Goal: Task Accomplishment & Management: Complete application form

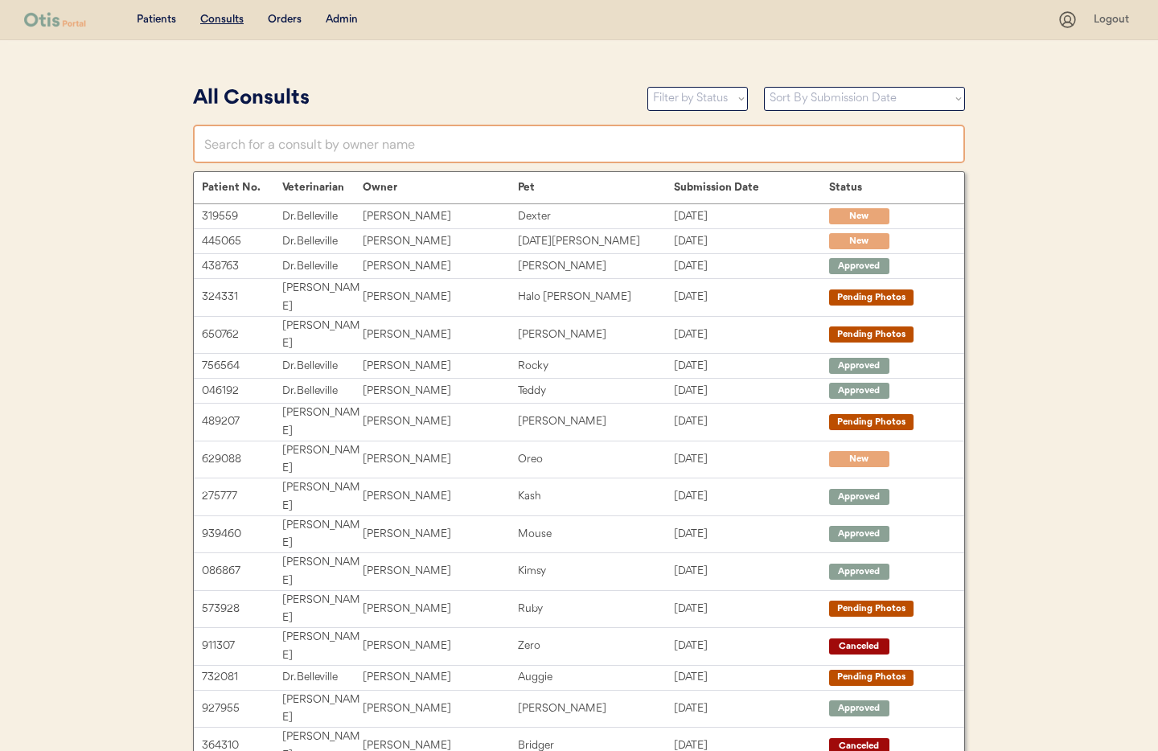
click at [253, 146] on input "text" at bounding box center [579, 144] width 772 height 39
type input "Sus"
type input "Susan Keller"
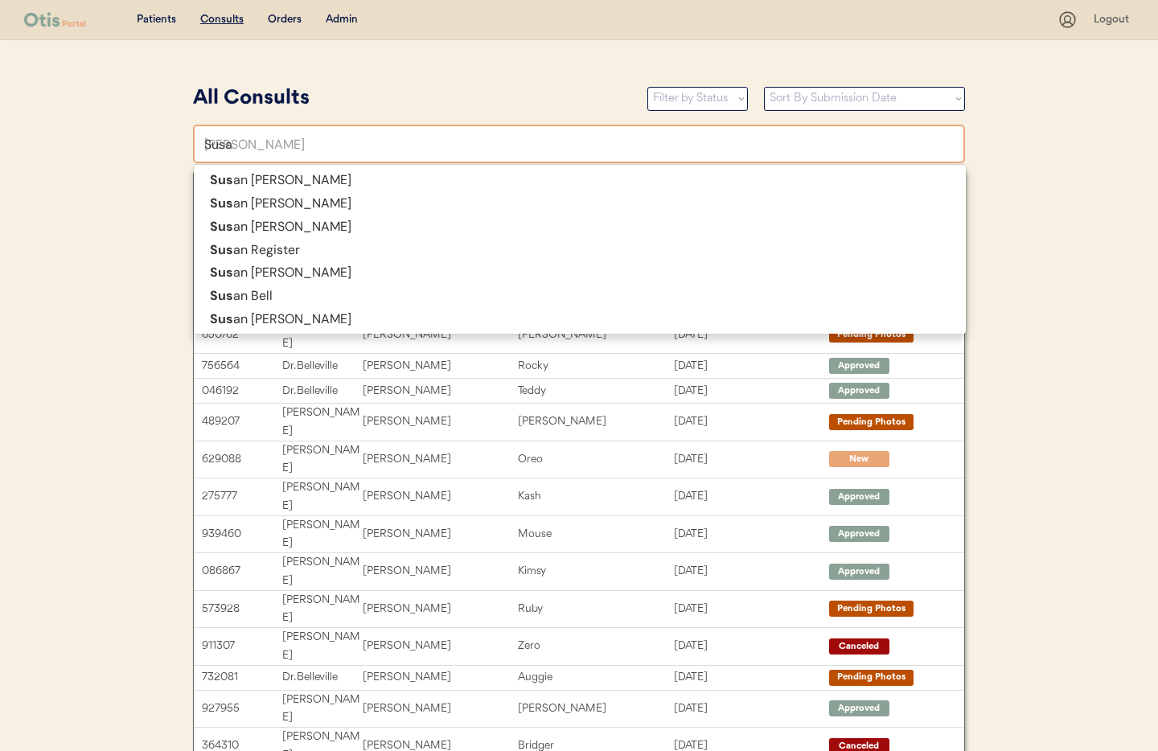
type input "Susan"
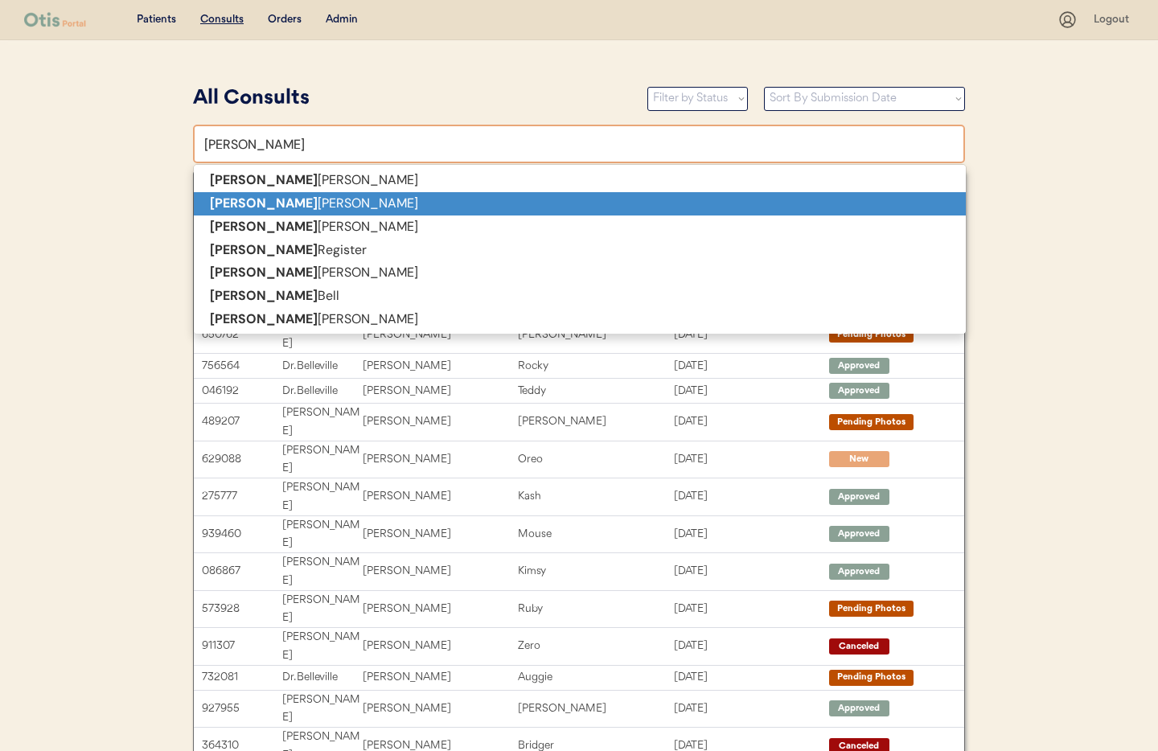
click at [244, 200] on strong "Susan" at bounding box center [264, 203] width 108 height 17
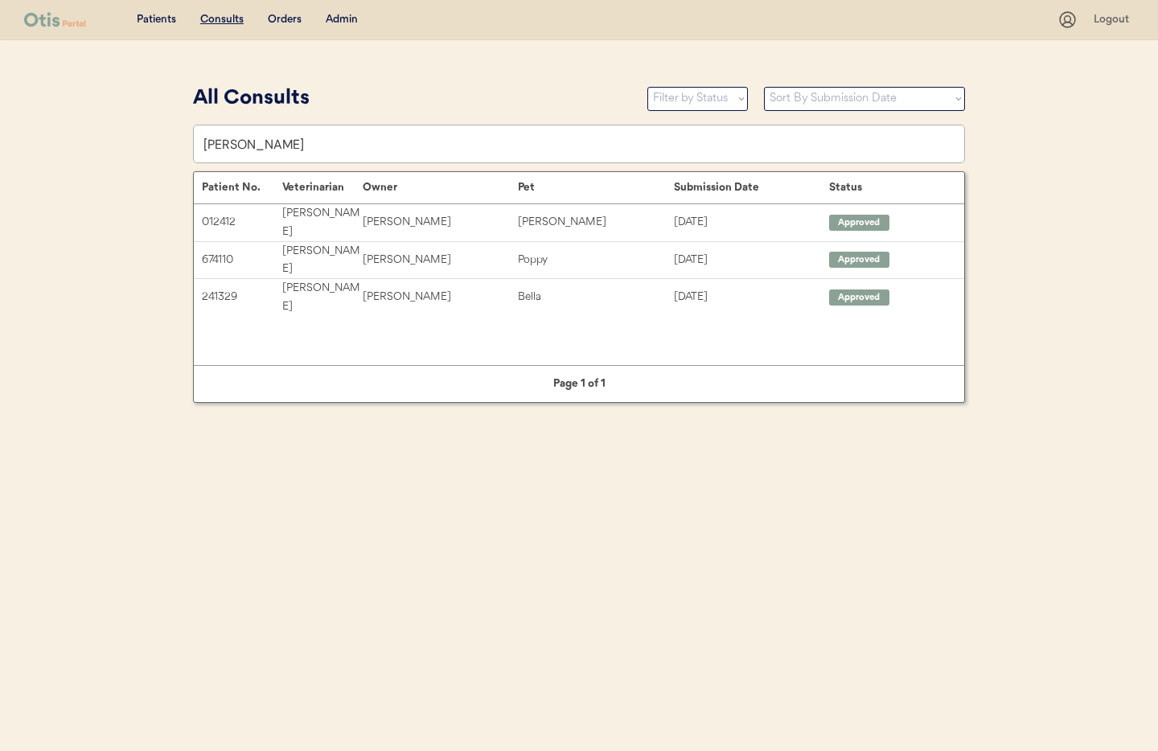
type input "Susan zuber"
click at [338, 23] on div "Admin" at bounding box center [342, 20] width 32 height 16
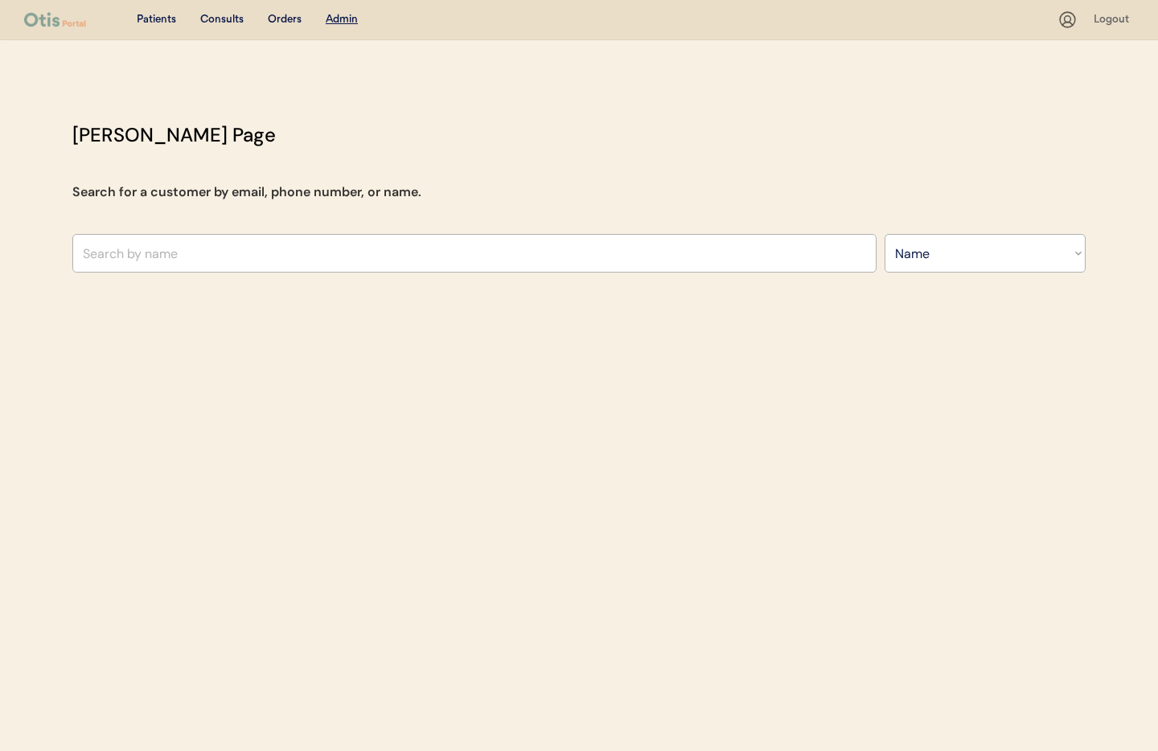
select select ""Name""
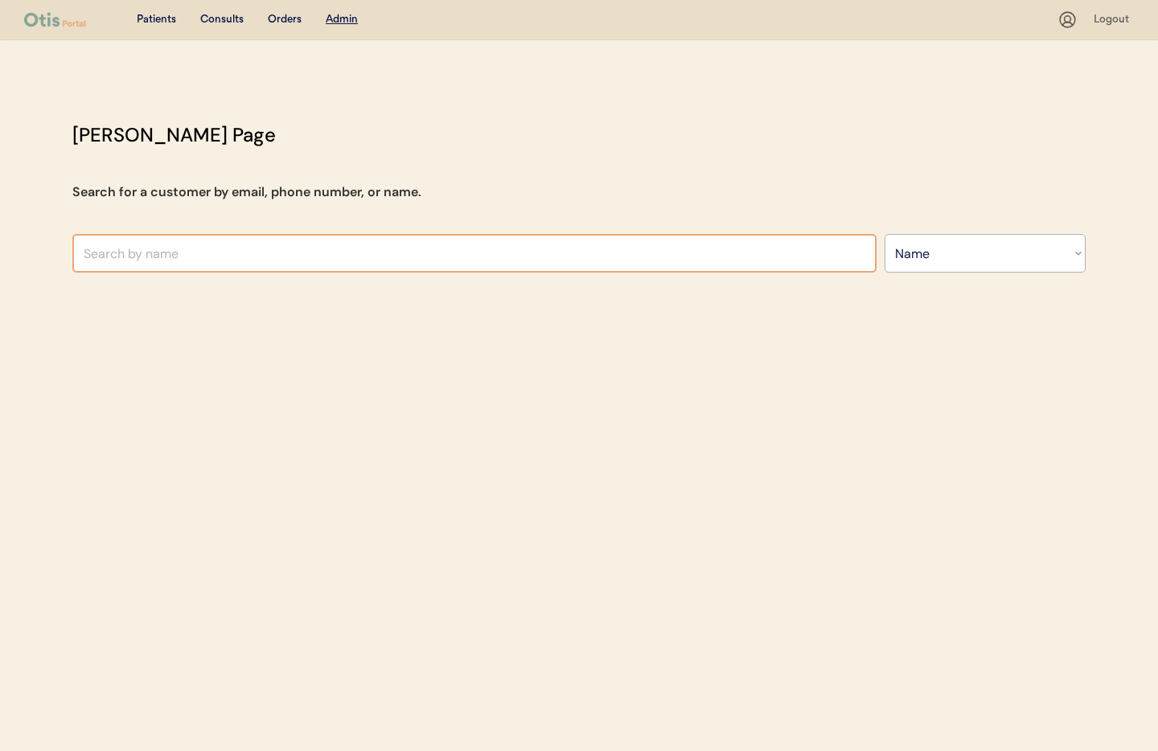
click at [218, 257] on input "text" at bounding box center [474, 253] width 804 height 39
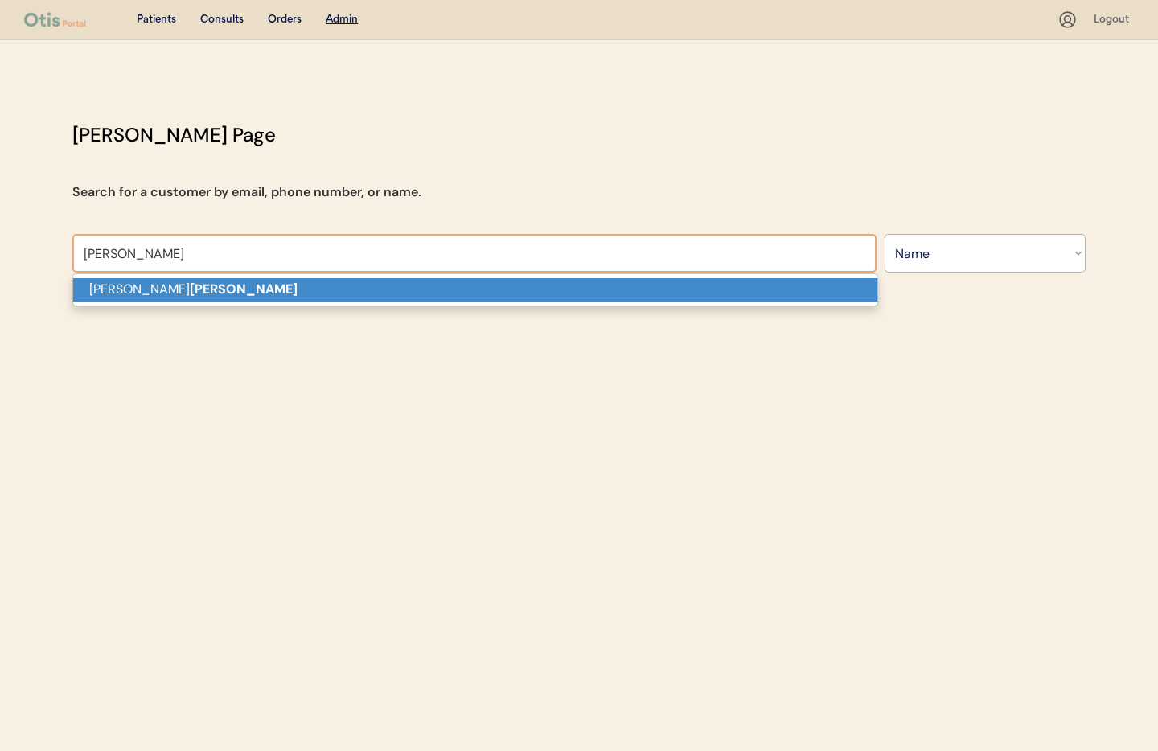
click at [214, 290] on p "Susan zuber" at bounding box center [475, 289] width 804 height 23
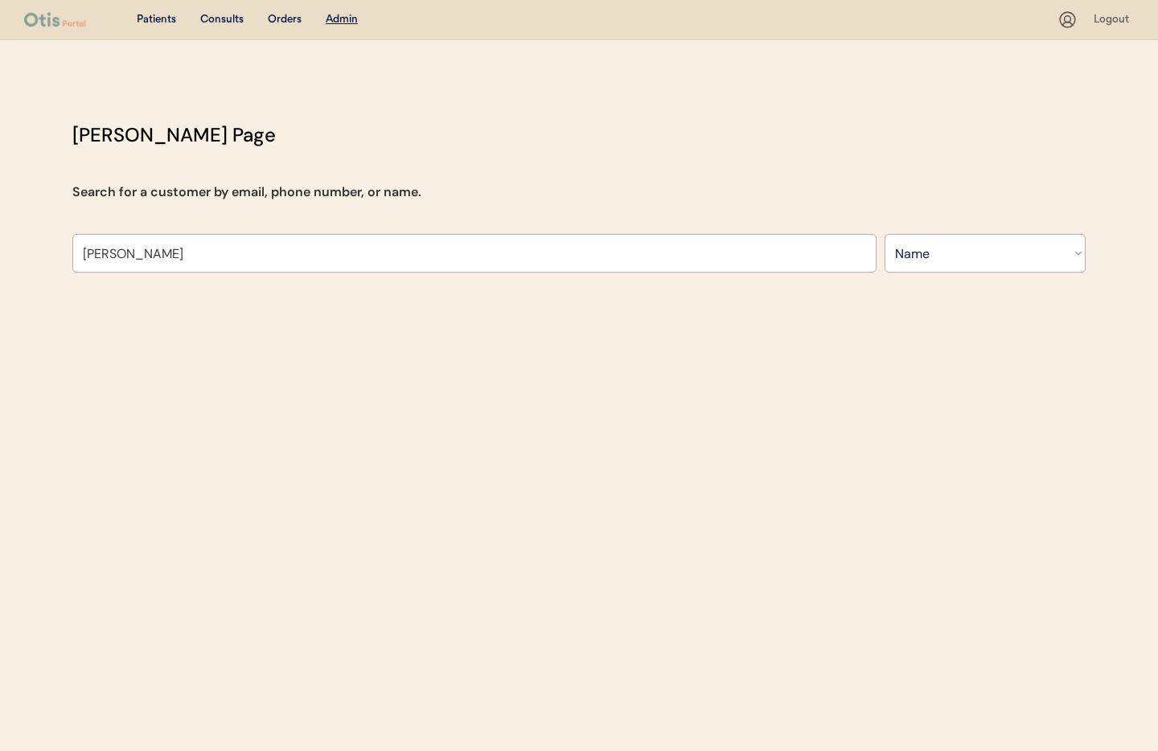
type input "Susan zuber"
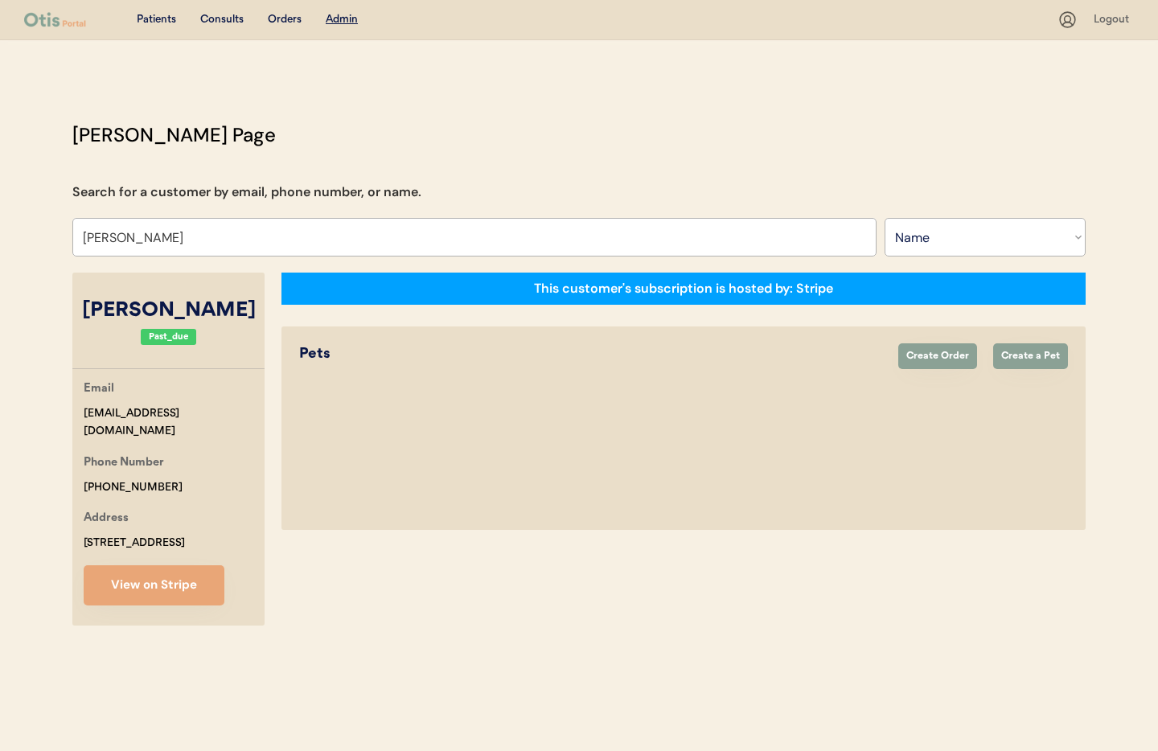
select select "true"
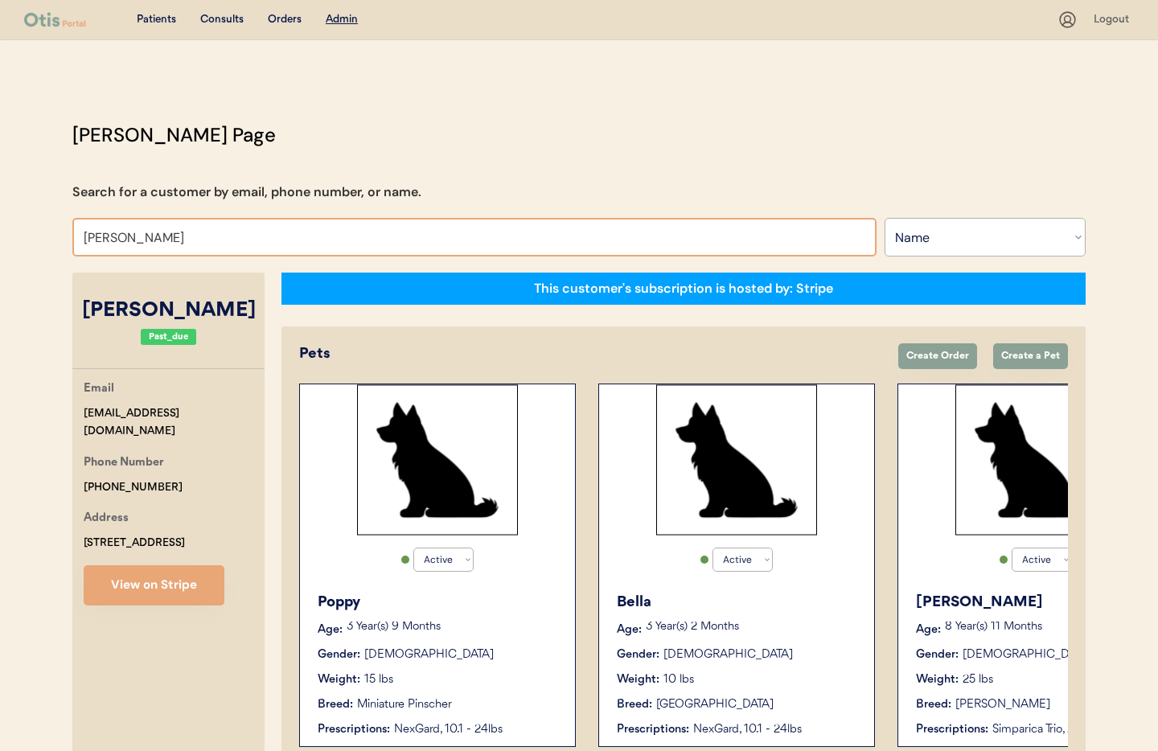
drag, startPoint x: 175, startPoint y: 236, endPoint x: 124, endPoint y: 237, distance: 50.7
click at [124, 237] on input "Susan zuber" at bounding box center [474, 237] width 804 height 39
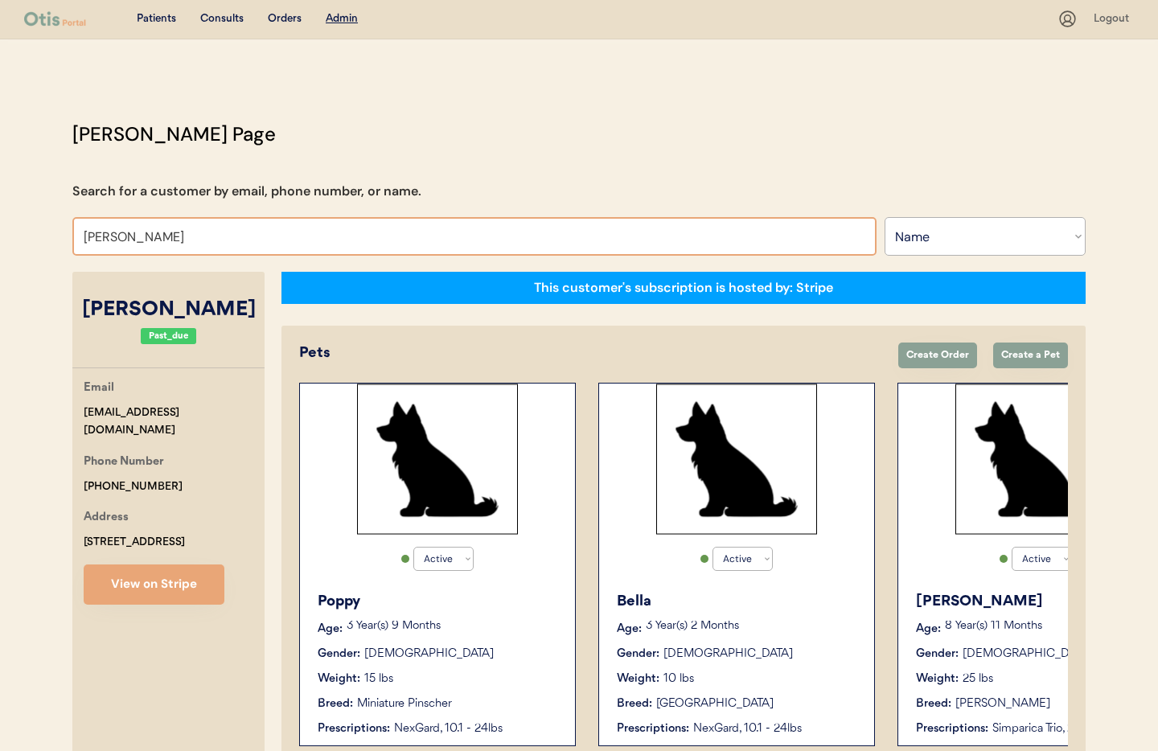
type input "Susan"
type input "Susan Keller"
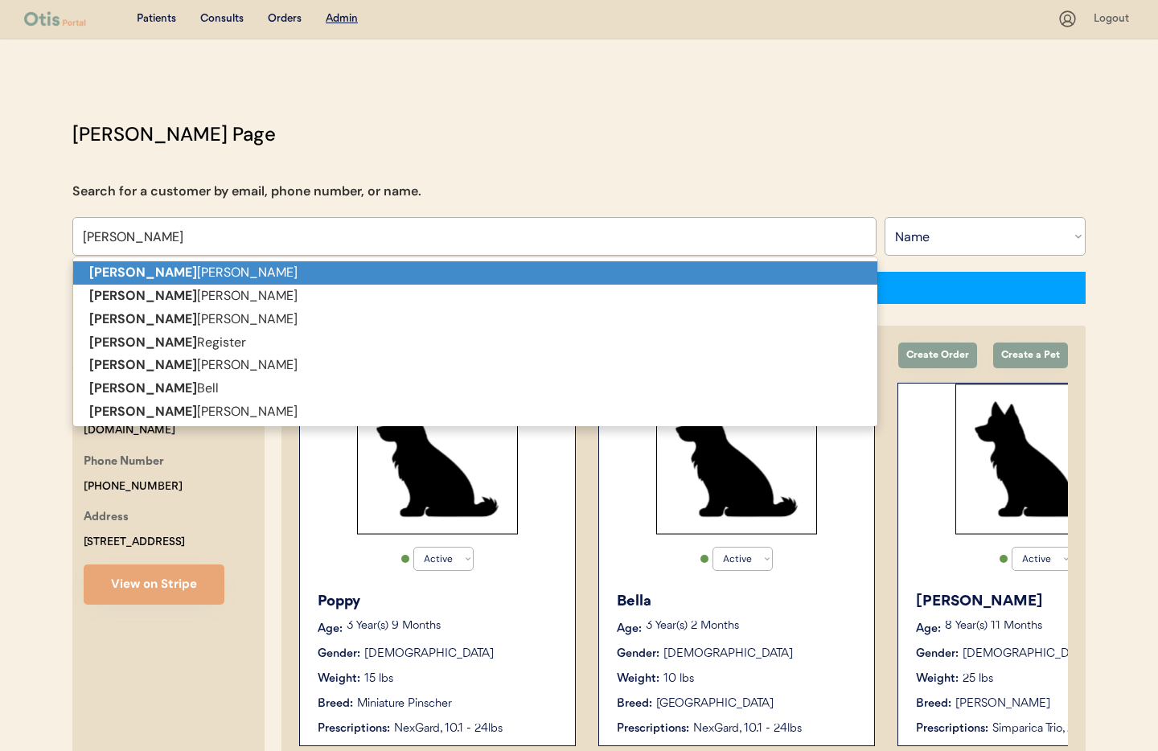
click at [128, 274] on strong "[PERSON_NAME]" at bounding box center [143, 272] width 108 height 17
type input "Susan Keller"
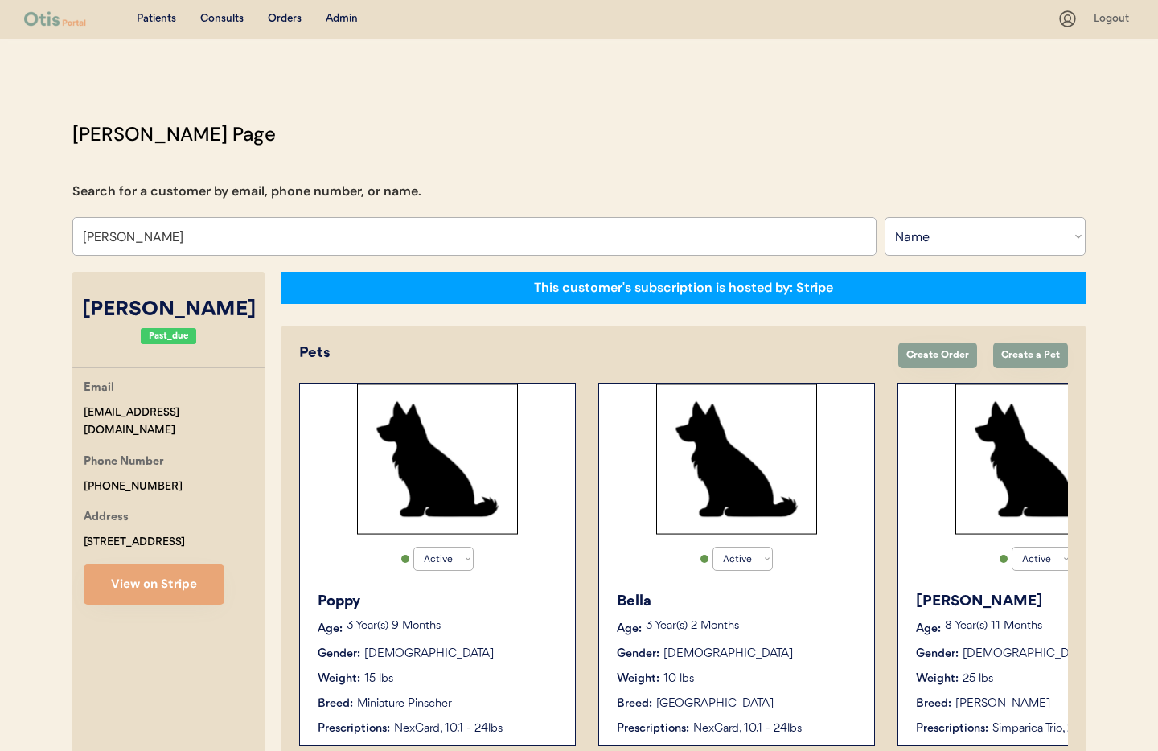
select select "true"
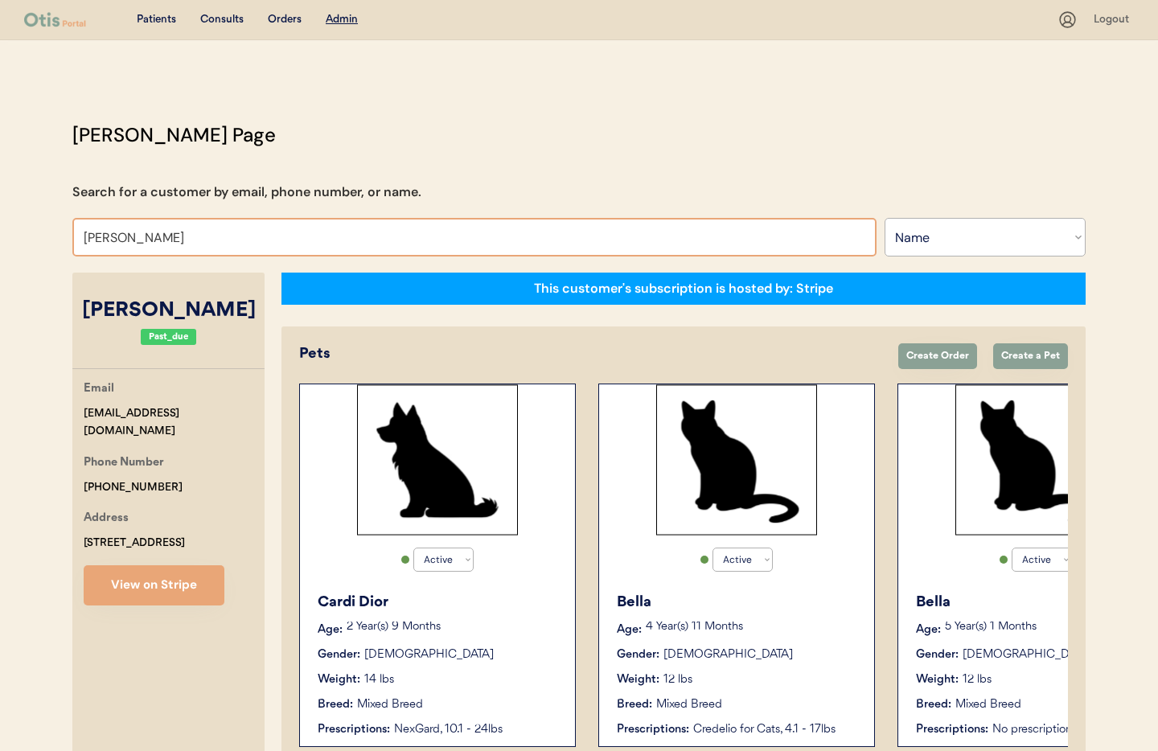
click at [212, 247] on input "Susan Keller" at bounding box center [474, 237] width 804 height 39
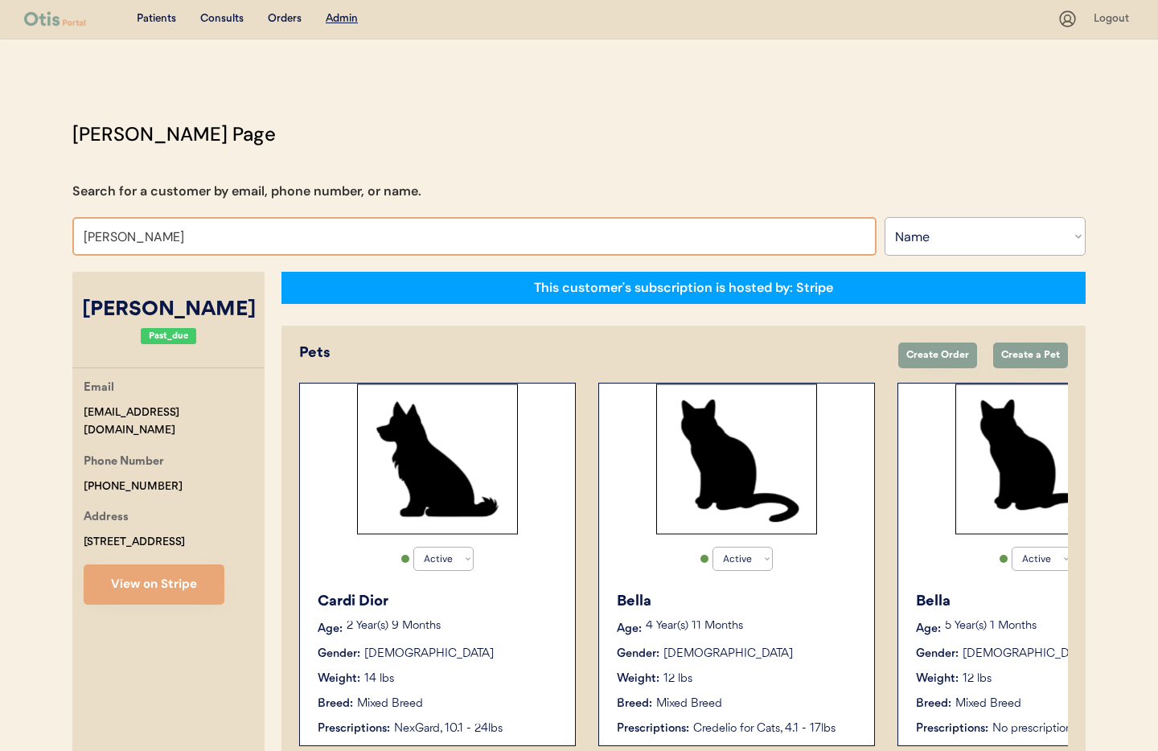
type input "Susan"
type input "Susan Keller"
type input "Susan"
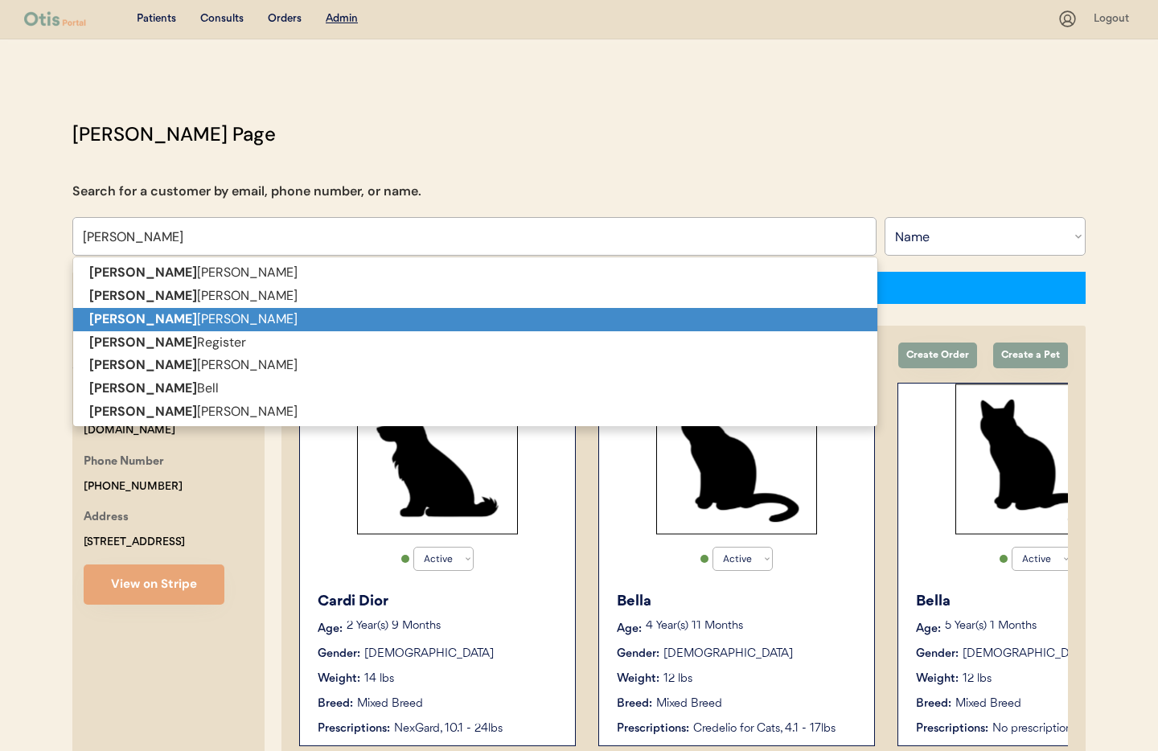
click at [142, 324] on p "Susan Conway" at bounding box center [475, 319] width 804 height 23
type input "Susan Conway"
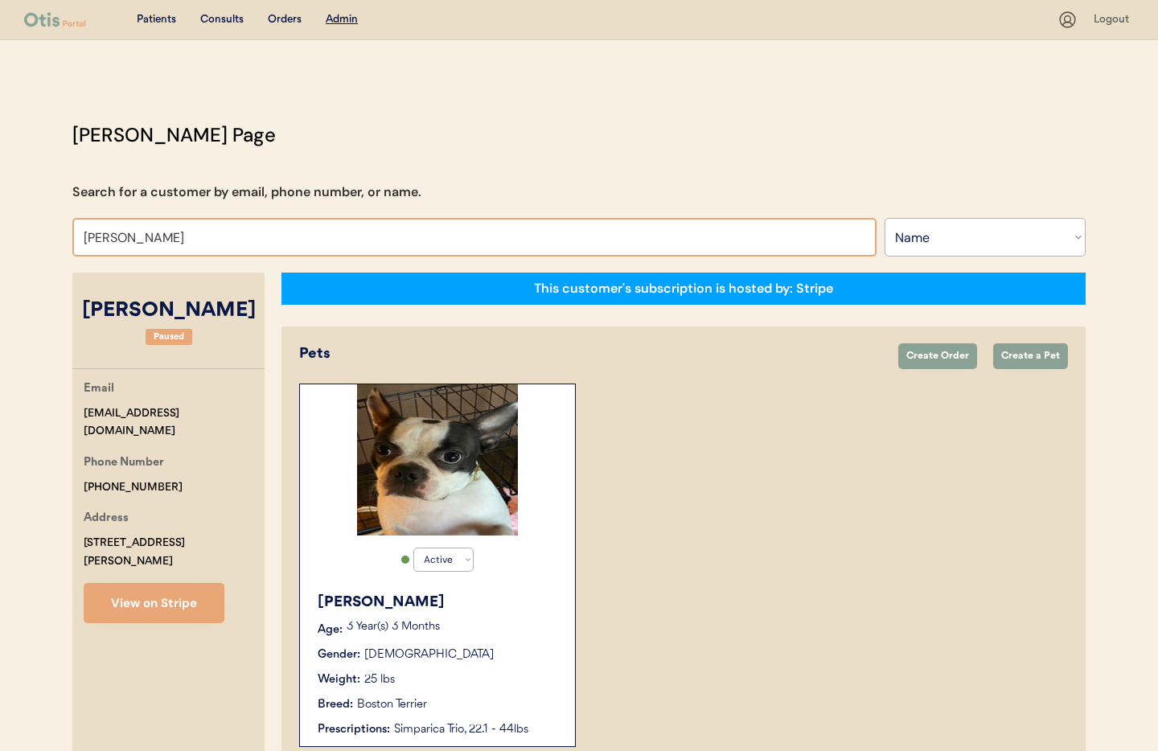
drag, startPoint x: 184, startPoint y: 238, endPoint x: 121, endPoint y: 238, distance: 63.6
click at [121, 238] on input "Susan Conway" at bounding box center [474, 237] width 804 height 39
type input "Susan Keller"
type input "Susan"
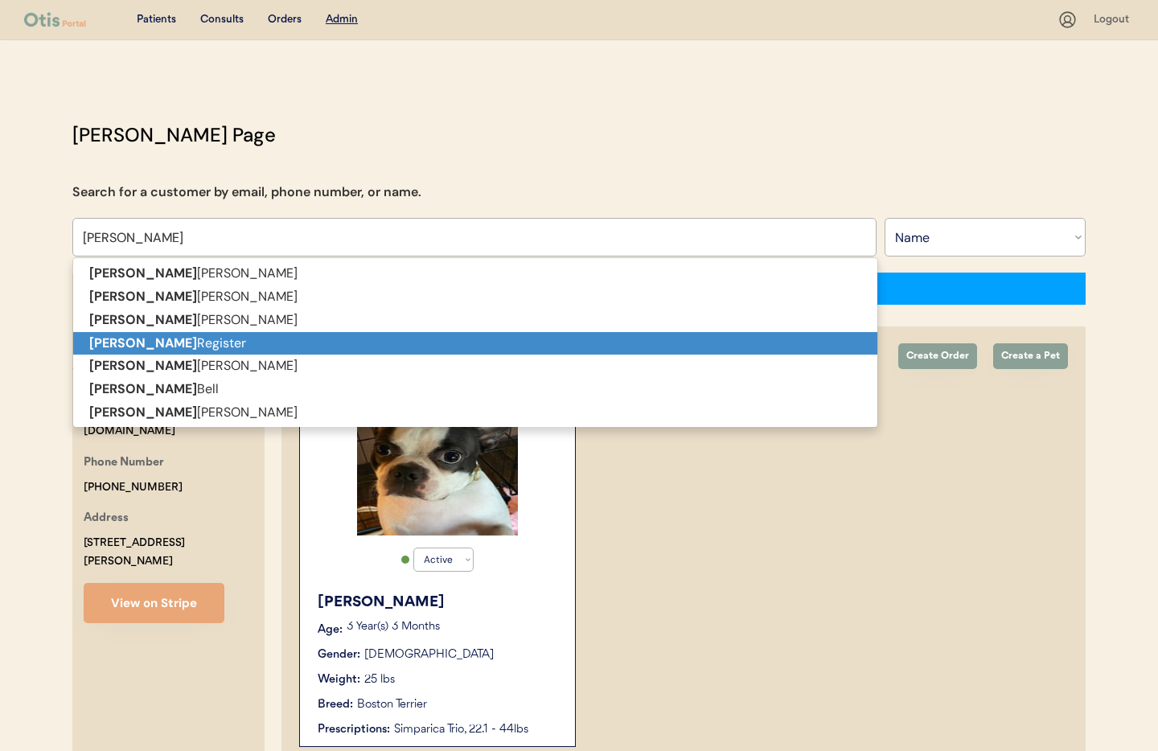
click at [140, 345] on p "Susan Register" at bounding box center [475, 343] width 804 height 23
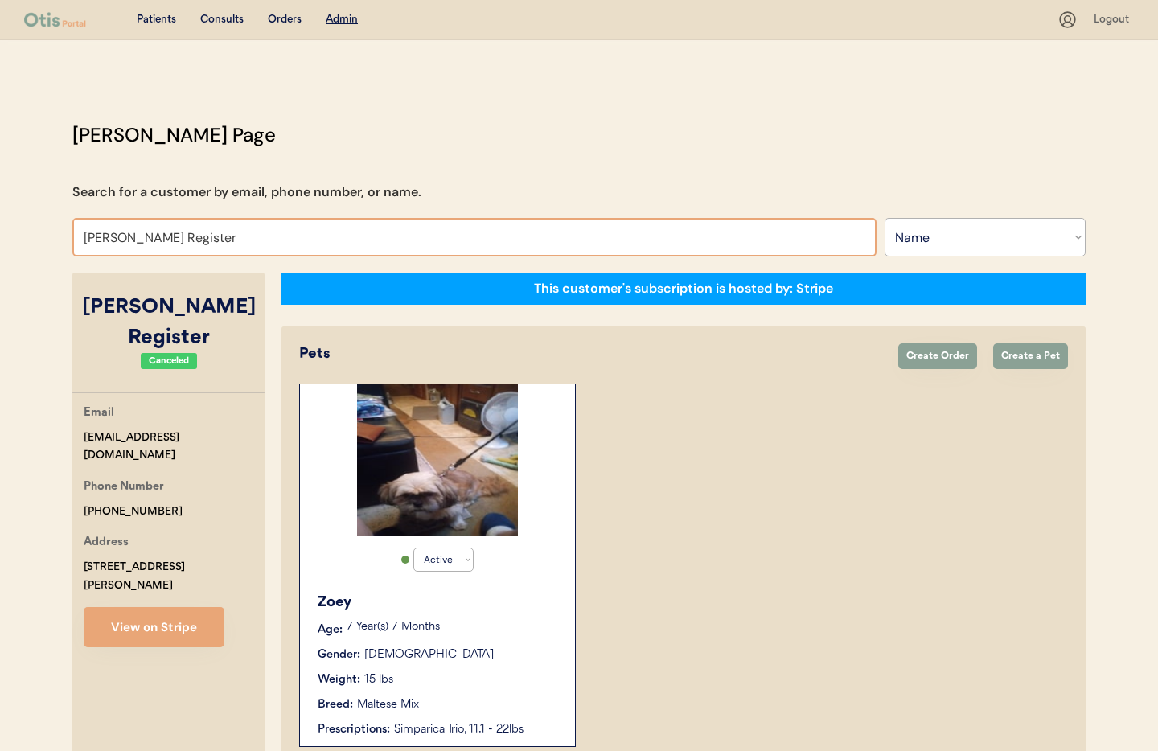
drag, startPoint x: 184, startPoint y: 240, endPoint x: 121, endPoint y: 240, distance: 62.7
click at [121, 240] on input "Susan Register" at bounding box center [474, 237] width 804 height 39
type input "Susan"
type input "Susan Keller"
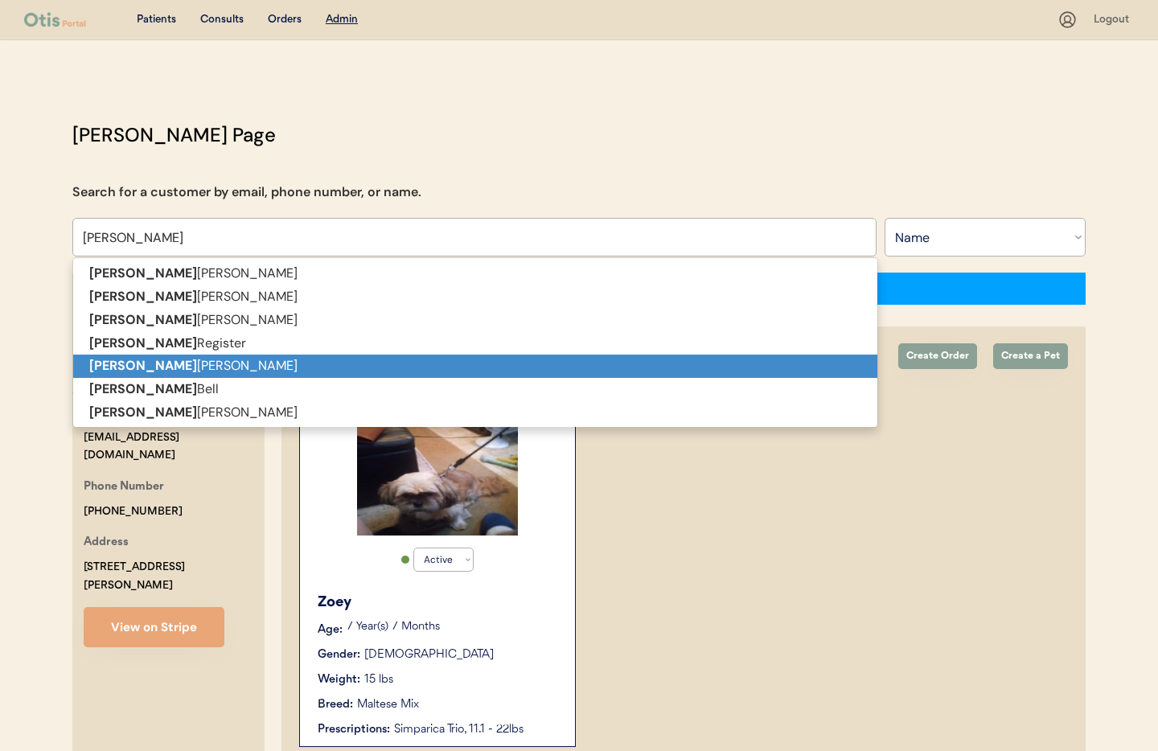
click at [134, 368] on p "Susan Chenault" at bounding box center [475, 366] width 804 height 23
type input "Susan Chenault"
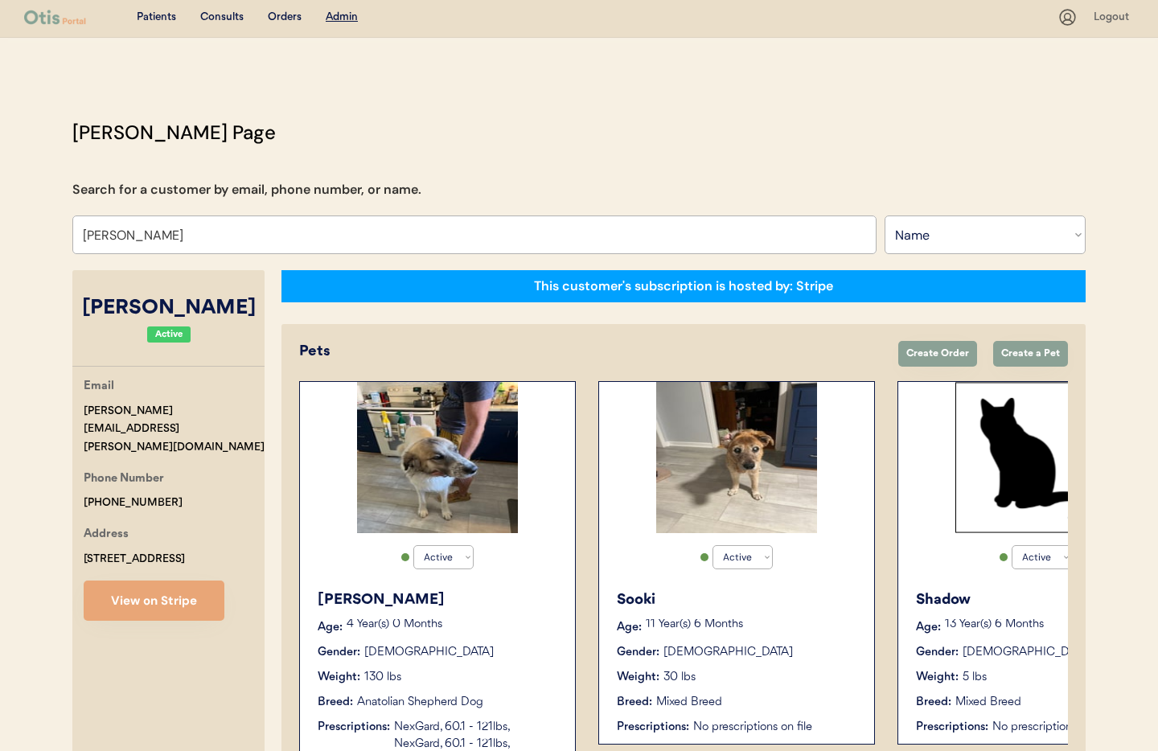
scroll to position [1, 0]
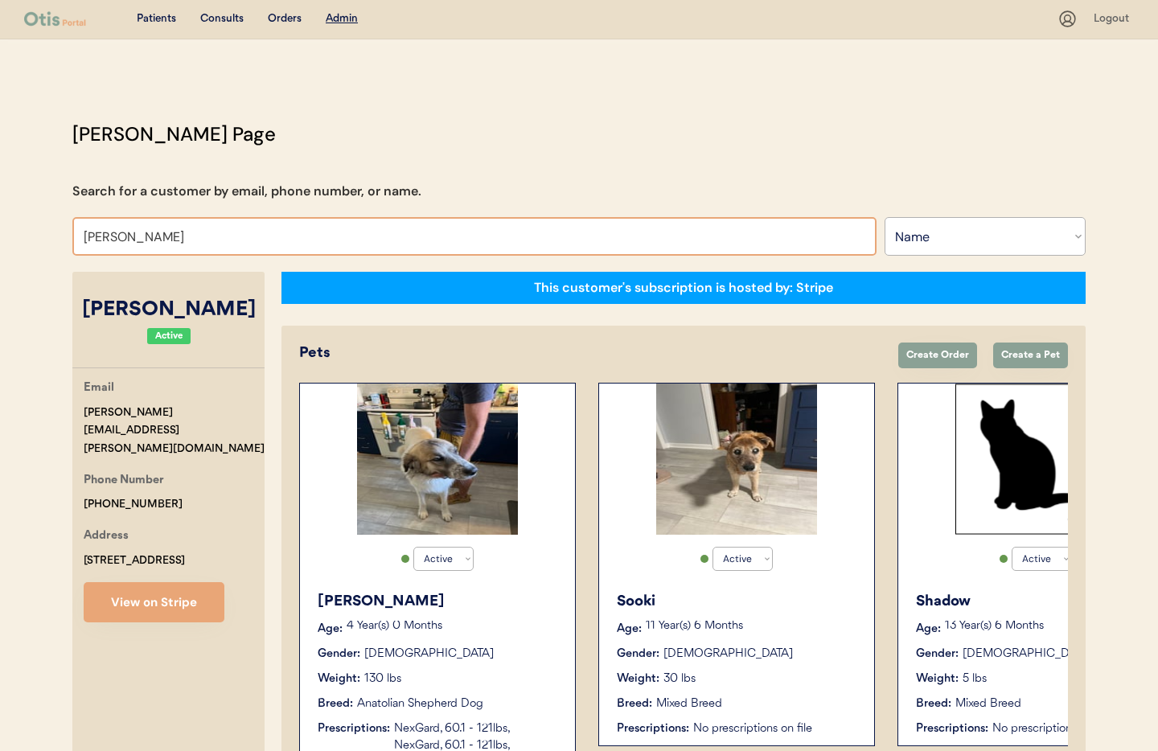
drag, startPoint x: 171, startPoint y: 237, endPoint x: 125, endPoint y: 237, distance: 45.1
click at [125, 237] on input "Susan Chenault" at bounding box center [474, 236] width 804 height 39
type input "Susan Keller"
type input "Susan"
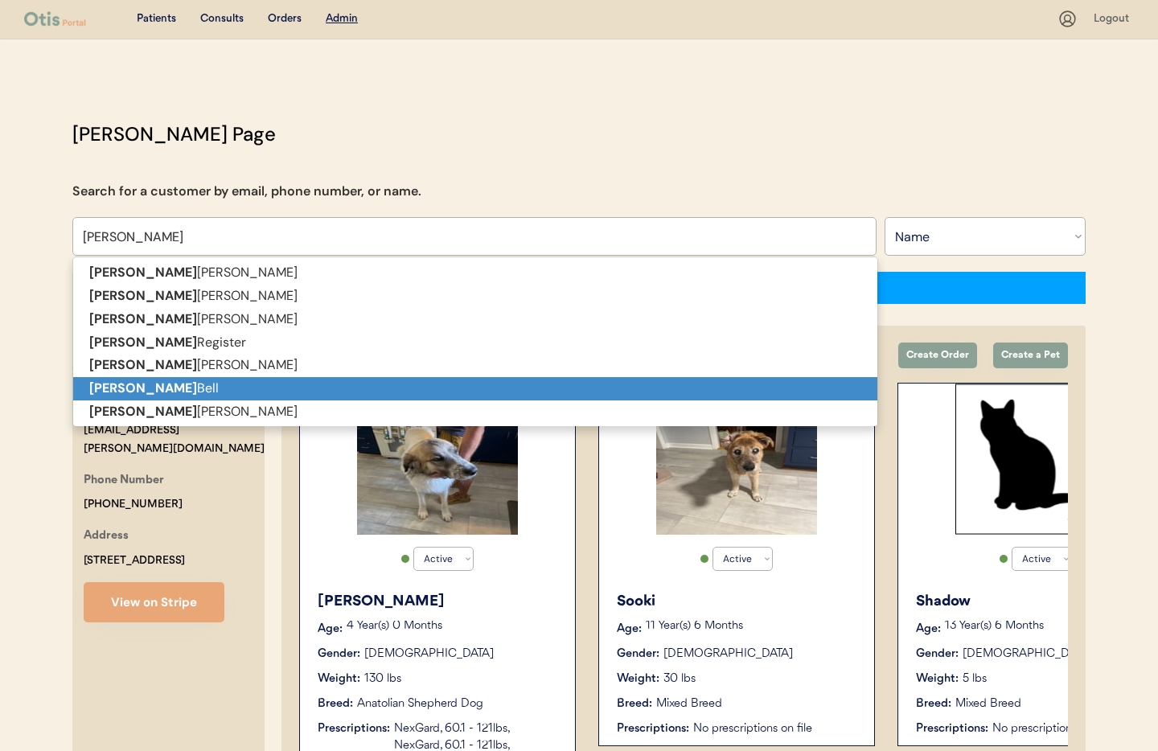
click at [136, 383] on p "Susan Bell" at bounding box center [475, 388] width 804 height 23
type input "Susan Bell"
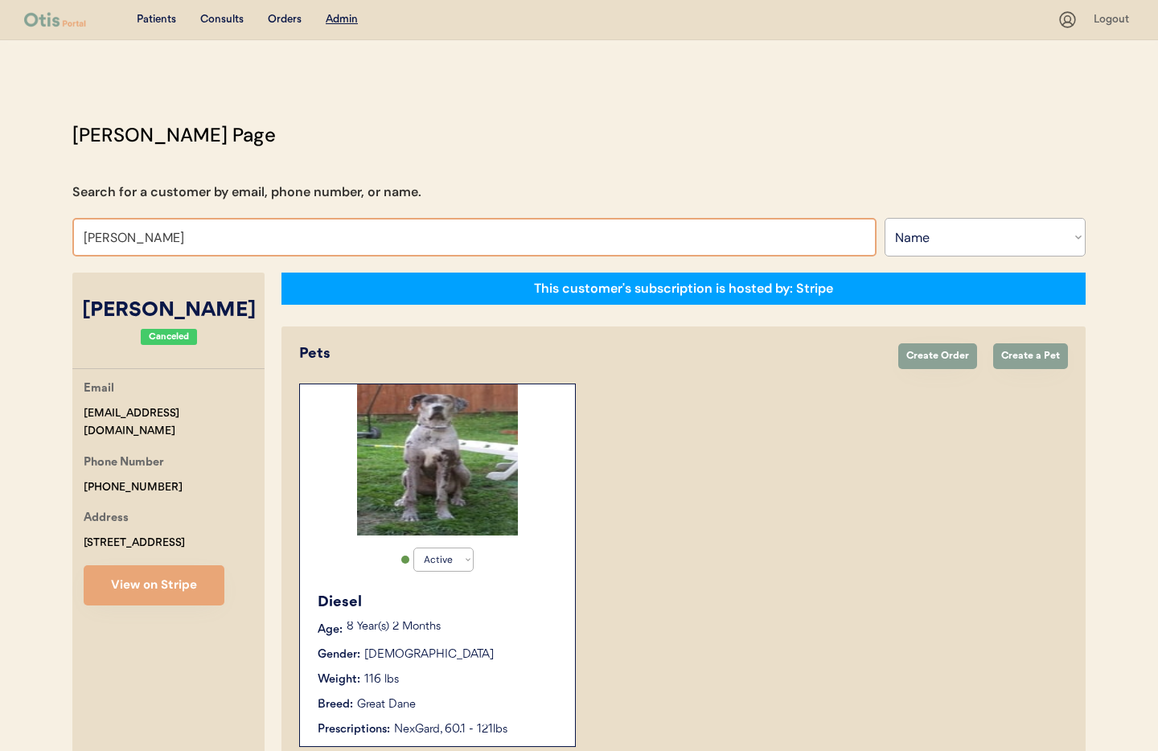
drag, startPoint x: 154, startPoint y: 237, endPoint x: 123, endPoint y: 240, distance: 30.7
click at [123, 240] on input "Susan Bell" at bounding box center [474, 237] width 804 height 39
type input "Susan Keller"
type input "Susan"
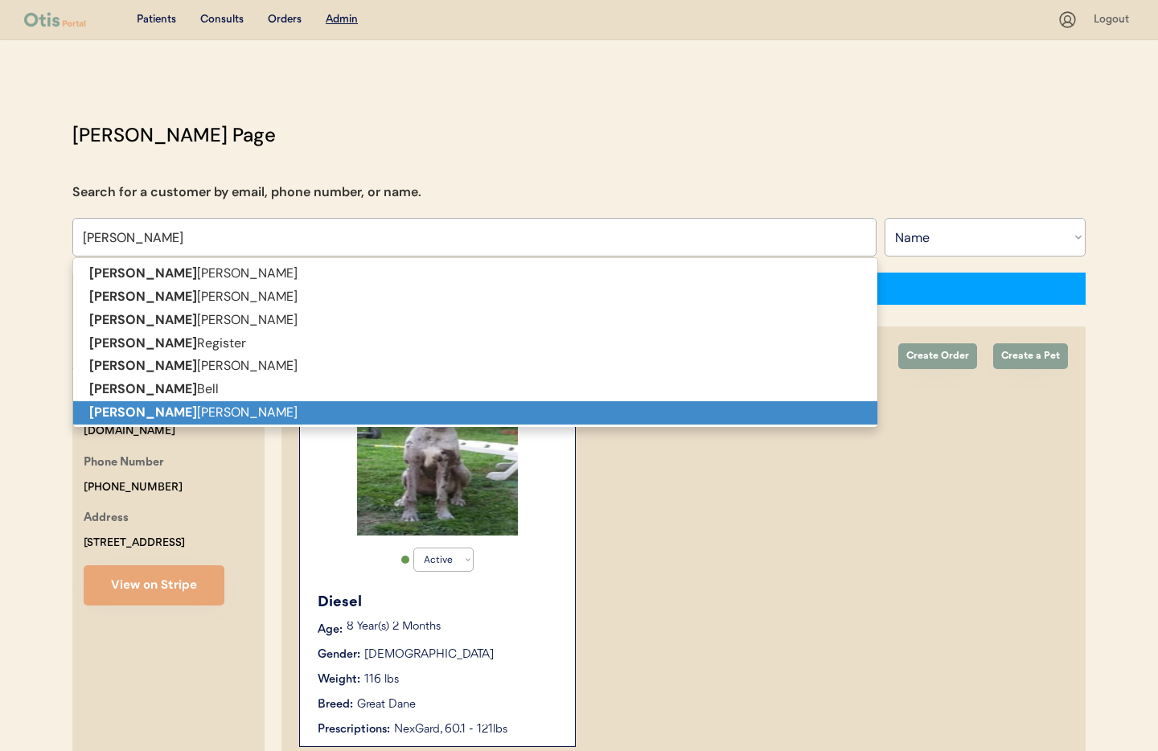
click at [162, 415] on p "Susan DeLuca" at bounding box center [475, 412] width 804 height 23
type input "Susan DeLuca"
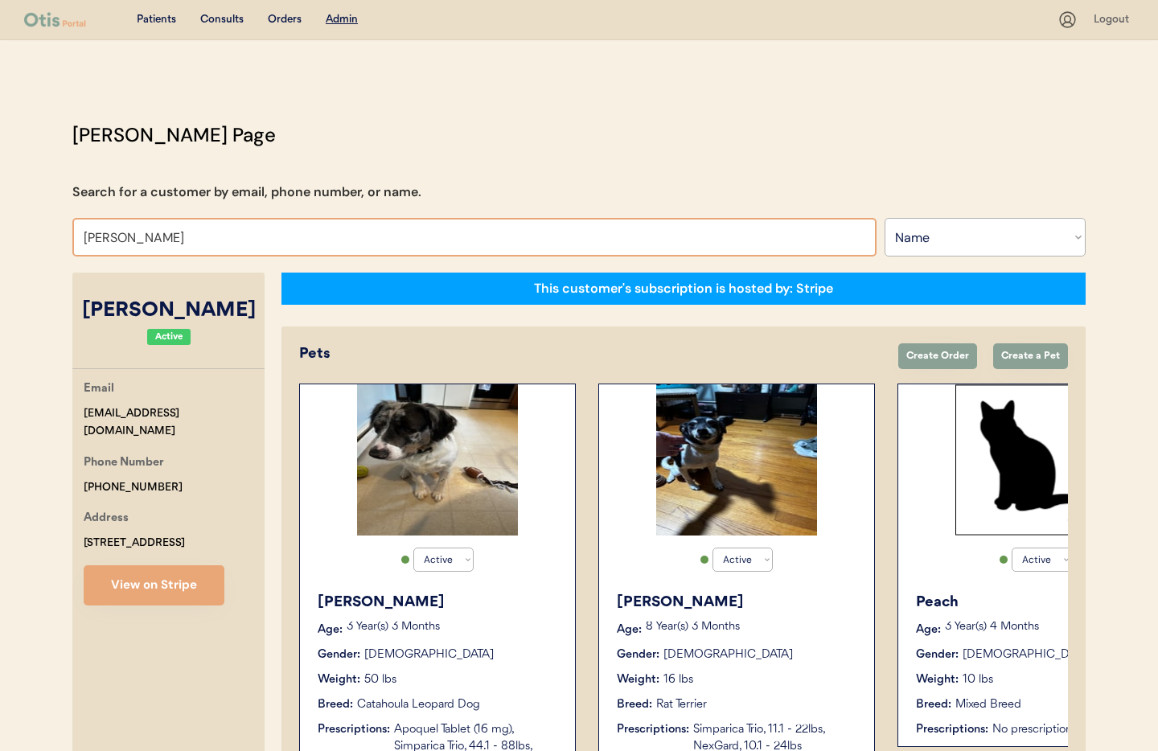
drag, startPoint x: 191, startPoint y: 239, endPoint x: 121, endPoint y: 239, distance: 70.8
click at [121, 239] on input "Susan DeLuca" at bounding box center [474, 237] width 804 height 39
type input "Susan Keller"
type input "Susan"
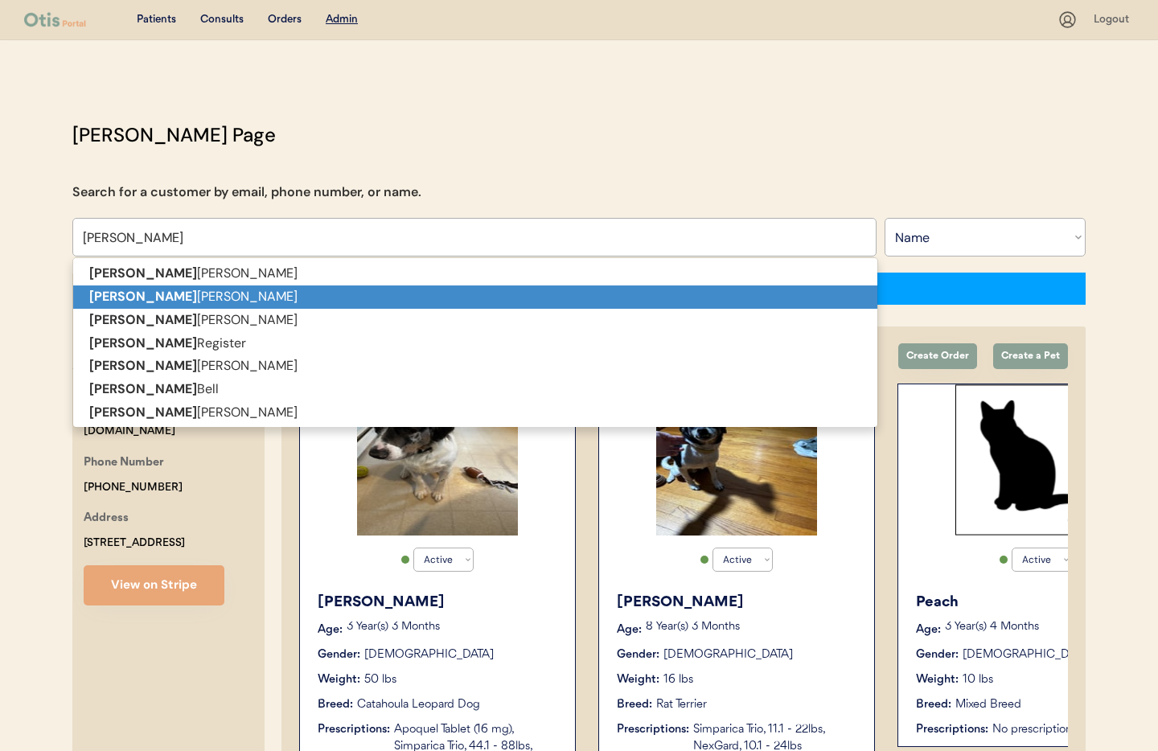
click at [165, 302] on p "Susan zuber" at bounding box center [475, 297] width 804 height 23
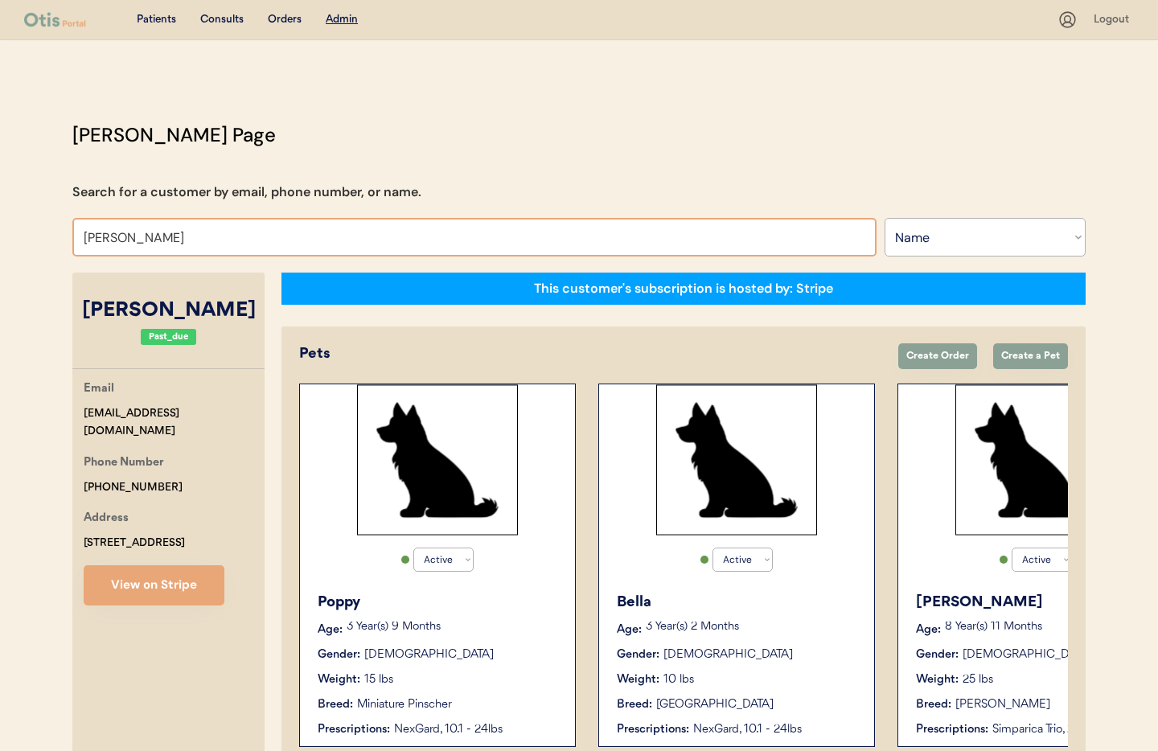
drag, startPoint x: 125, startPoint y: 240, endPoint x: 27, endPoint y: 236, distance: 98.2
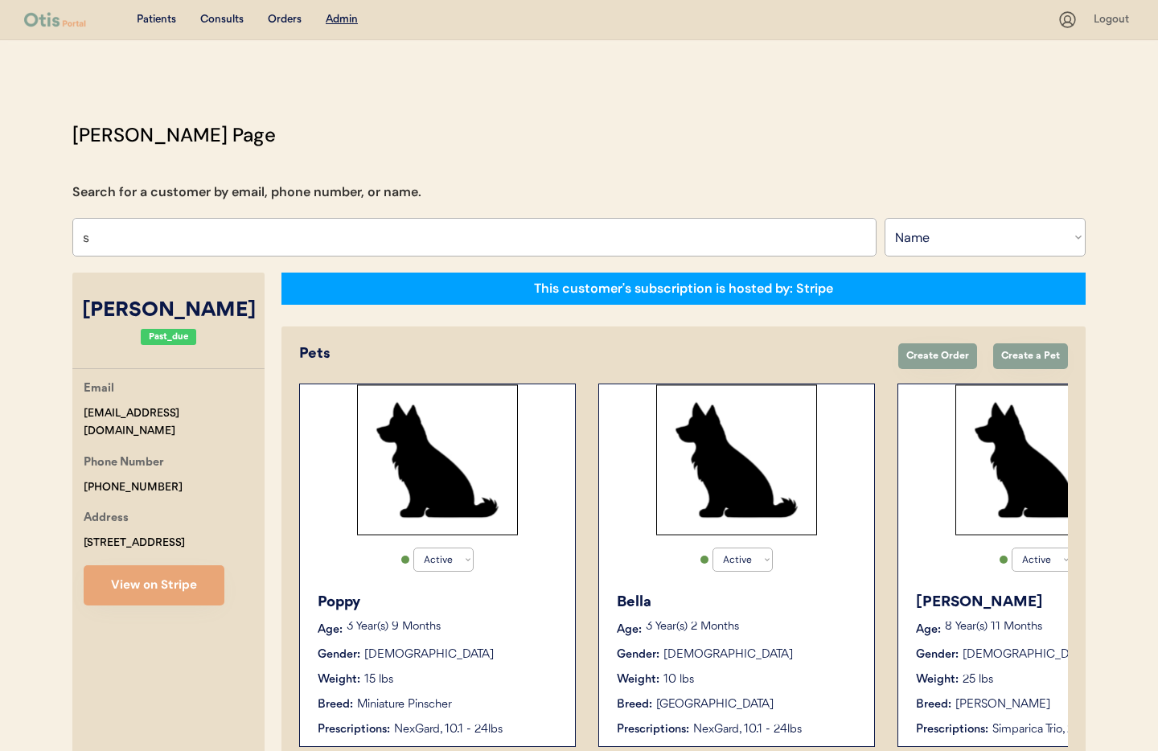
type input "su"
type input "susan Keller"
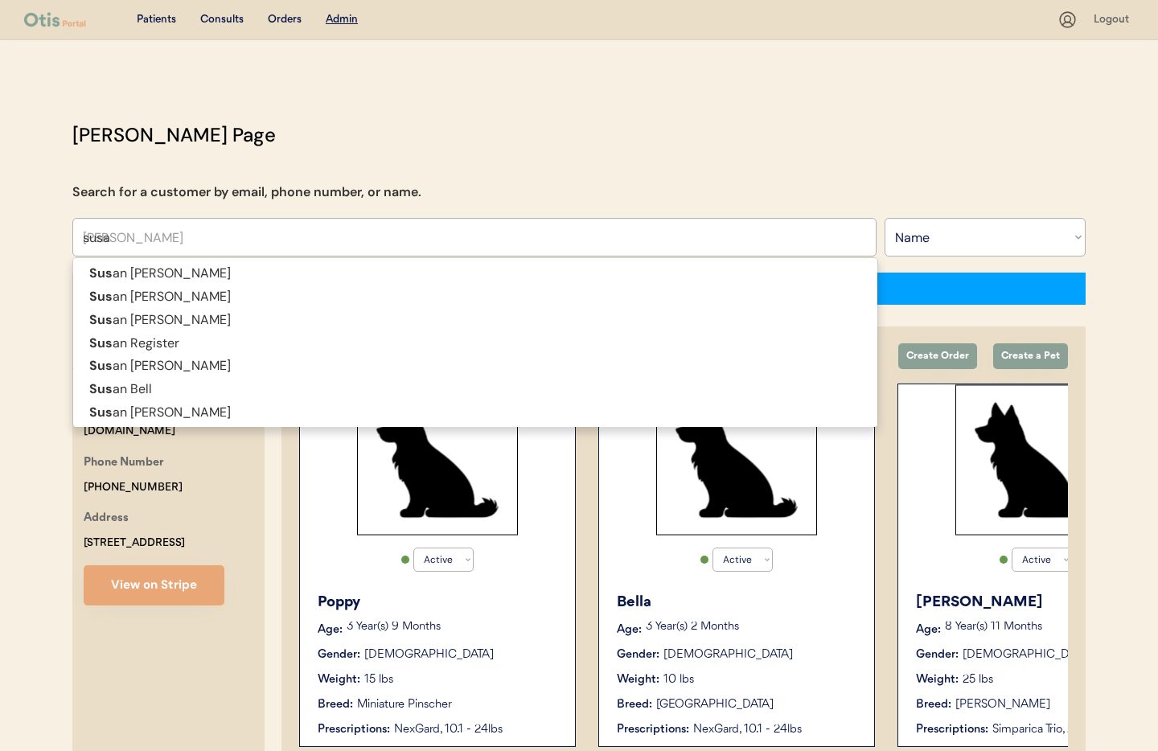
type input "susan"
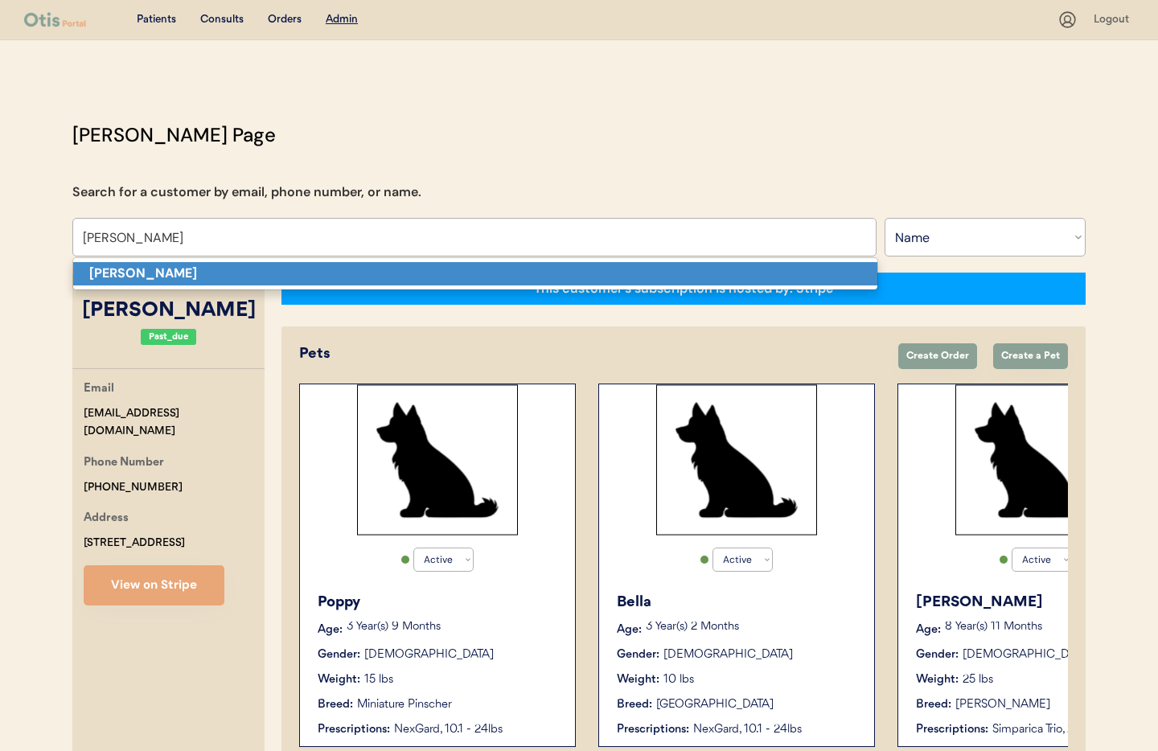
click at [97, 274] on strong "[PERSON_NAME]" at bounding box center [143, 273] width 108 height 17
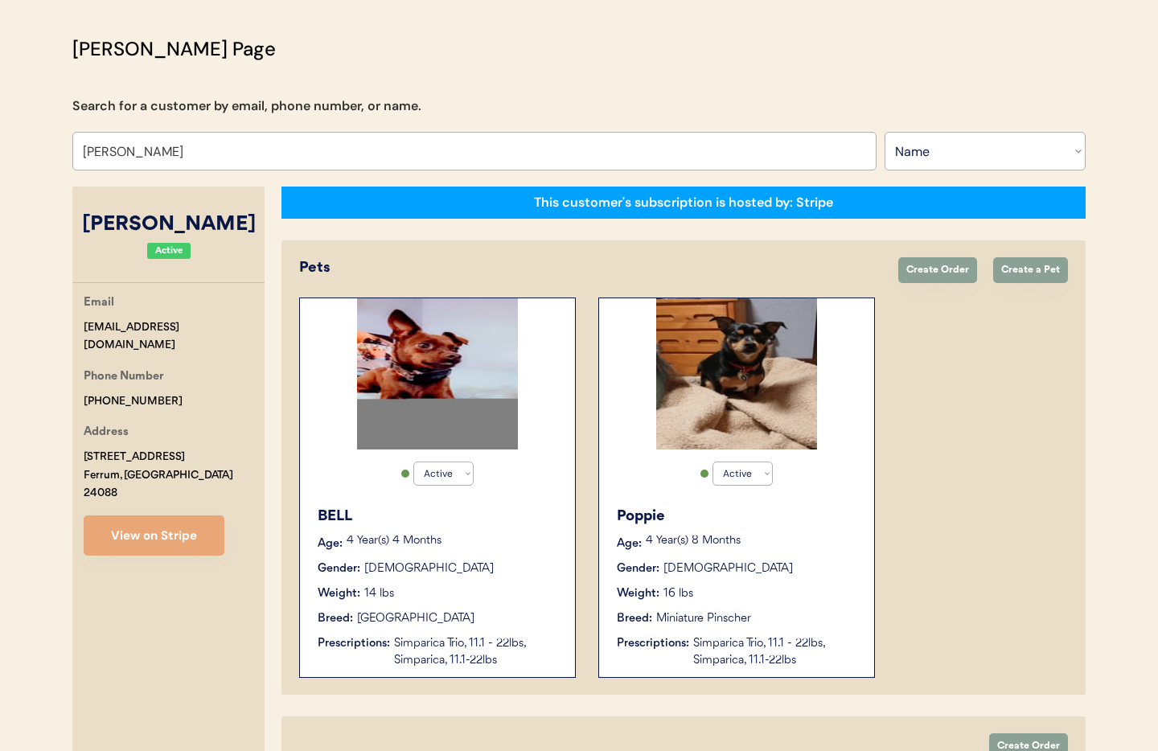
scroll to position [85, 0]
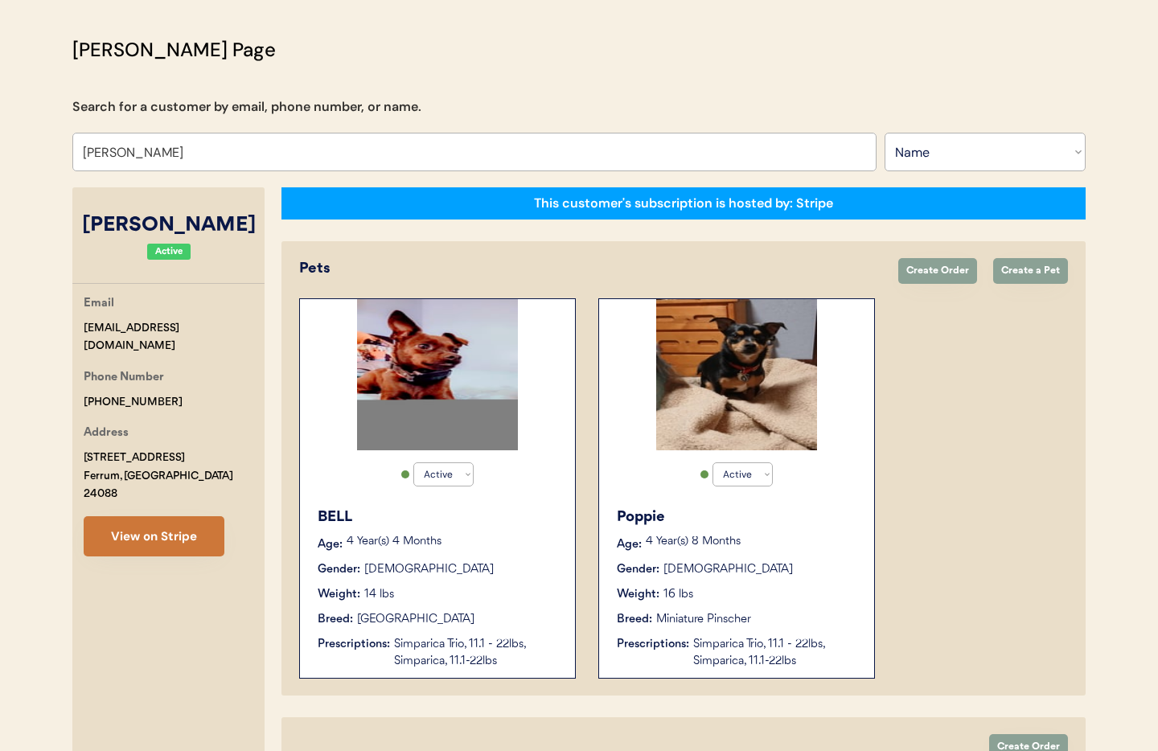
type input "[PERSON_NAME]"
click at [163, 516] on button "View on Stripe" at bounding box center [154, 536] width 141 height 40
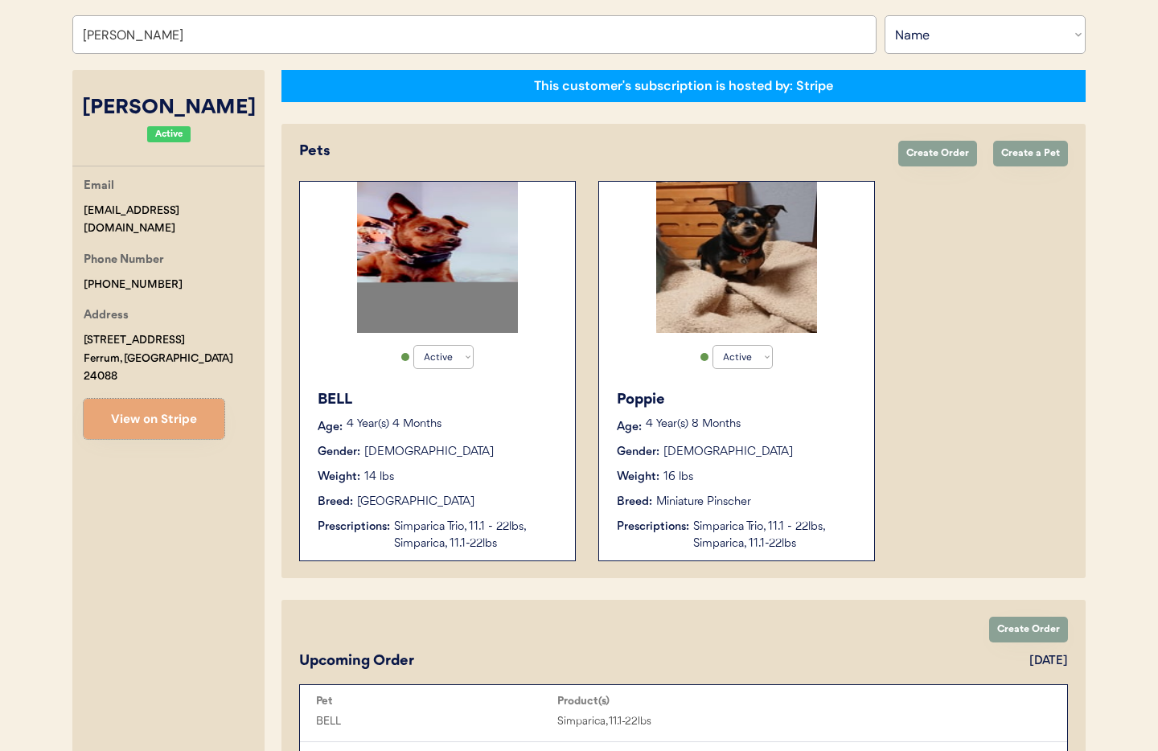
scroll to position [205, 0]
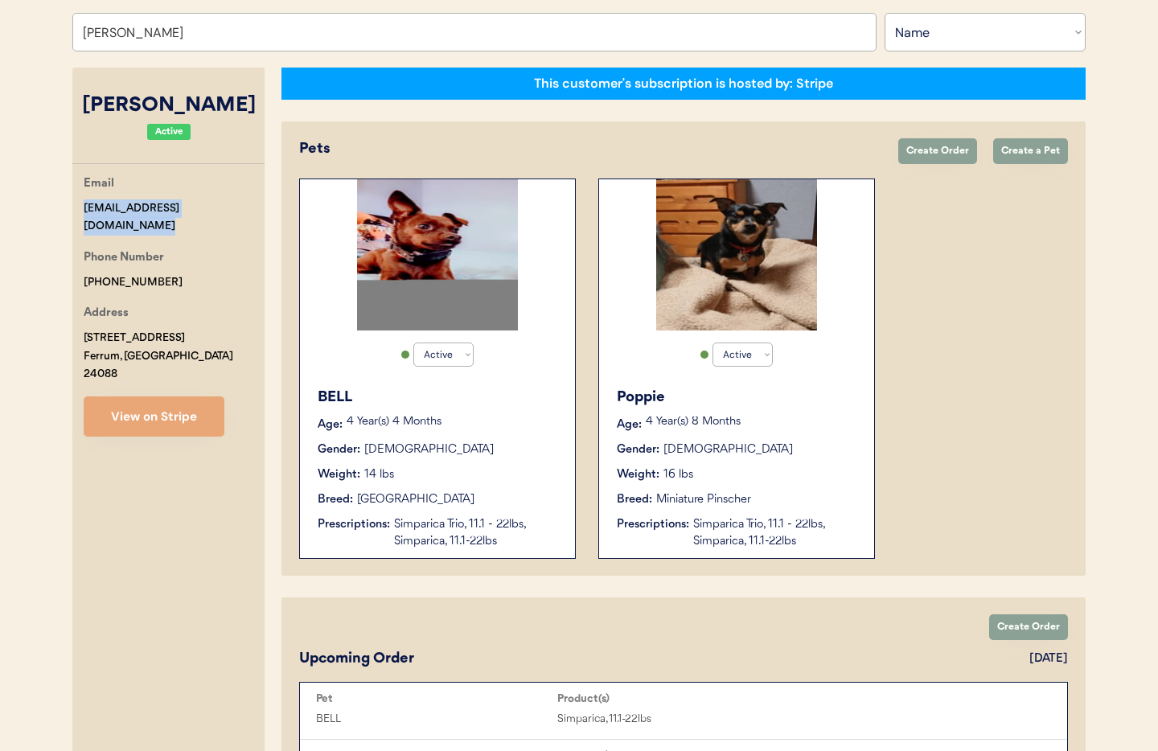
drag, startPoint x: 241, startPoint y: 208, endPoint x: 113, endPoint y: 204, distance: 128.8
click at [75, 205] on div "Email suzieelizabeth1966@gmail.com Phone Number +12762297243 Address 3787 B Wai…" at bounding box center [168, 306] width 192 height 262
copy div "[EMAIL_ADDRESS][DOMAIN_NAME]"
click at [942, 26] on select "Search By Name Email Phone Number" at bounding box center [985, 32] width 201 height 39
select select ""Email""
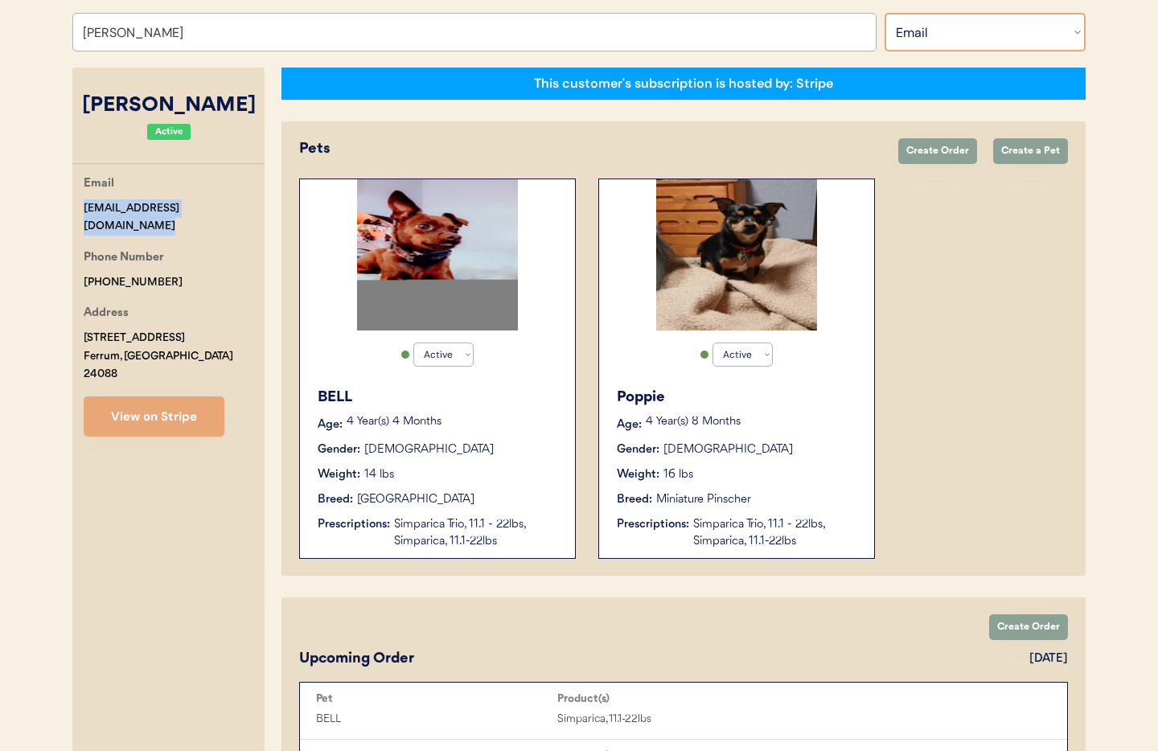
click at [885, 13] on select "Search By Name Email Phone Number" at bounding box center [985, 32] width 201 height 39
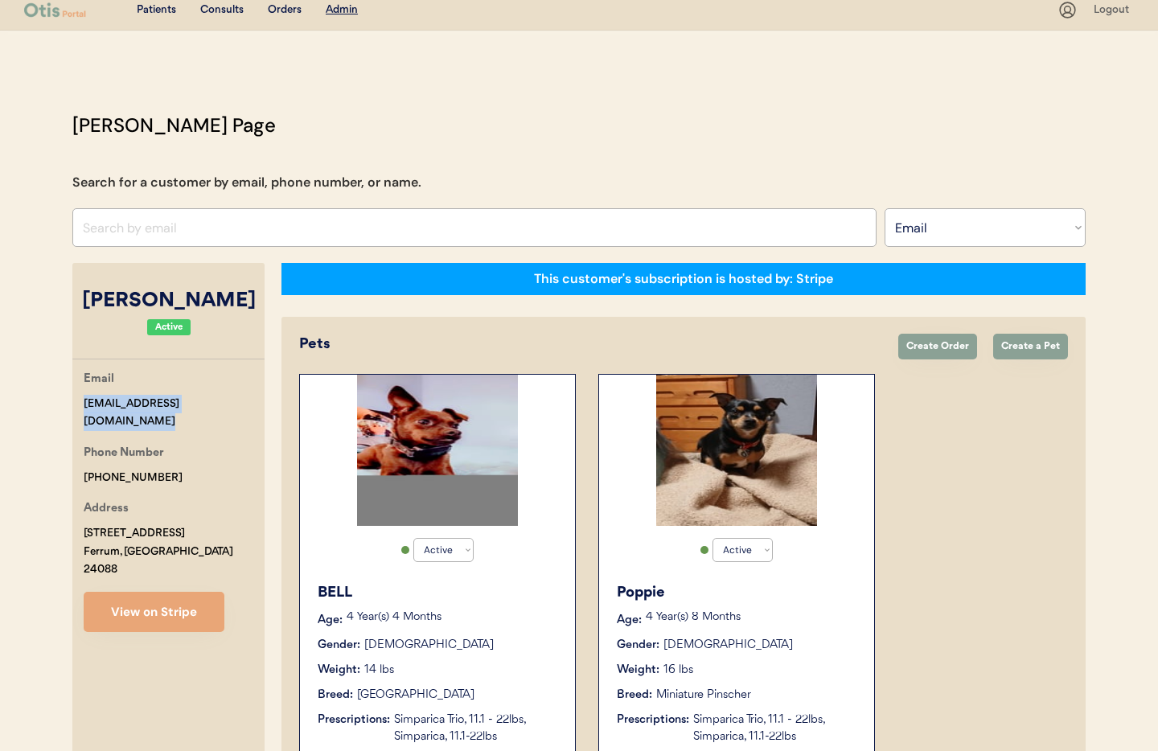
scroll to position [0, 0]
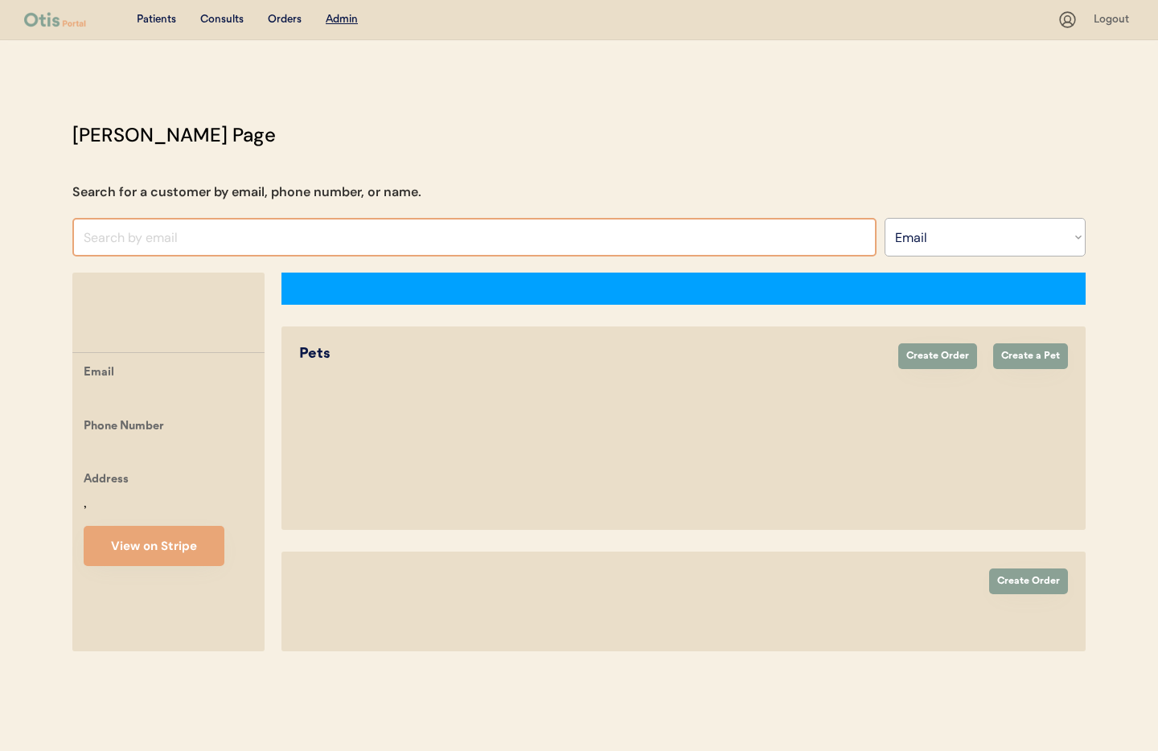
select select ""Email""
select select "true"
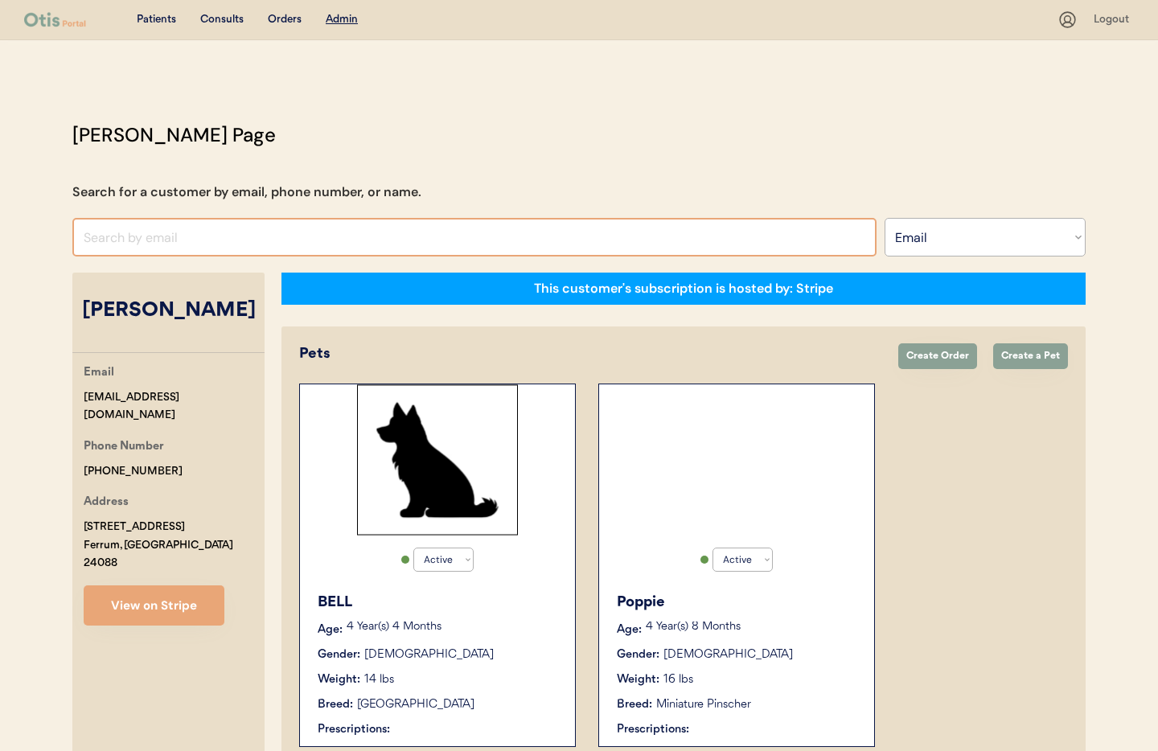
click at [136, 238] on input "input" at bounding box center [474, 237] width 804 height 39
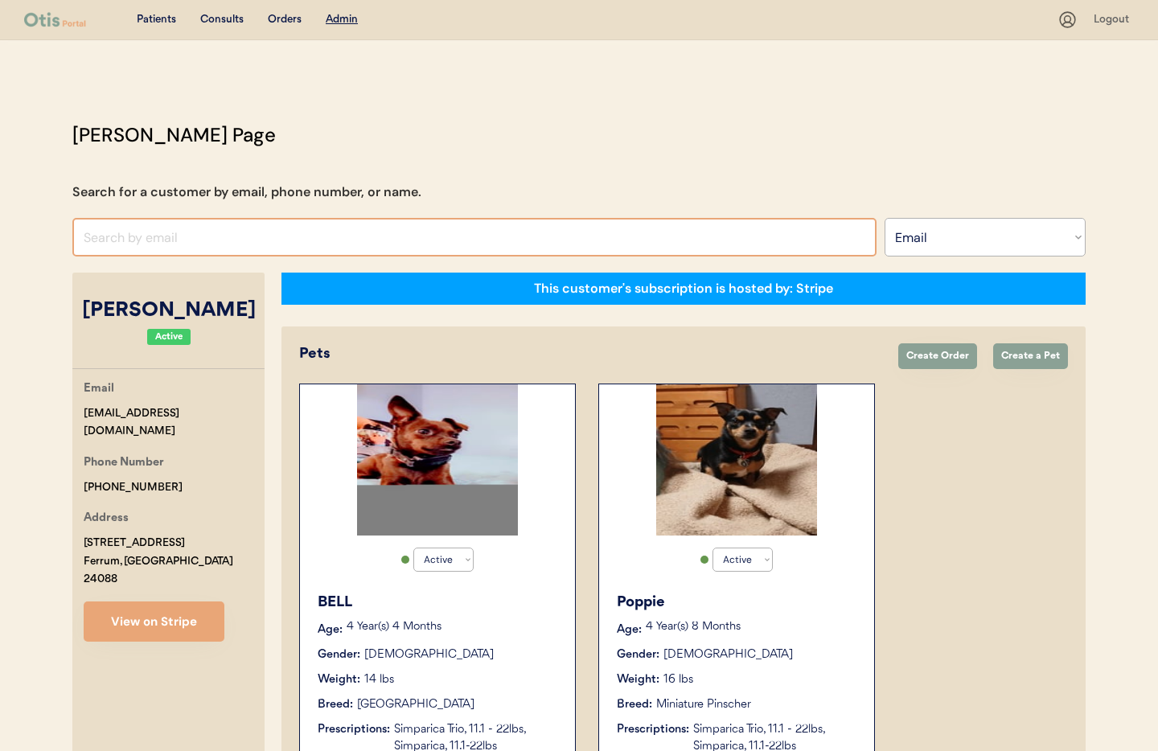
paste input "[EMAIL_ADDRESS][DOMAIN_NAME]"
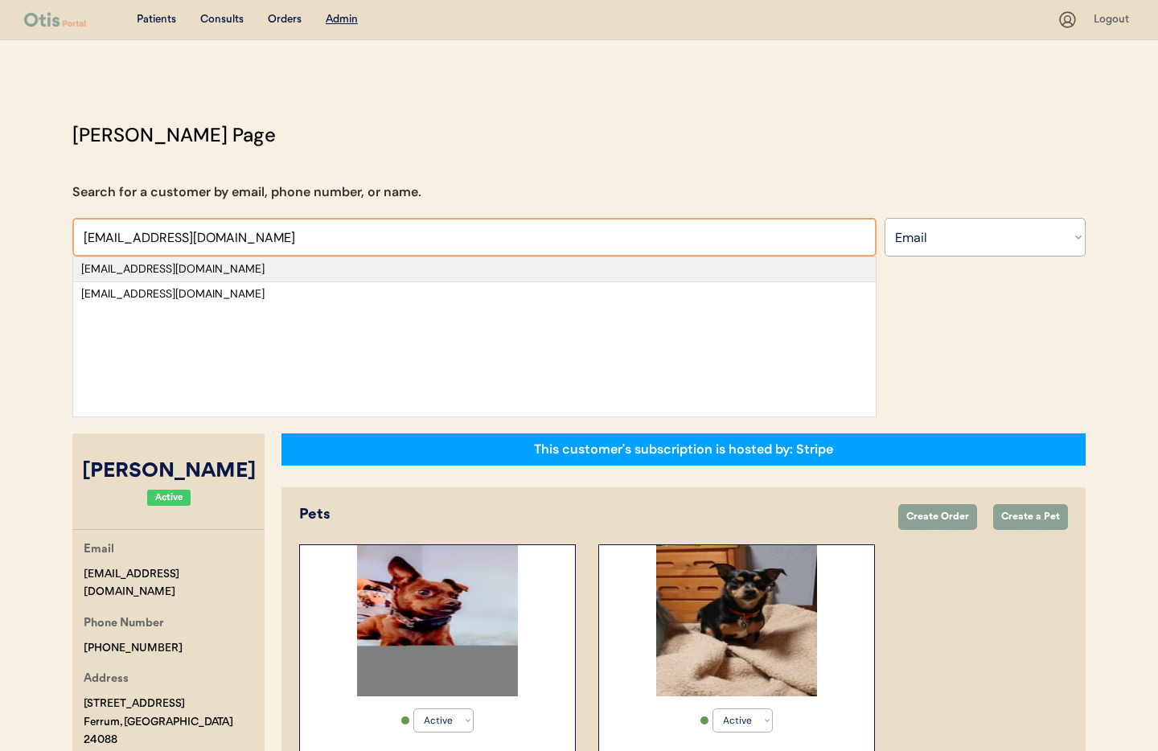
type input "[EMAIL_ADDRESS][DOMAIN_NAME]"
click at [145, 273] on div "[EMAIL_ADDRESS][DOMAIN_NAME]" at bounding box center [474, 269] width 787 height 16
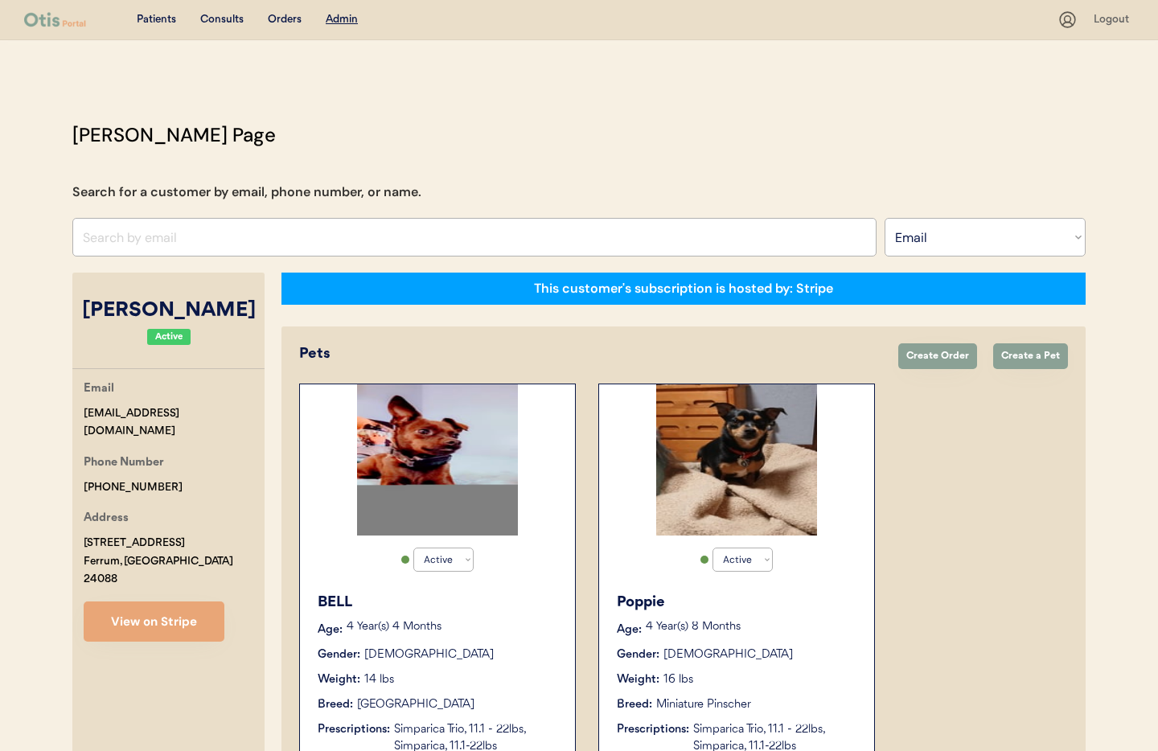
scroll to position [14, 0]
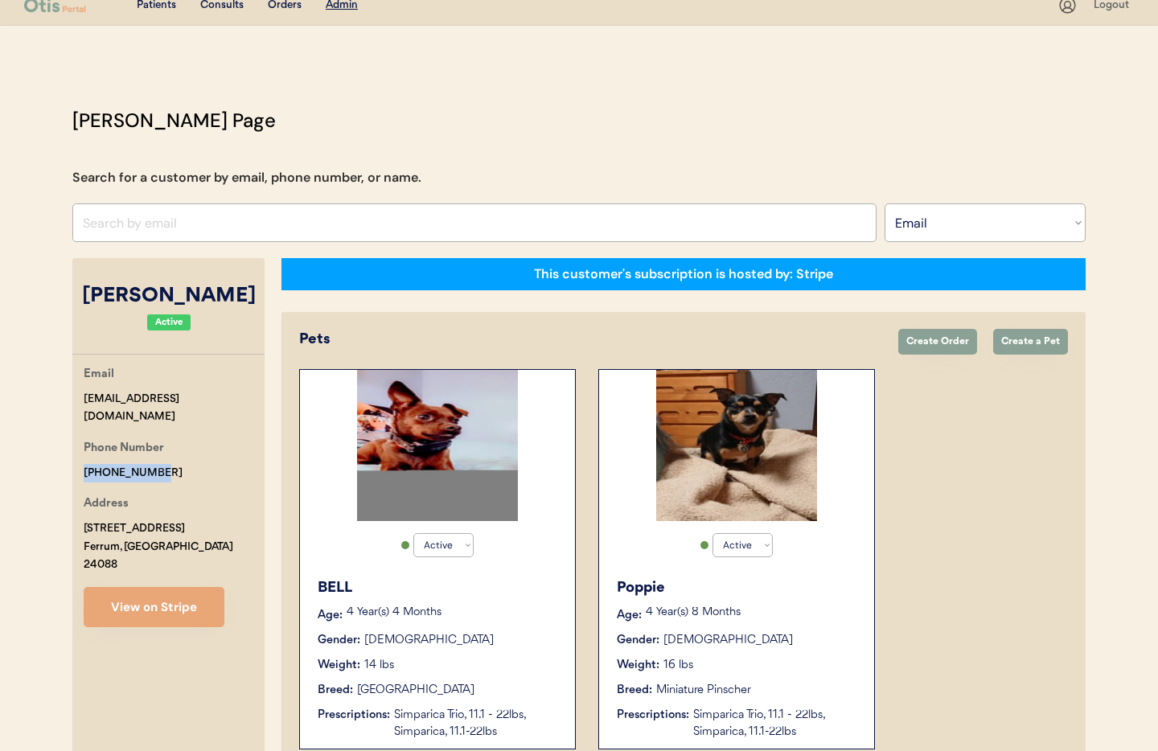
drag, startPoint x: 159, startPoint y: 453, endPoint x: 113, endPoint y: 455, distance: 46.7
click at [81, 453] on div "Email suzieelizabeth1966@gmail.com Phone Number +12762297243 Address 3787 B Wai…" at bounding box center [168, 496] width 192 height 262
copy div "[PHONE_NUMBER]"
click at [919, 234] on select "Search By Name Email Phone Number" at bounding box center [985, 223] width 201 height 39
select select ""Phone Number""
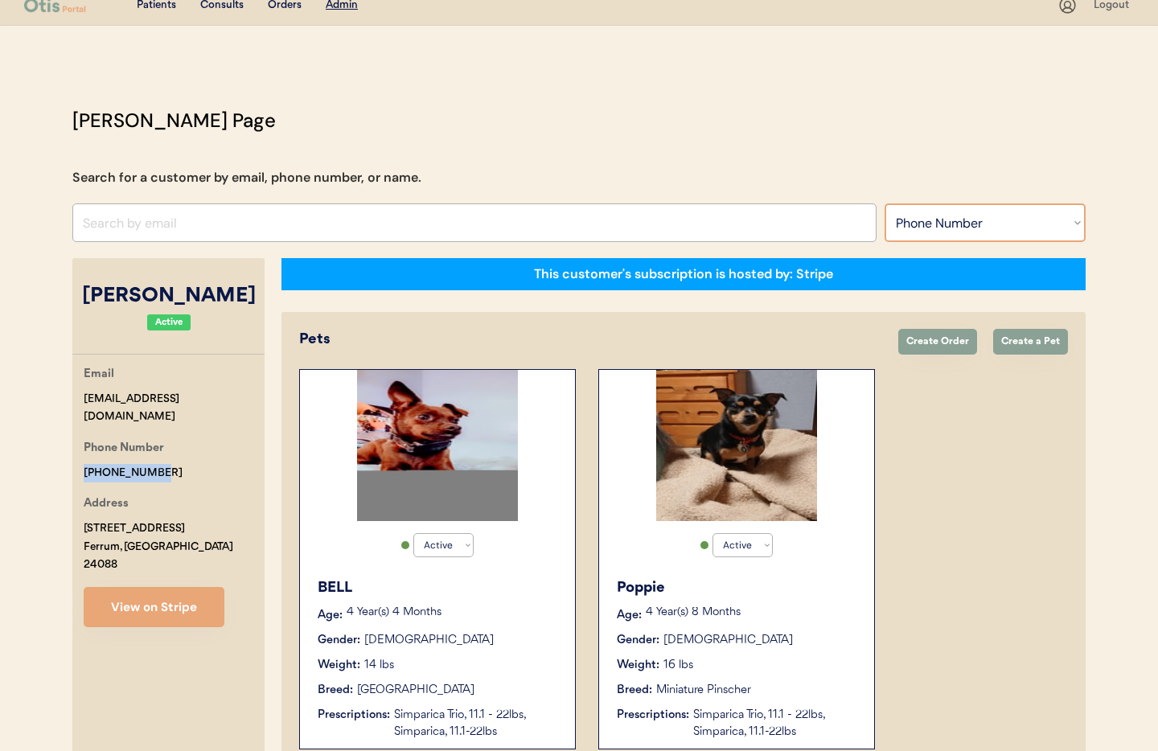
click at [885, 204] on select "Search By Name Email Phone Number" at bounding box center [985, 223] width 201 height 39
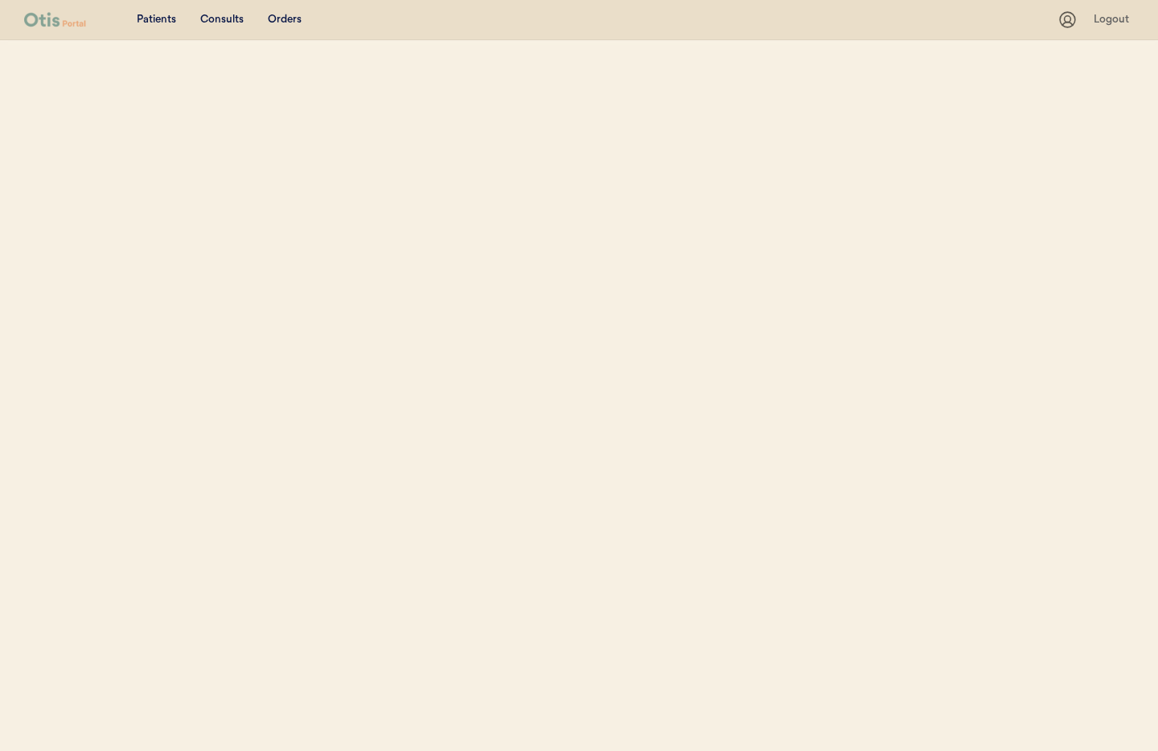
select select ""Phone Number""
select select "true"
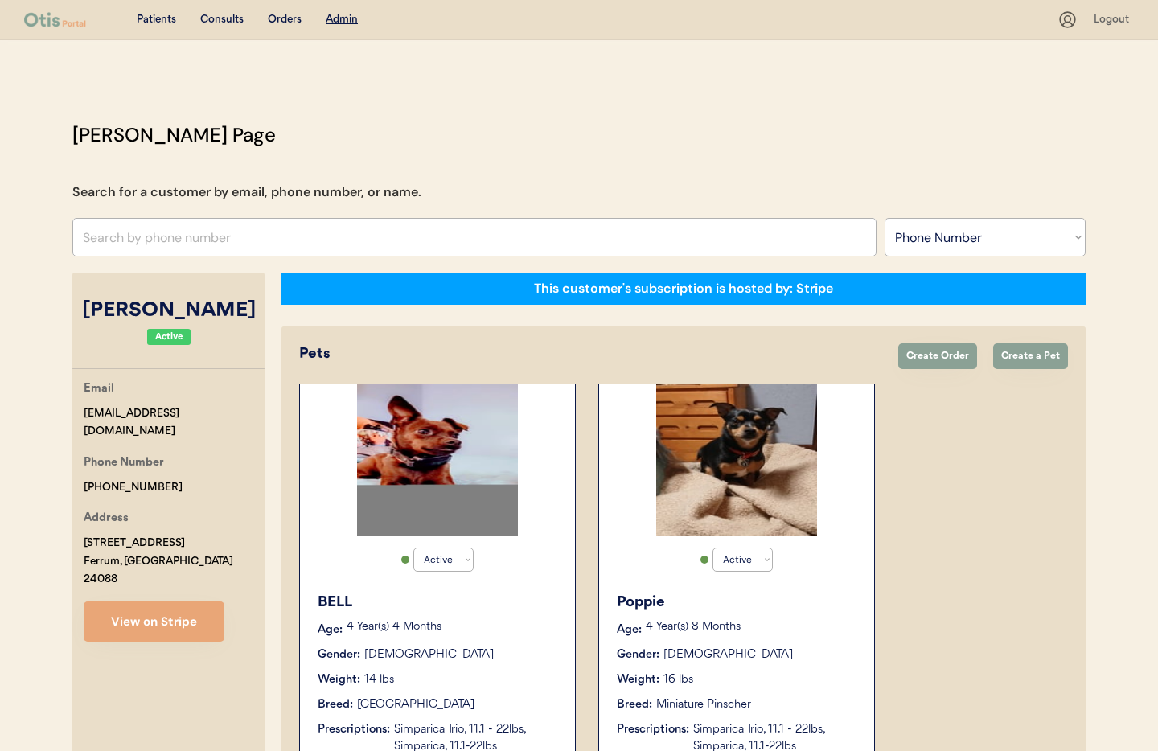
click at [225, 236] on input "text" at bounding box center [474, 237] width 804 height 39
click at [221, 235] on input "text" at bounding box center [474, 237] width 804 height 39
paste input "[PHONE_NUMBER]"
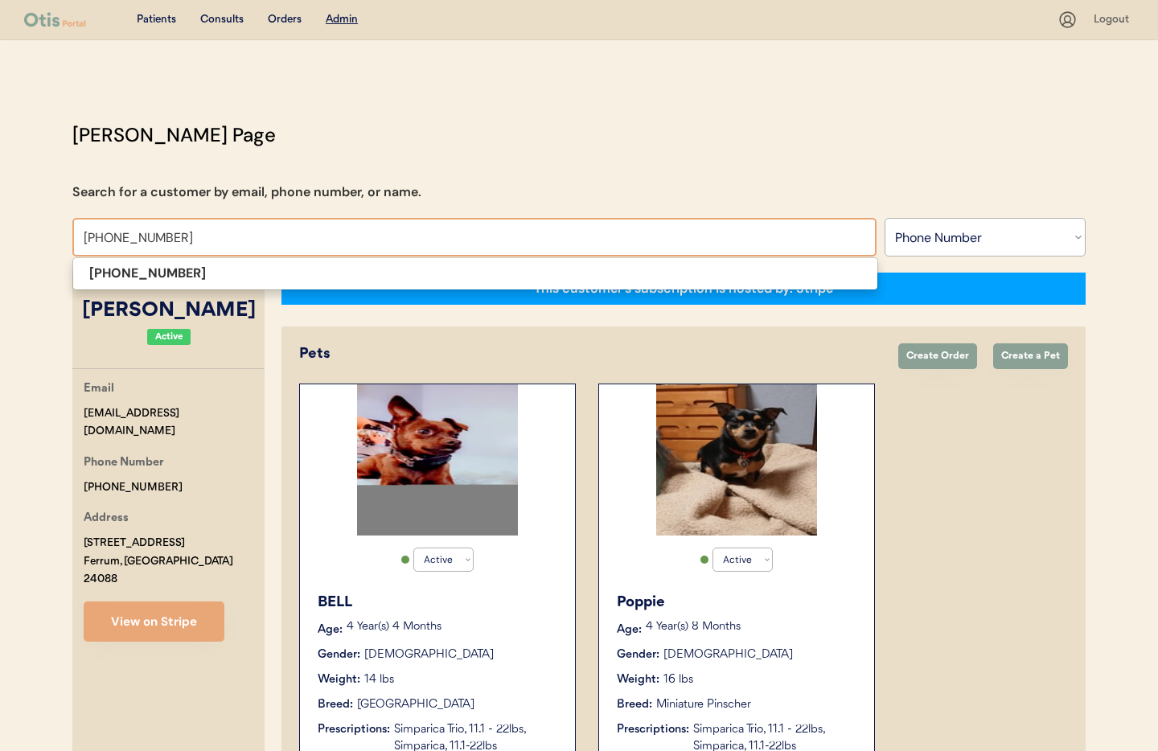
click at [152, 274] on strong "+12762297243" at bounding box center [147, 273] width 117 height 17
type input "+12762297243"
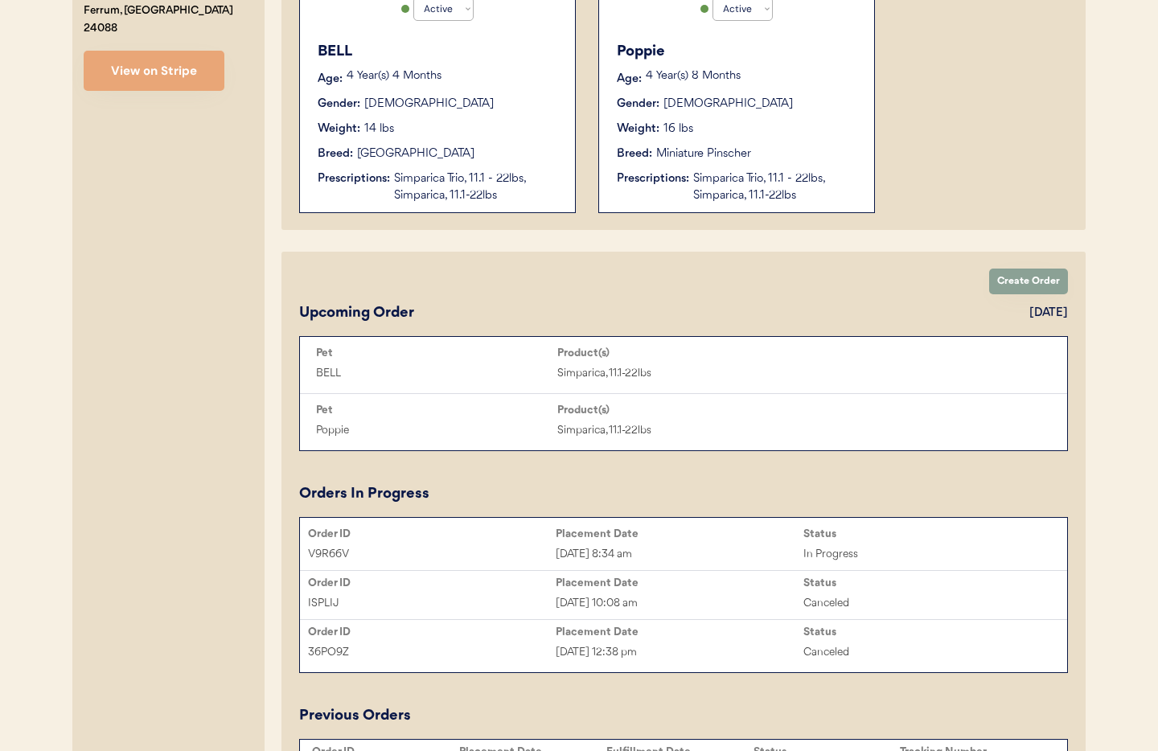
scroll to position [664, 0]
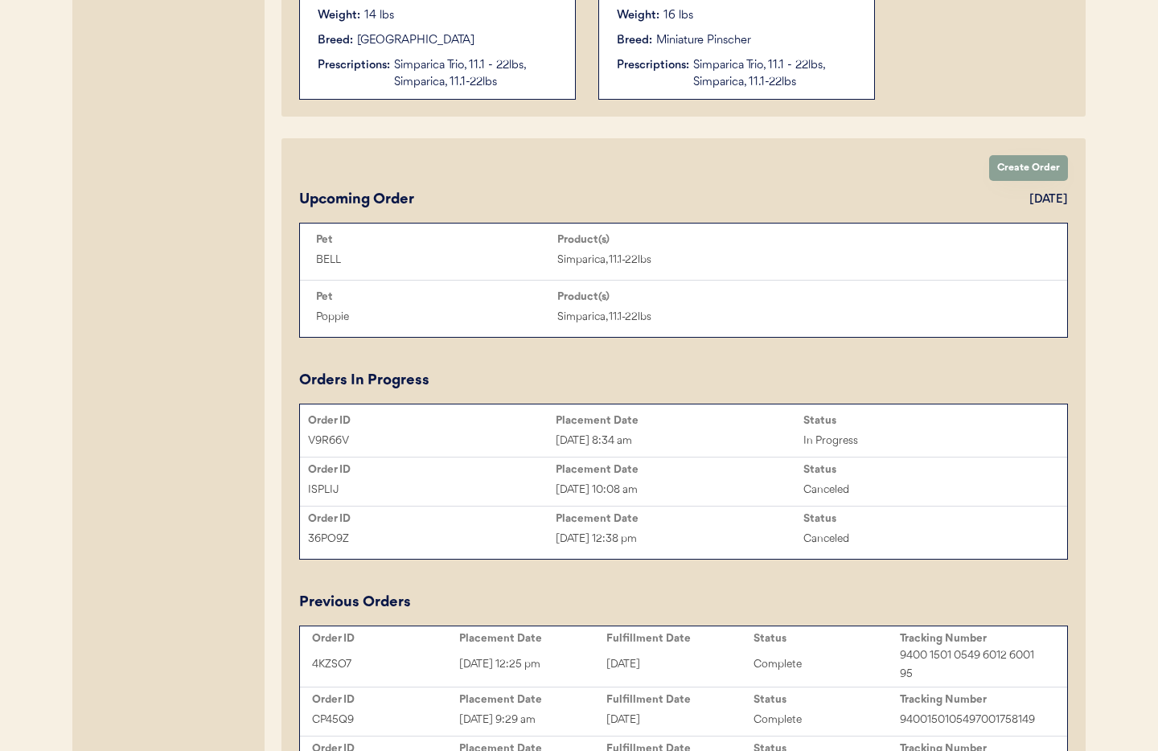
click at [457, 432] on div "V9R66V" at bounding box center [432, 441] width 248 height 19
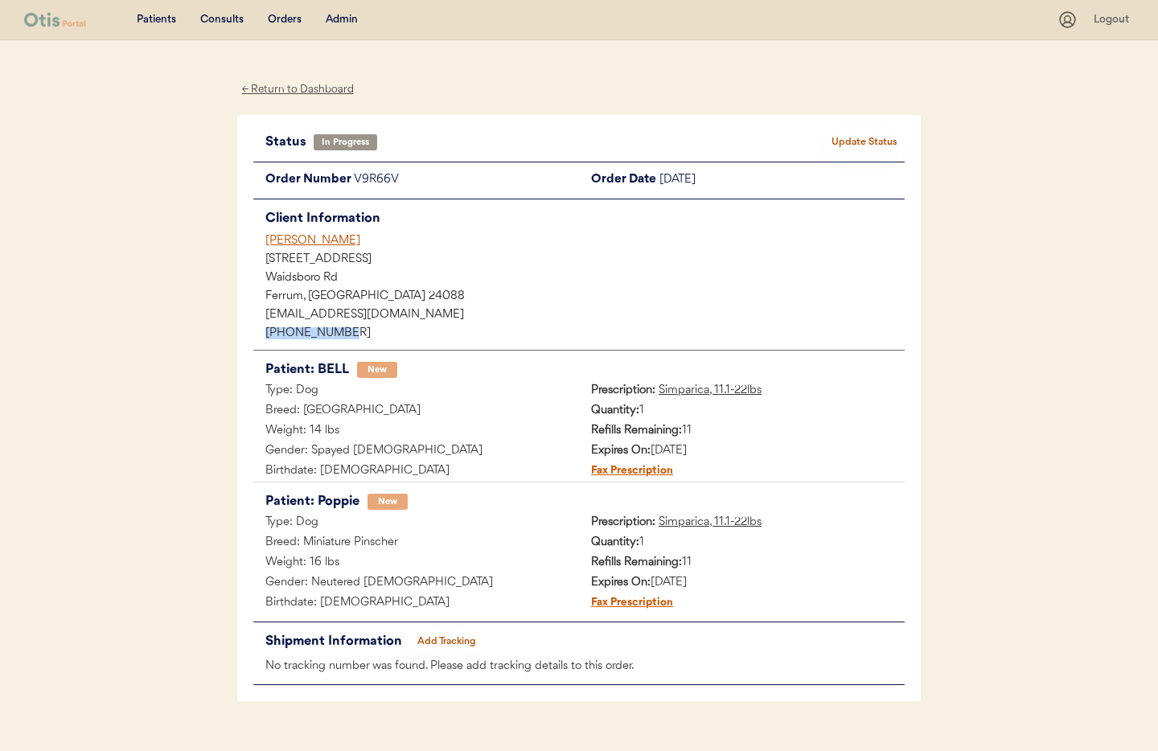
drag, startPoint x: 311, startPoint y: 338, endPoint x: 290, endPoint y: 333, distance: 21.5
click at [241, 332] on div "Status In Progress Update Status Order Number V9R66V Order Date August 29, 2025…" at bounding box center [579, 408] width 684 height 587
copy div "+12762297243"
click at [286, 92] on div "← Return to Dashboard" at bounding box center [297, 89] width 121 height 19
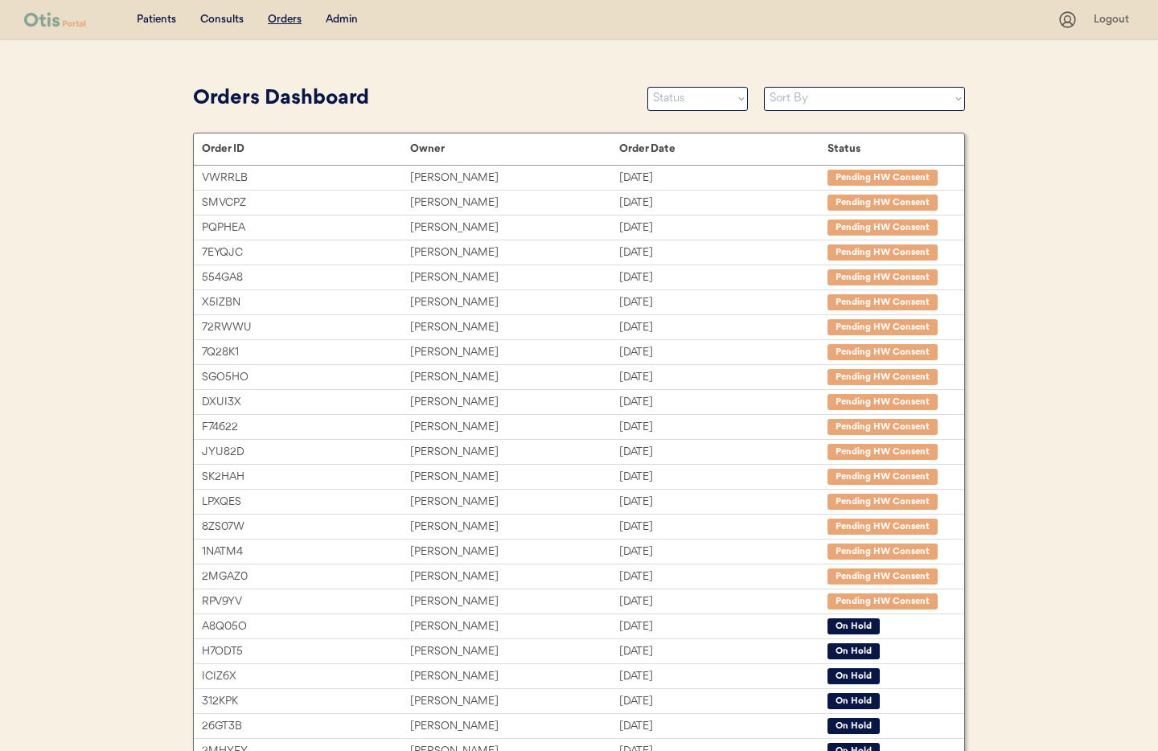
click at [348, 23] on div "Admin" at bounding box center [342, 20] width 32 height 16
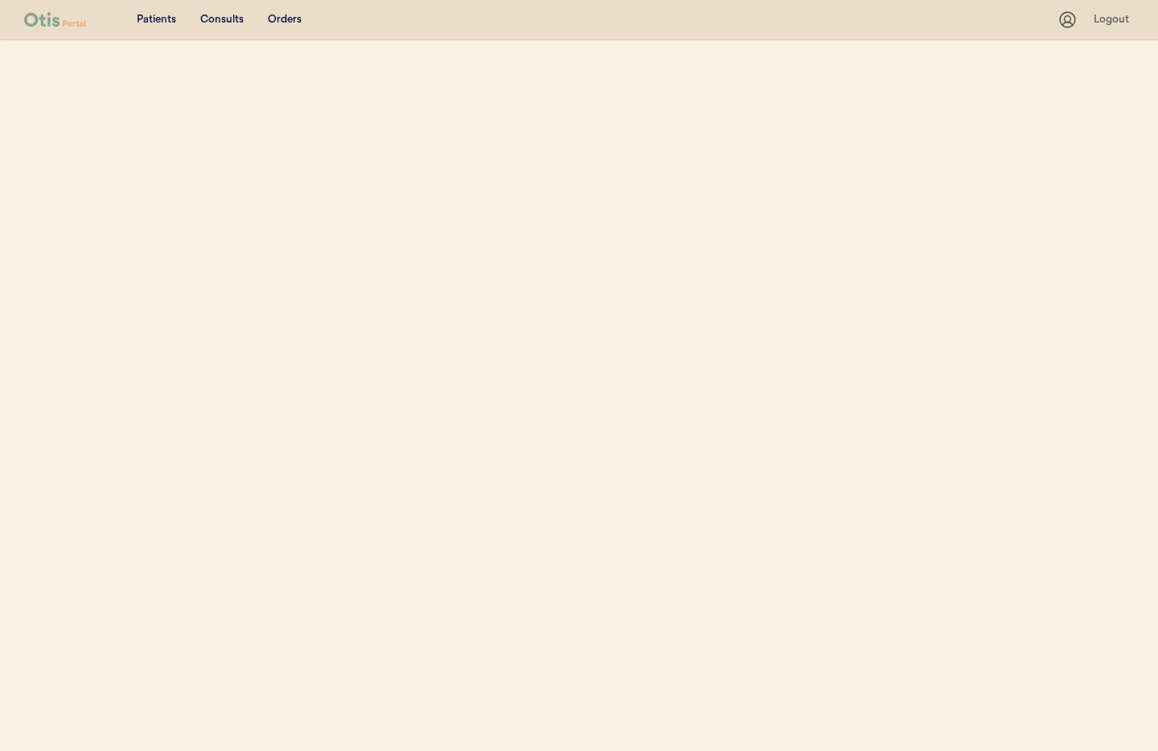
select select ""Phone Number""
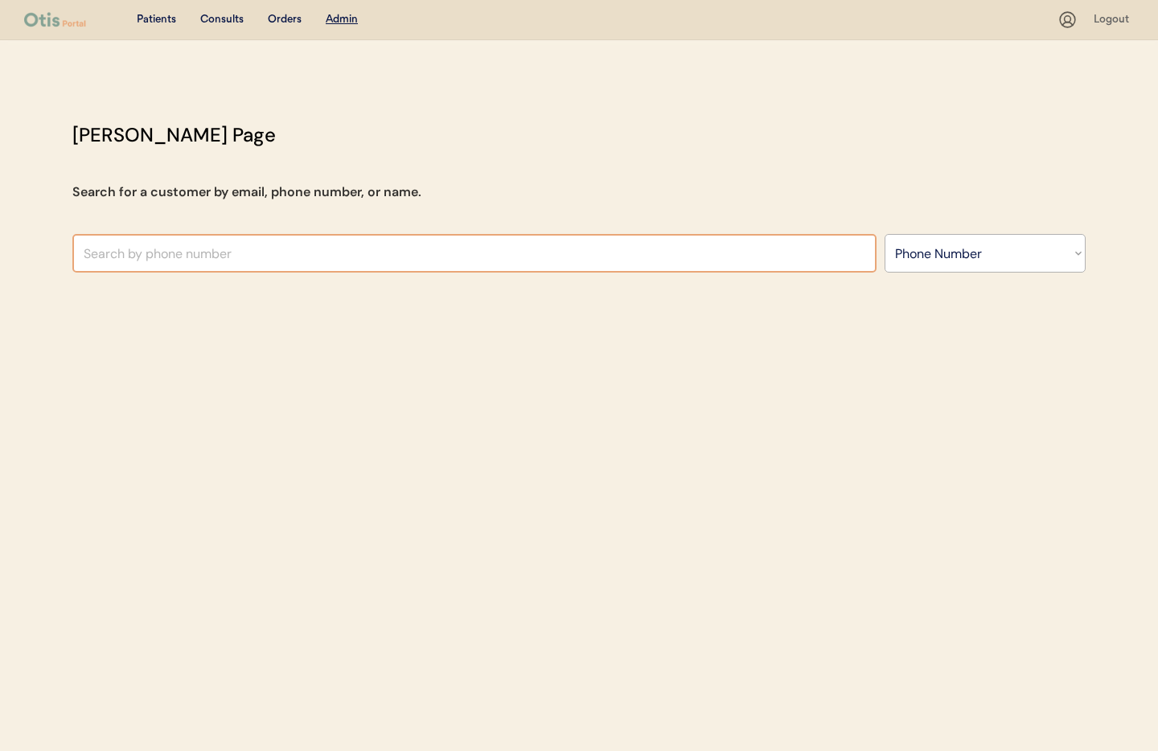
drag, startPoint x: 208, startPoint y: 253, endPoint x: 270, endPoint y: 252, distance: 62.0
click at [214, 253] on input "text" at bounding box center [474, 253] width 804 height 39
click at [245, 250] on input "text" at bounding box center [474, 253] width 804 height 39
type input "Susan Zuber"
click at [940, 251] on select "Search By Name Email Phone Number" at bounding box center [985, 253] width 201 height 39
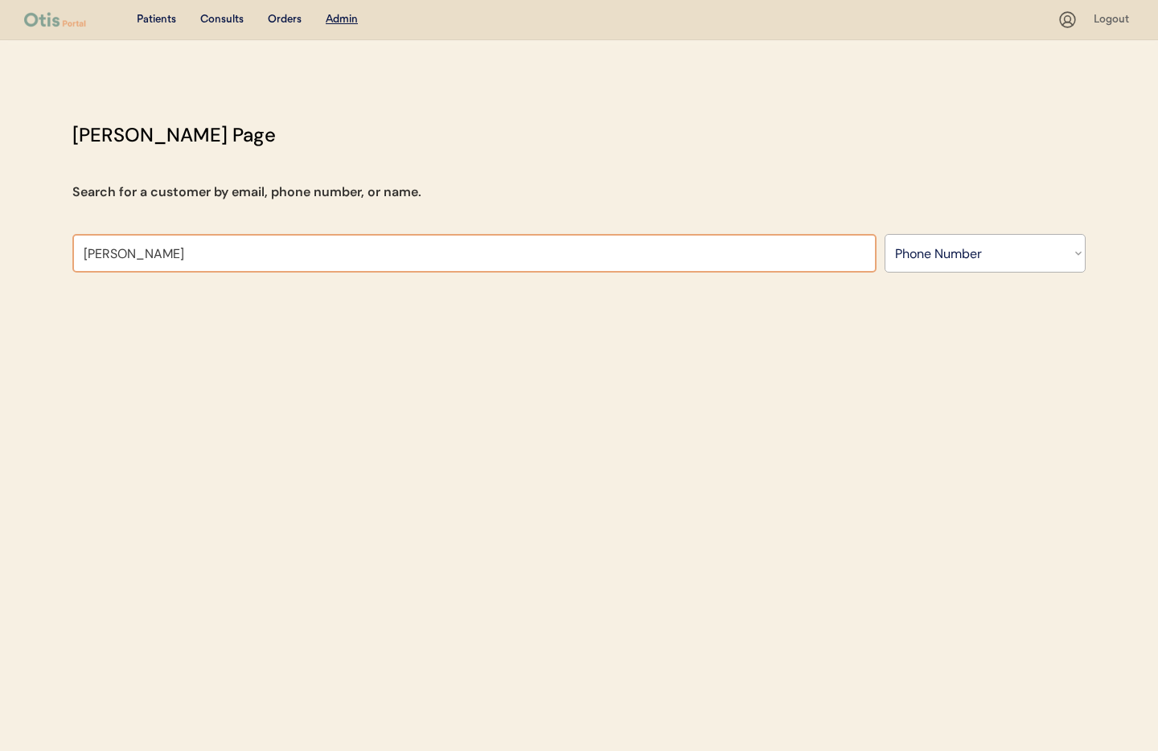
click at [936, 257] on select "Search By Name Email Phone Number" at bounding box center [985, 253] width 201 height 39
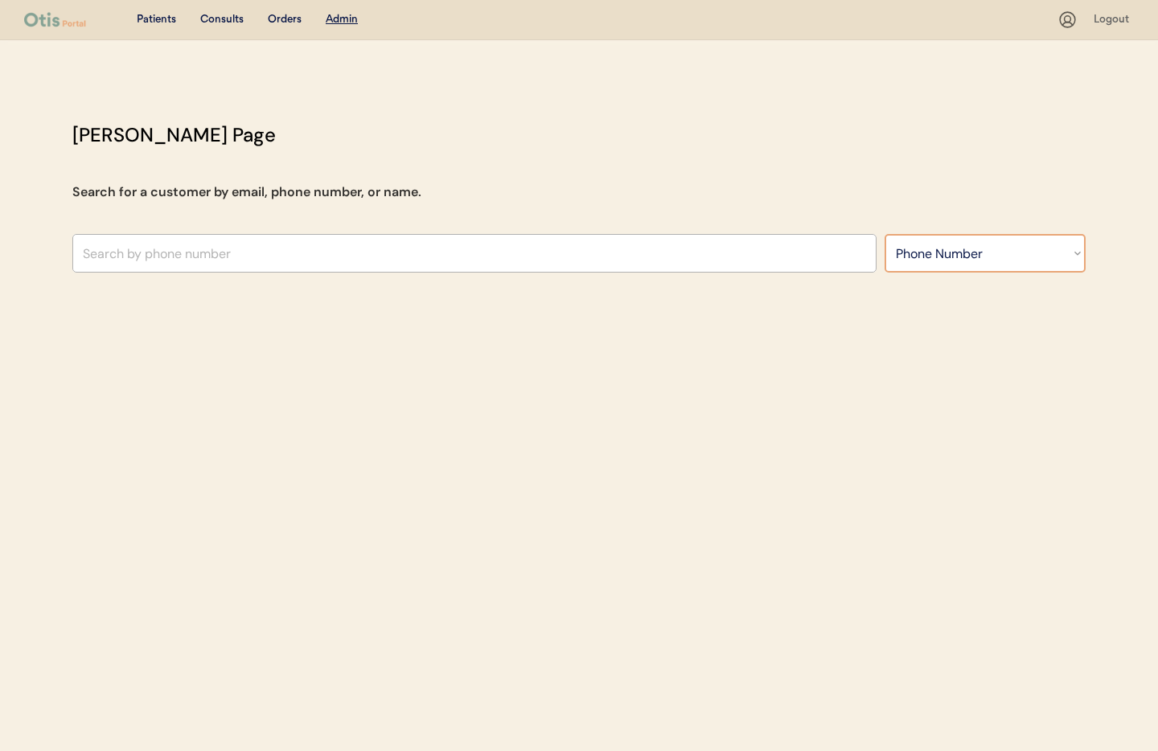
click at [929, 256] on select "Search By Name Email Phone Number" at bounding box center [985, 253] width 201 height 39
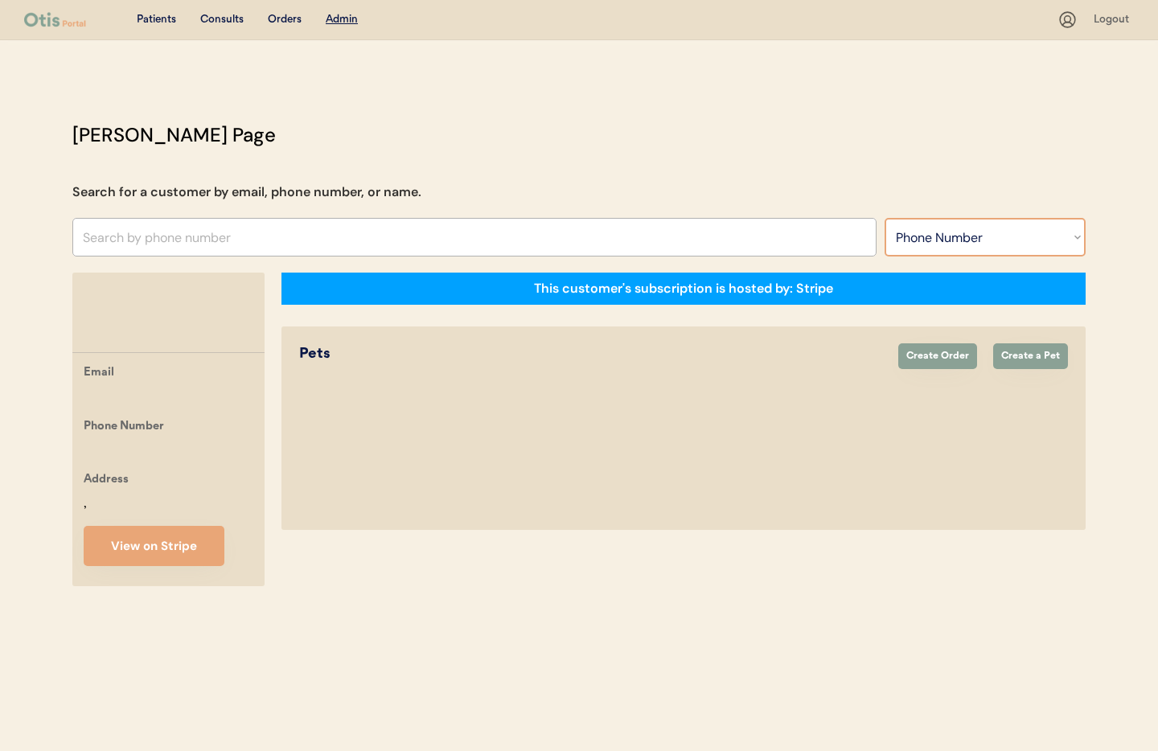
select select ""Name""
click at [885, 218] on select "Search By Name Email Phone Number" at bounding box center [985, 237] width 201 height 39
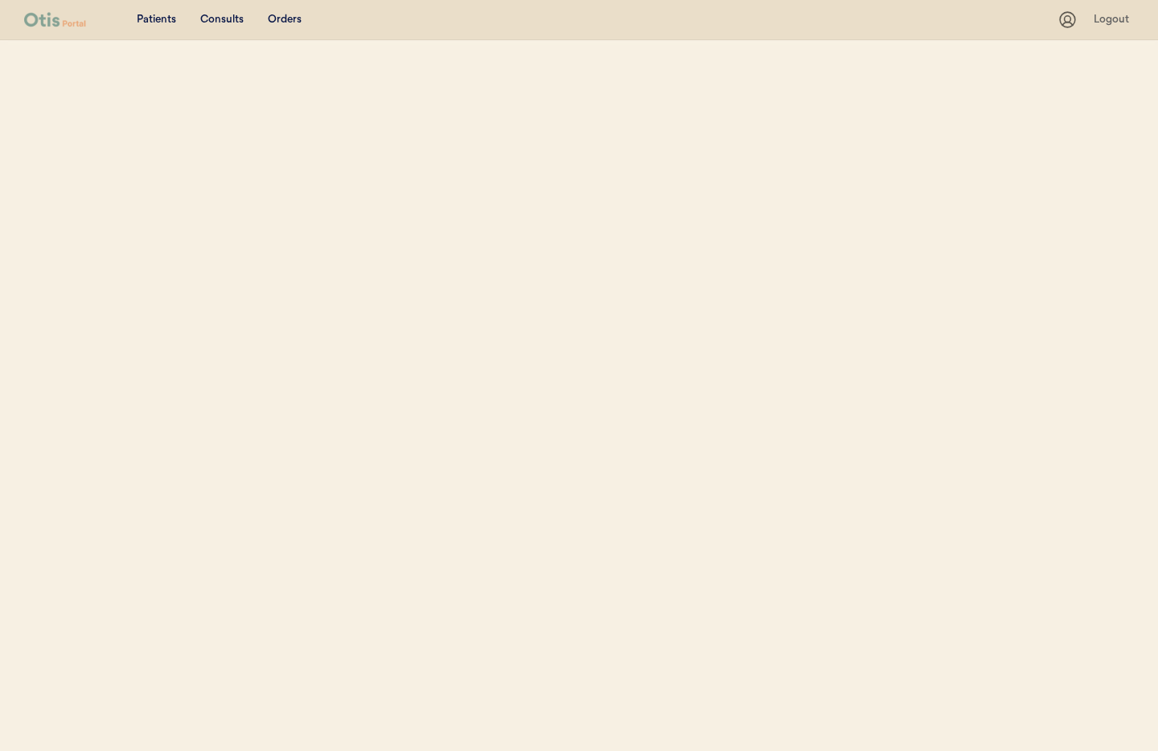
select select ""Name""
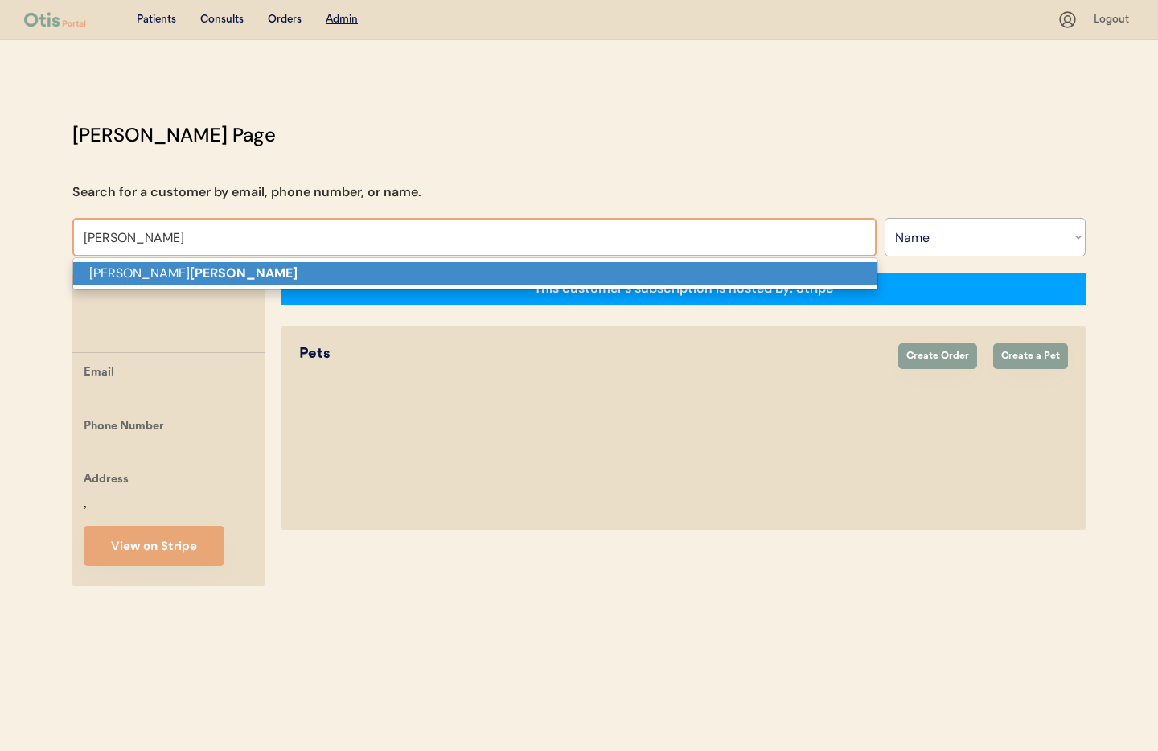
click at [184, 269] on p "Susan zuber" at bounding box center [475, 273] width 804 height 23
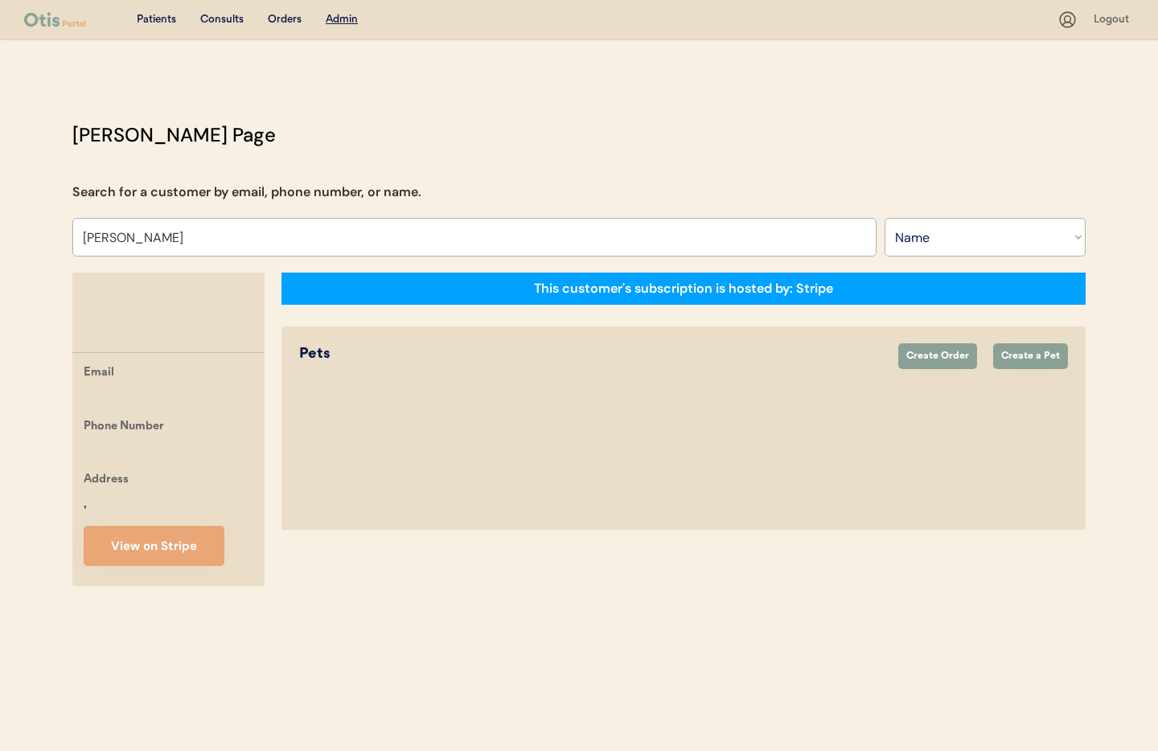
type input "Susan zuber"
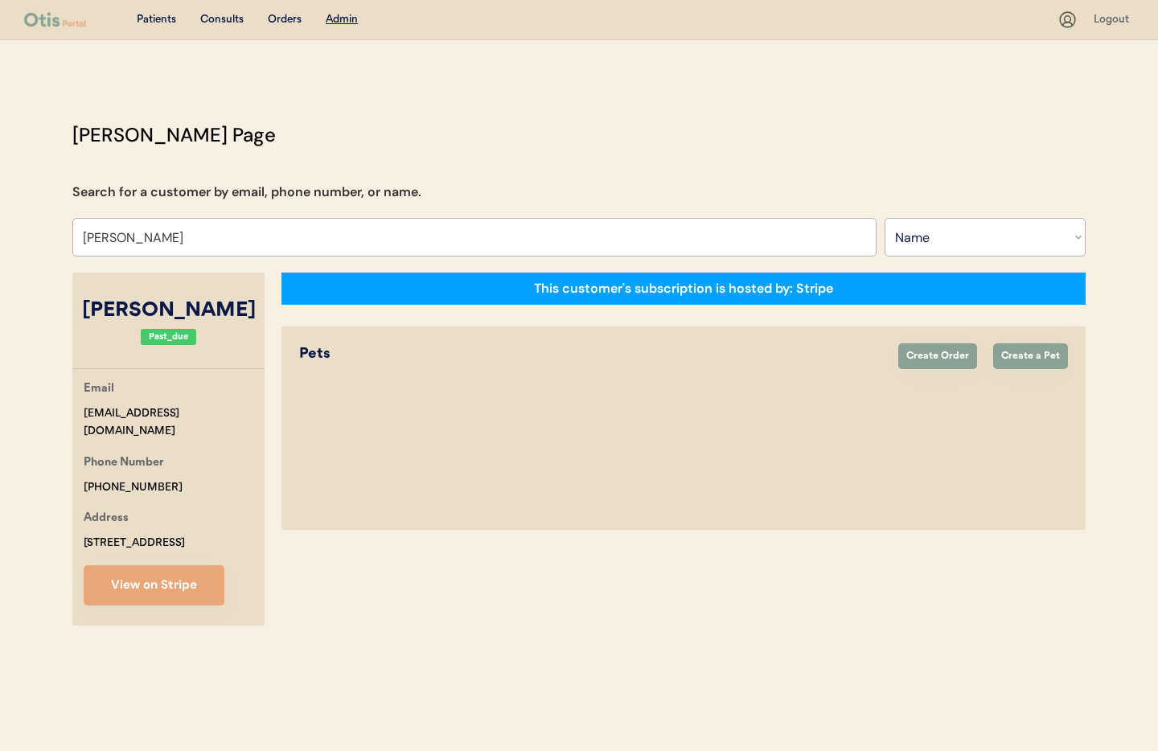
select select "true"
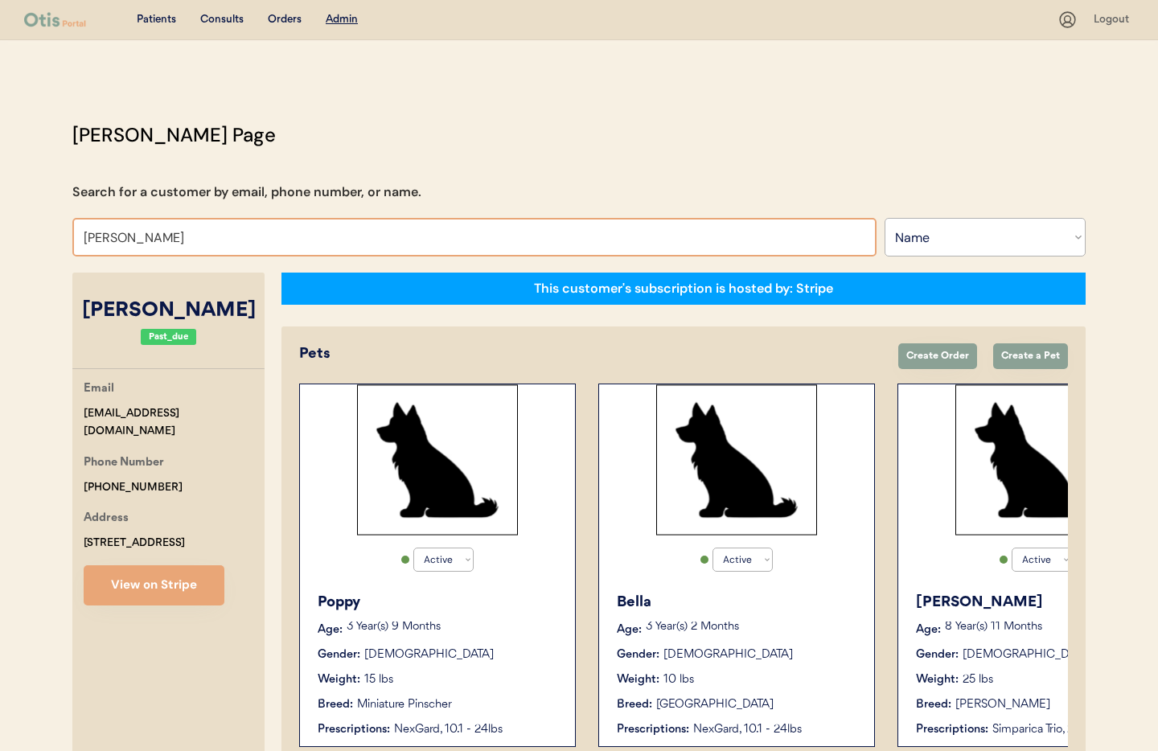
drag, startPoint x: 154, startPoint y: 237, endPoint x: 109, endPoint y: 237, distance: 45.0
click at [109, 237] on input "Susan zuber" at bounding box center [474, 237] width 804 height 39
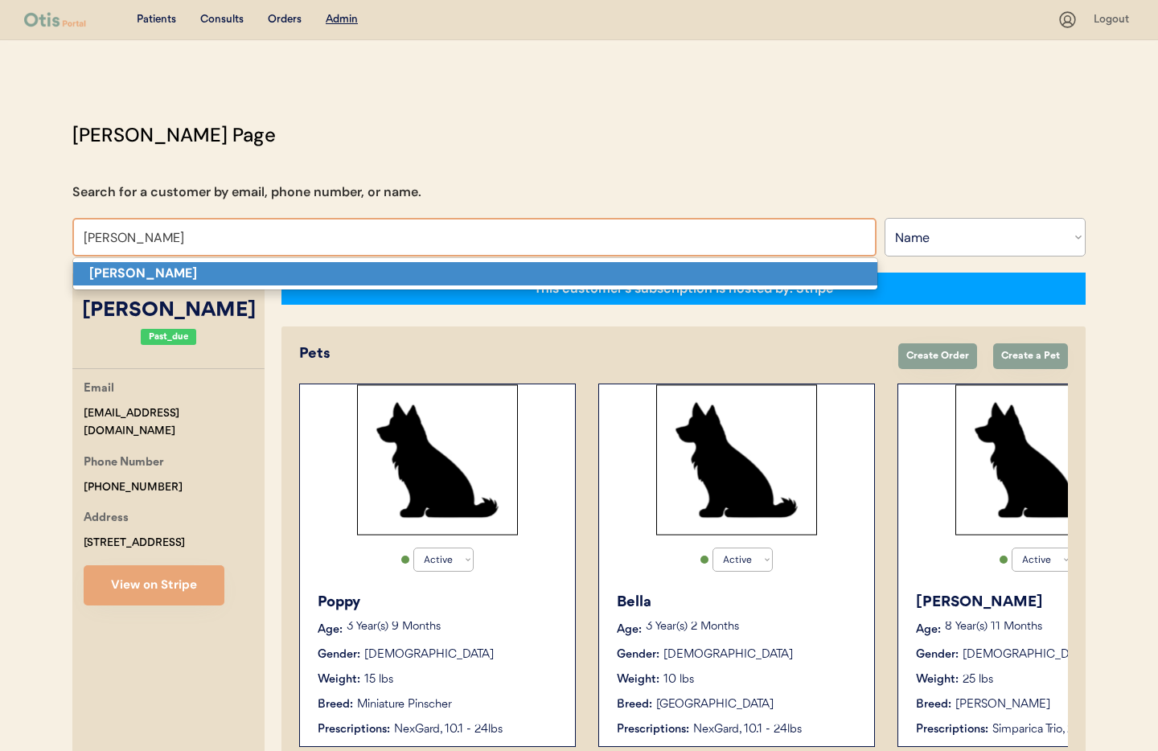
click at [163, 265] on p "Susanne" at bounding box center [475, 273] width 804 height 23
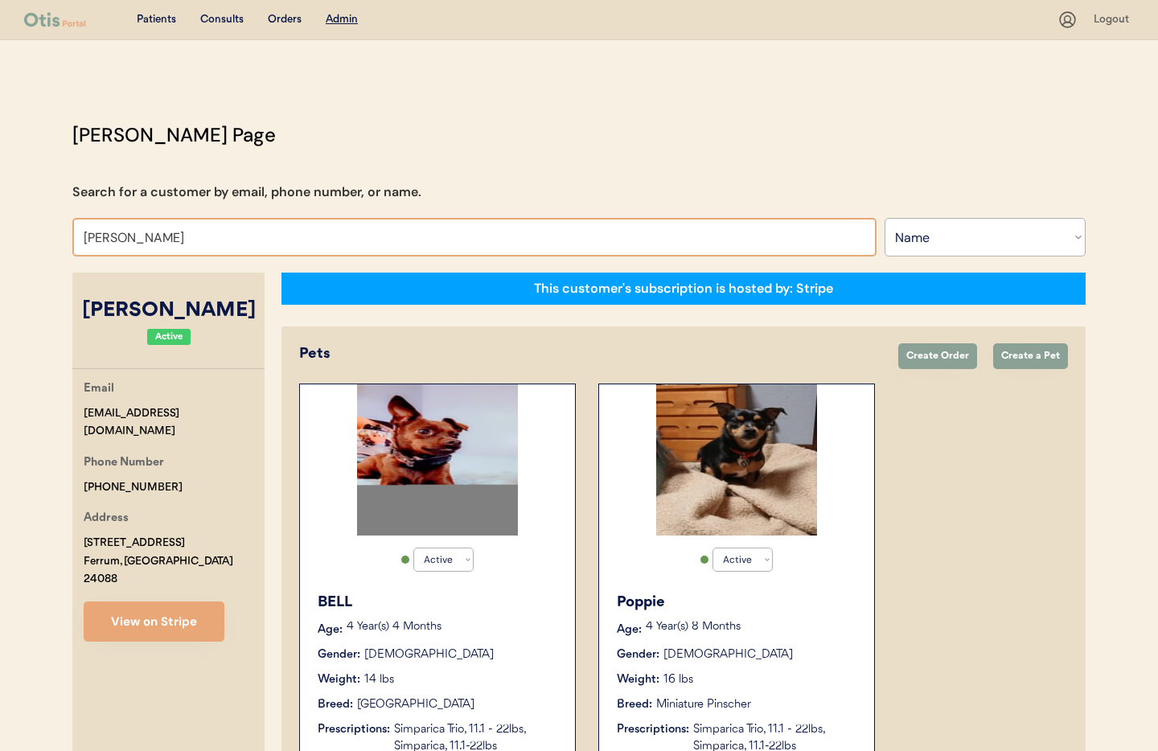
drag, startPoint x: 130, startPoint y: 241, endPoint x: 60, endPoint y: 237, distance: 69.4
type input "Melinda"
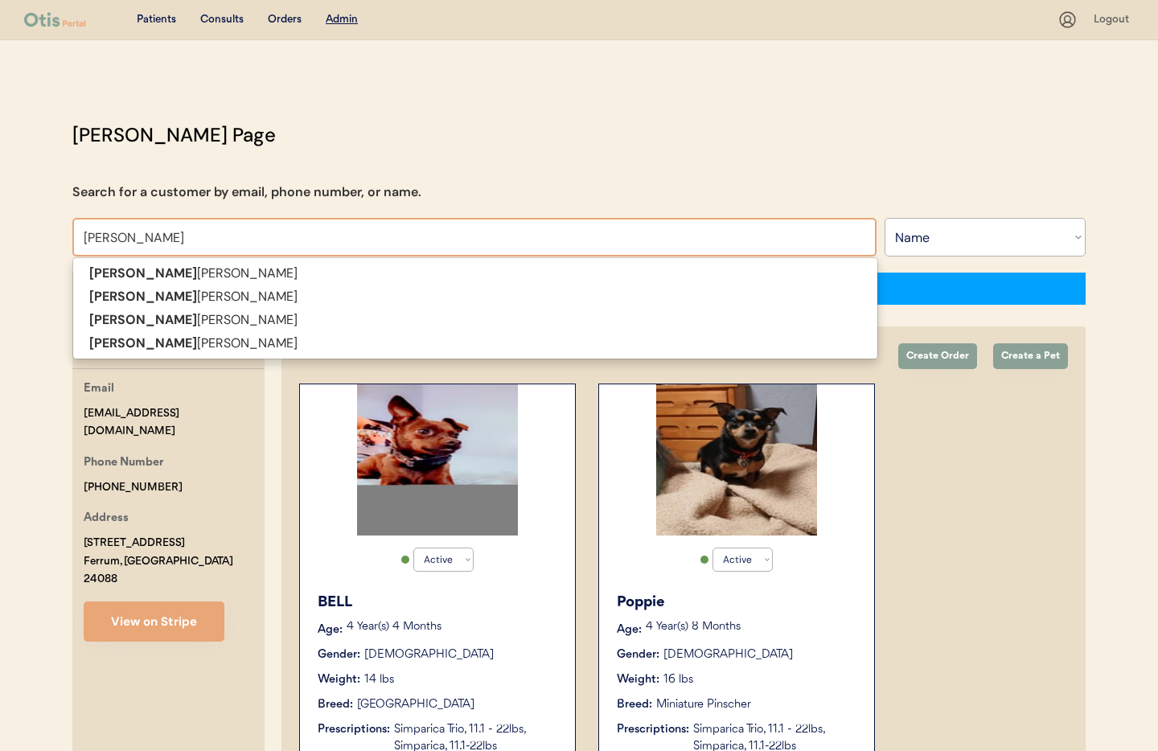
type input "Melinda Richardson"
type input "Melinda A"
type input "Melinda Akridge"
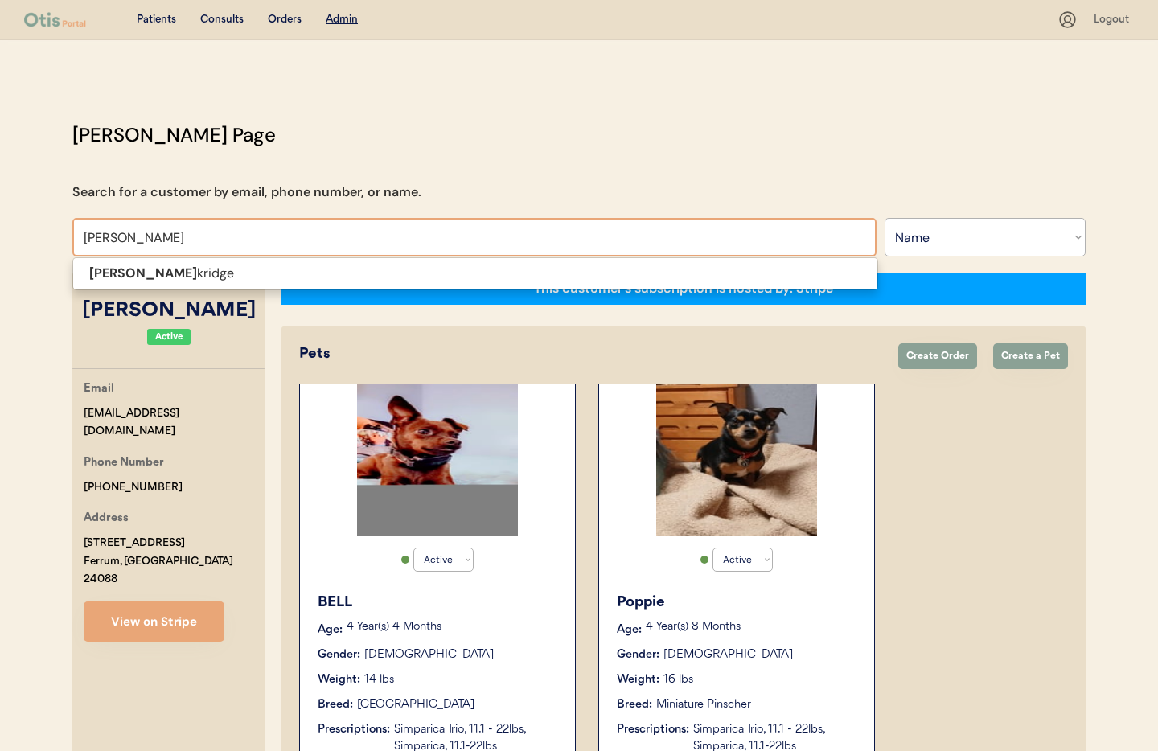
type input "Melinda Akridg"
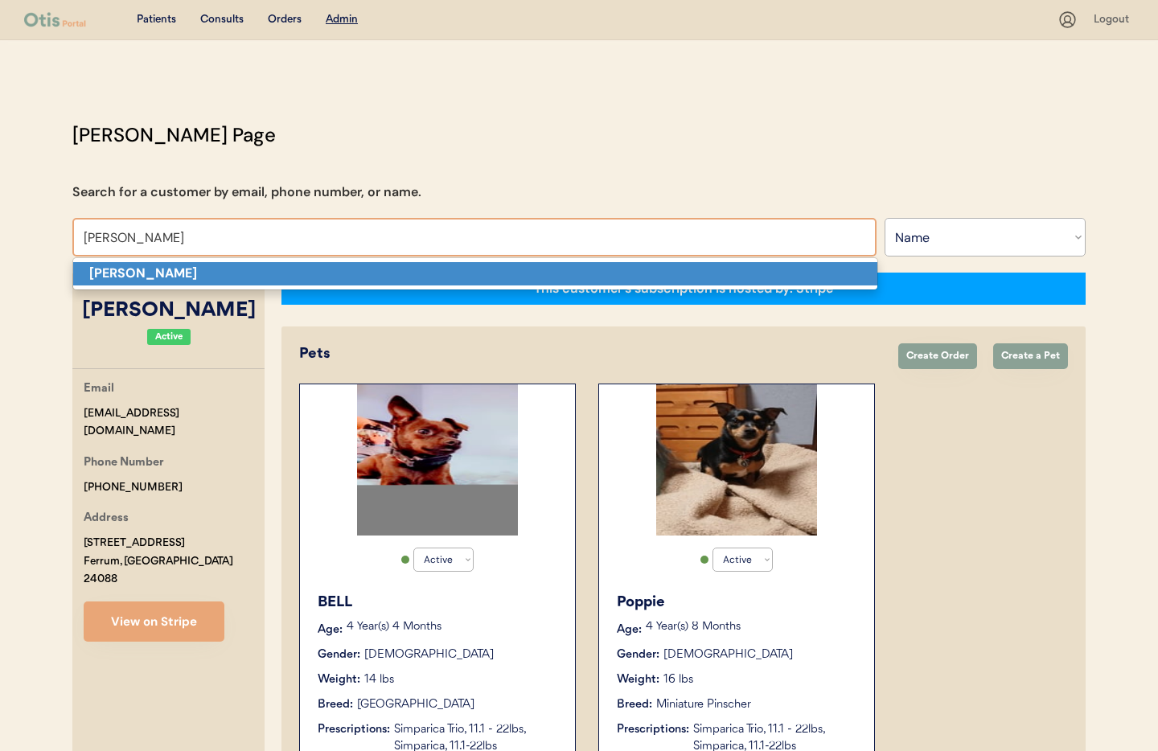
click at [109, 268] on strong "Melinda Akridge" at bounding box center [143, 273] width 108 height 17
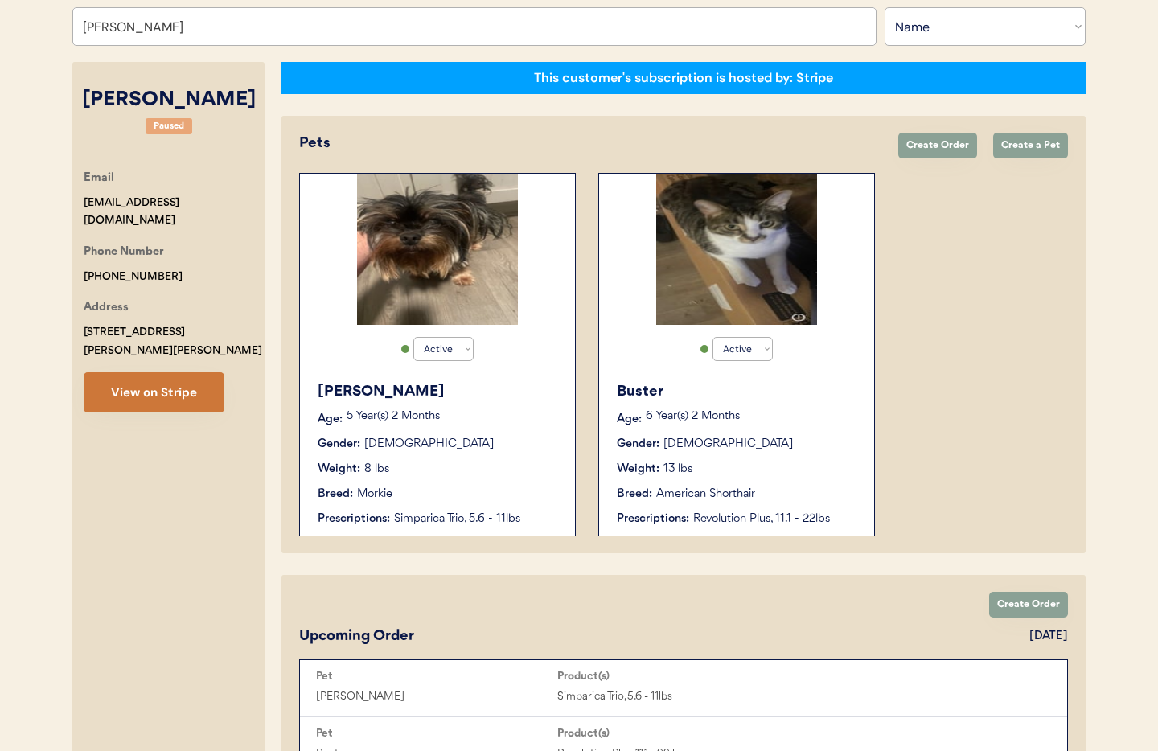
type input "Melinda Akridge"
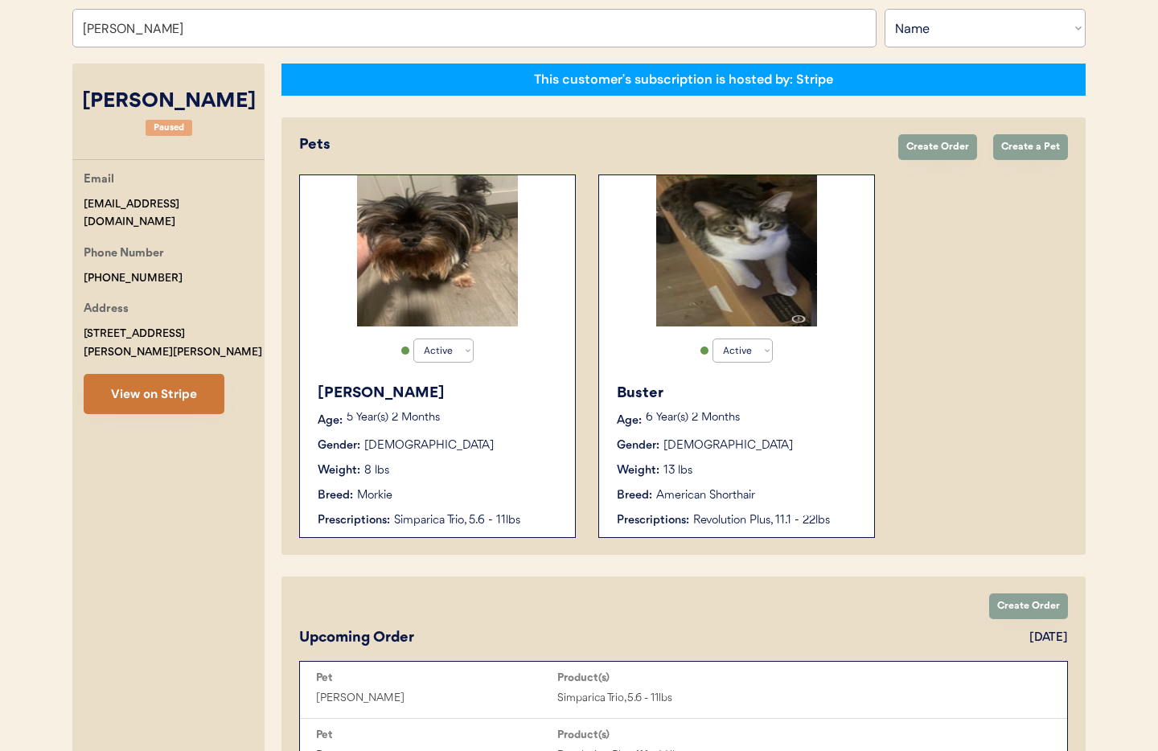
scroll to position [208, 0]
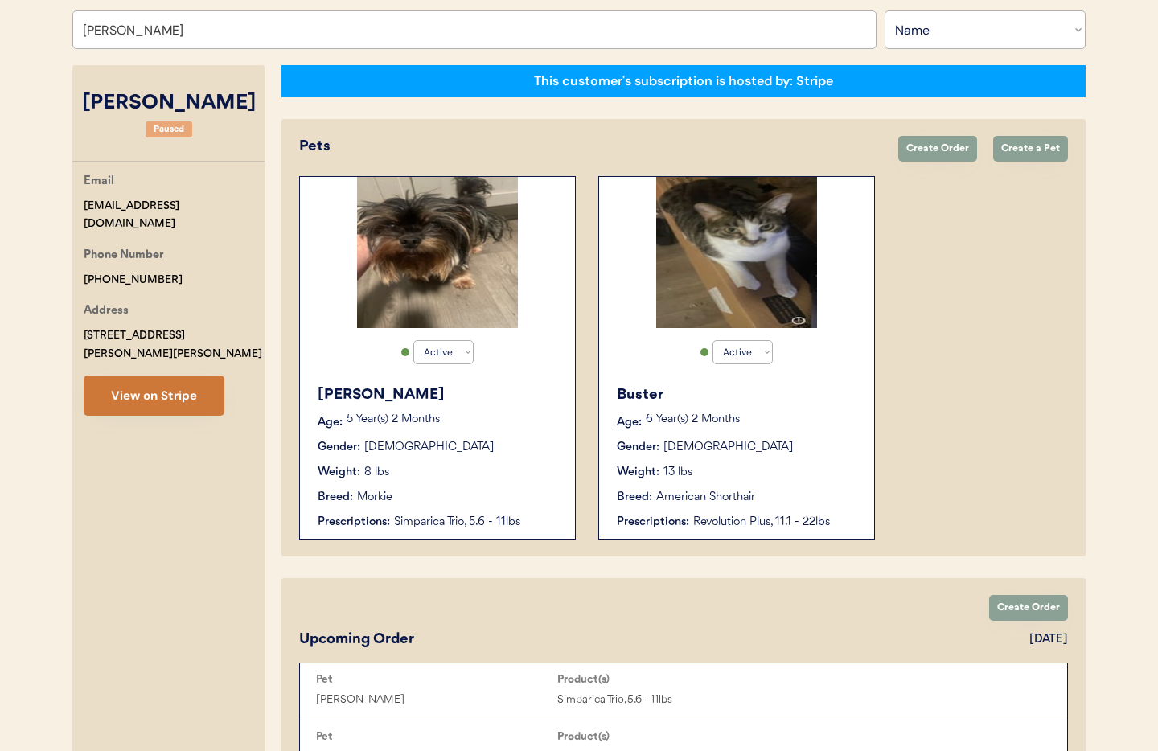
click at [167, 382] on button "View on Stripe" at bounding box center [154, 396] width 141 height 40
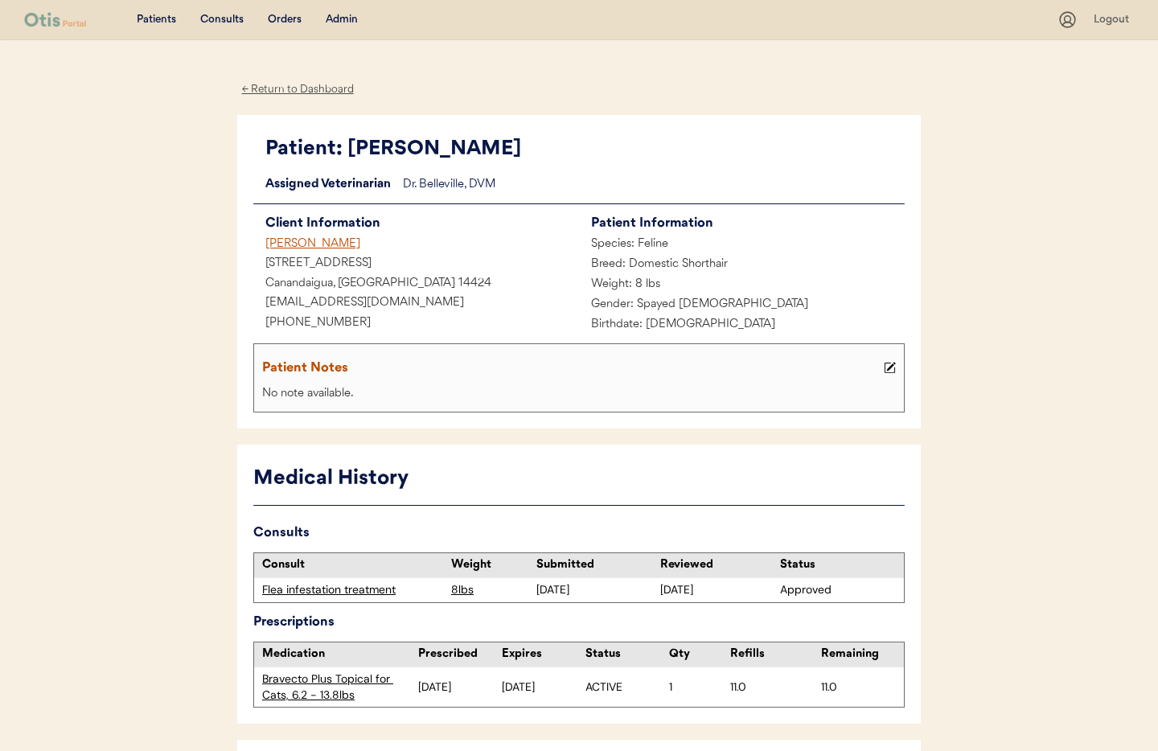
click at [356, 334] on div "Client Information [PERSON_NAME] [STREET_ADDRESS] [EMAIL_ADDRESS][DOMAIN_NAME] …" at bounding box center [579, 273] width 652 height 123
drag, startPoint x: 335, startPoint y: 320, endPoint x: 287, endPoint y: 318, distance: 48.3
click at [237, 313] on div "Patient: Meah Loading... Assigned Veterinarian Dr. Belleville, DVM Client Infor…" at bounding box center [579, 272] width 684 height 315
copy div "+13157597541"
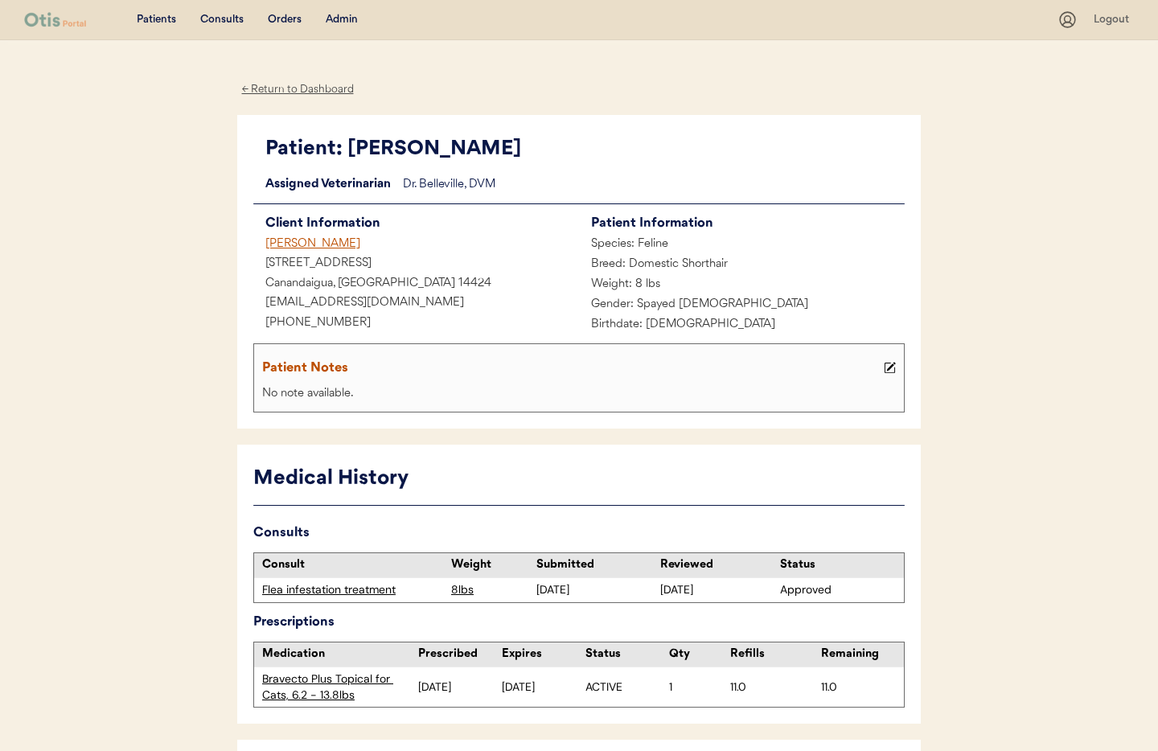
click at [290, 92] on div "← Return to Dashboard" at bounding box center [297, 89] width 121 height 19
click at [338, 19] on div "Admin" at bounding box center [342, 20] width 32 height 16
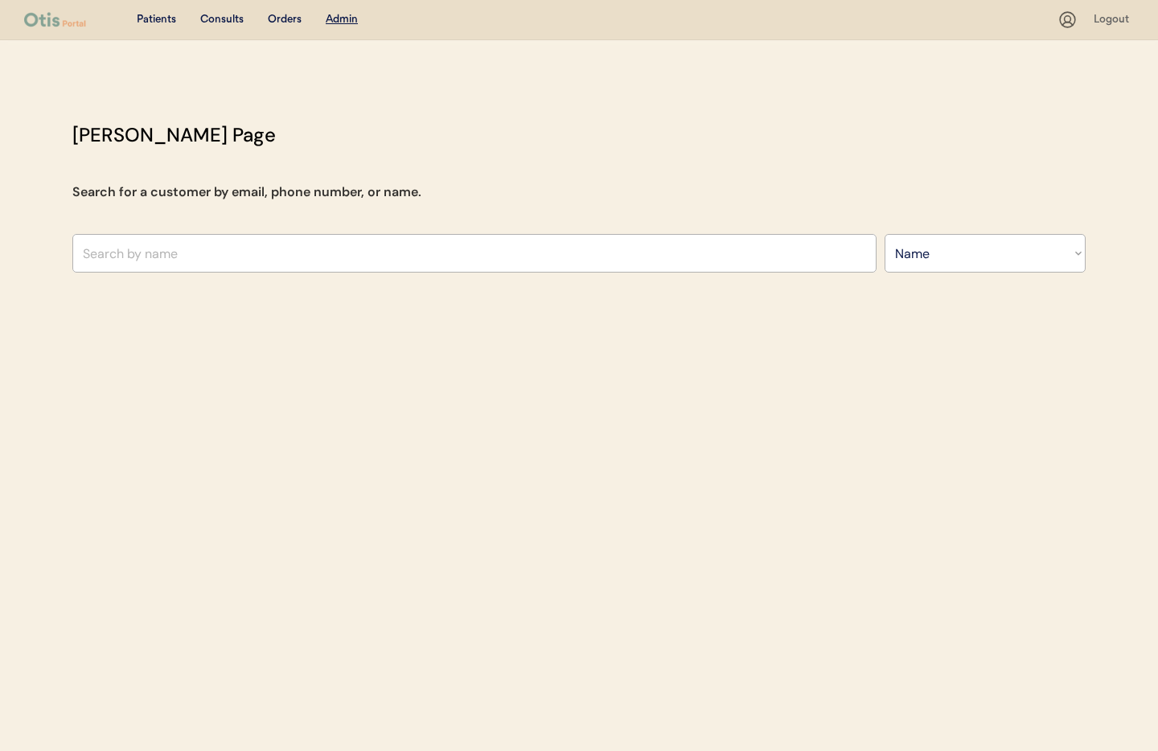
select select ""Name""
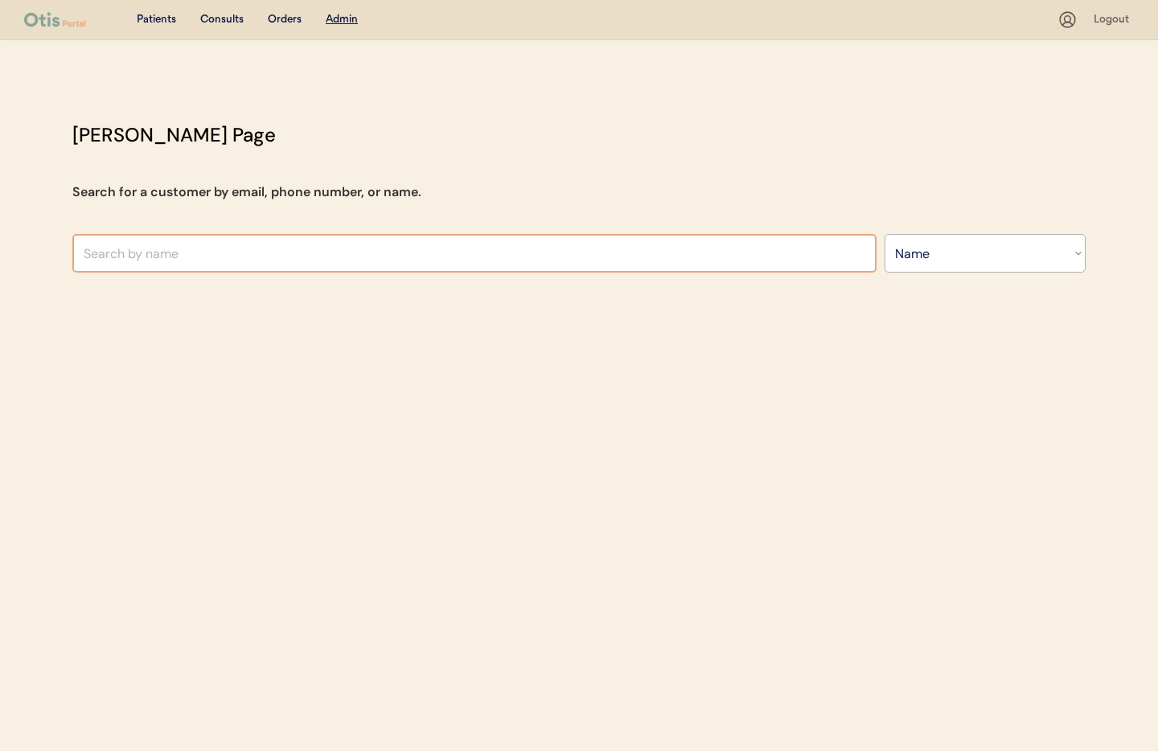
click at [284, 256] on input "text" at bounding box center [474, 253] width 804 height 39
type input "[PERSON_NAME] [PERSON_NAME]"
type input "[PERSON_NAME]"
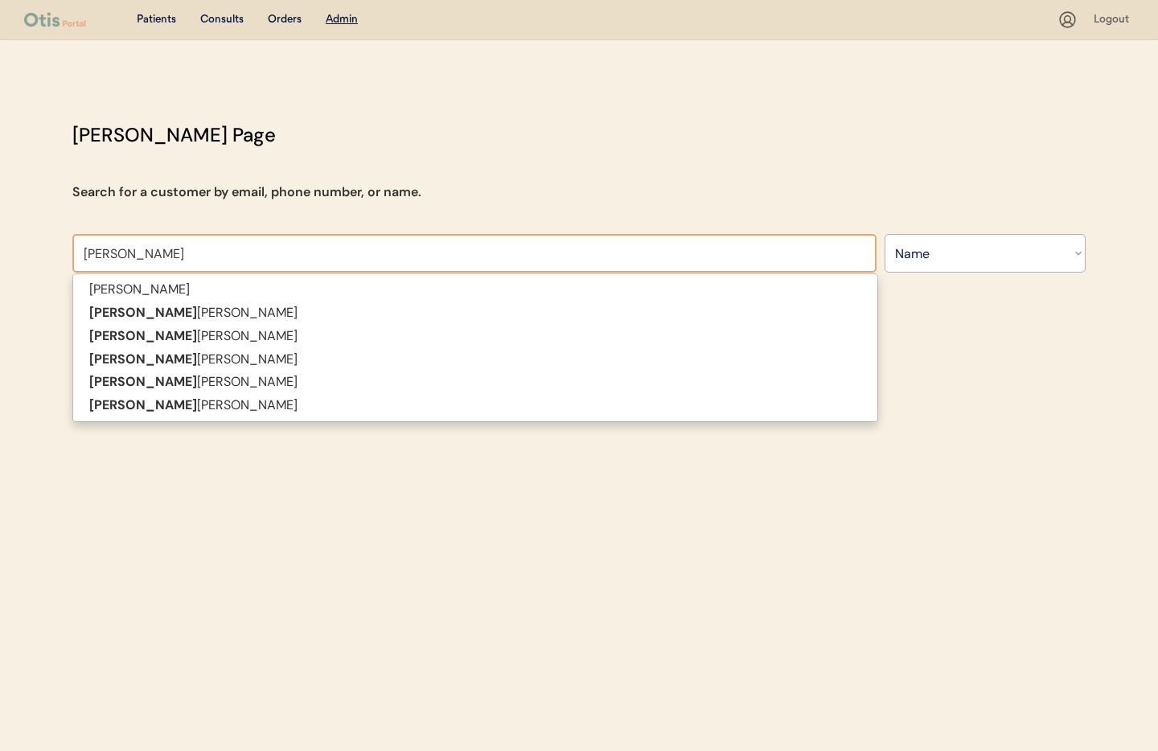
type input "[PERSON_NAME] [PERSON_NAME]"
type input "[PERSON_NAME]"
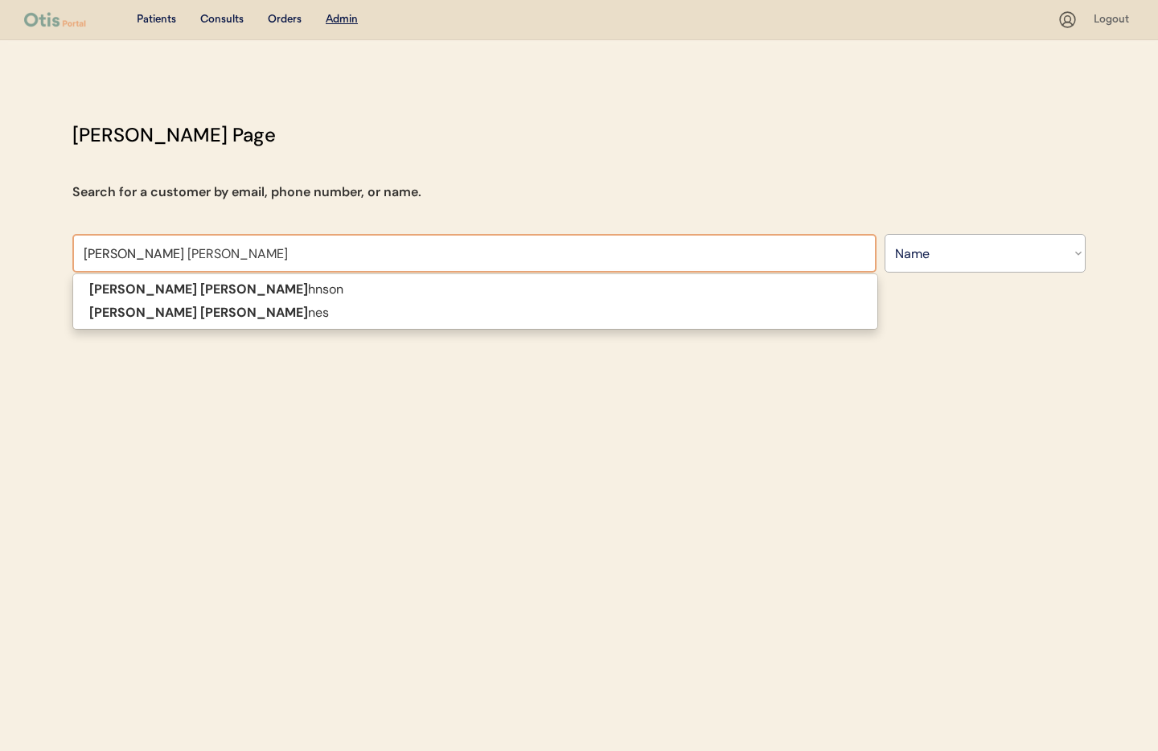
type input "[PERSON_NAME] [PERSON_NAME]"
type input "[PERSON_NAME]"
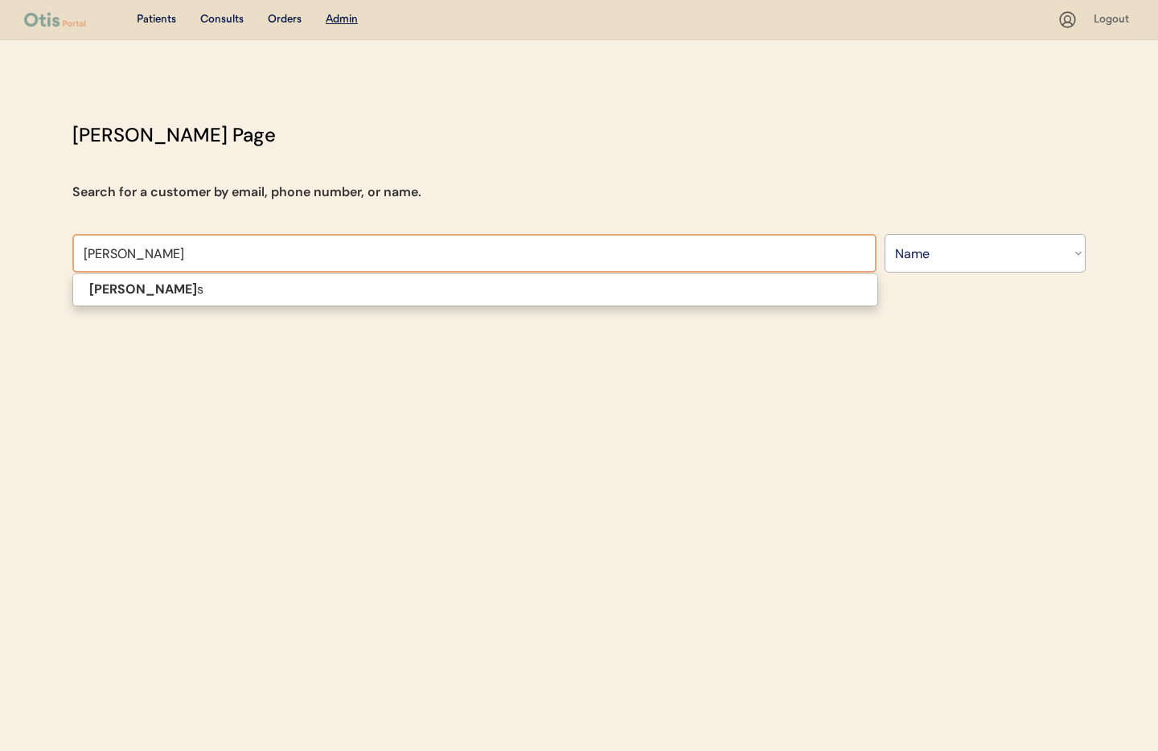
type input "[PERSON_NAME]"
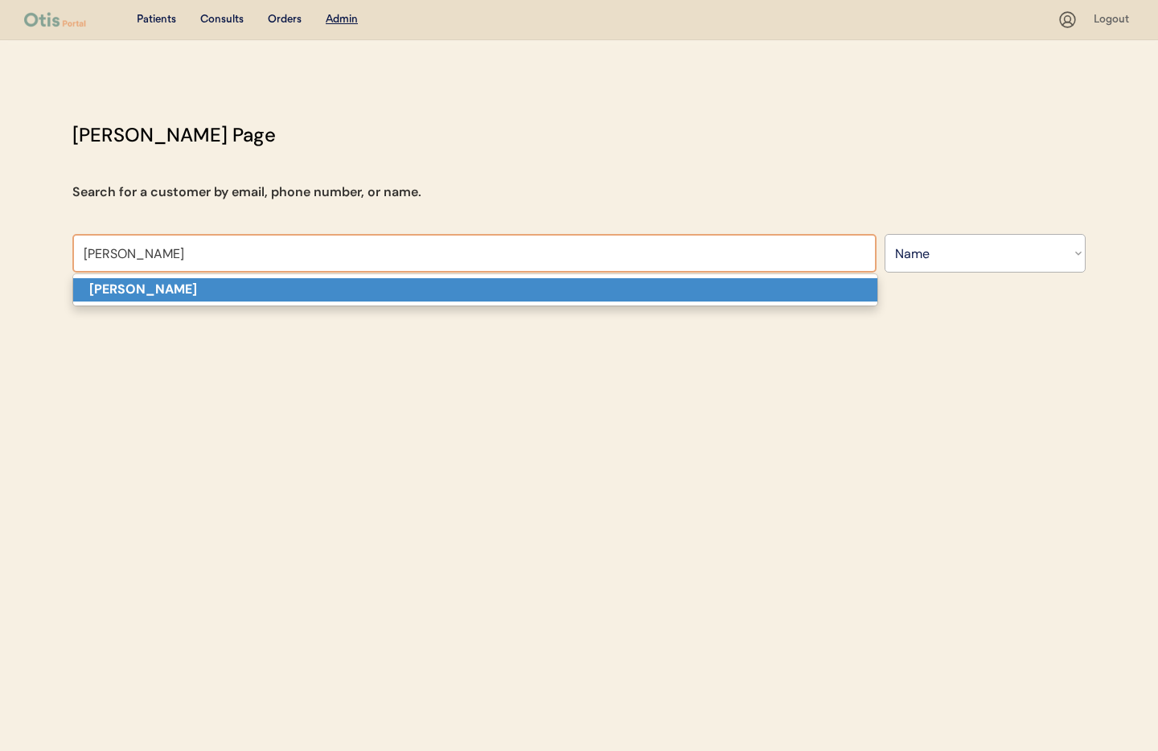
click at [254, 290] on p "[PERSON_NAME]" at bounding box center [475, 289] width 804 height 23
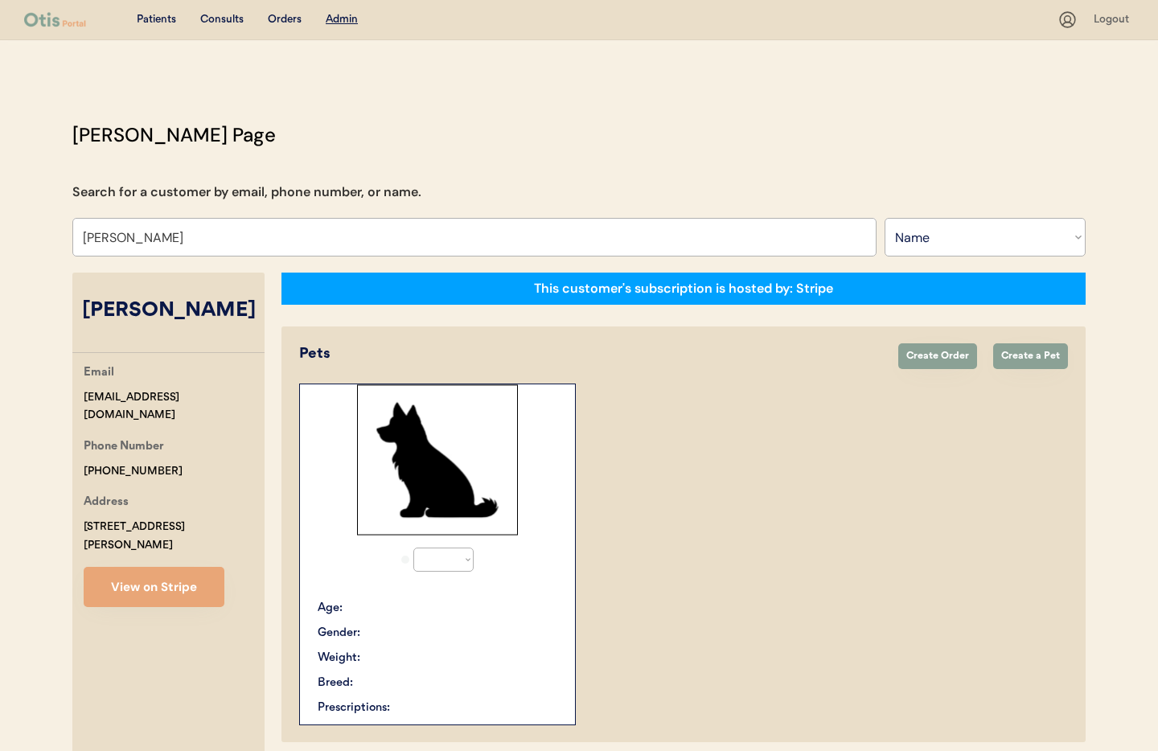
select select "true"
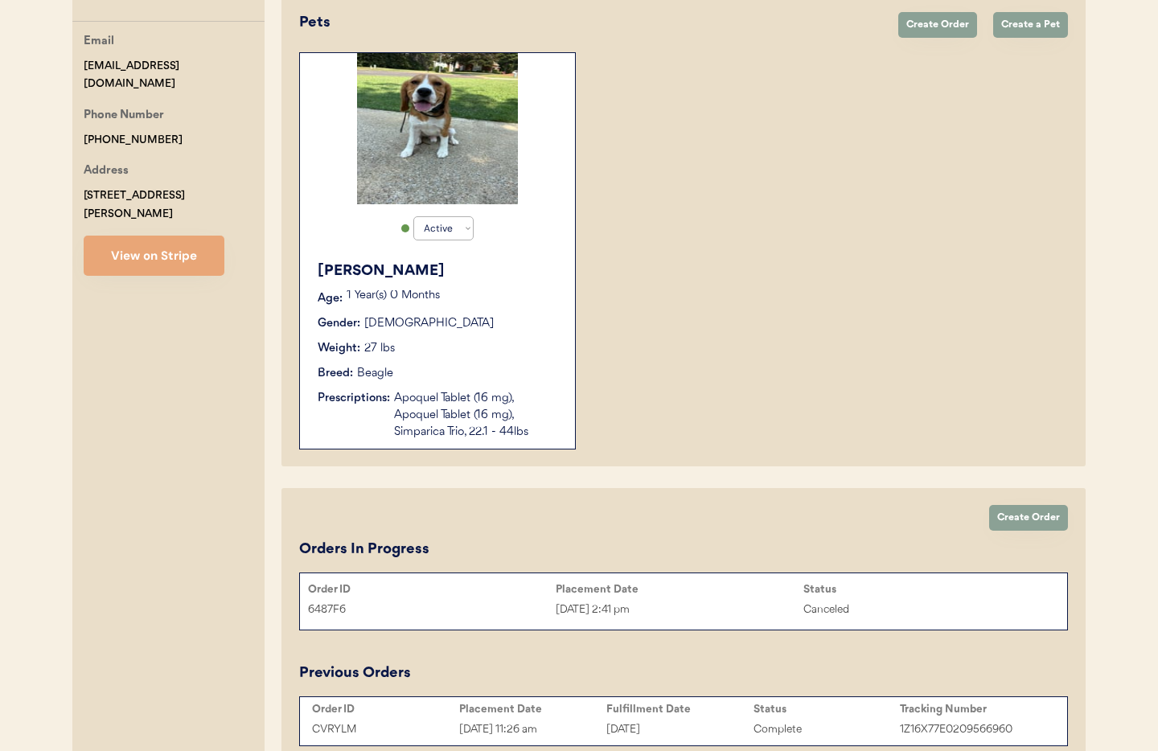
scroll to position [393, 0]
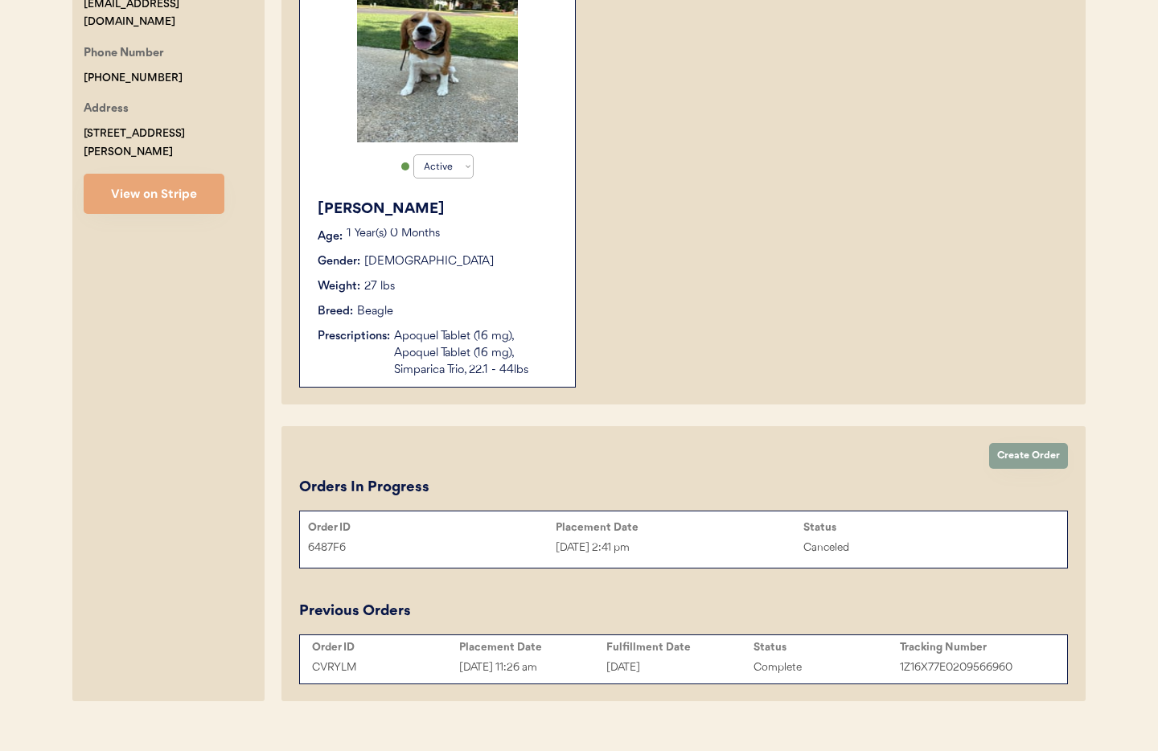
type input "[PERSON_NAME]"
click at [483, 325] on div "[PERSON_NAME] Age: [DEMOGRAPHIC_DATA] Year(s) 0 Months Gender: [DEMOGRAPHIC_DAT…" at bounding box center [437, 289] width 259 height 196
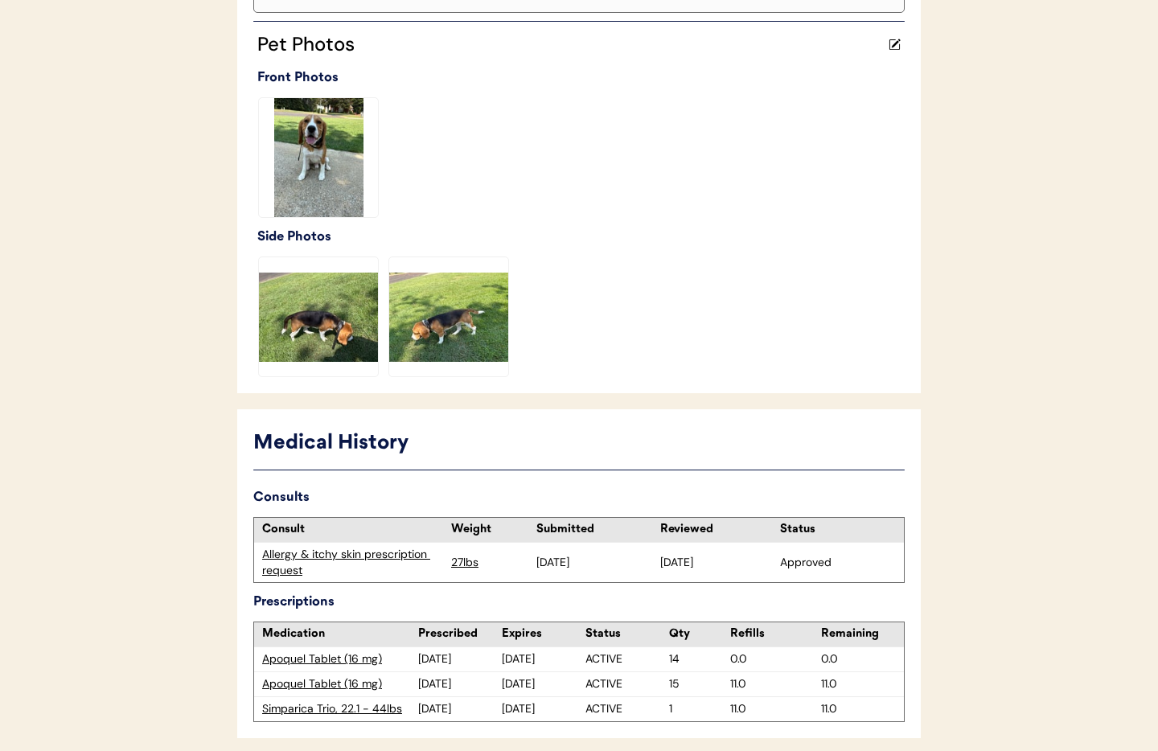
scroll to position [728, 0]
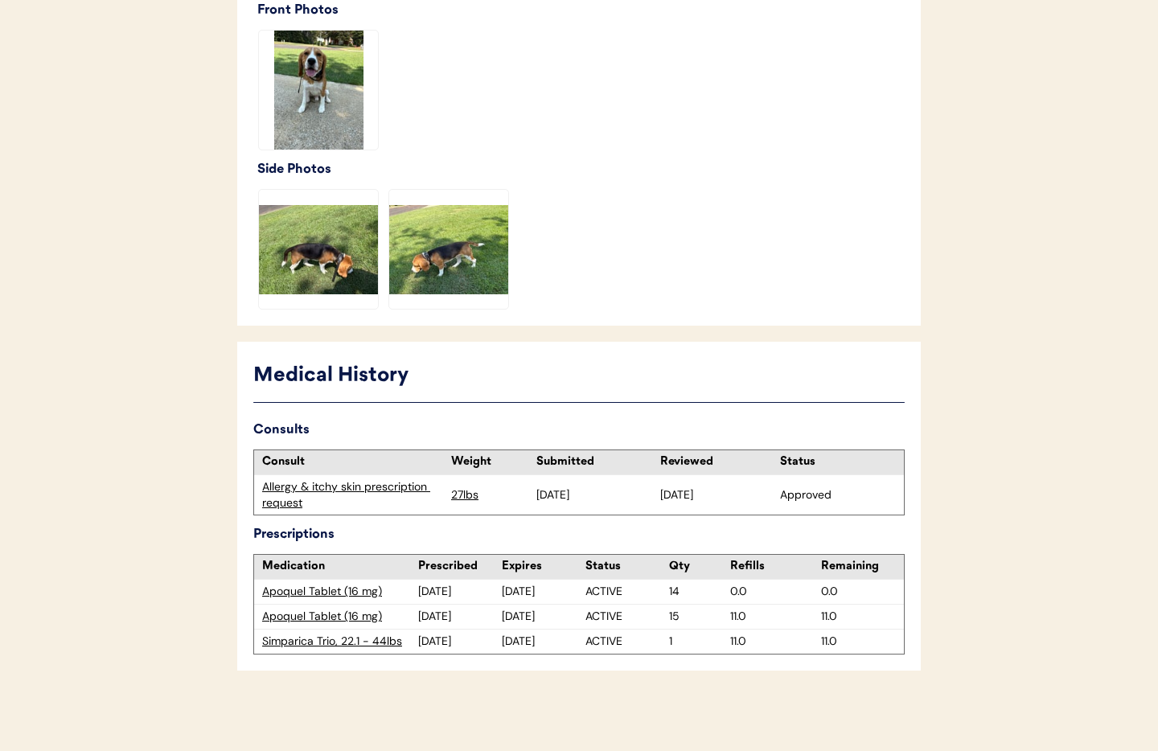
click at [312, 592] on div "Apoquel Tablet (16 mg)" at bounding box center [340, 592] width 156 height 16
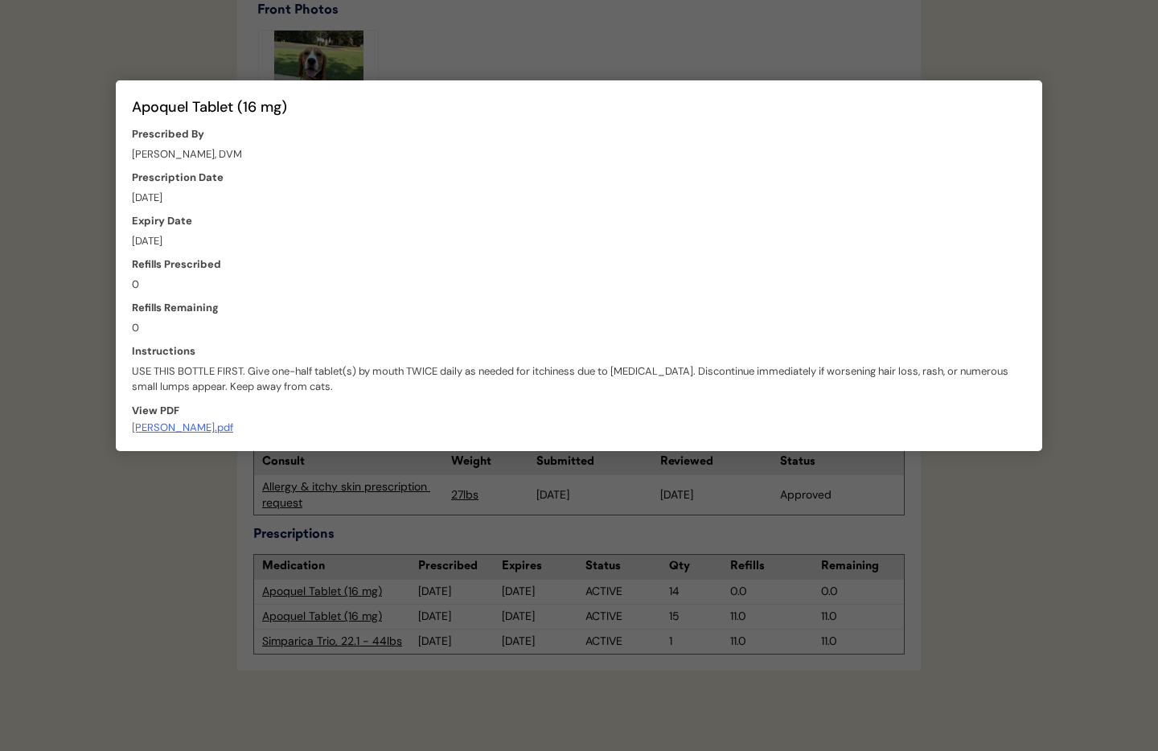
click at [438, 35] on div at bounding box center [579, 375] width 1158 height 751
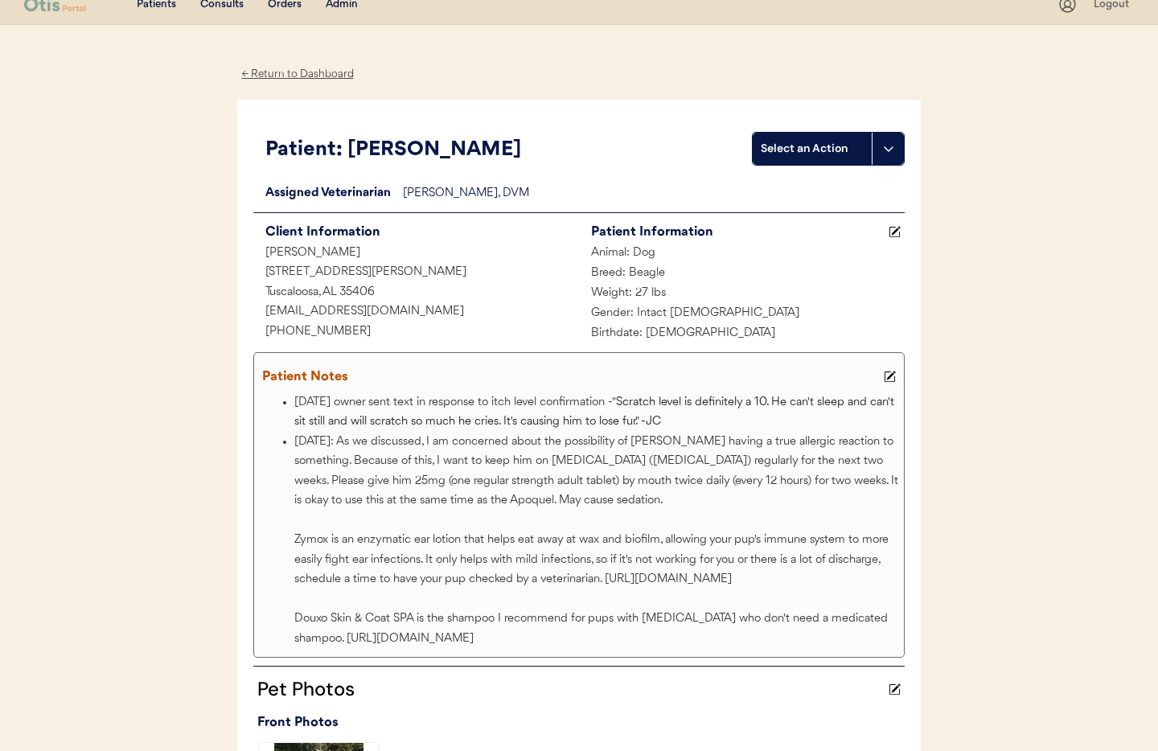
scroll to position [0, 0]
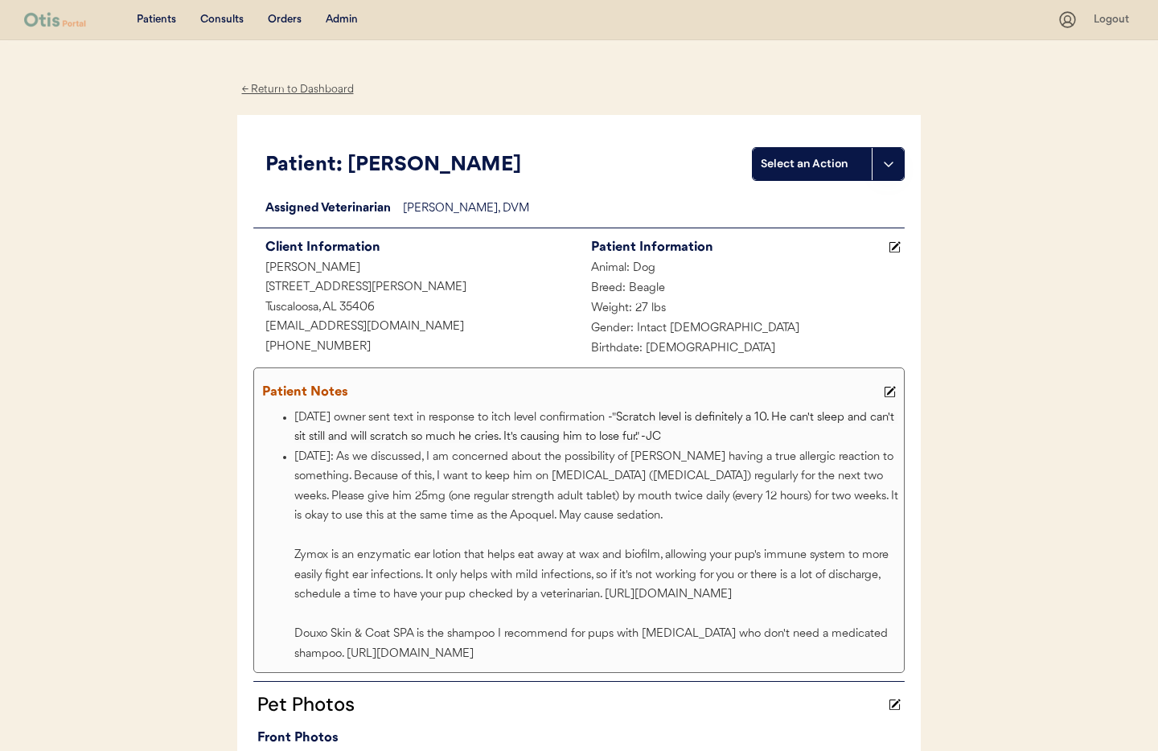
click at [298, 91] on div "← Return to Dashboard" at bounding box center [297, 89] width 121 height 19
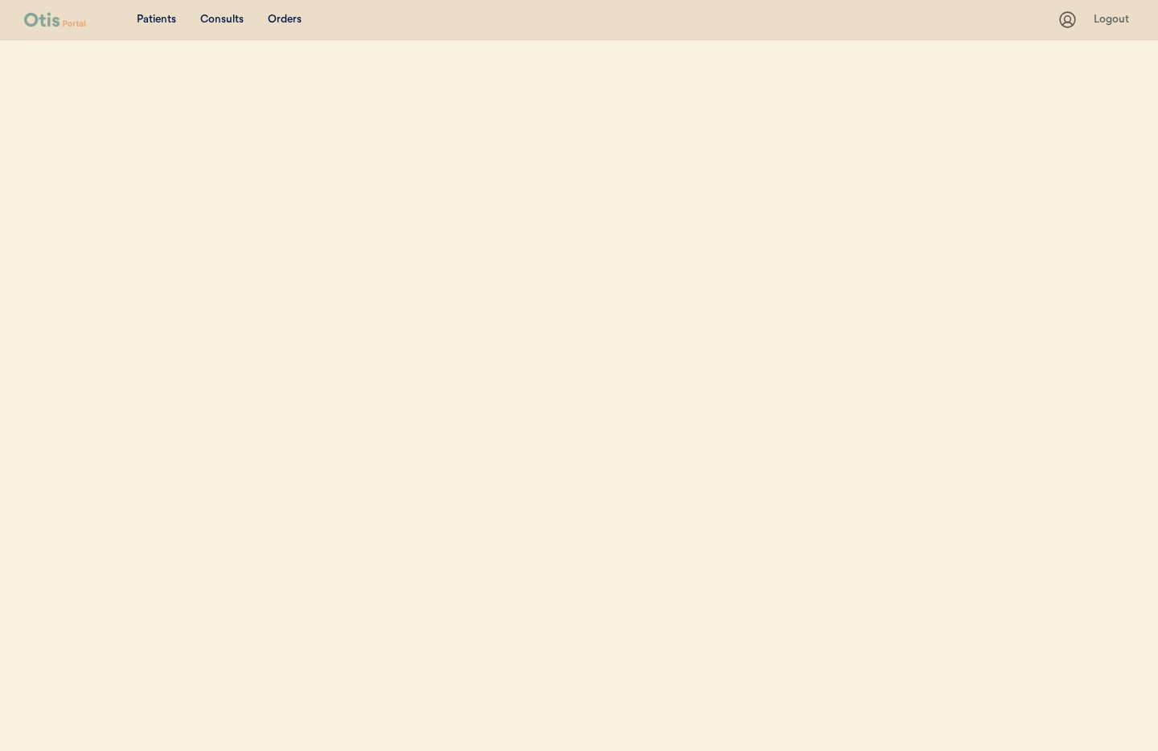
select select ""Name""
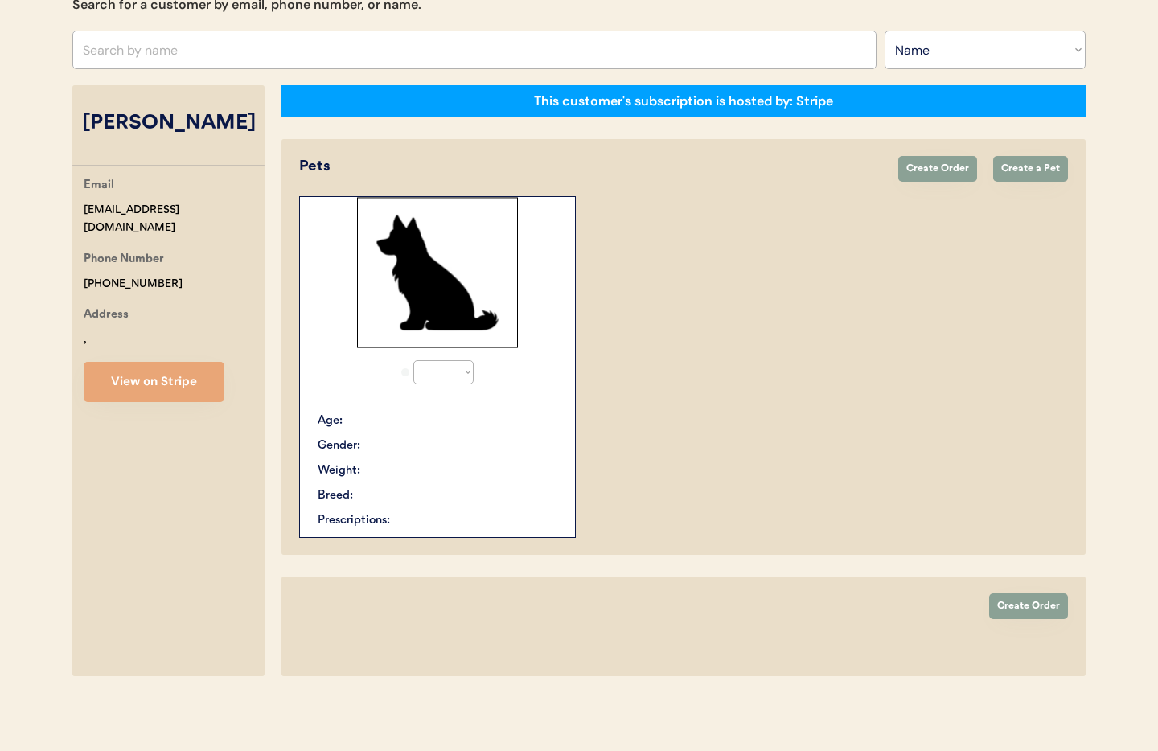
select select "true"
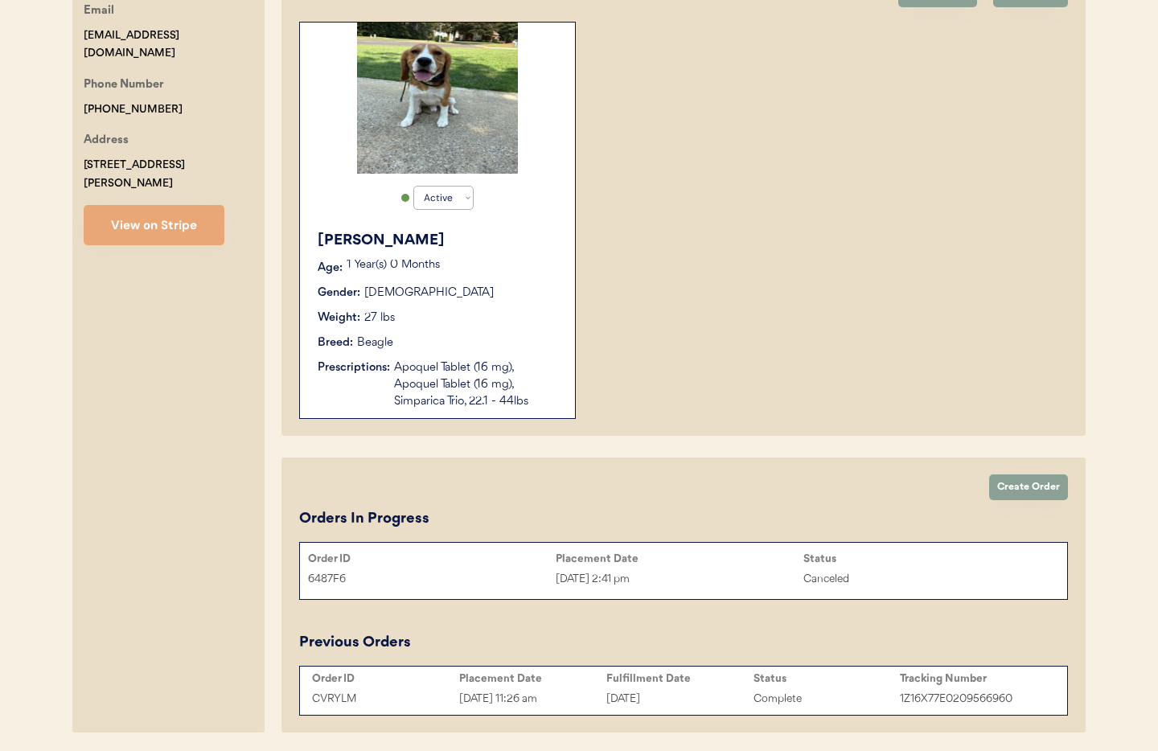
scroll to position [418, 0]
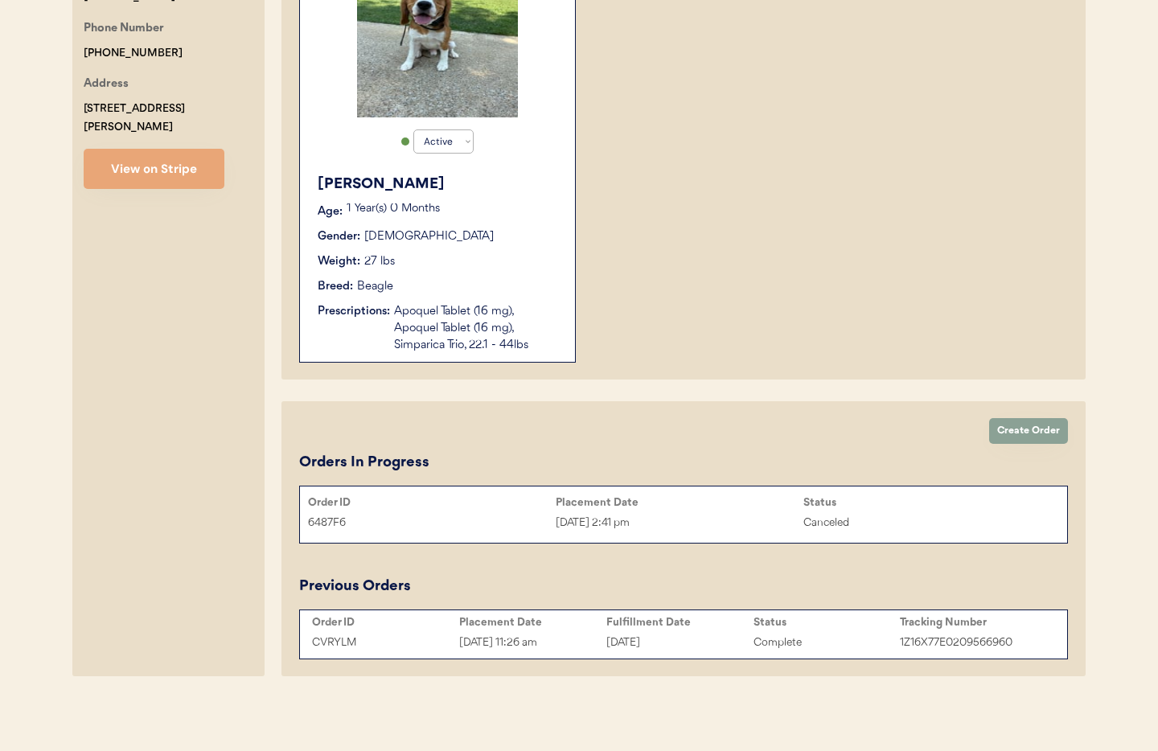
click at [656, 635] on div "[DATE]" at bounding box center [680, 643] width 147 height 19
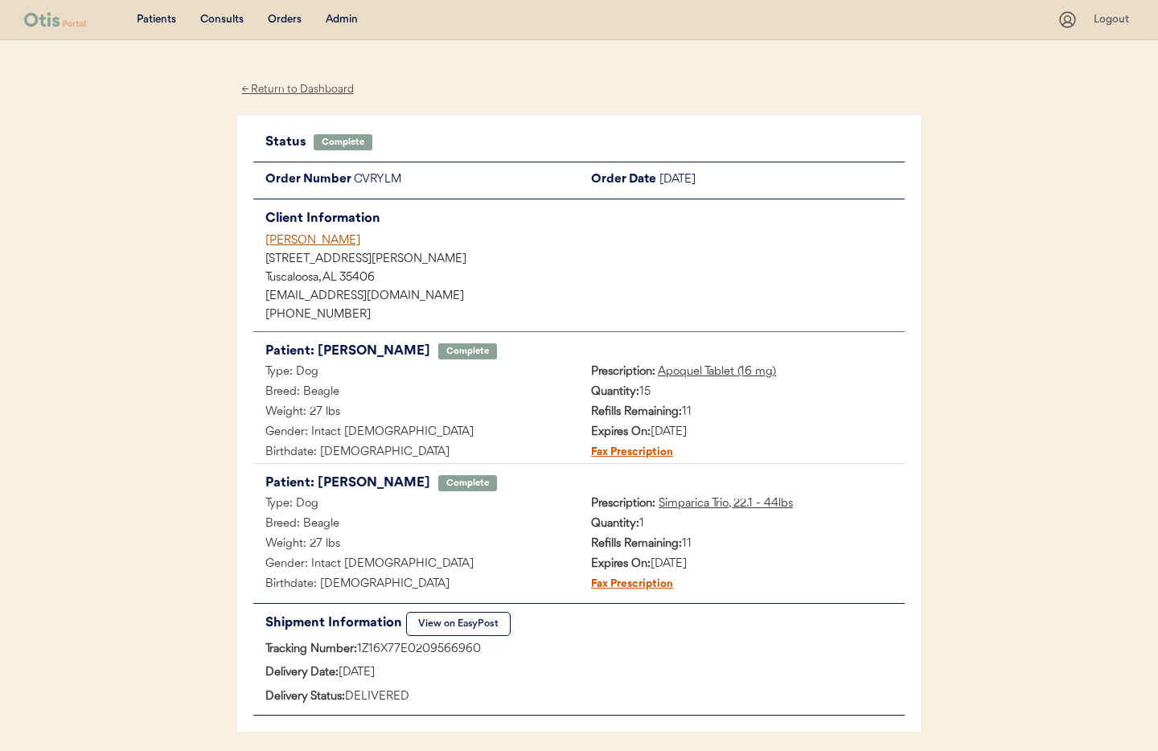
scroll to position [61, 0]
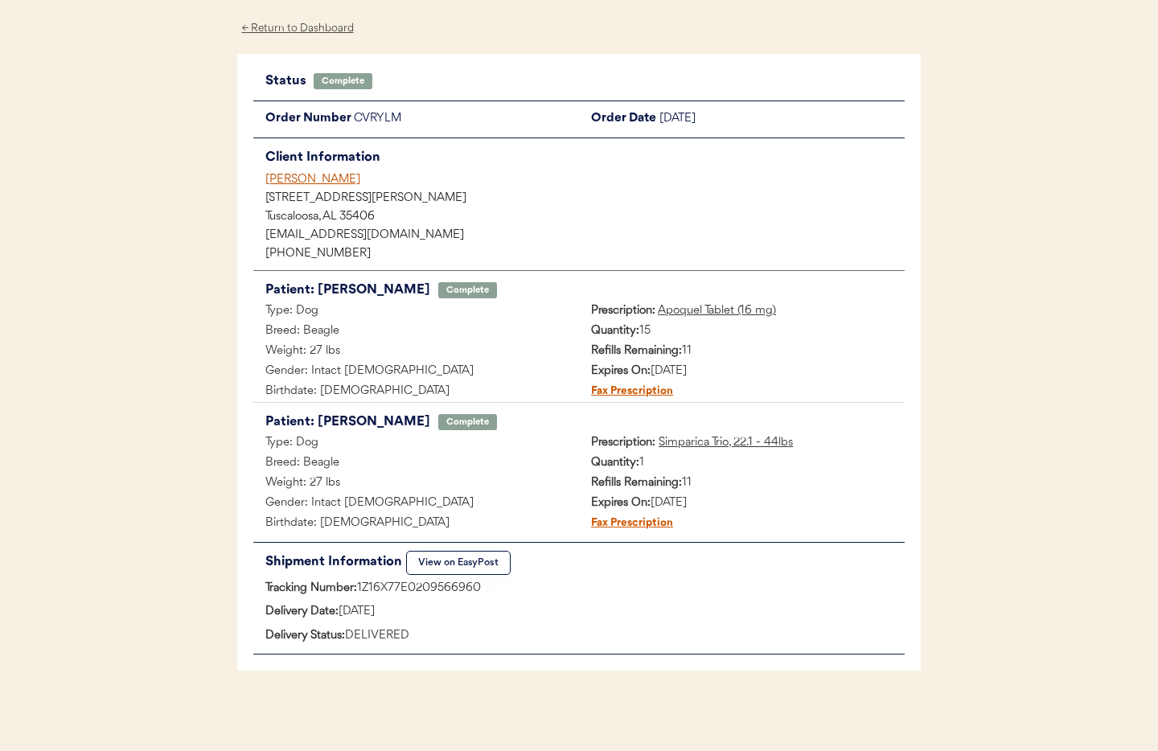
click at [291, 27] on div "← Return to Dashboard" at bounding box center [297, 28] width 121 height 19
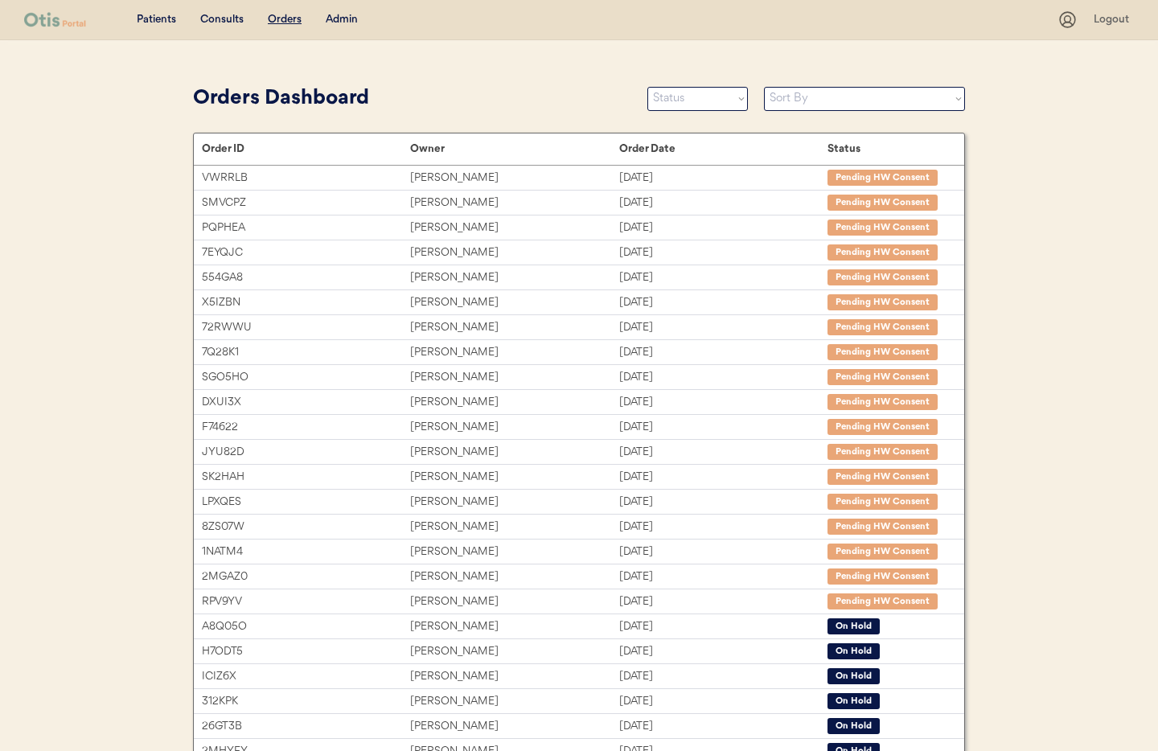
click at [344, 21] on div "Admin" at bounding box center [342, 20] width 32 height 16
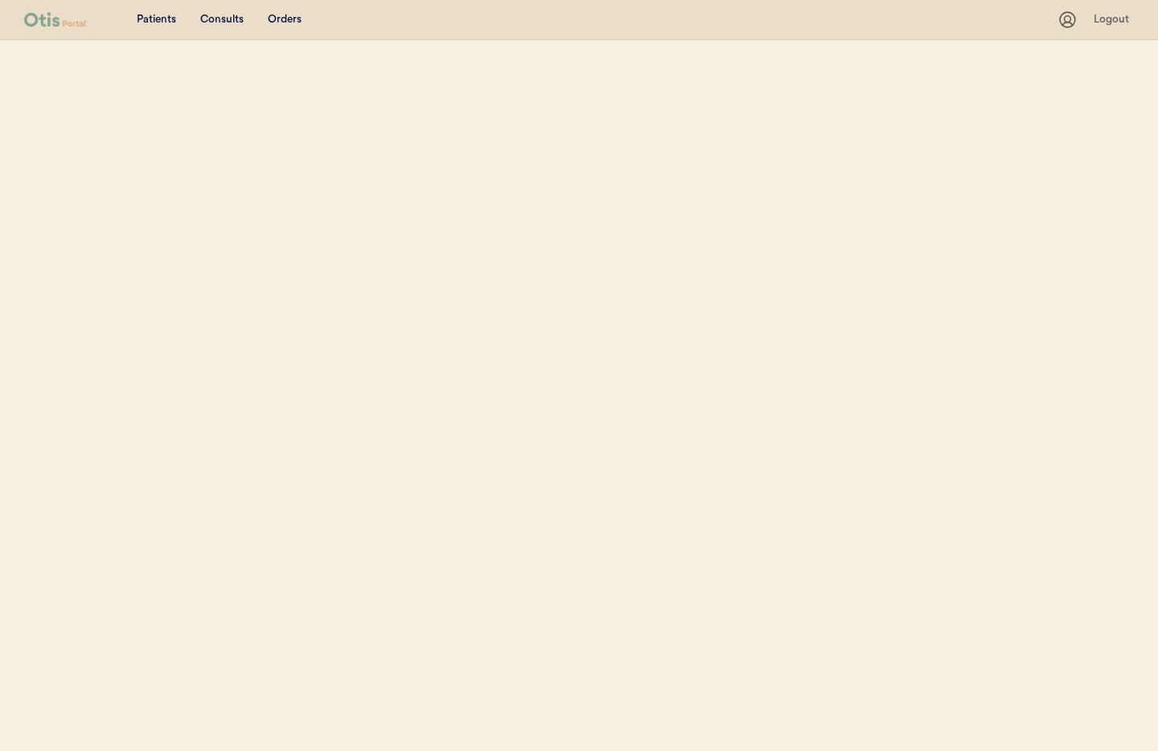
select select ""Name""
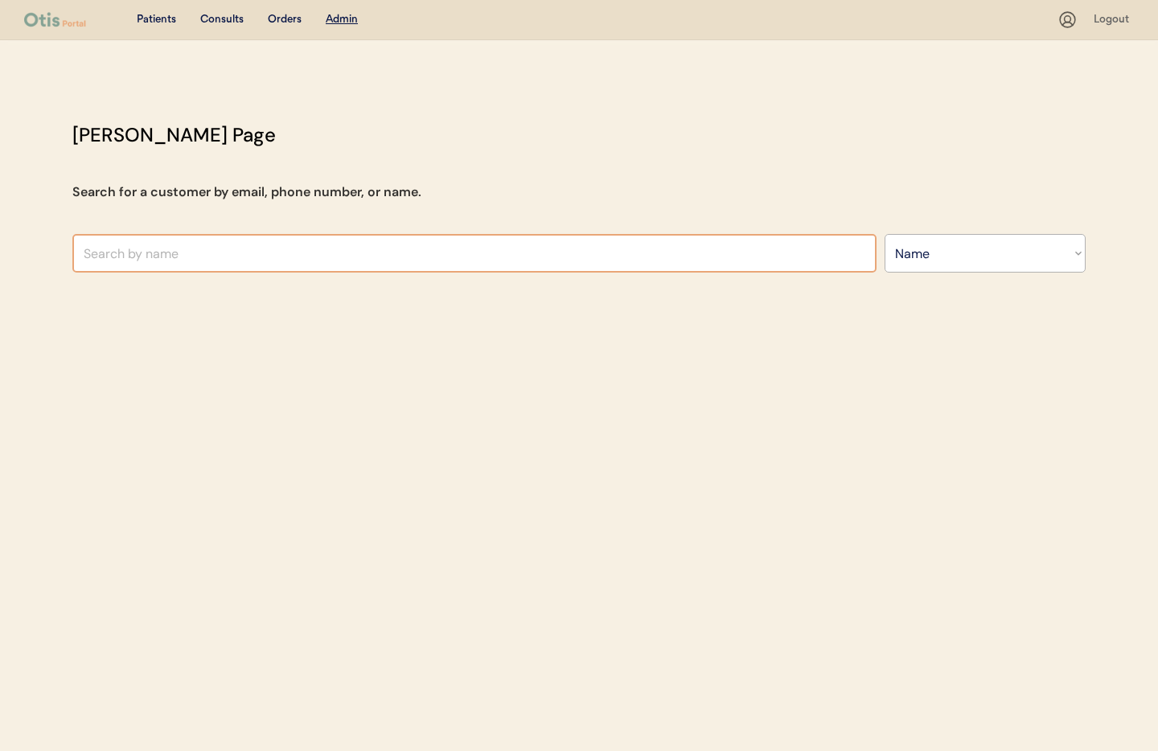
click at [223, 257] on input "text" at bounding box center [474, 253] width 804 height 39
paste input "Natasha Viers"
type input "Natasha Viers"
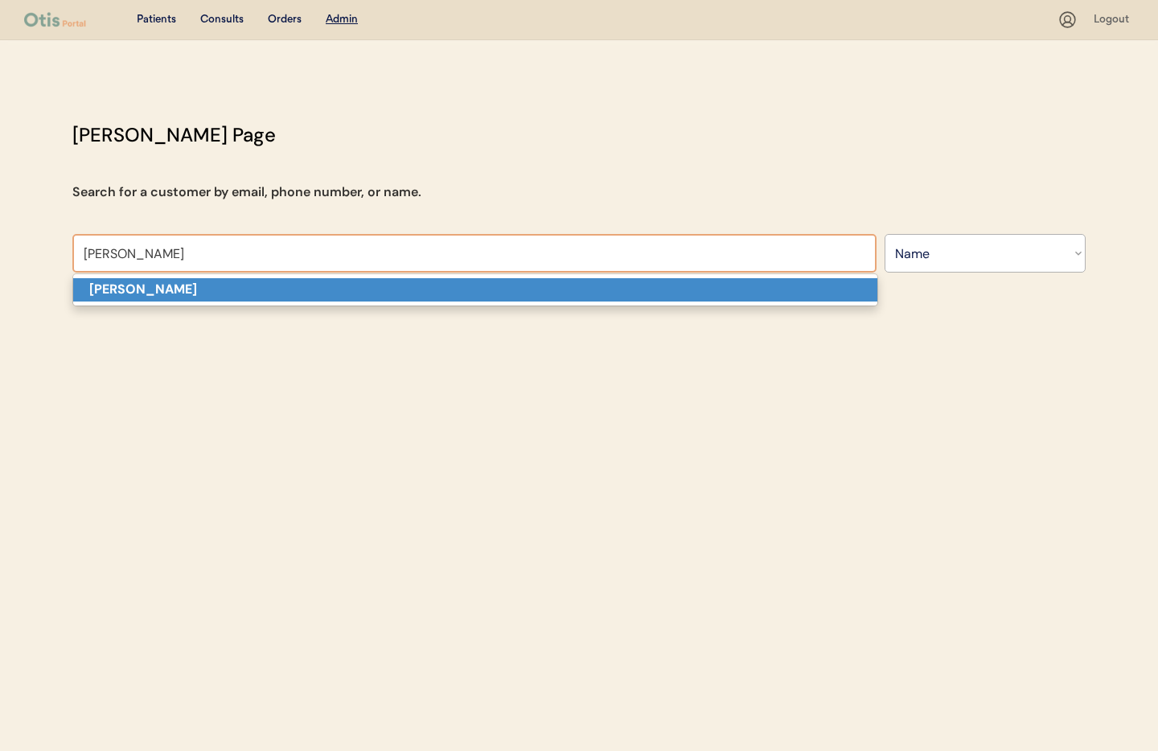
click at [197, 294] on p "Natasha Viers" at bounding box center [475, 289] width 804 height 23
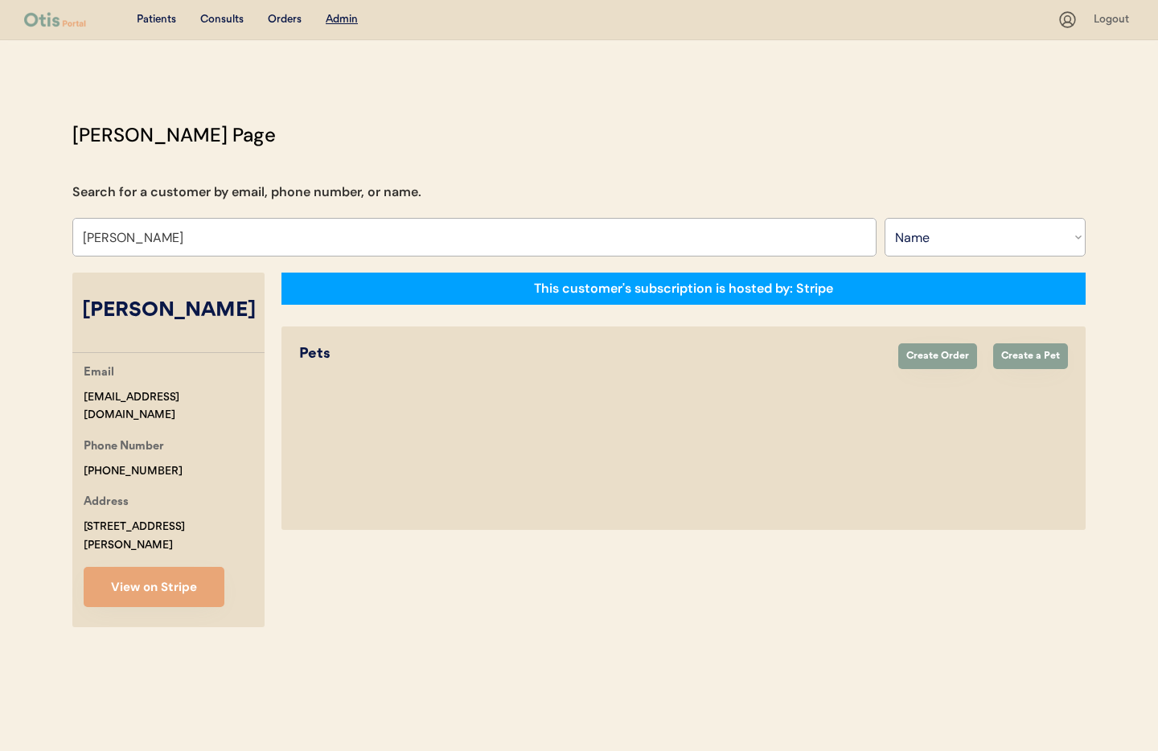
select select "true"
select select "false"
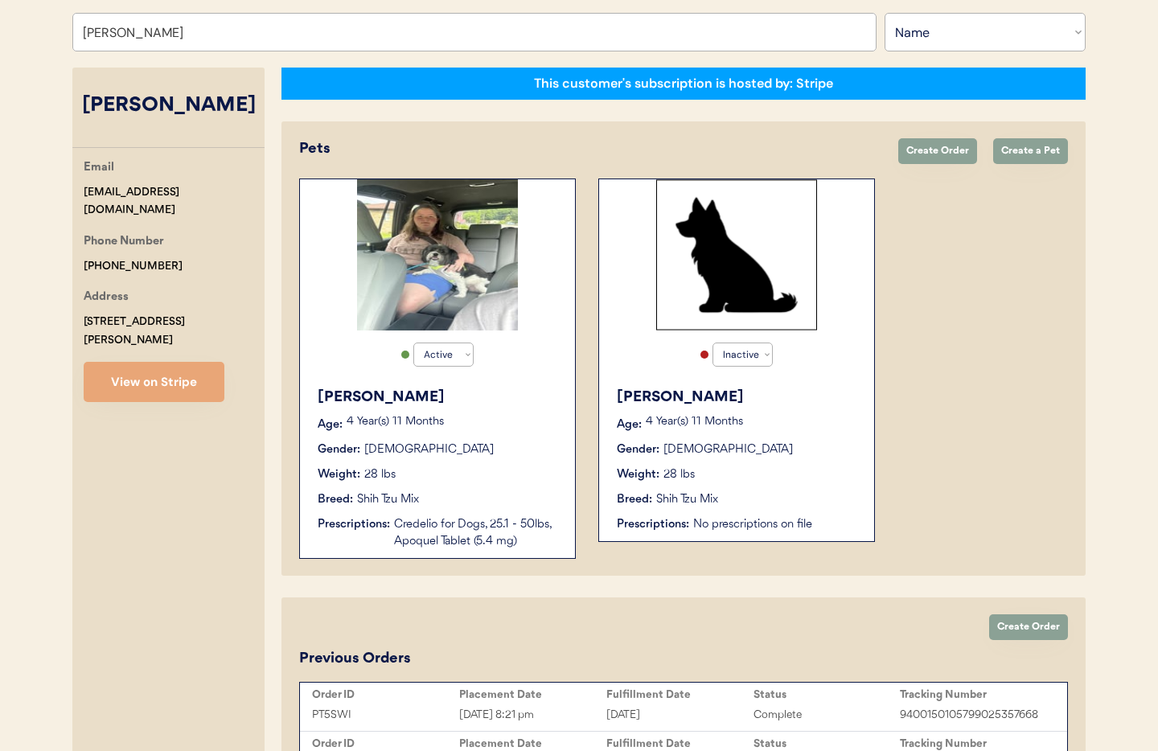
scroll to position [204, 0]
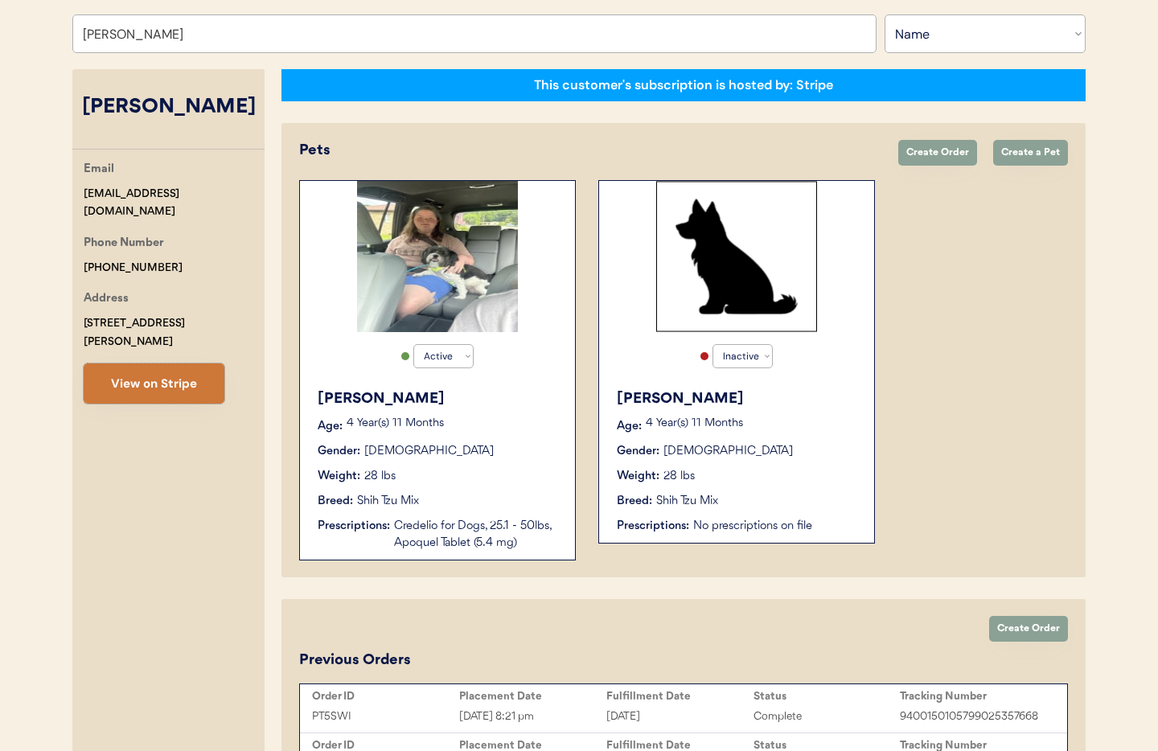
click at [155, 376] on button "View on Stripe" at bounding box center [154, 384] width 141 height 40
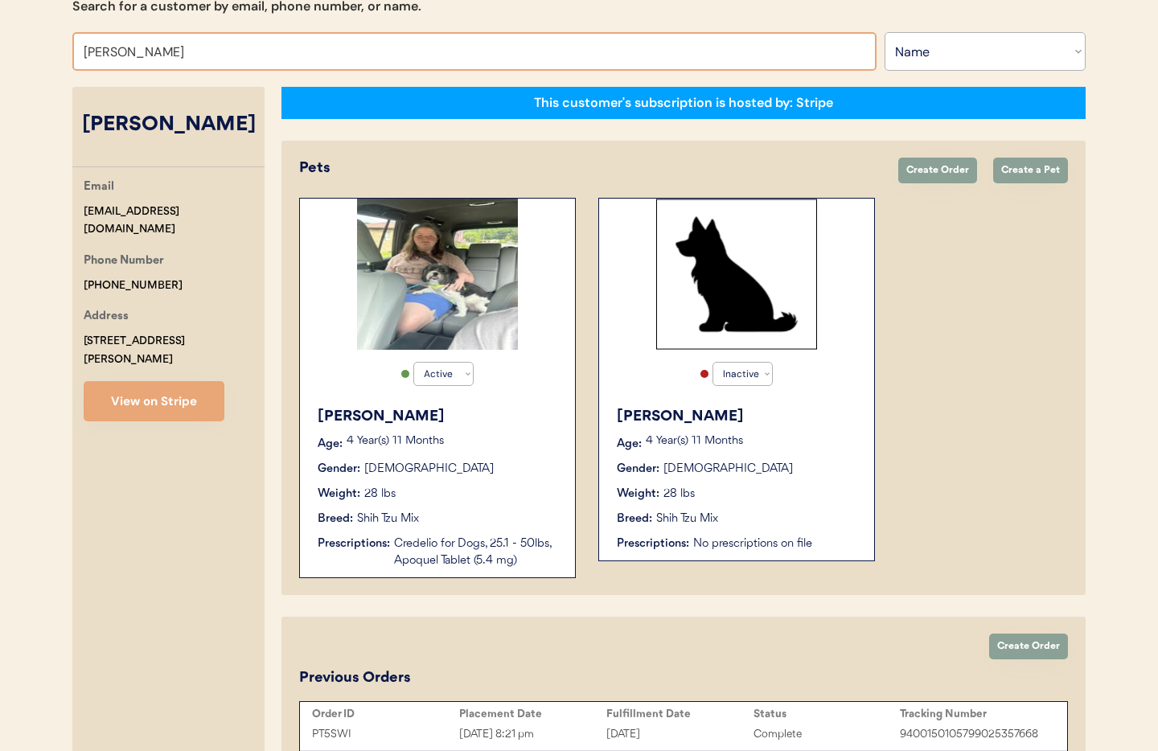
drag, startPoint x: 165, startPoint y: 27, endPoint x: 47, endPoint y: 15, distance: 118.8
click at [47, 15] on div "Patients Consults Orders Admin Logout Otis Admin Page Search for a customer by …" at bounding box center [579, 353] width 1158 height 1078
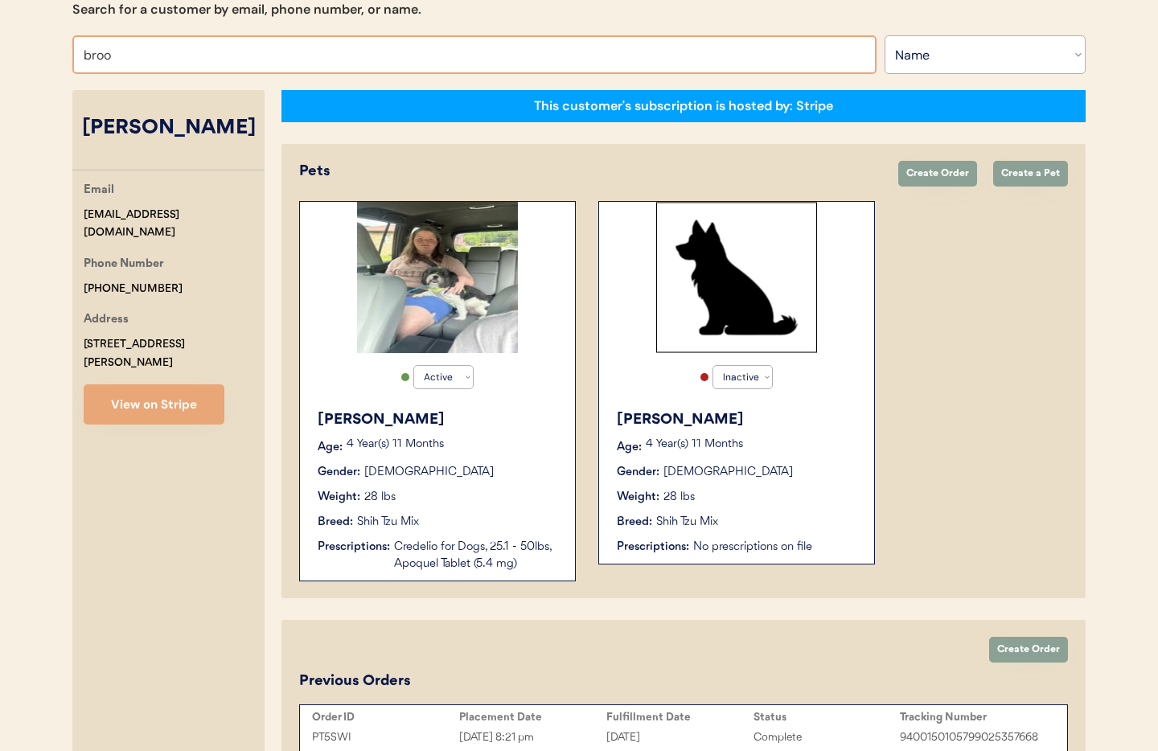
type input "brook"
type input "brooklynn Walters"
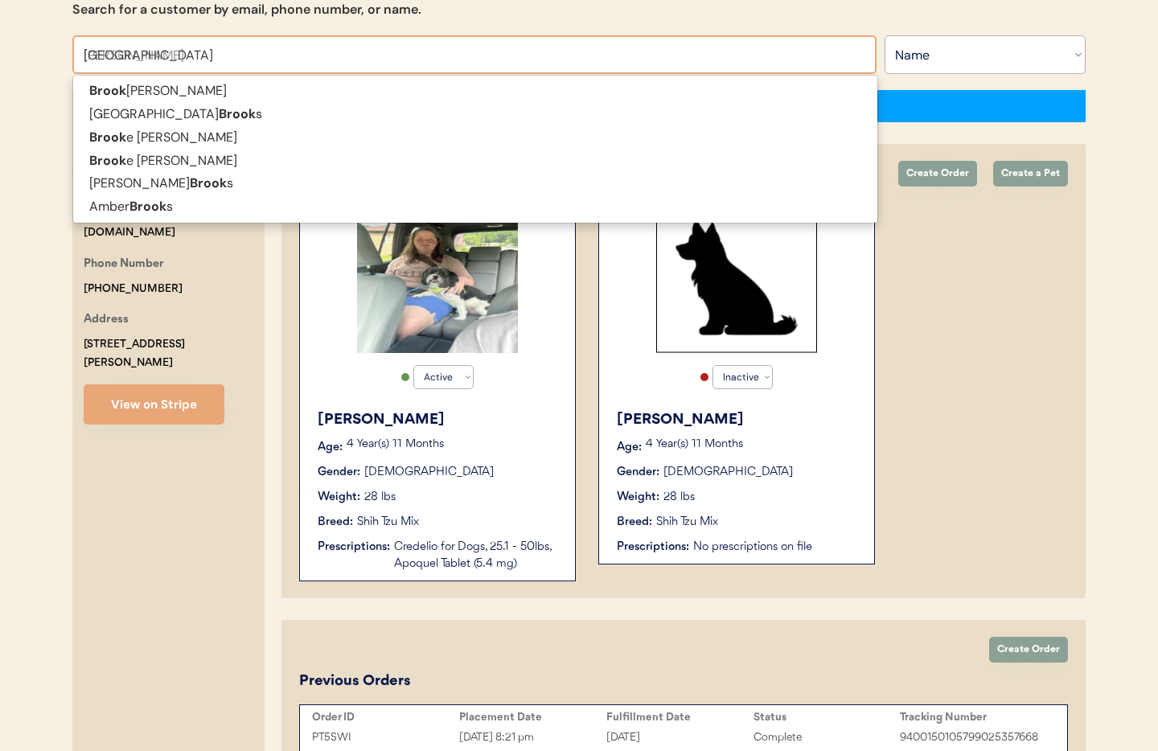
type input "brooklynn"
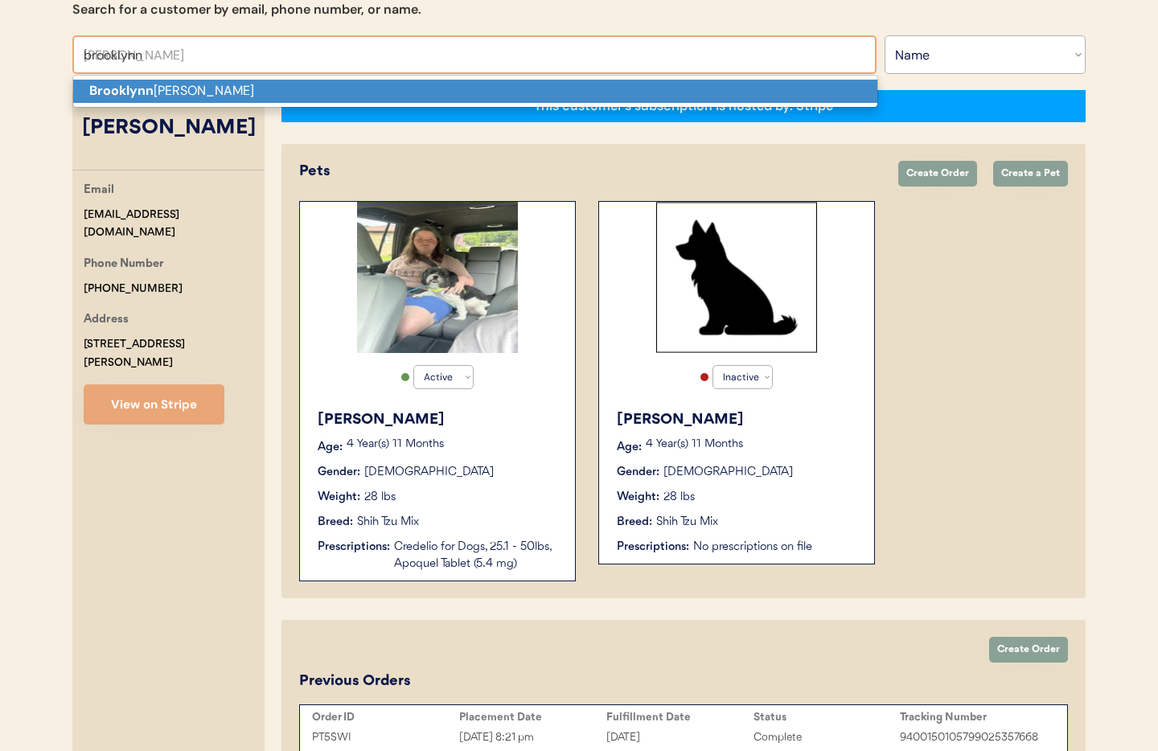
click at [120, 101] on p "Brooklynn Walters" at bounding box center [475, 91] width 804 height 23
type input "[PERSON_NAME]"
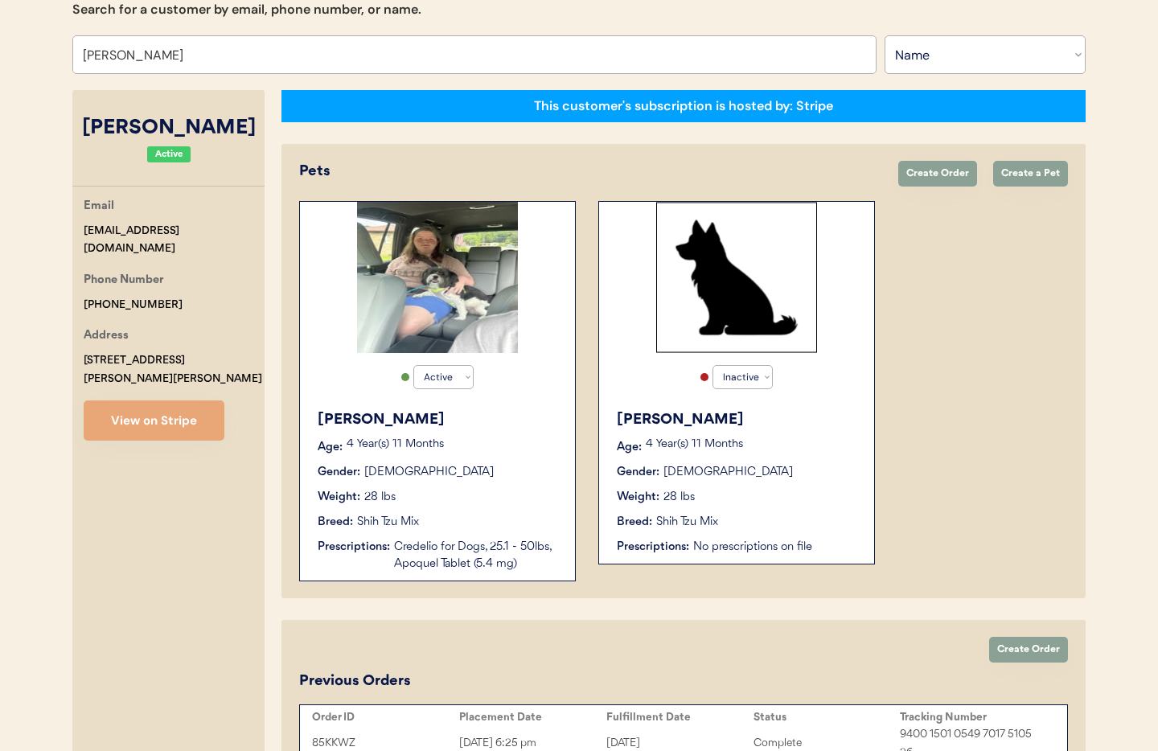
select select "true"
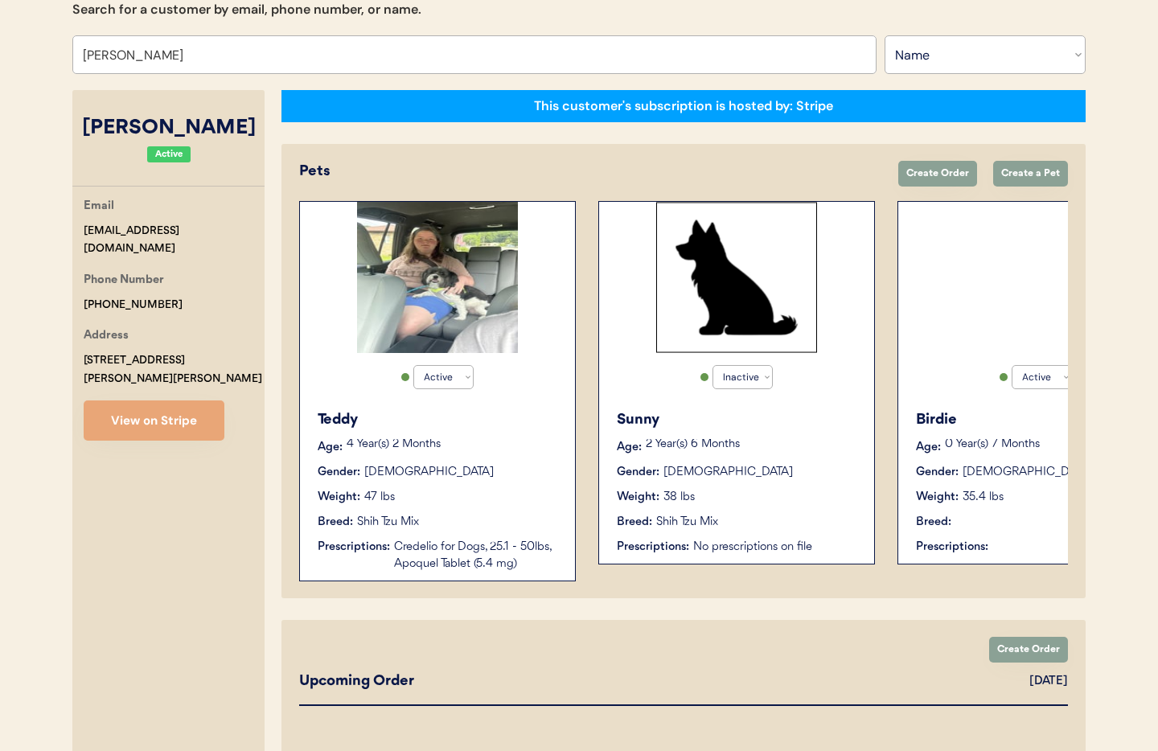
select select "true"
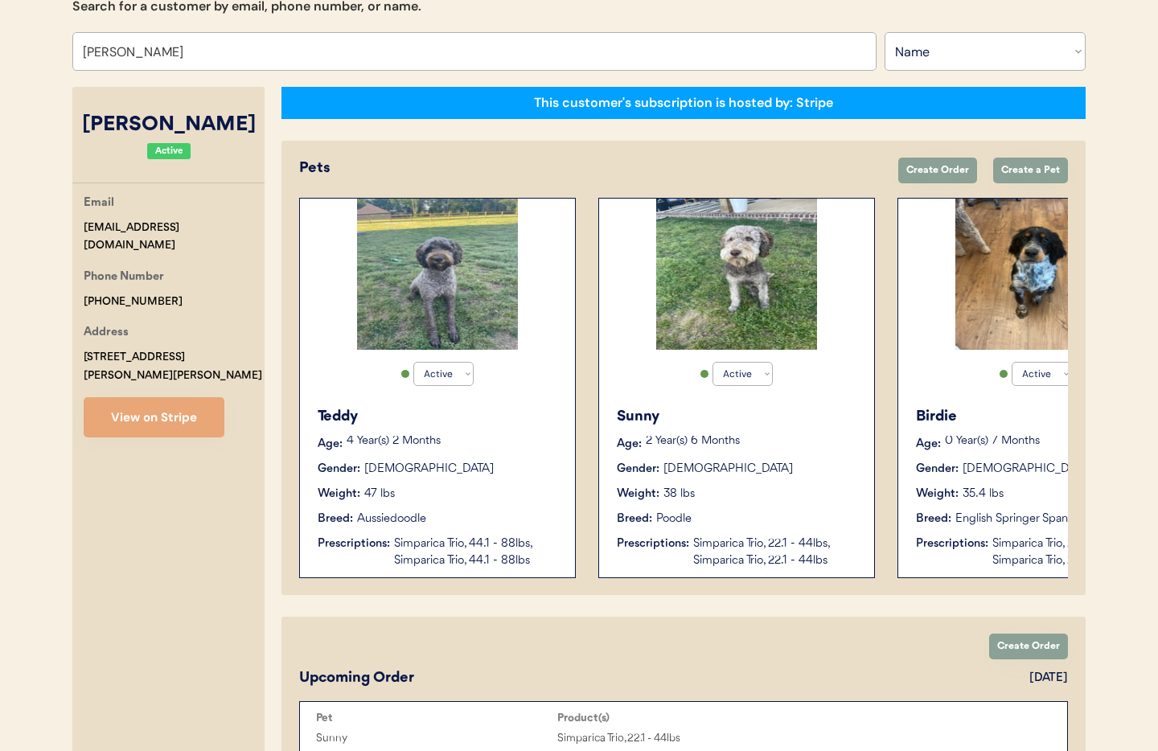
scroll to position [0, 129]
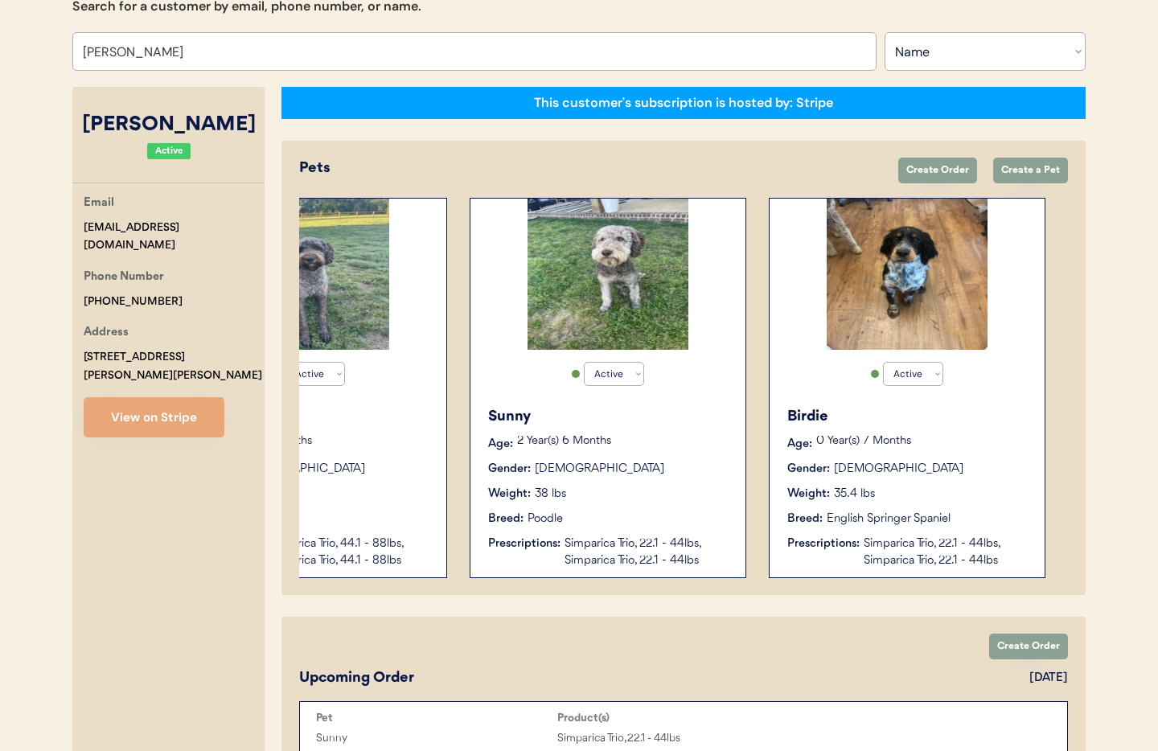
type input "[PERSON_NAME]"
click at [984, 467] on div "Gender: Female" at bounding box center [908, 469] width 241 height 17
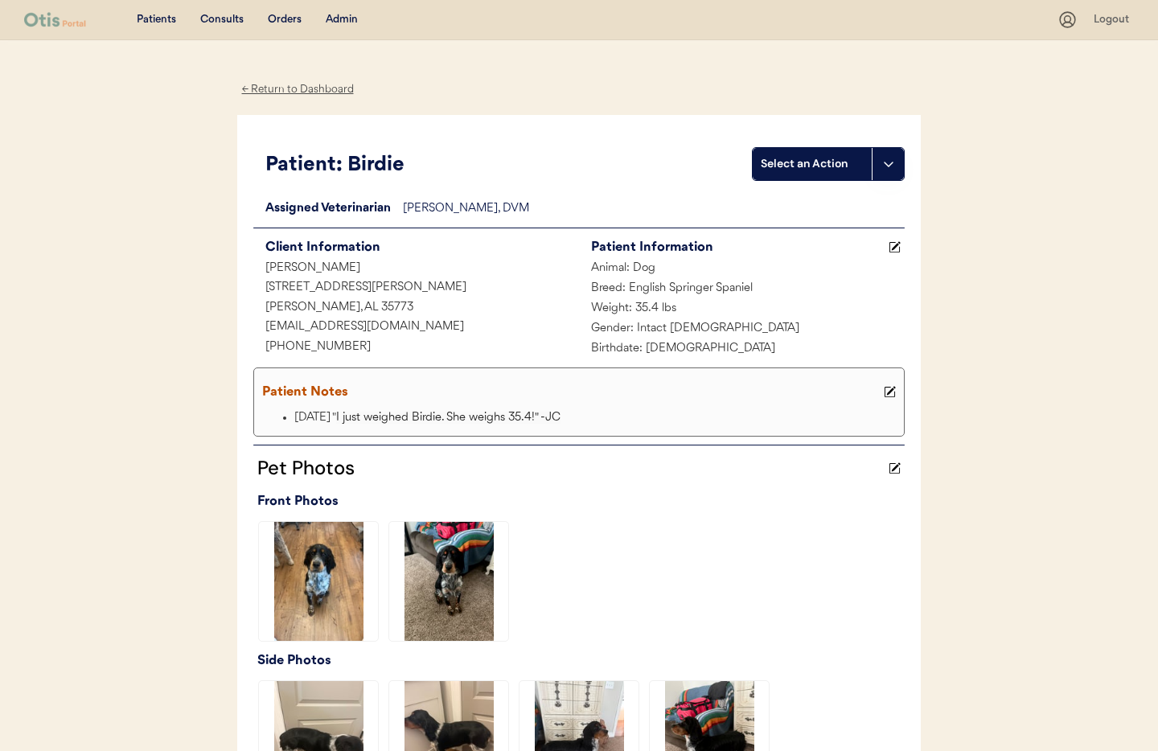
click at [897, 167] on button at bounding box center [888, 164] width 32 height 32
click at [840, 199] on div "Create a consult" at bounding box center [833, 197] width 159 height 33
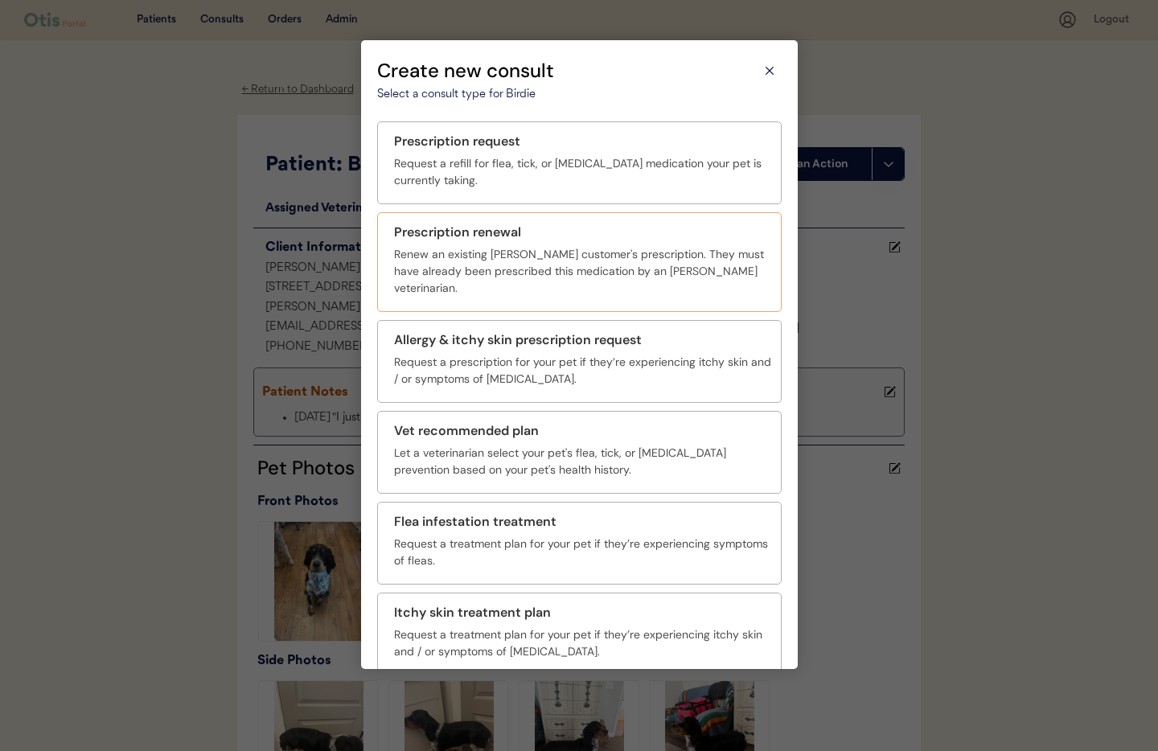
click at [562, 239] on div "Prescription renewal" at bounding box center [582, 232] width 377 height 19
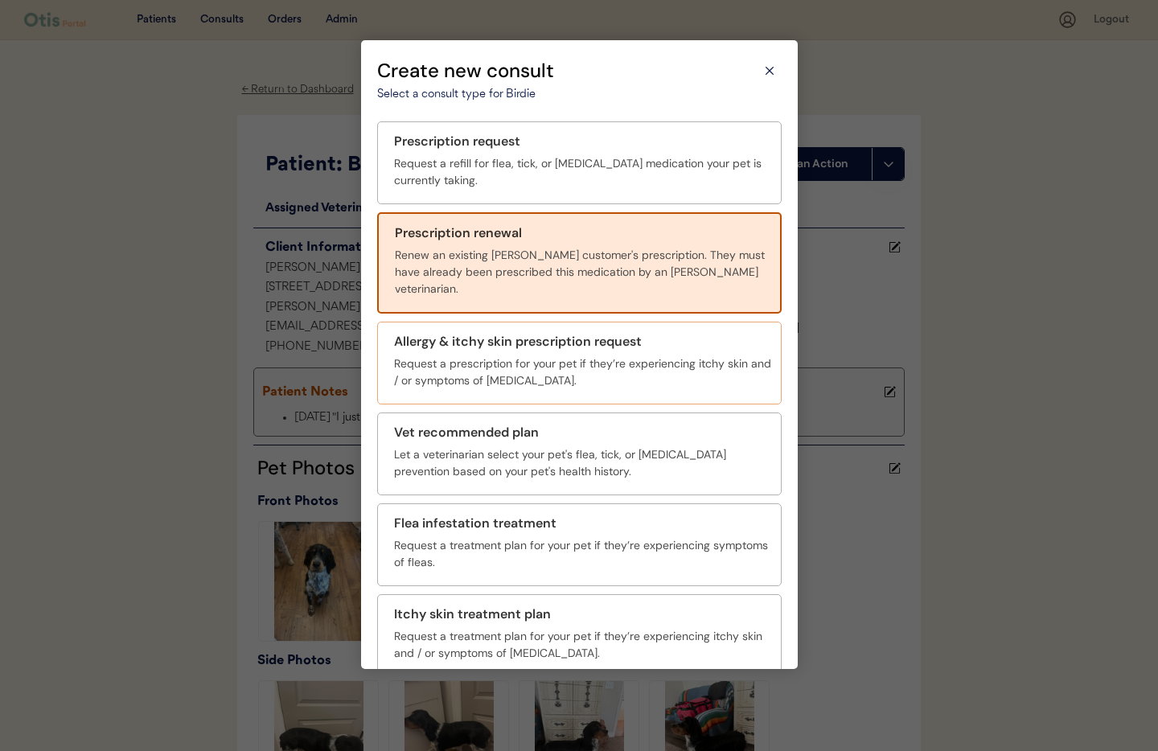
scroll to position [59, 0]
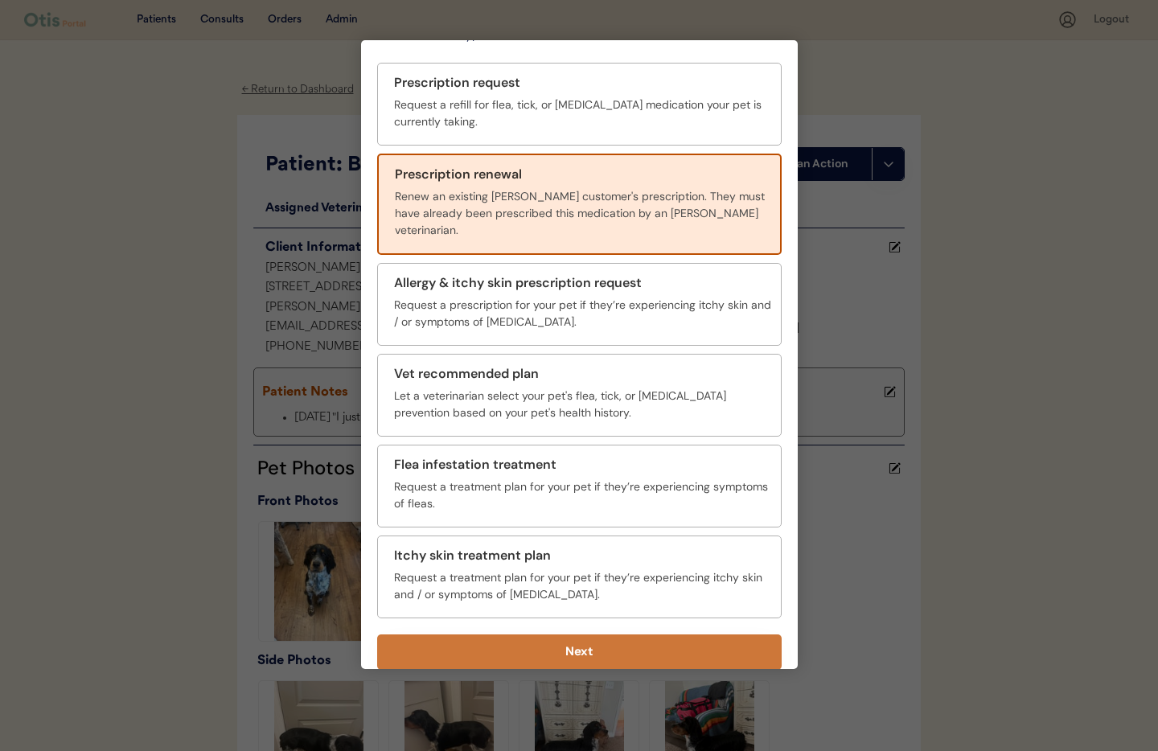
click at [660, 636] on button "Next" at bounding box center [579, 652] width 405 height 35
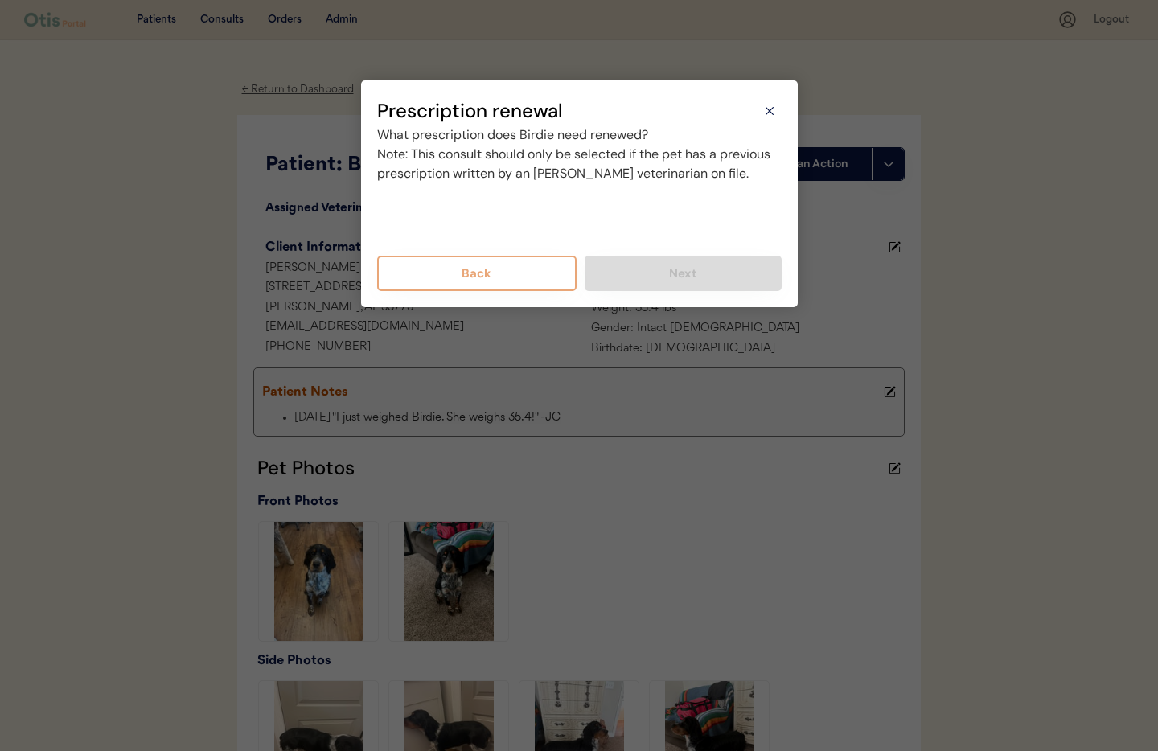
scroll to position [0, 0]
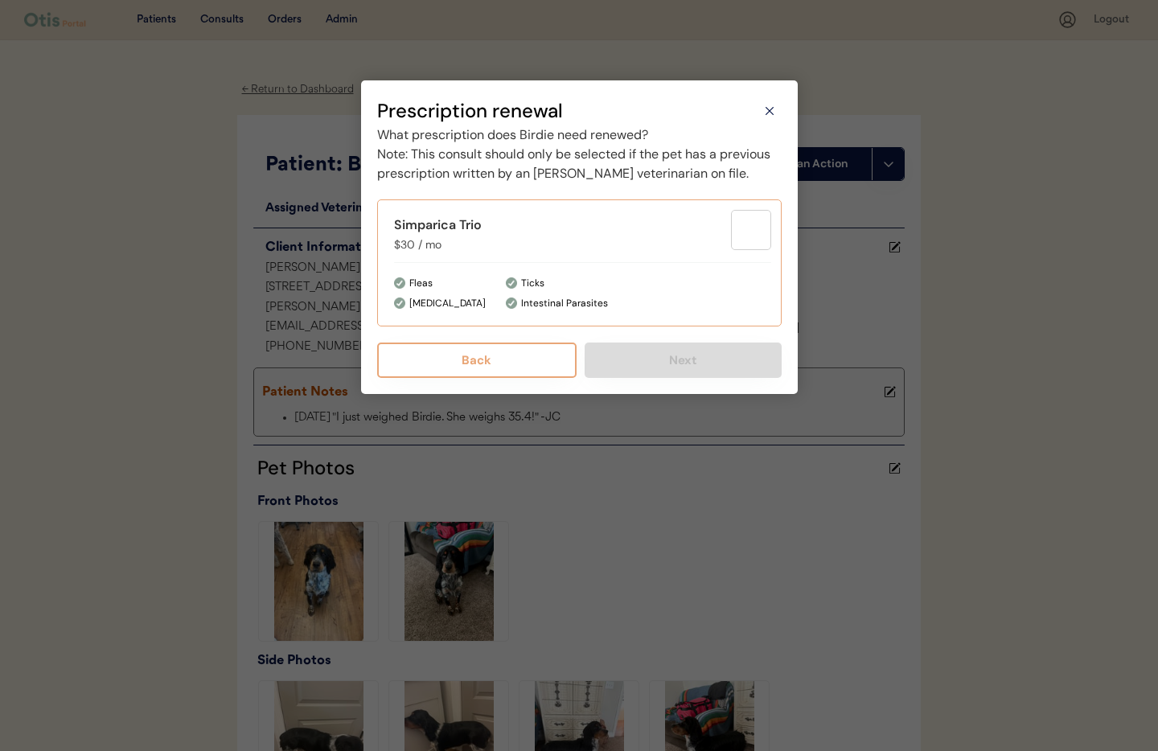
click at [639, 311] on div "Ticks Intestinal Parasites" at bounding box center [638, 293] width 265 height 36
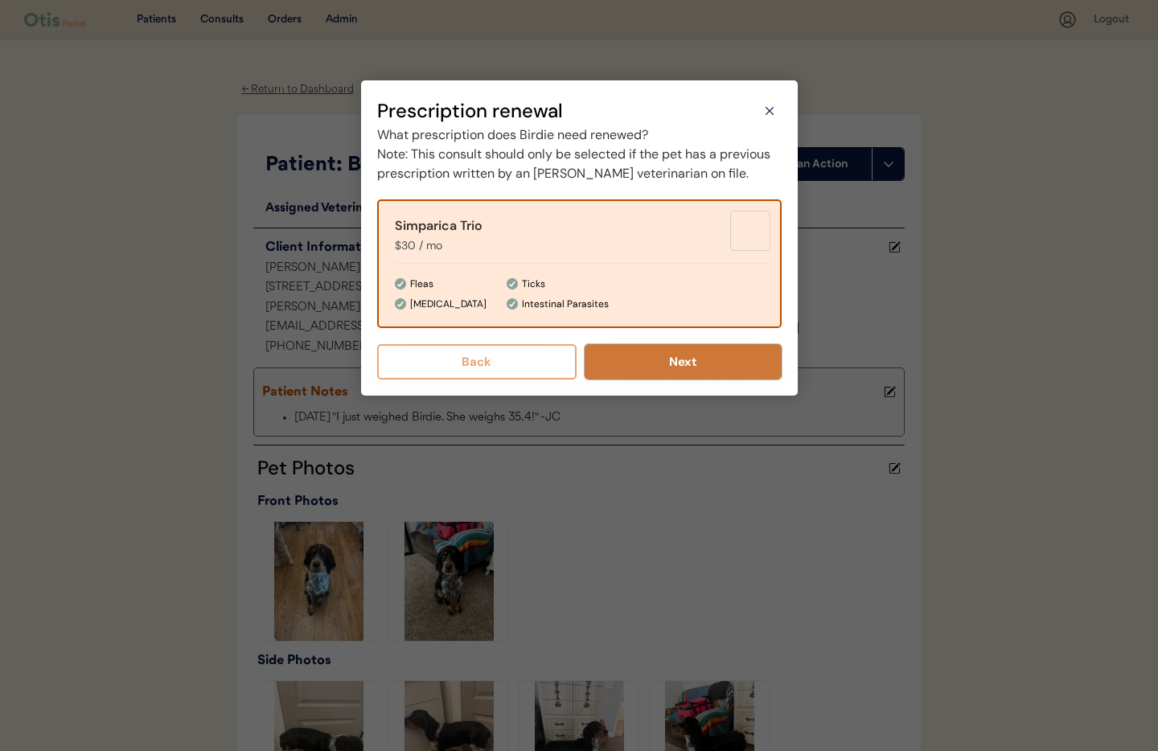
click at [667, 380] on button "Next" at bounding box center [683, 361] width 197 height 35
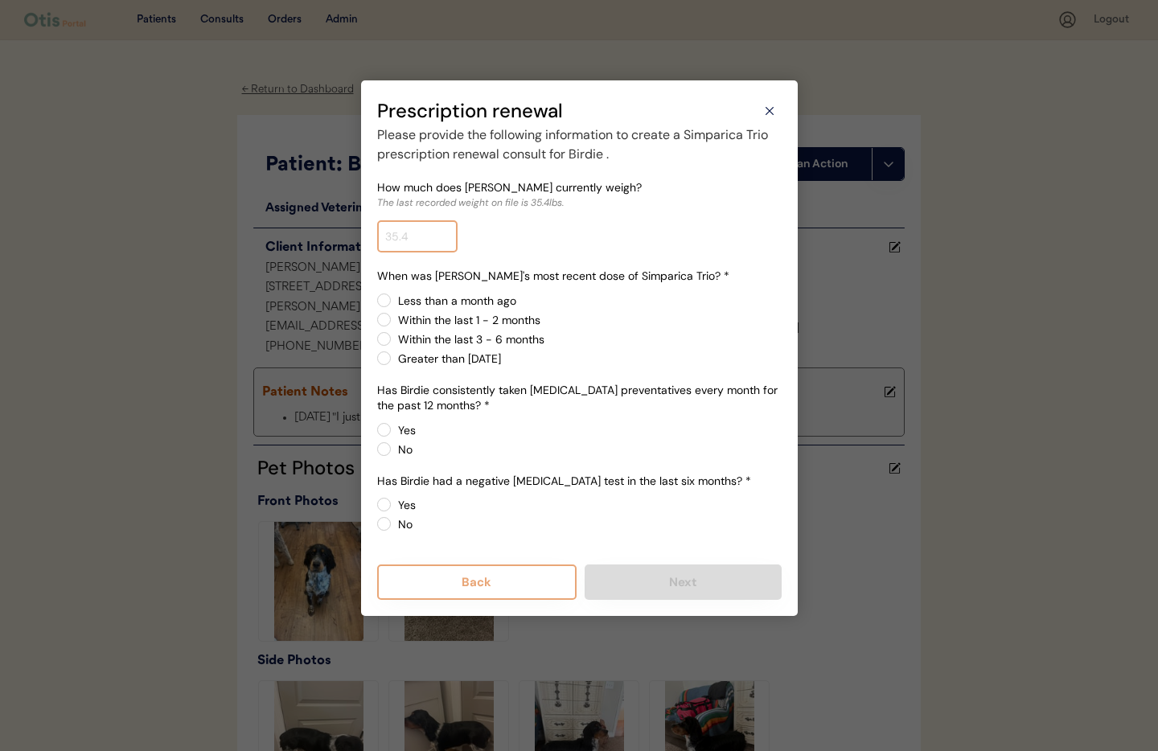
click at [409, 233] on input "input" at bounding box center [417, 236] width 80 height 32
type input "35.4"
click at [592, 315] on label "Within the last 1 - 2 months" at bounding box center [587, 320] width 389 height 11
click at [376, 306] on input "Within the last 1 - 2 months" at bounding box center [370, 300] width 10 height 10
radio input "true"
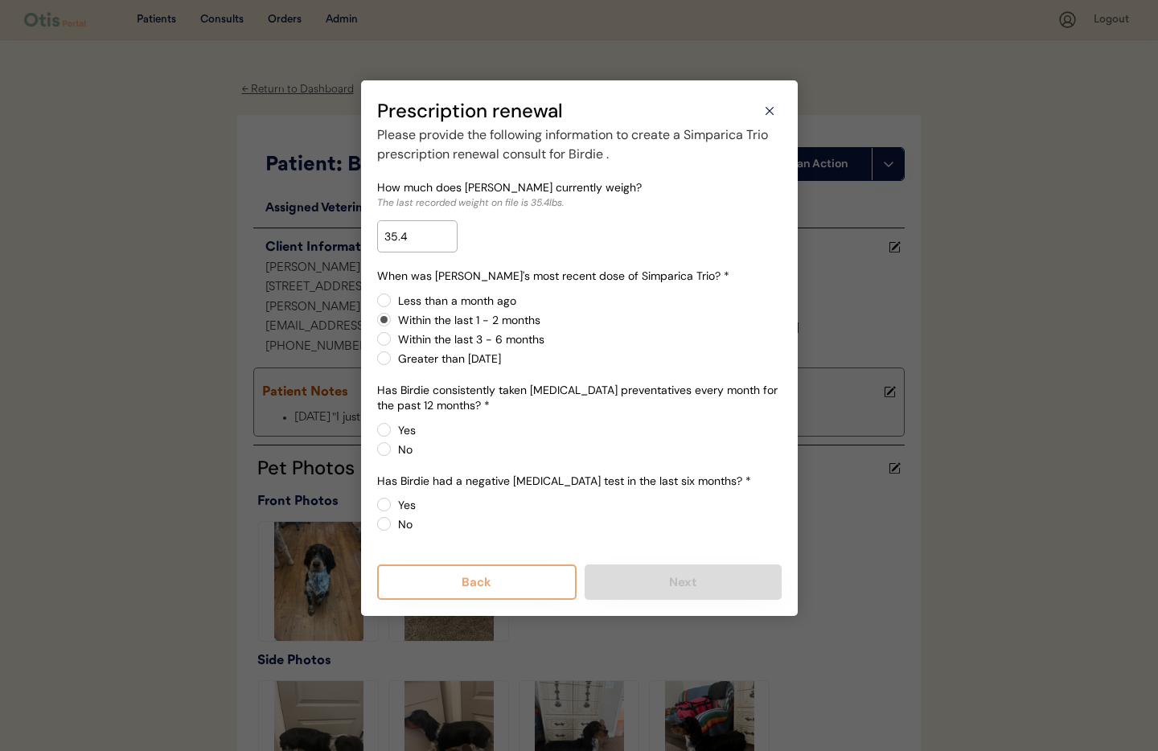
click at [488, 249] on div "How much does Birdie currently weigh? The last recorded weight on file is 35.4l…" at bounding box center [579, 216] width 405 height 72
click at [393, 300] on label "Less than a month ago" at bounding box center [587, 300] width 389 height 11
click at [376, 300] on input "Less than a month ago" at bounding box center [370, 300] width 10 height 10
radio input "true"
click at [393, 432] on label "Yes" at bounding box center [587, 430] width 389 height 11
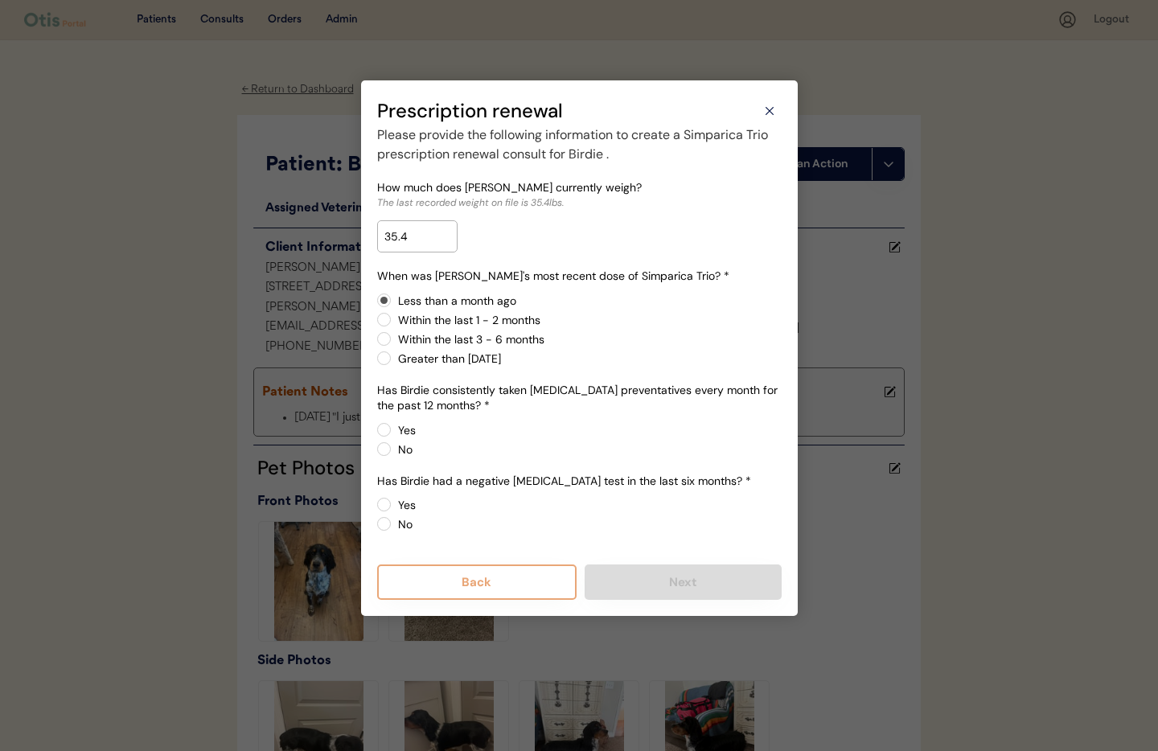
click at [376, 432] on input "Yes" at bounding box center [370, 430] width 10 height 10
radio input "true"
click at [393, 504] on label "Yes" at bounding box center [587, 505] width 389 height 11
click at [376, 504] on input "Yes" at bounding box center [370, 505] width 10 height 10
radio input "true"
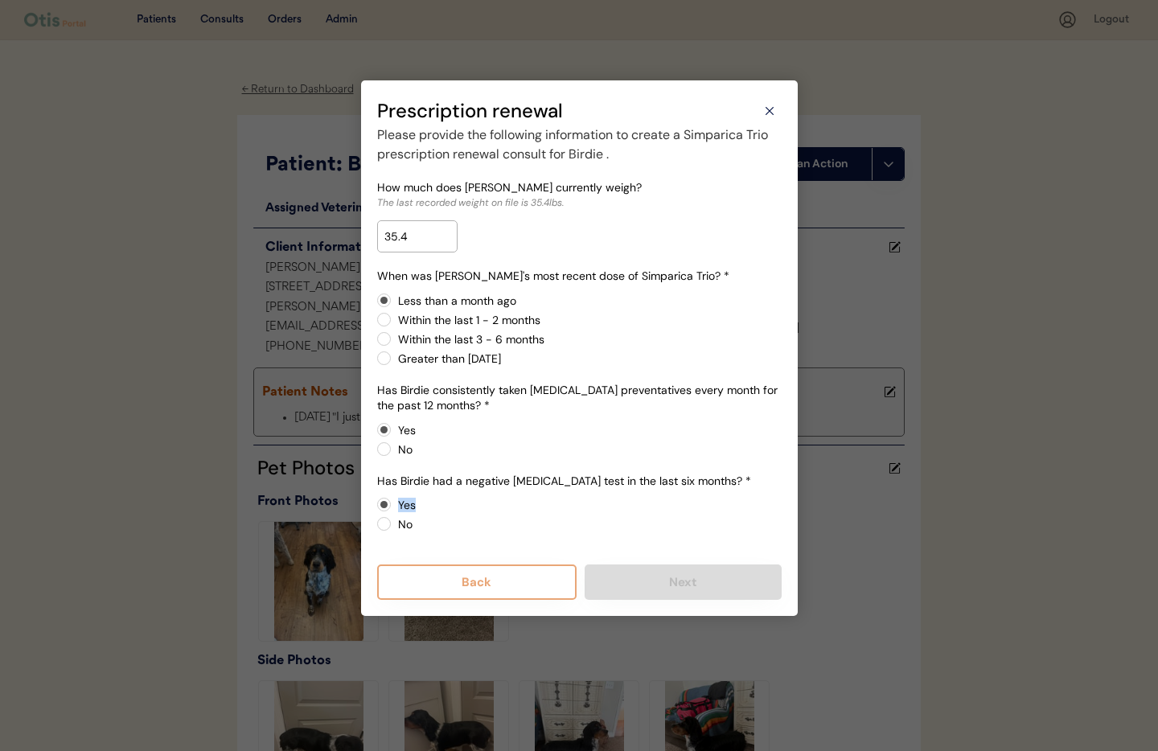
click at [386, 504] on div "How much does Birdie currently weigh? The last recorded weight on file is 35.4l…" at bounding box center [579, 364] width 405 height 368
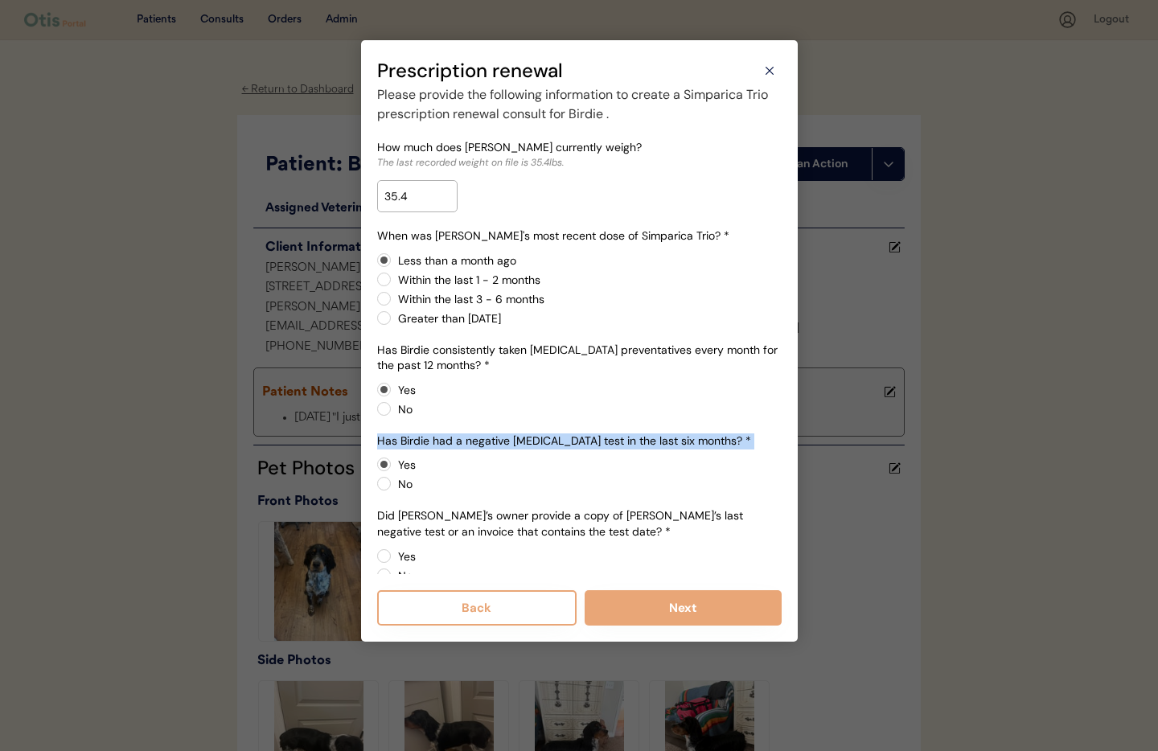
scroll to position [26, 0]
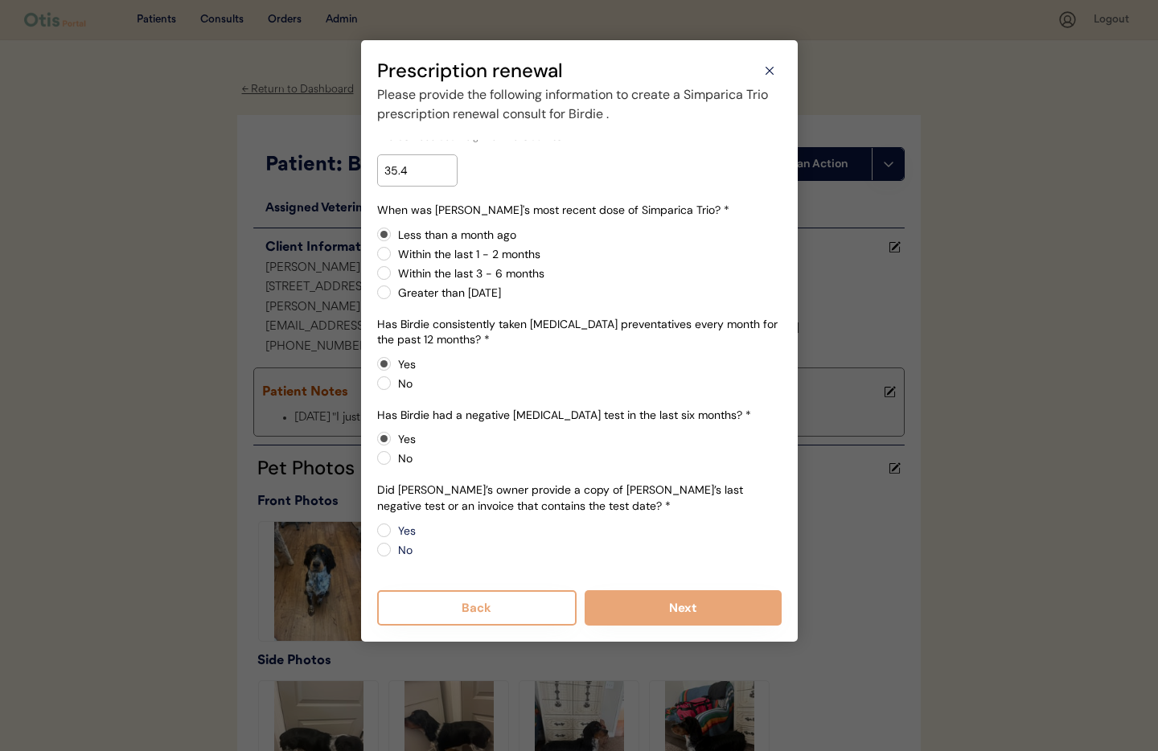
click at [533, 540] on div "Yes No" at bounding box center [579, 540] width 405 height 35
click at [393, 549] on label "No" at bounding box center [587, 550] width 389 height 11
click at [376, 536] on input "No" at bounding box center [370, 530] width 10 height 10
radio input "true"
click at [700, 615] on button "Next" at bounding box center [683, 607] width 197 height 35
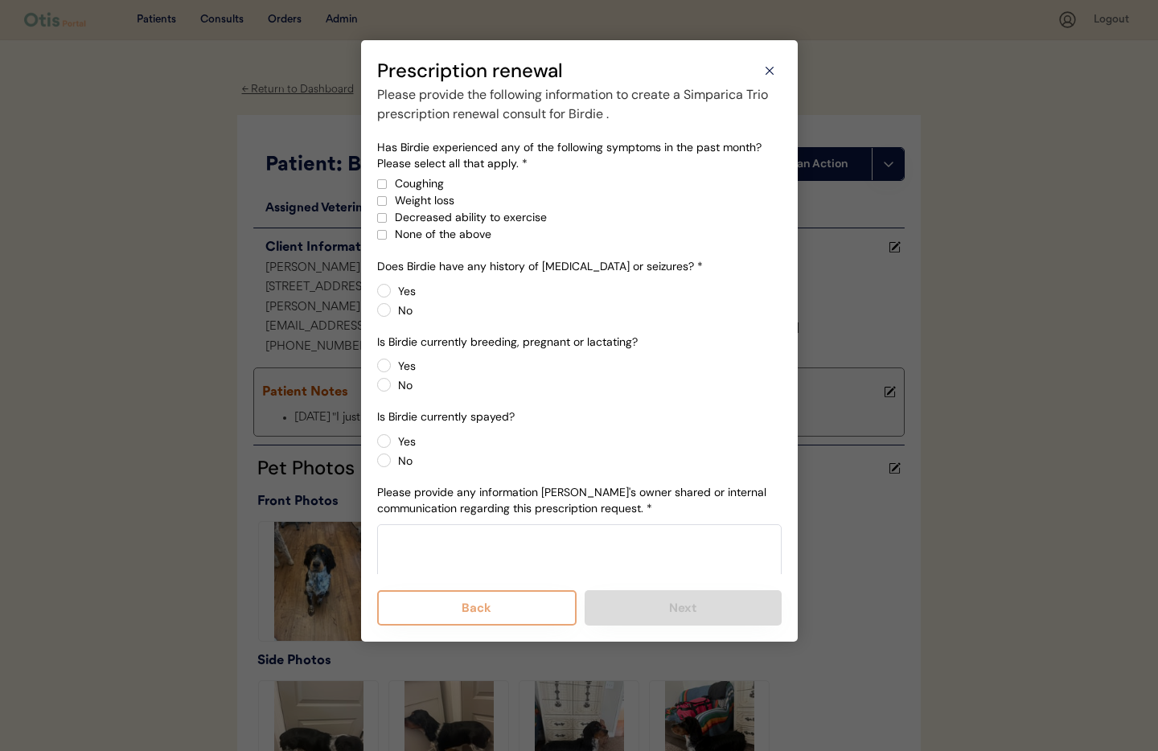
click at [383, 234] on div at bounding box center [382, 235] width 8 height 8
click at [393, 310] on label "No" at bounding box center [587, 310] width 389 height 11
click at [376, 296] on input "No" at bounding box center [370, 291] width 10 height 10
radio input "true"
click at [393, 389] on label "No" at bounding box center [587, 385] width 389 height 11
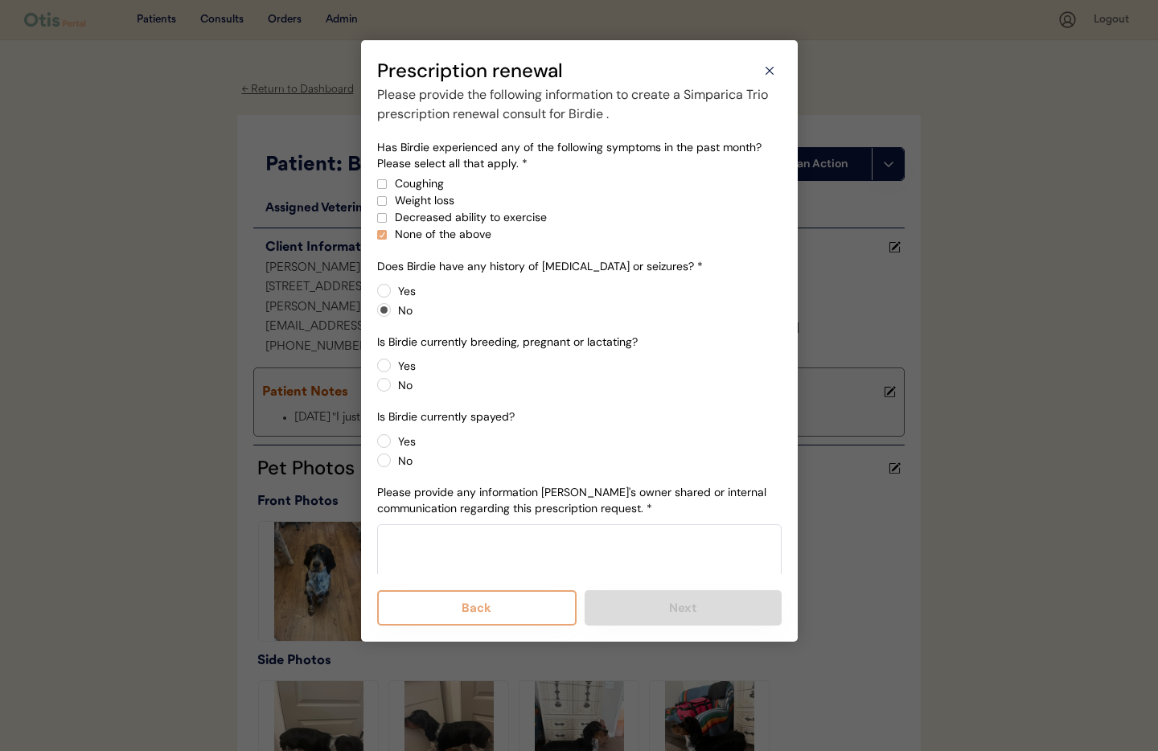
click at [376, 371] on input "No" at bounding box center [370, 365] width 10 height 10
radio input "true"
click at [393, 439] on label "Yes" at bounding box center [587, 441] width 389 height 11
click at [376, 439] on input "Yes" at bounding box center [370, 441] width 10 height 10
radio input "true"
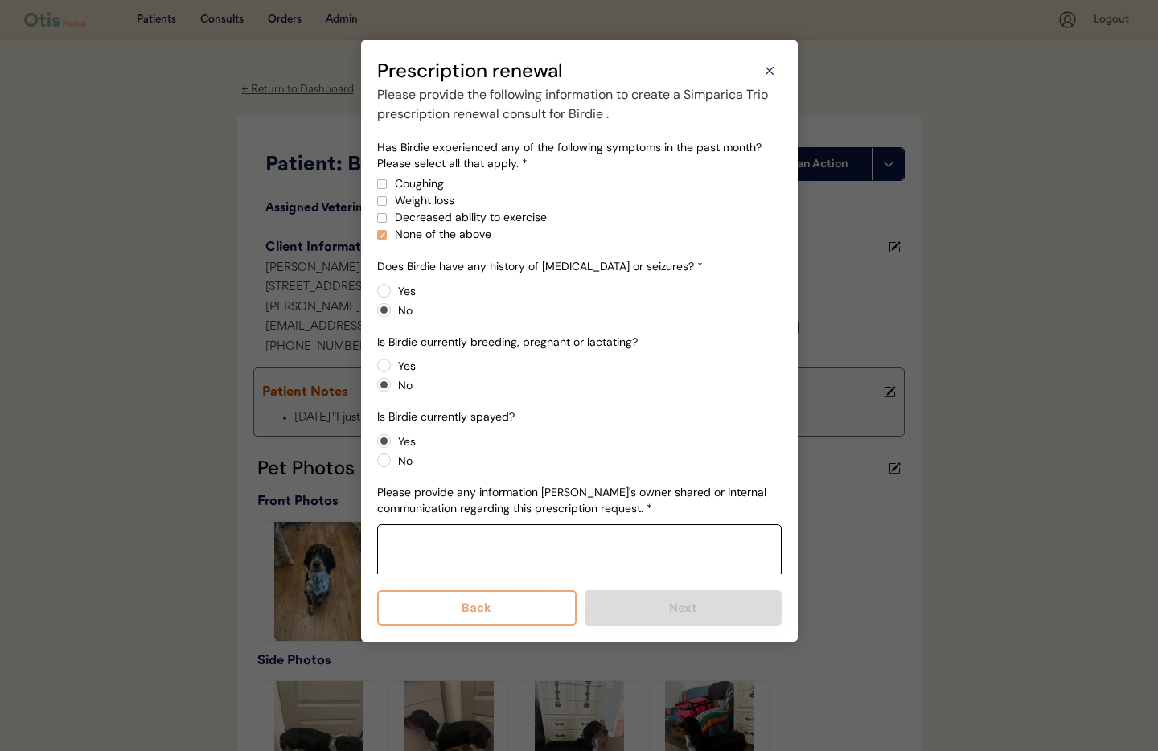
click at [451, 557] on textarea at bounding box center [579, 565] width 405 height 80
paste textarea "No history of seizures or epilepsy August 1, 2025 was last preventative taken S…"
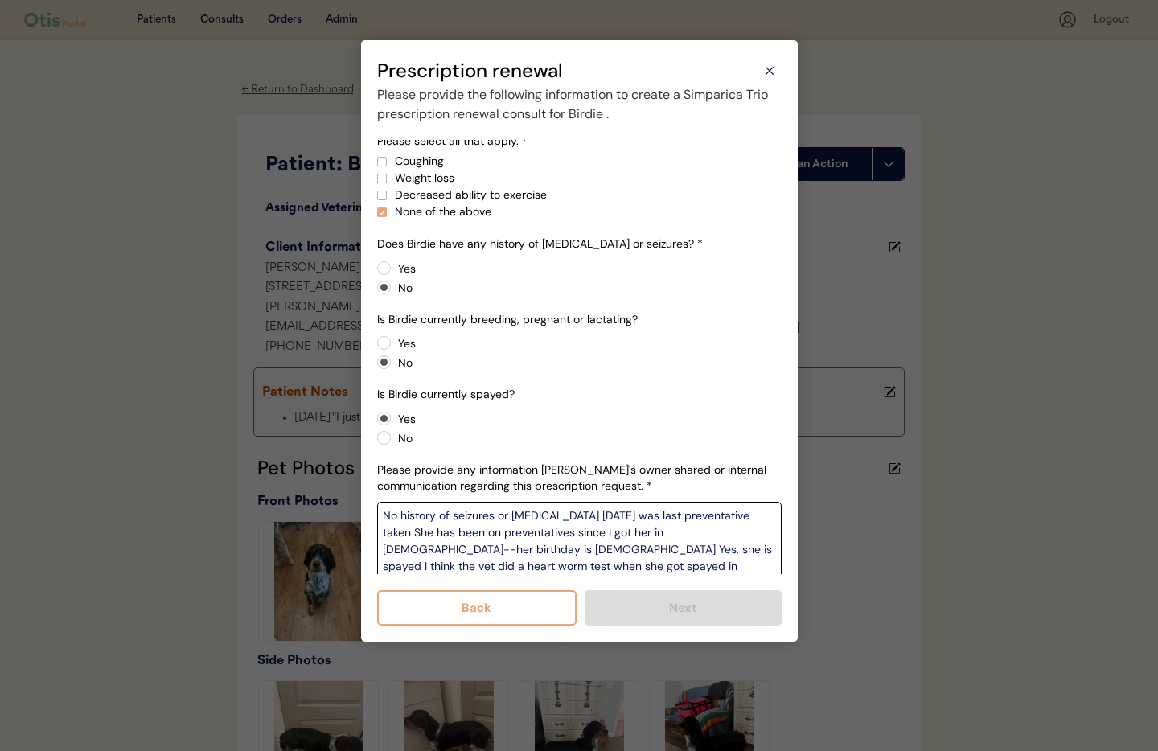
scroll to position [47, 0]
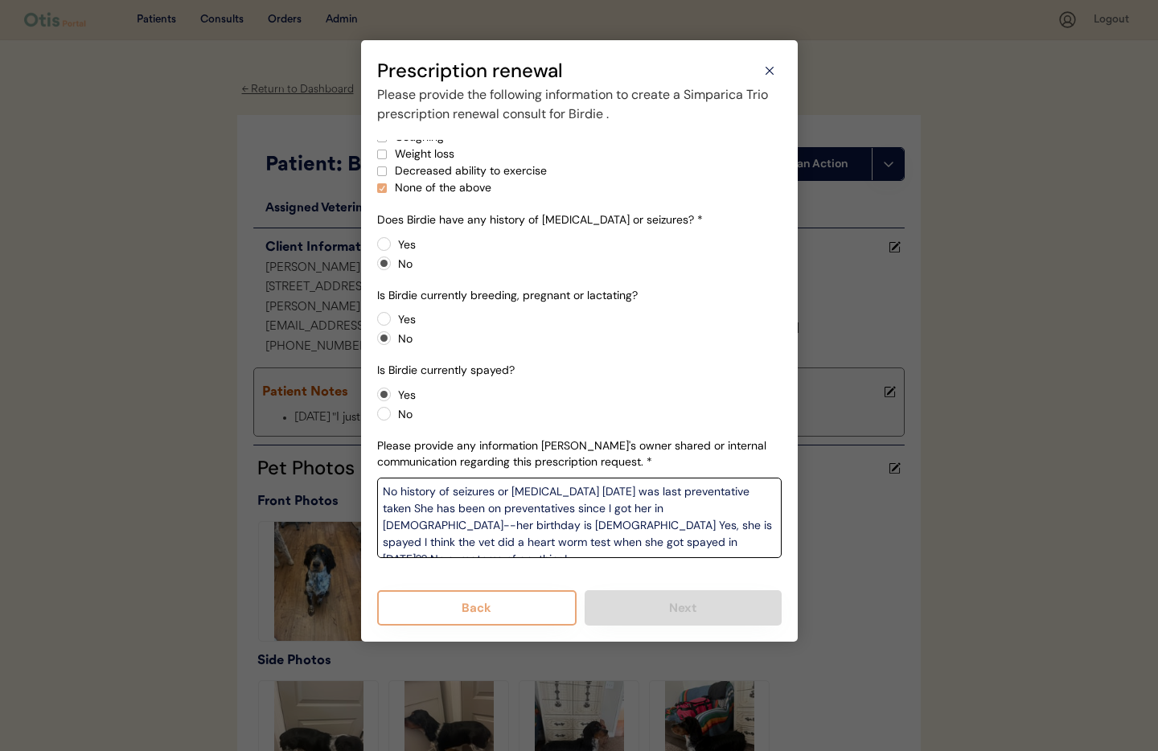
type textarea "No history of seizures or epilepsy August 1, 2025 was last preventative taken S…"
click at [605, 574] on div "Please provide the following information to create a Simparica Trio prescriptio…" at bounding box center [579, 355] width 405 height 541
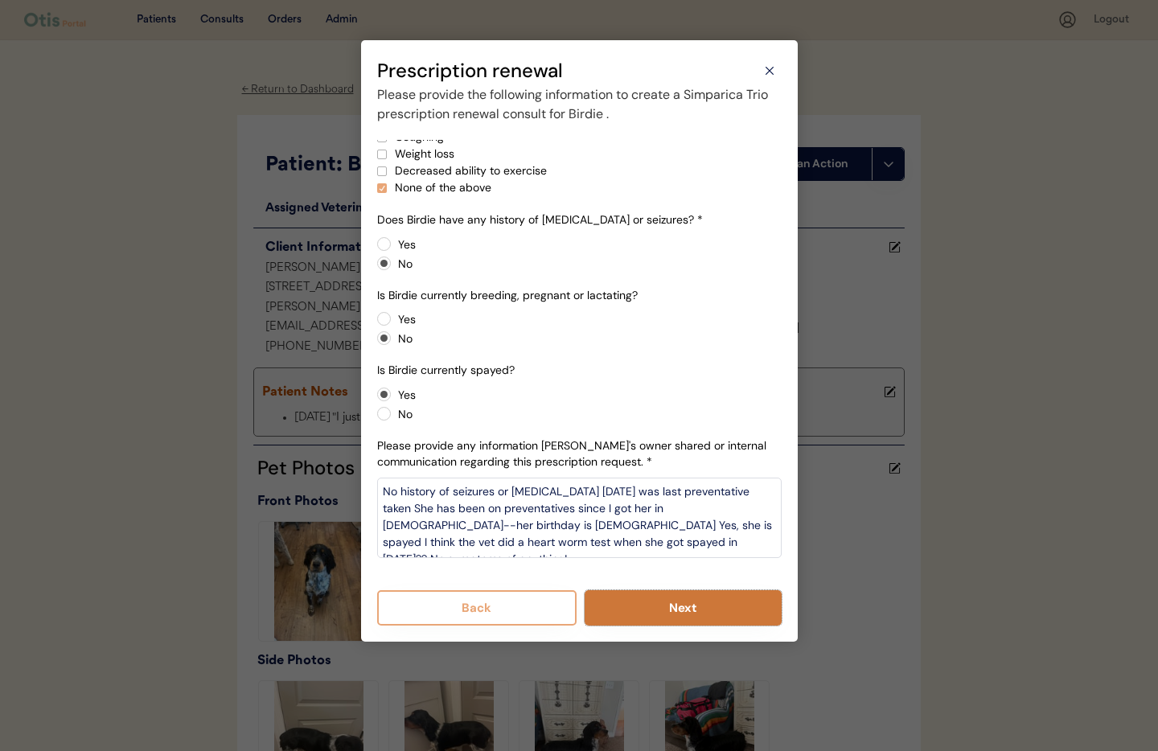
click at [645, 621] on button "Next" at bounding box center [683, 607] width 197 height 35
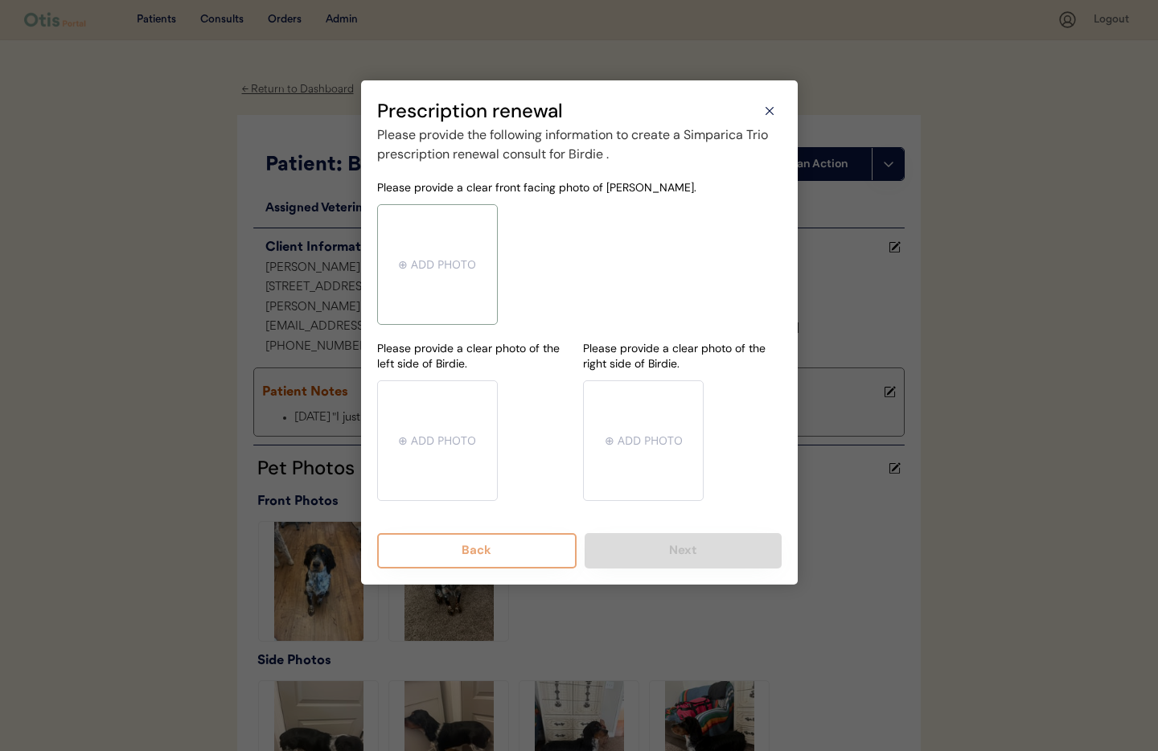
click at [442, 260] on input "file" at bounding box center [437, 264] width 119 height 119
type input "C:\fakepath\mms-MM902f7d5ad04f5784189c3b1e2f7385a0-be508a5b-513a-46d1-a266-bcc6…"
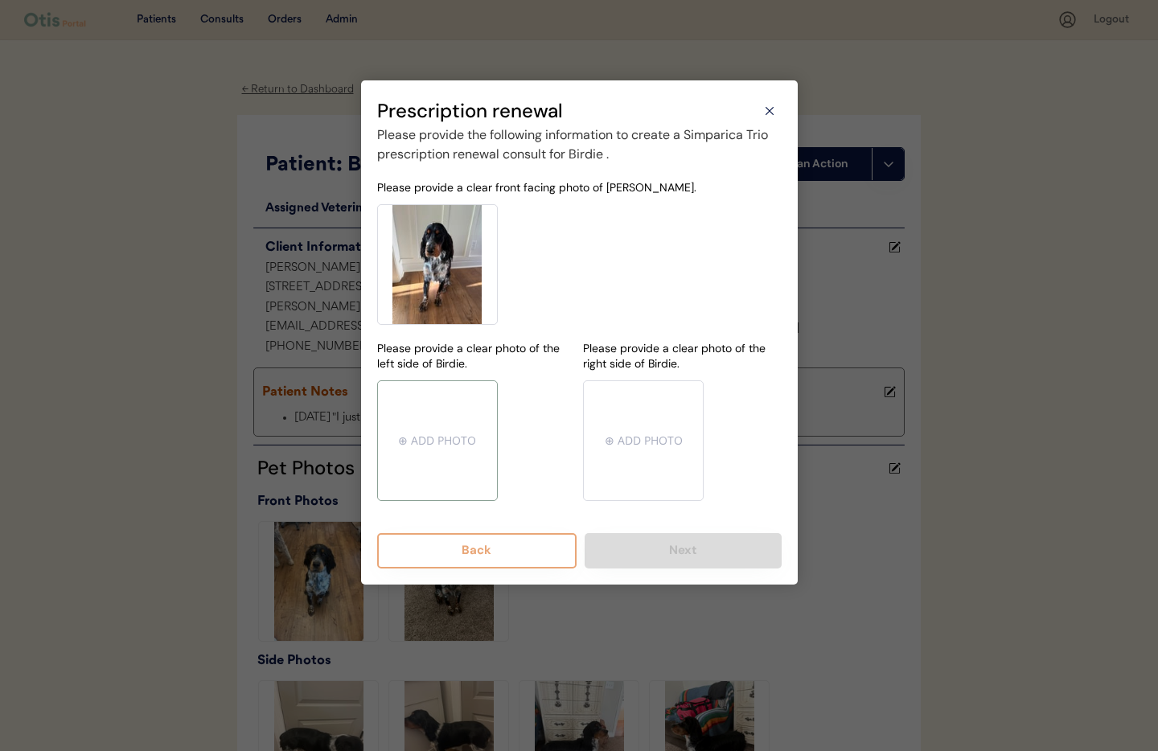
click at [455, 435] on input "file" at bounding box center [437, 440] width 119 height 119
type input "C:\fakepath\mms-MM902f7d5ad04f5784189c3b1e2f7385a0-bdecff9c-8d5e-4f06-b8a9-5f3e…"
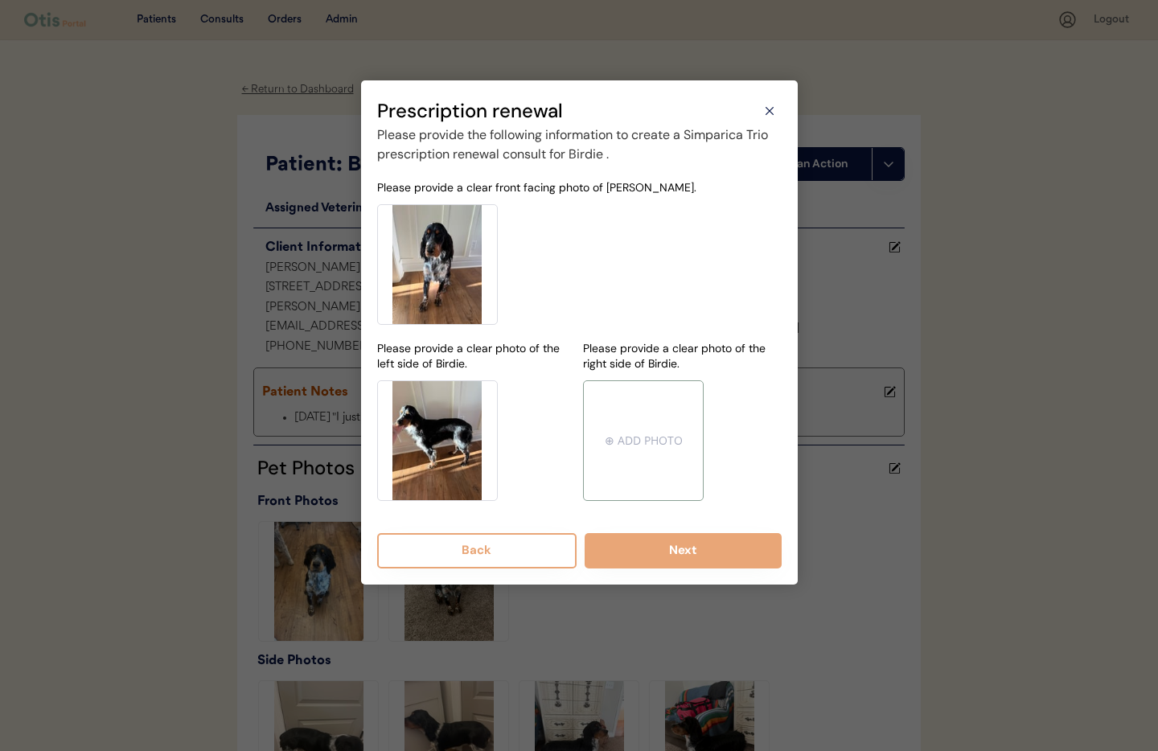
click at [623, 439] on input "file" at bounding box center [643, 440] width 119 height 119
type input "C:\fakepath\mms-MM902f7d5ad04f5784189c3b1e2f7385a0-625e9116-8c38-4dda-96aa-3e96…"
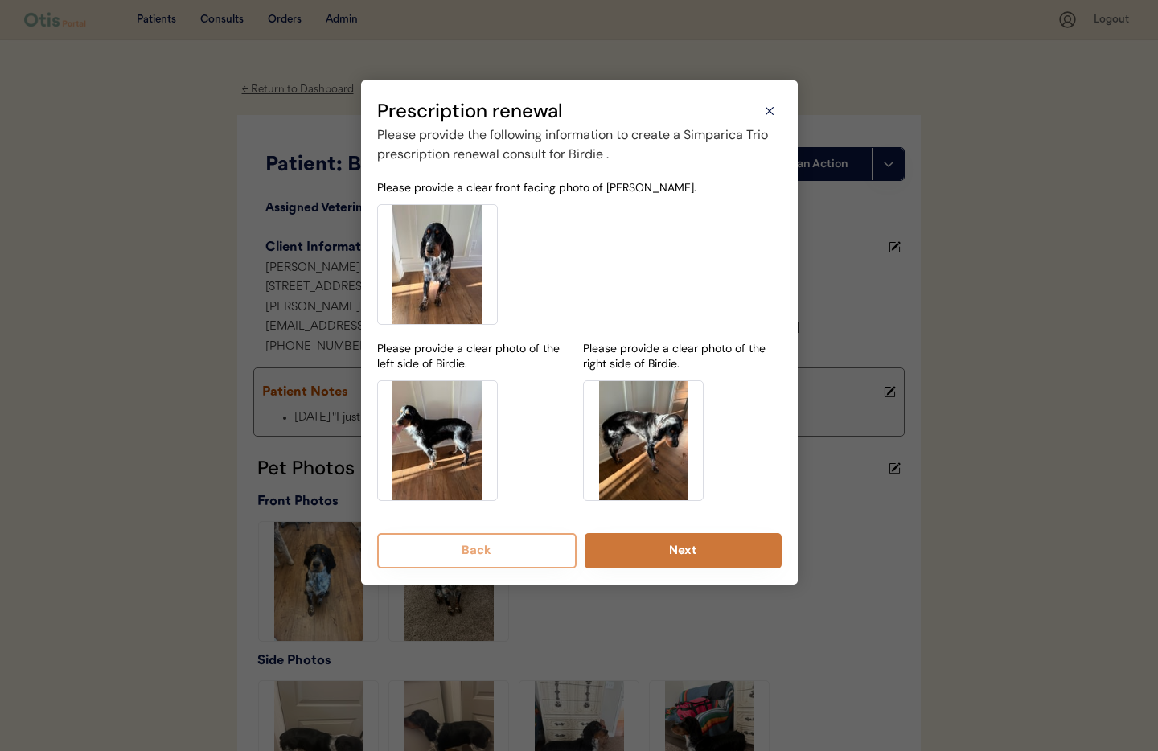
click at [692, 554] on button "Next" at bounding box center [683, 550] width 197 height 35
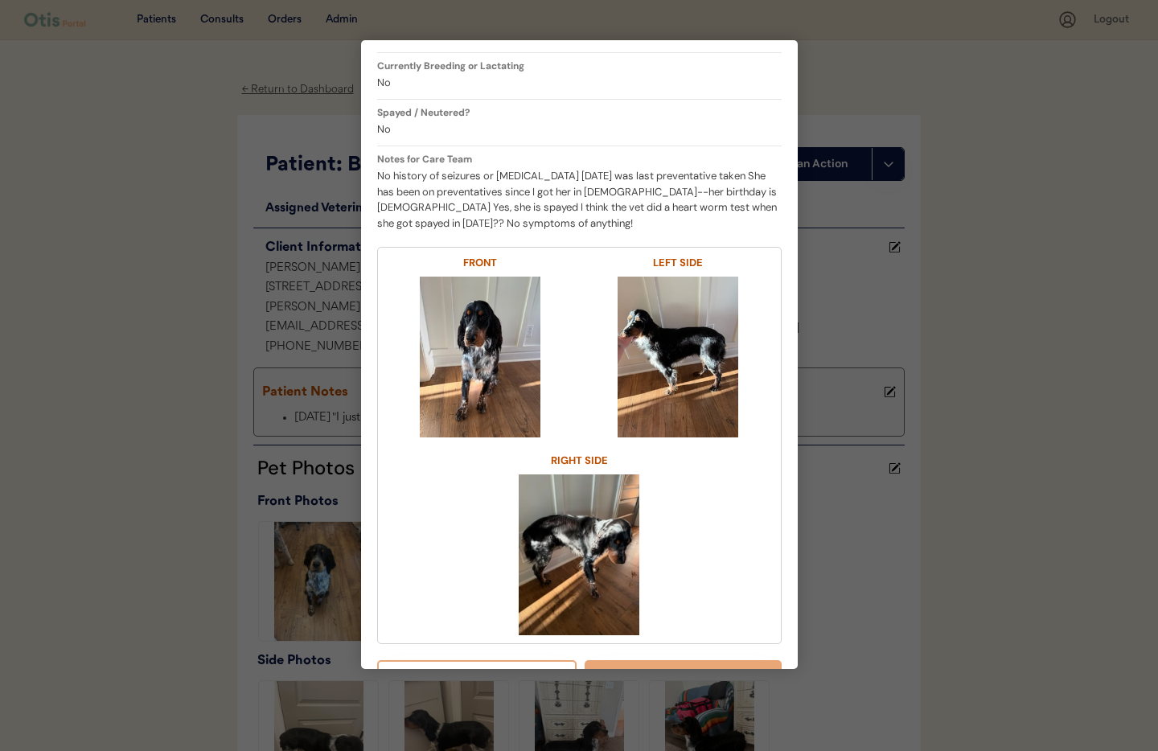
scroll to position [452, 0]
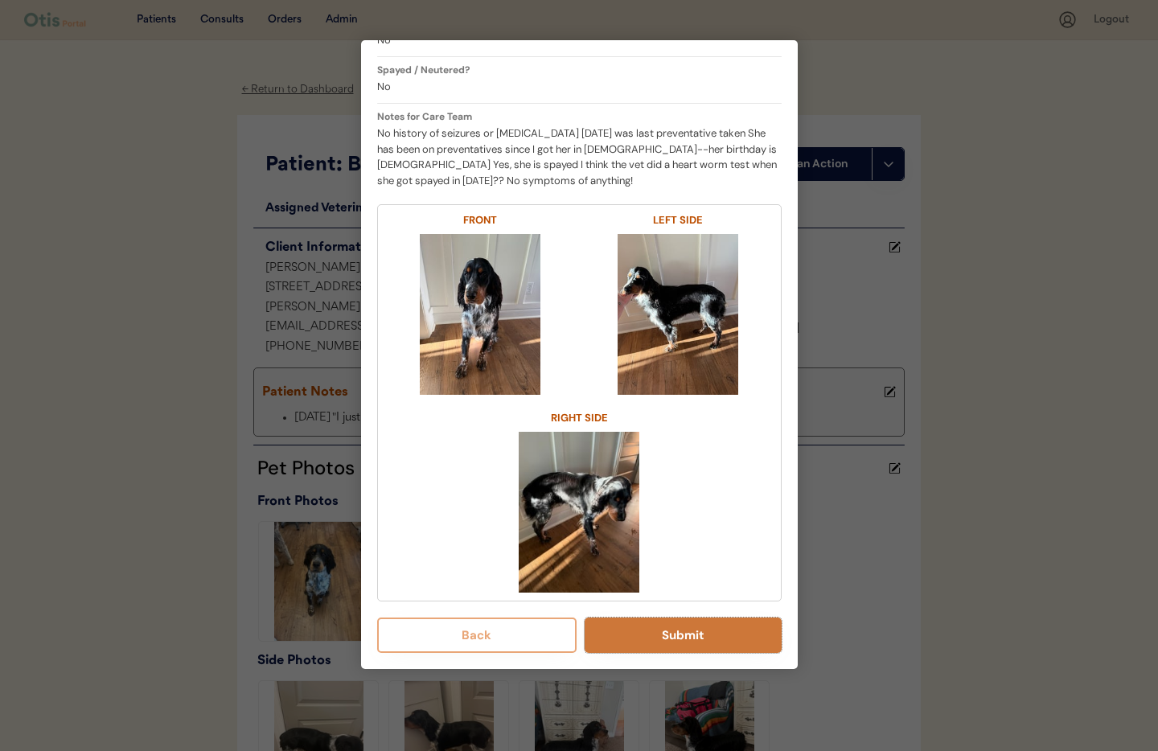
click at [662, 642] on button "Submit" at bounding box center [683, 635] width 197 height 35
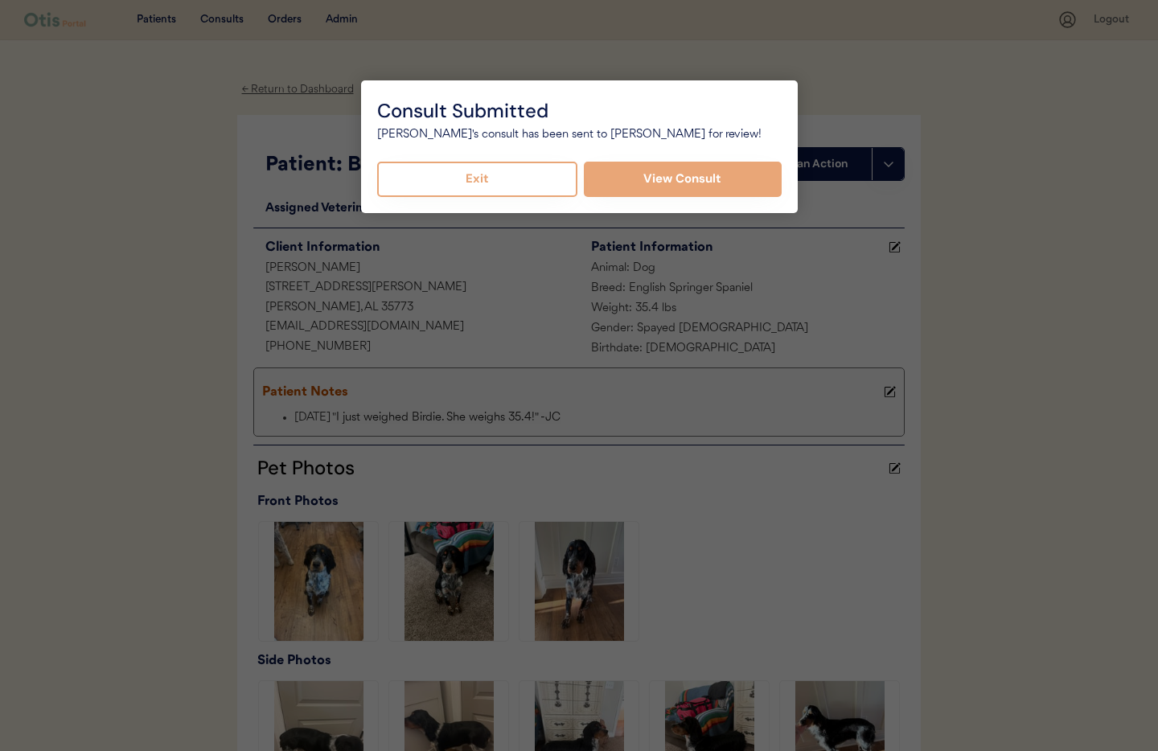
click at [509, 182] on button "Exit" at bounding box center [477, 179] width 201 height 35
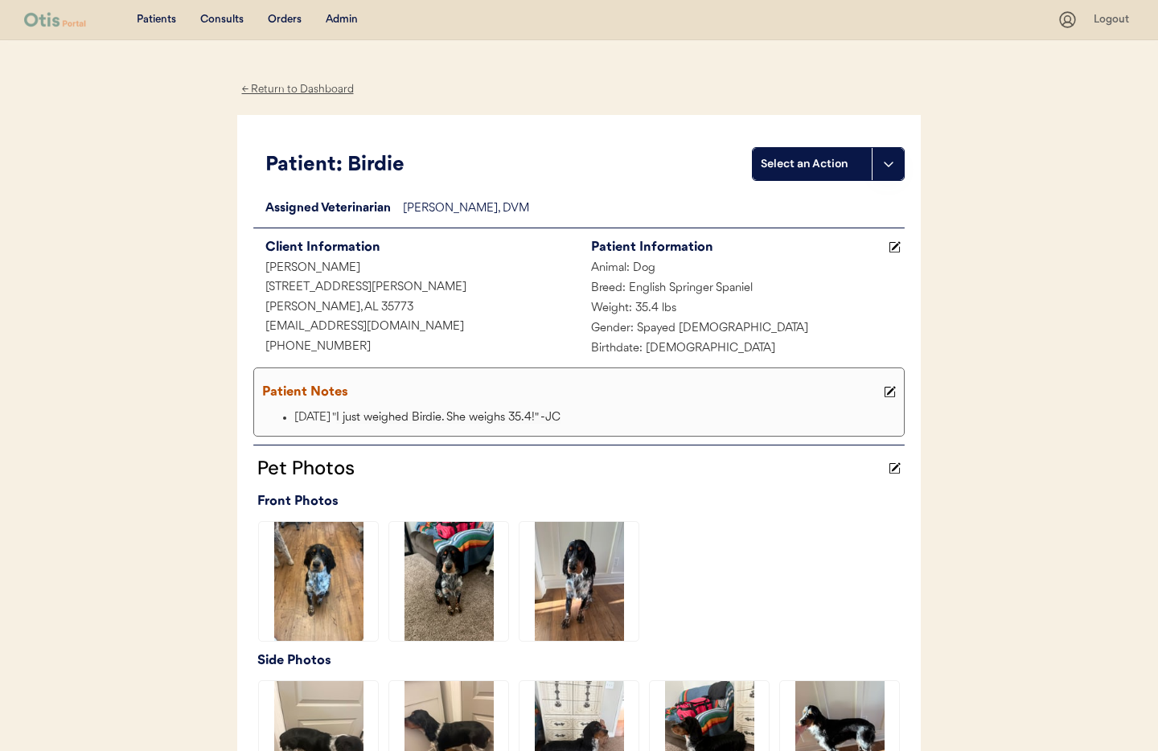
click at [307, 89] on div "← Return to Dashboard" at bounding box center [297, 89] width 121 height 19
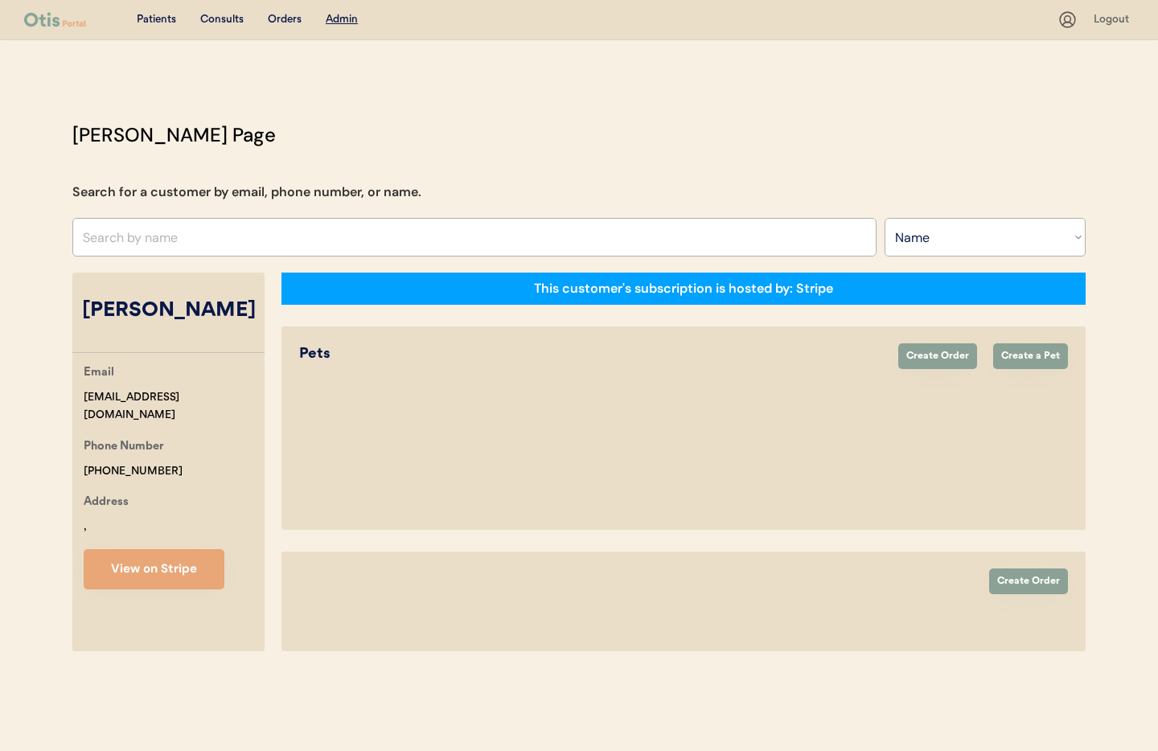
select select ""Name""
select select "true"
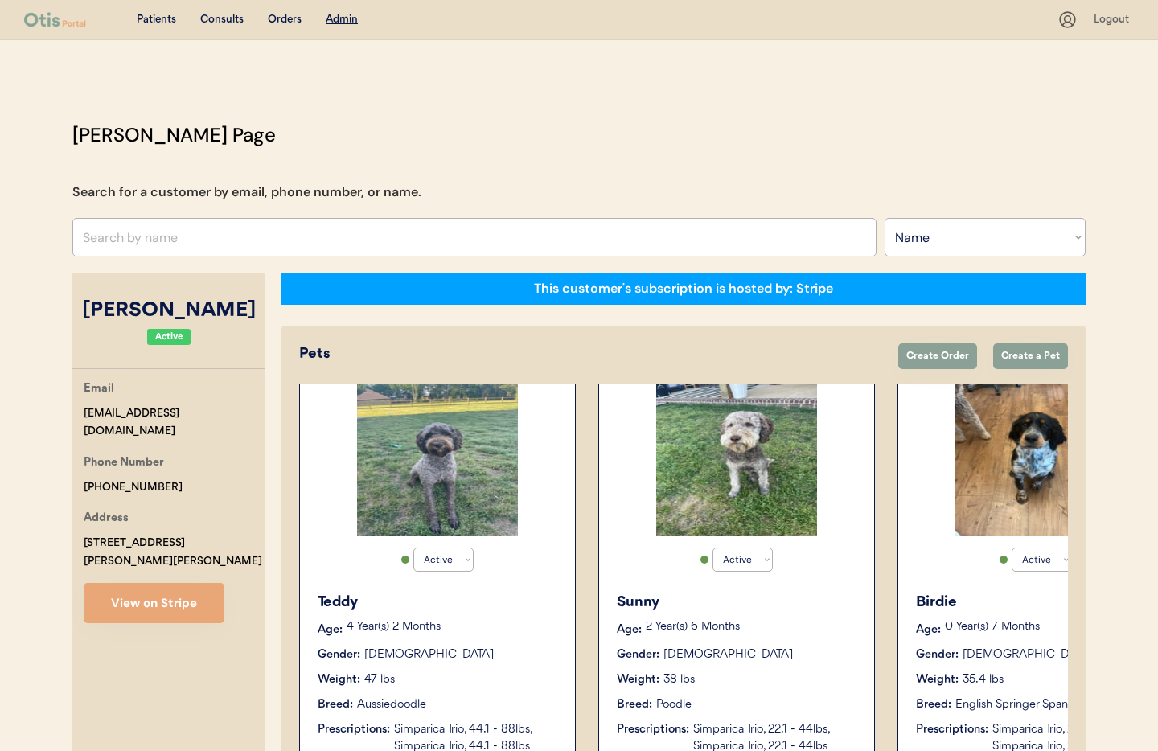
scroll to position [0, 129]
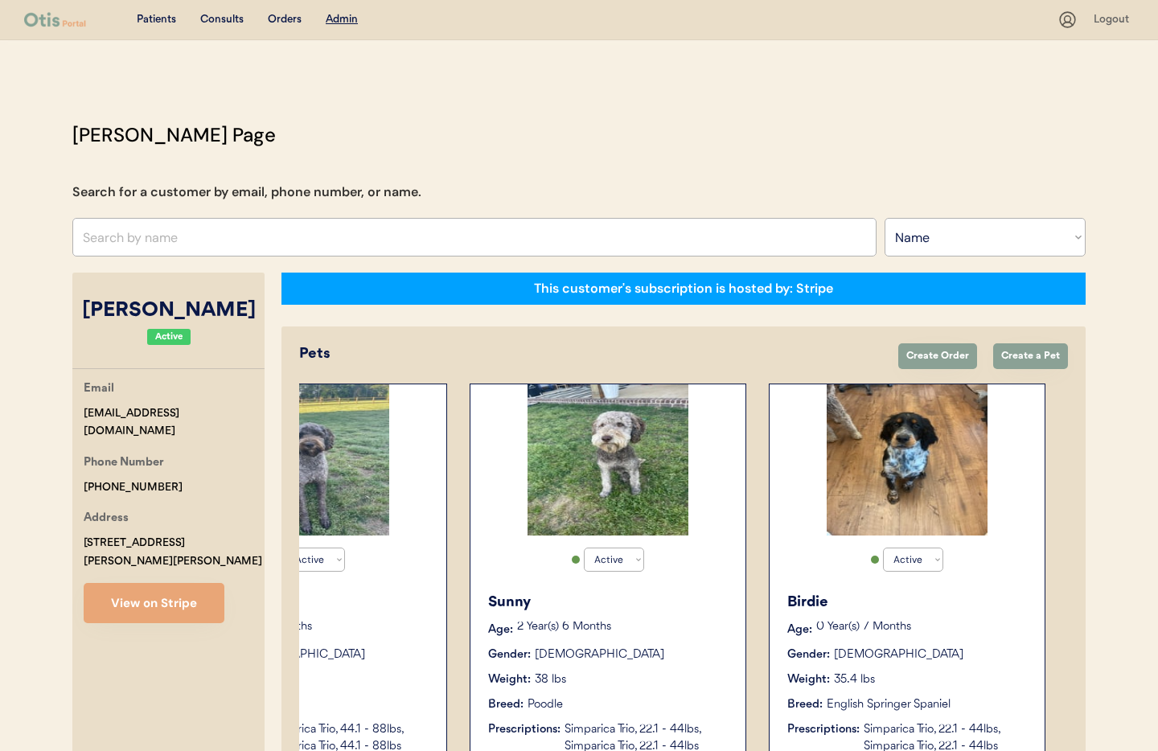
click at [955, 668] on div "Birdie Age: [DEMOGRAPHIC_DATA] Year(s) 7 Months Gender: [DEMOGRAPHIC_DATA] Weig…" at bounding box center [907, 673] width 259 height 179
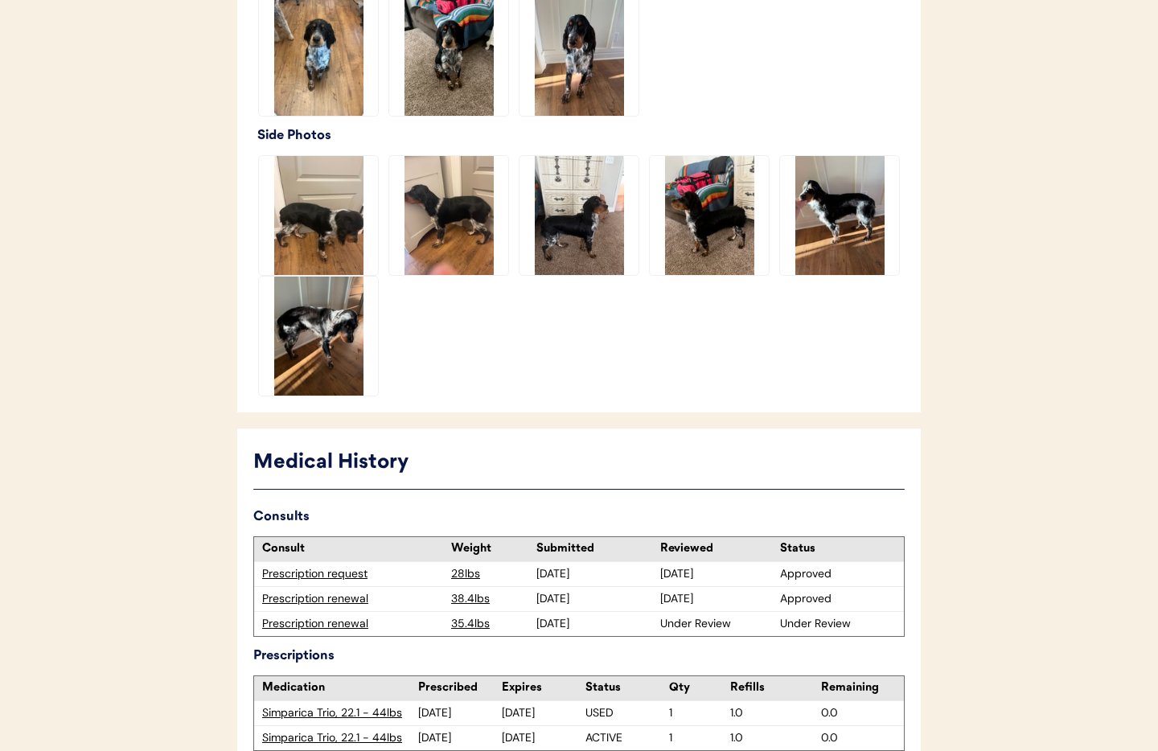
scroll to position [622, 0]
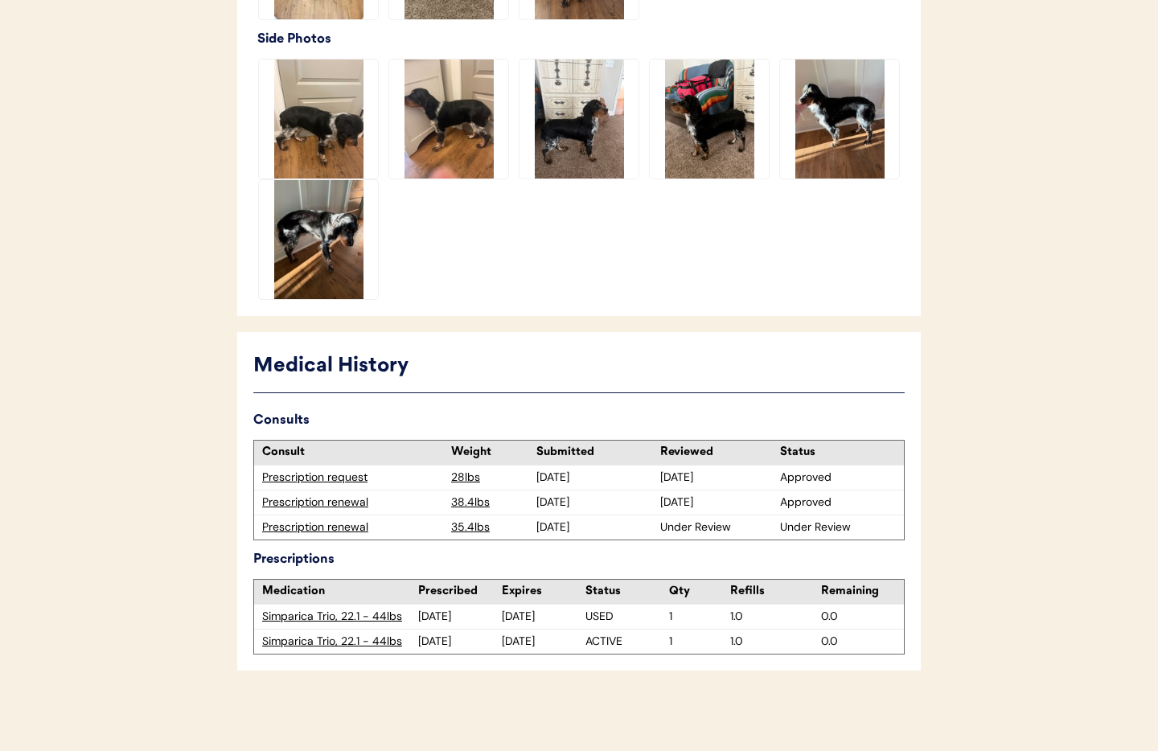
click at [326, 528] on div "Prescription renewal" at bounding box center [352, 528] width 181 height 16
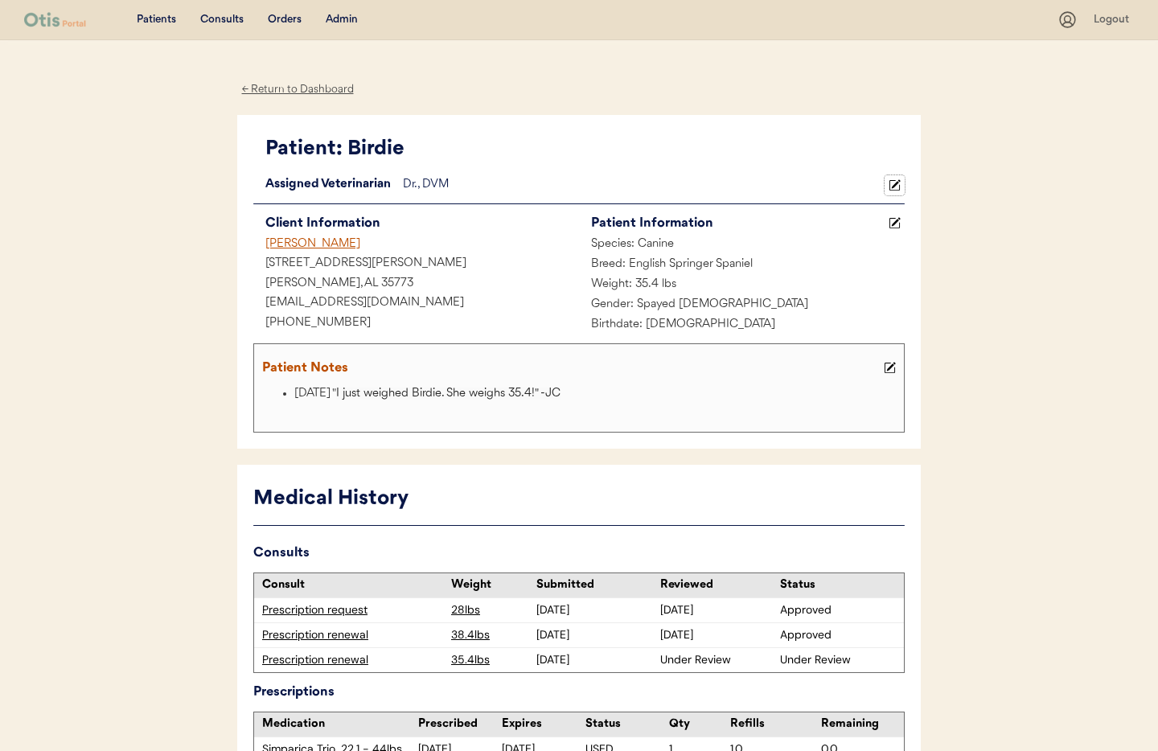
click at [898, 184] on icon at bounding box center [895, 185] width 12 height 12
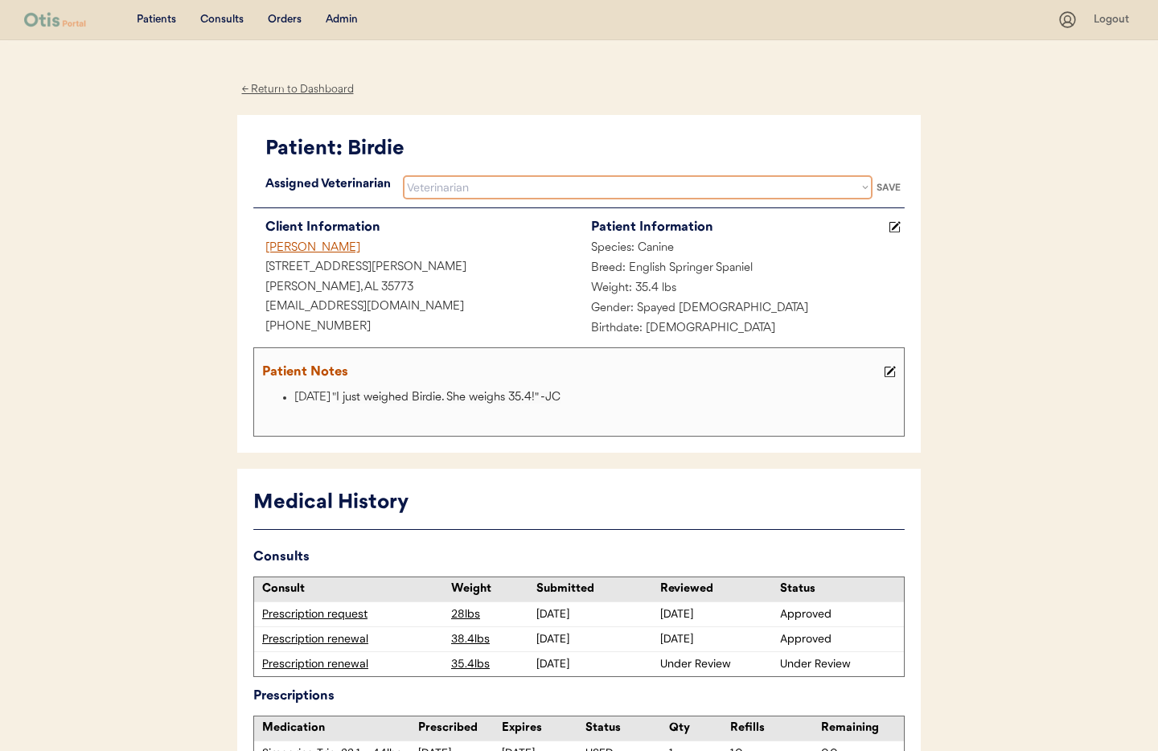
click at [494, 186] on select "Veterinarian Erin Belleville Hillary Braverman Kit Warren" at bounding box center [638, 187] width 470 height 24
select select ""1348695171700984260__LOOKUP__1716320679275x972703014797473300""
click at [403, 175] on select "Veterinarian Erin Belleville Hillary Braverman Kit Warren" at bounding box center [638, 187] width 470 height 24
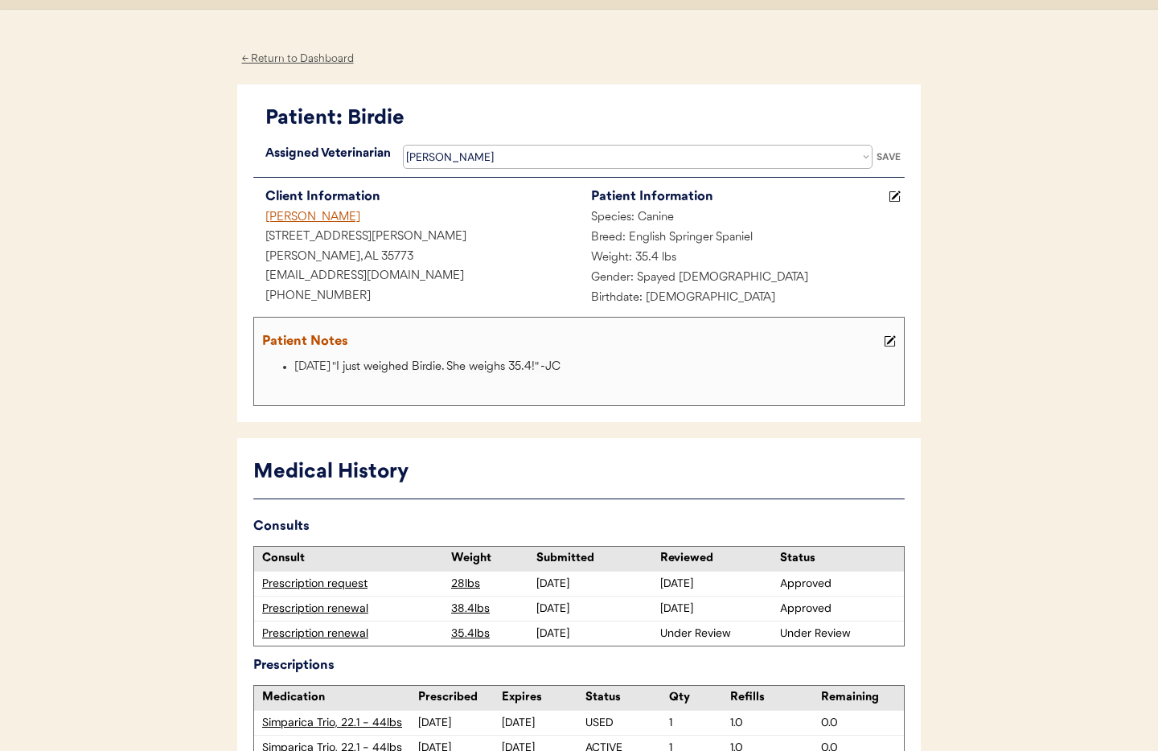
scroll to position [35, 0]
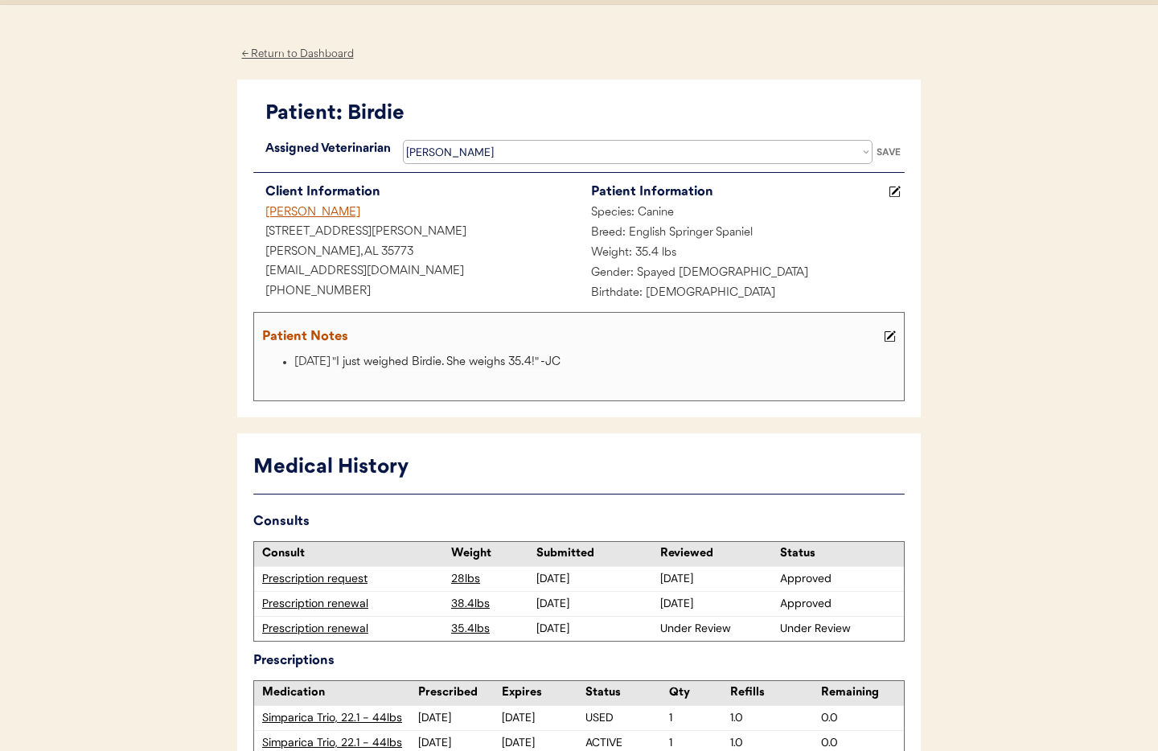
click at [901, 153] on div "SAVE" at bounding box center [889, 152] width 32 height 10
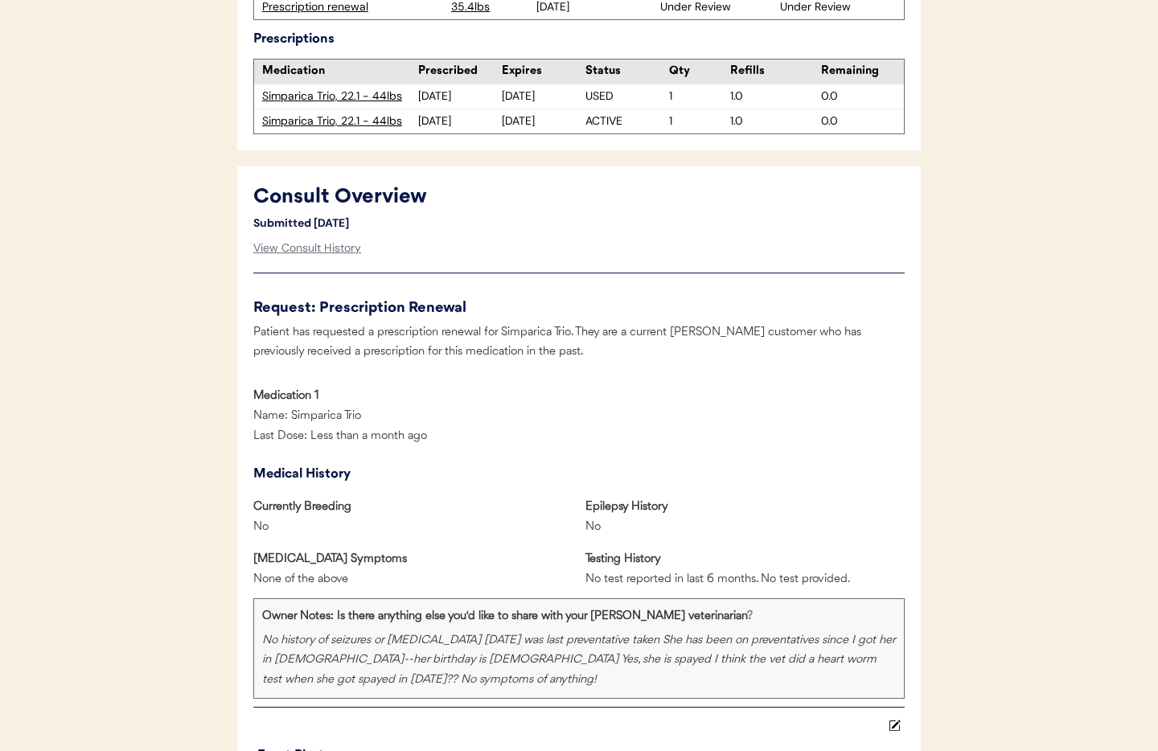
scroll to position [0, 0]
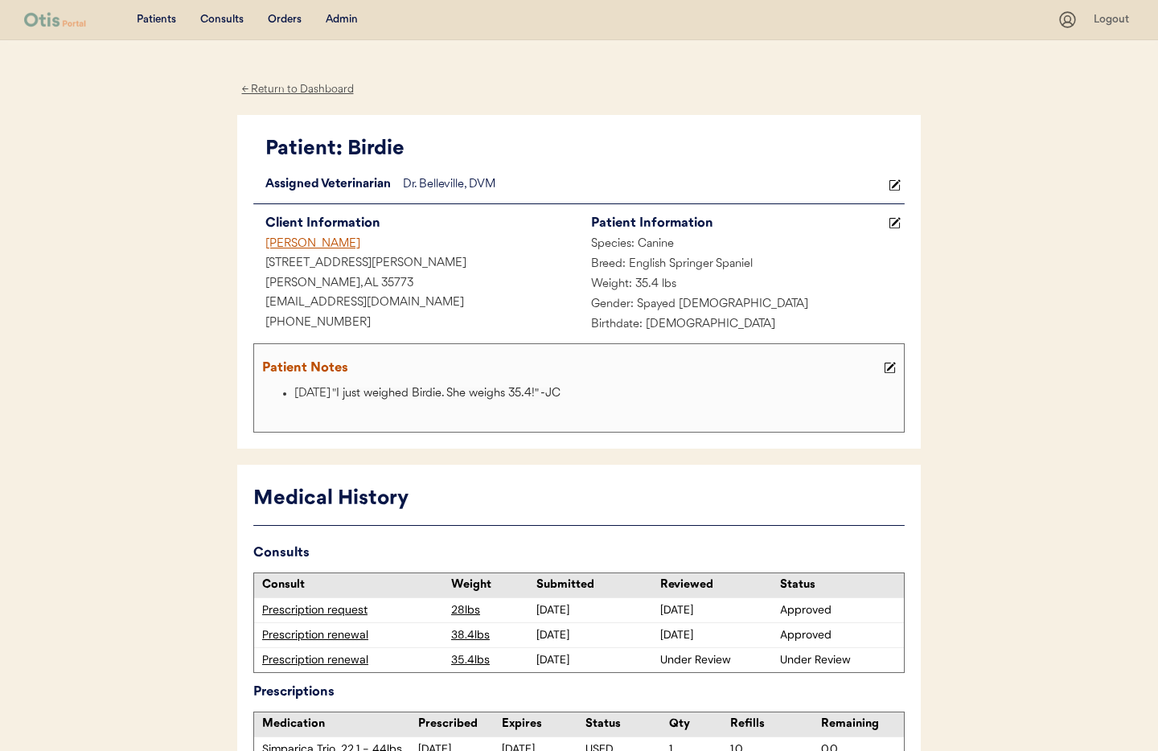
click at [279, 88] on div "← Return to Dashboard" at bounding box center [297, 89] width 121 height 19
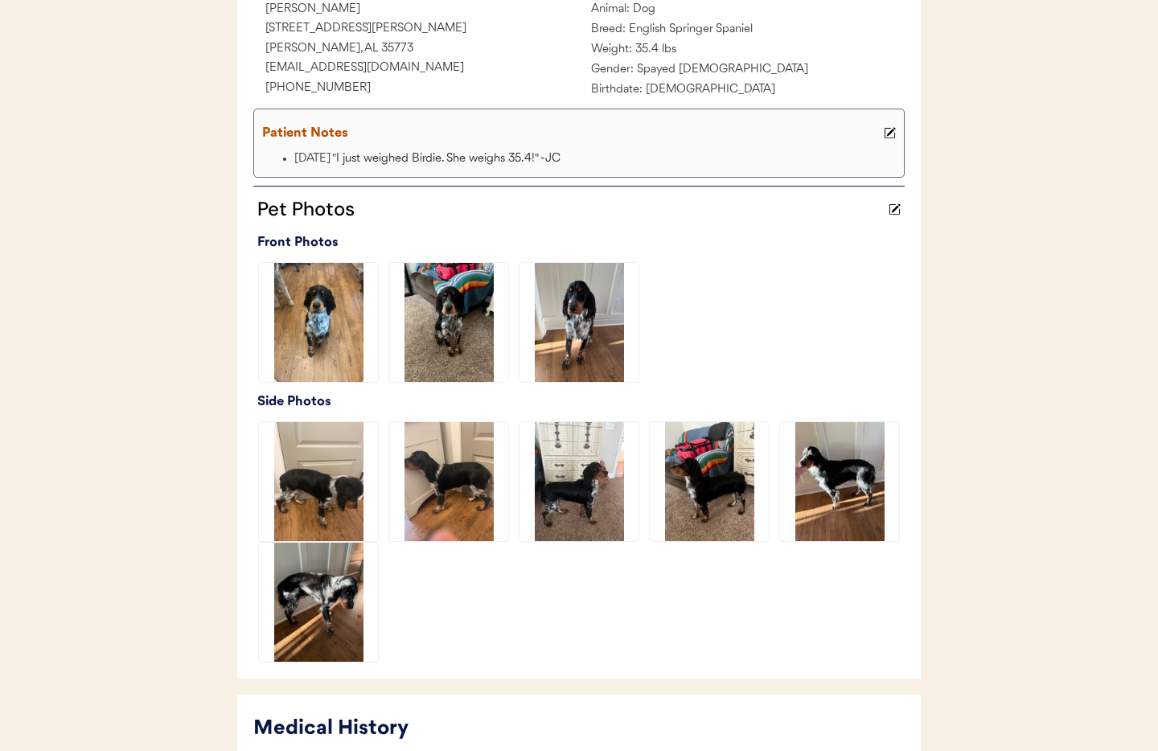
scroll to position [622, 0]
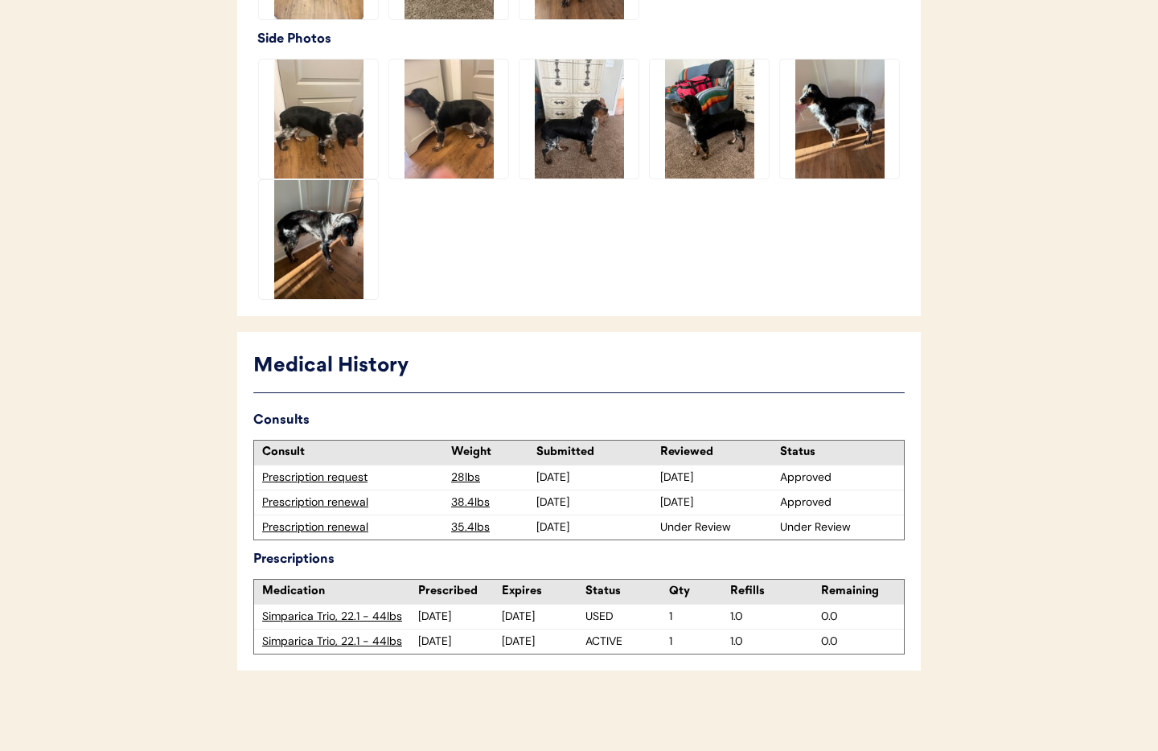
click at [336, 528] on div "Prescription renewal" at bounding box center [352, 528] width 181 height 16
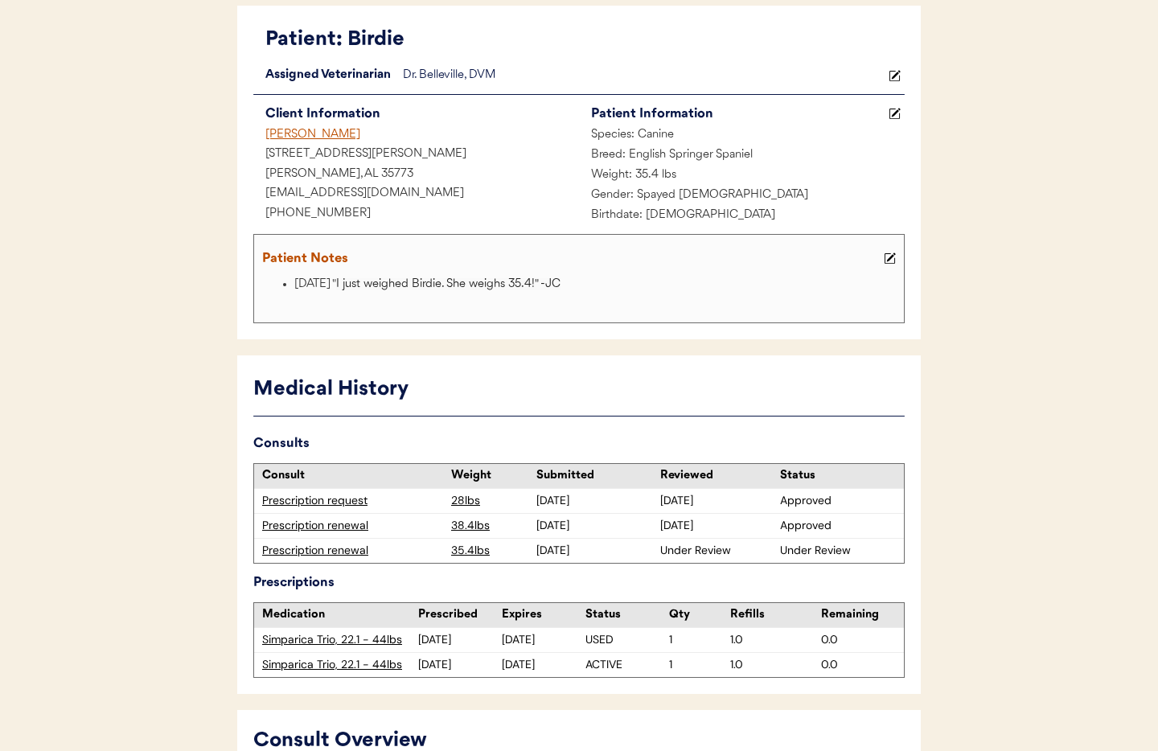
scroll to position [93, 0]
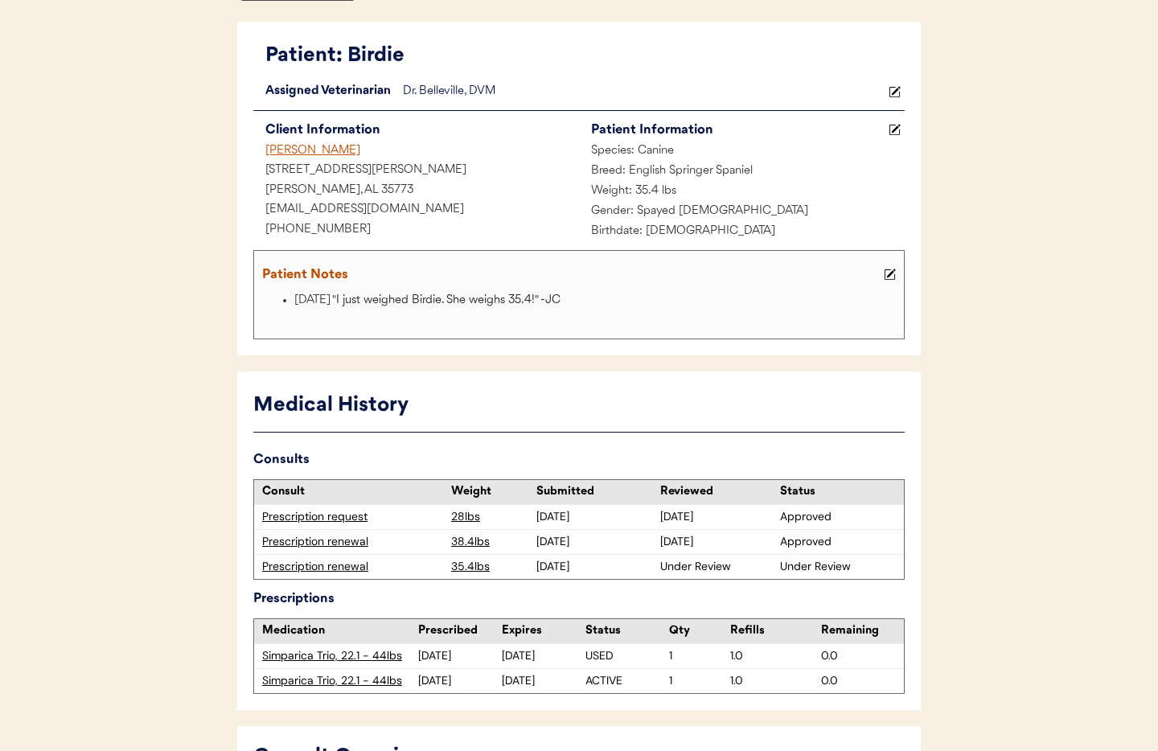
click at [320, 148] on div "[PERSON_NAME]" at bounding box center [416, 152] width 326 height 20
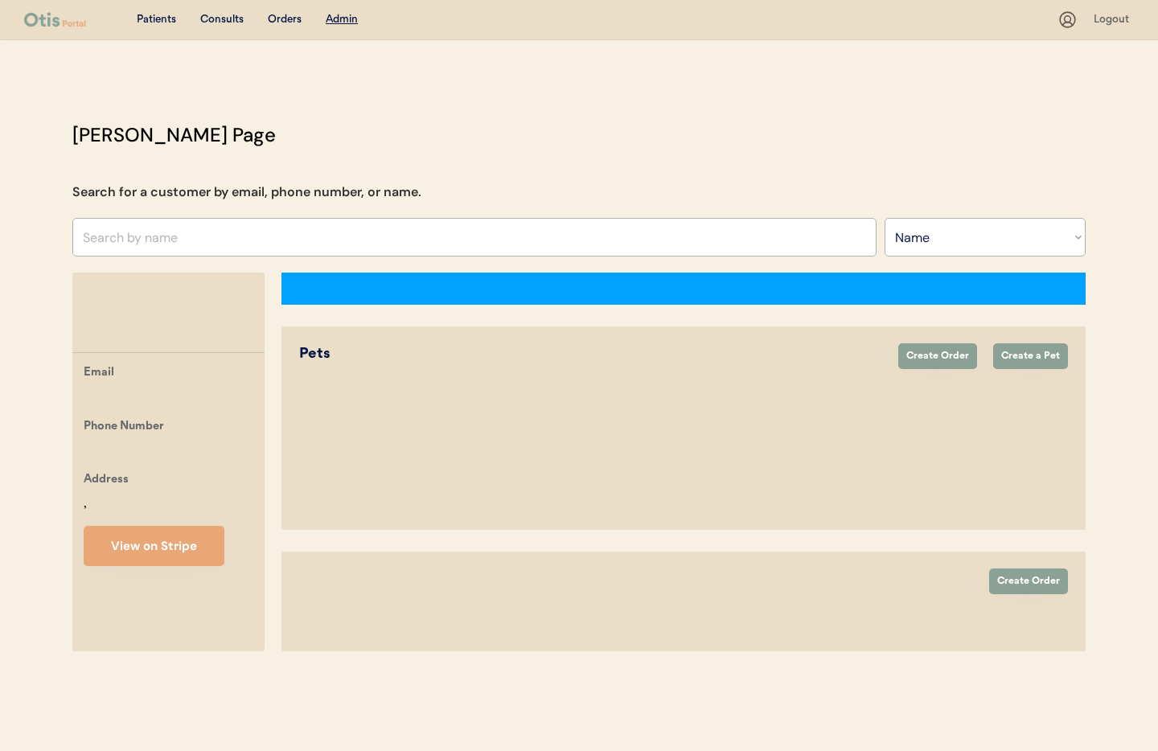
select select ""Name""
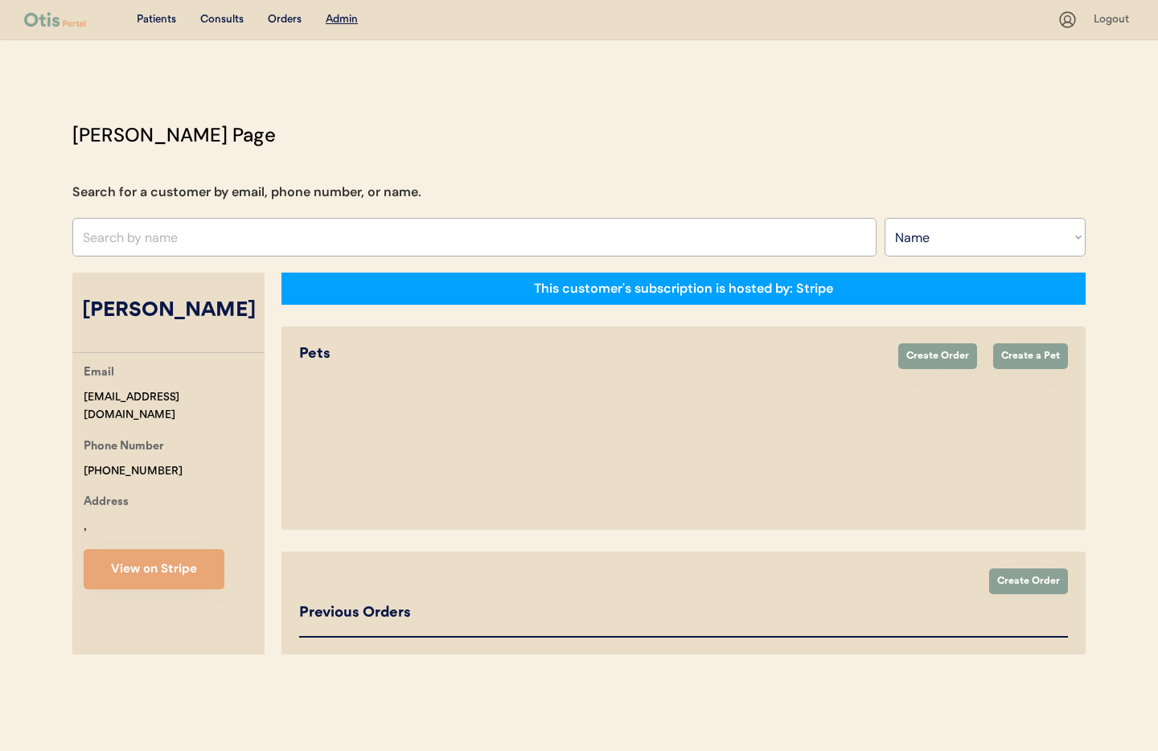
select select "true"
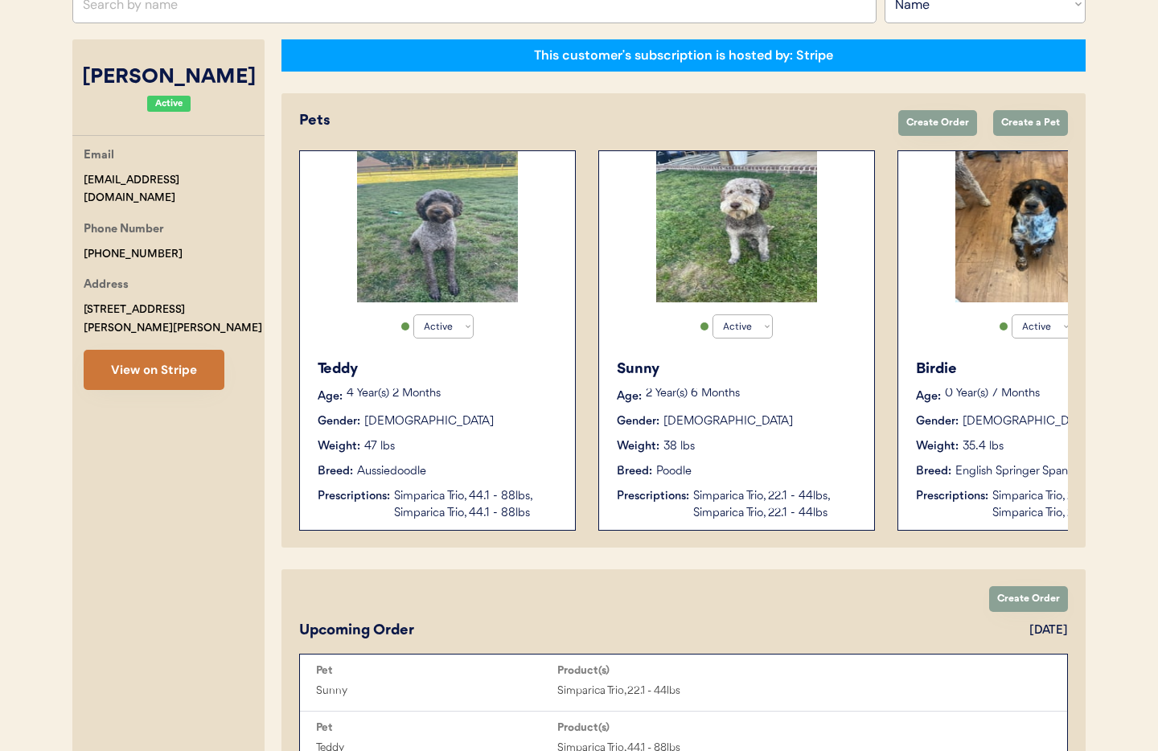
scroll to position [0, 14]
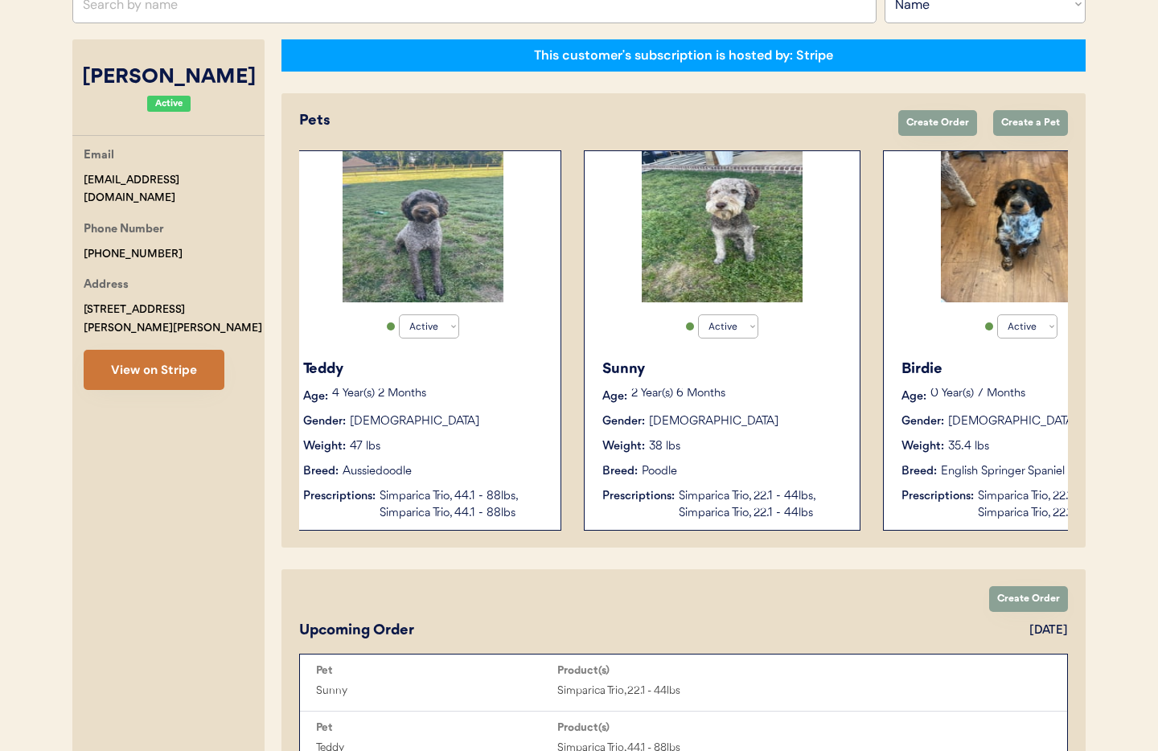
click at [171, 352] on div "Email brooklynn07@hotmail.com Phone Number +12565036013 Address 721 Jack Thomas…" at bounding box center [168, 268] width 192 height 244
click at [126, 350] on button "View on Stripe" at bounding box center [154, 370] width 141 height 40
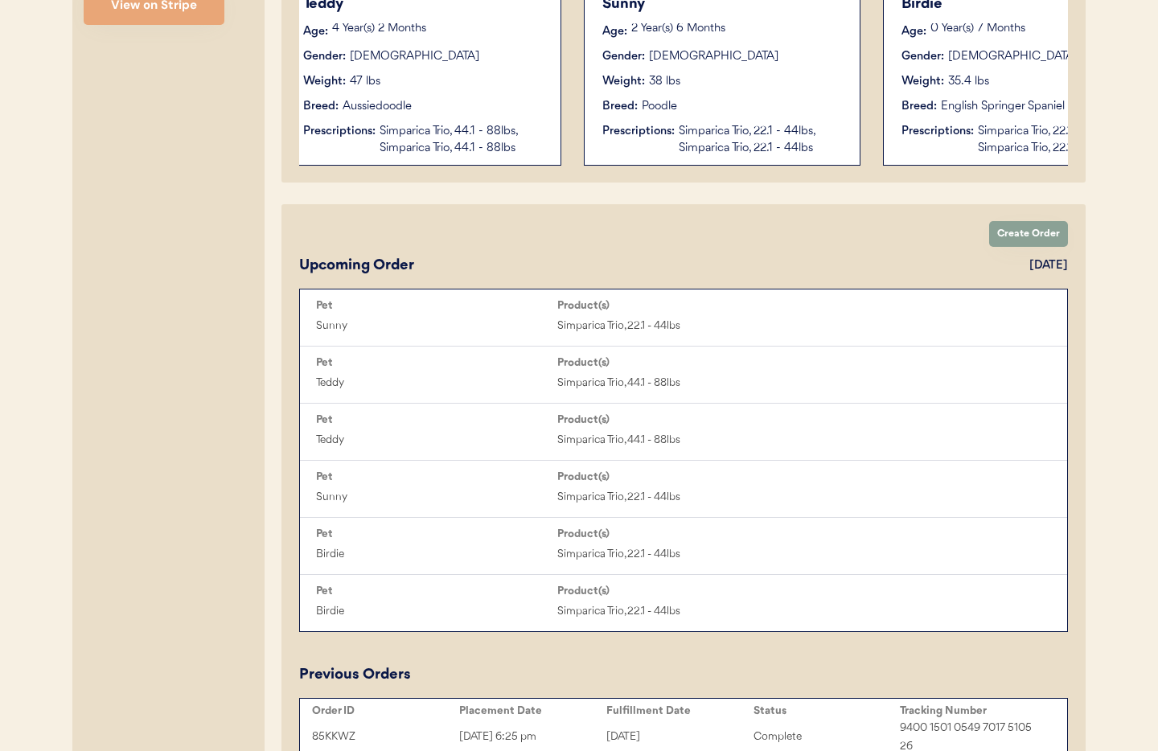
scroll to position [0, 129]
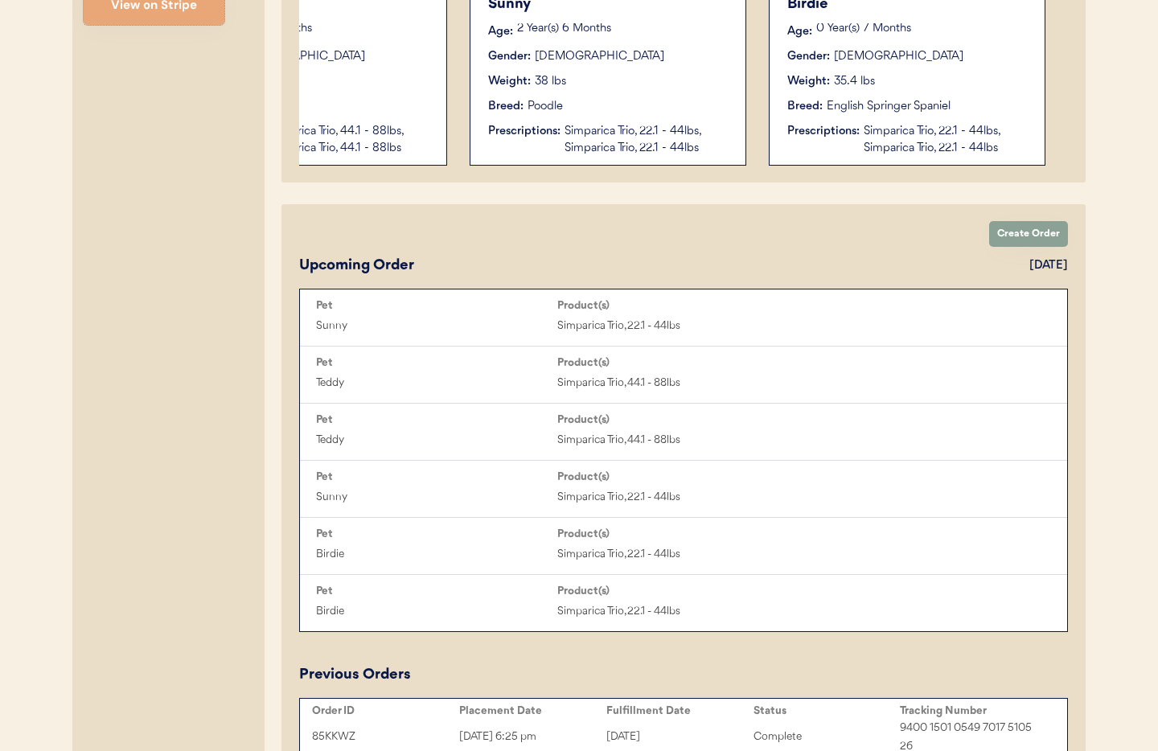
click at [804, 149] on div "Prescriptions: Simparica Trio, 22.1 - 44lbs, Simparica Trio, 22.1 - 44lbs" at bounding box center [908, 140] width 241 height 34
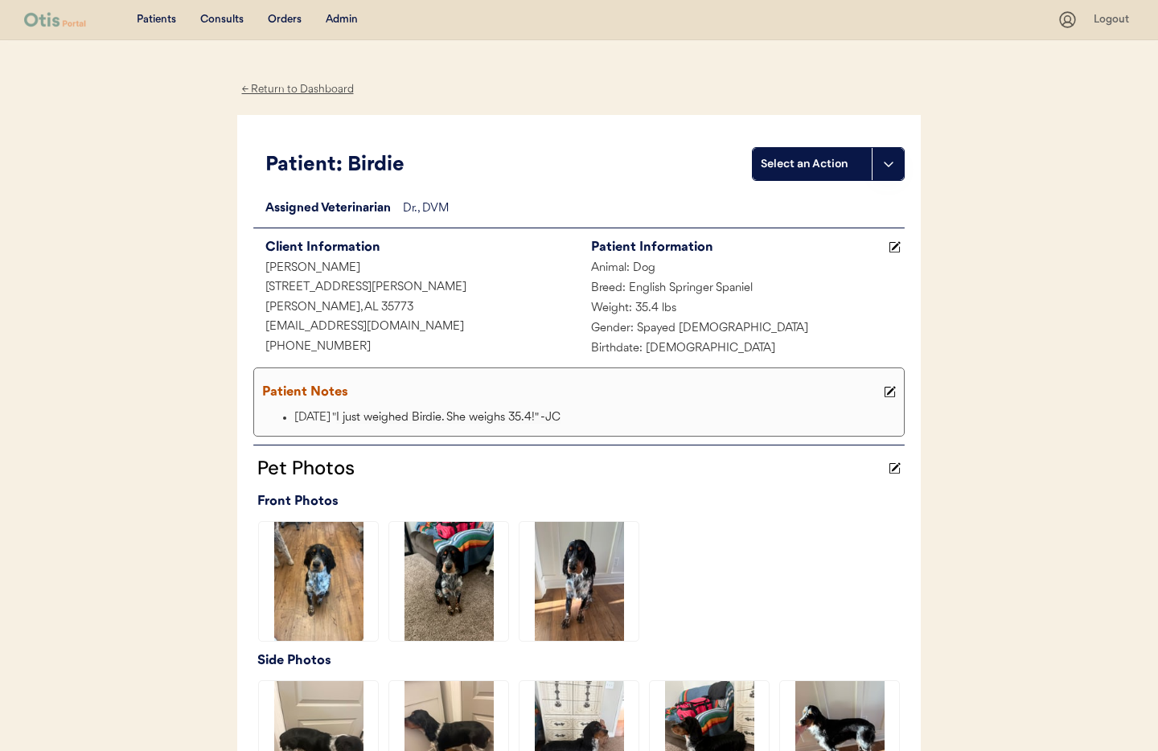
click at [323, 91] on div "← Return to Dashboard" at bounding box center [297, 89] width 121 height 19
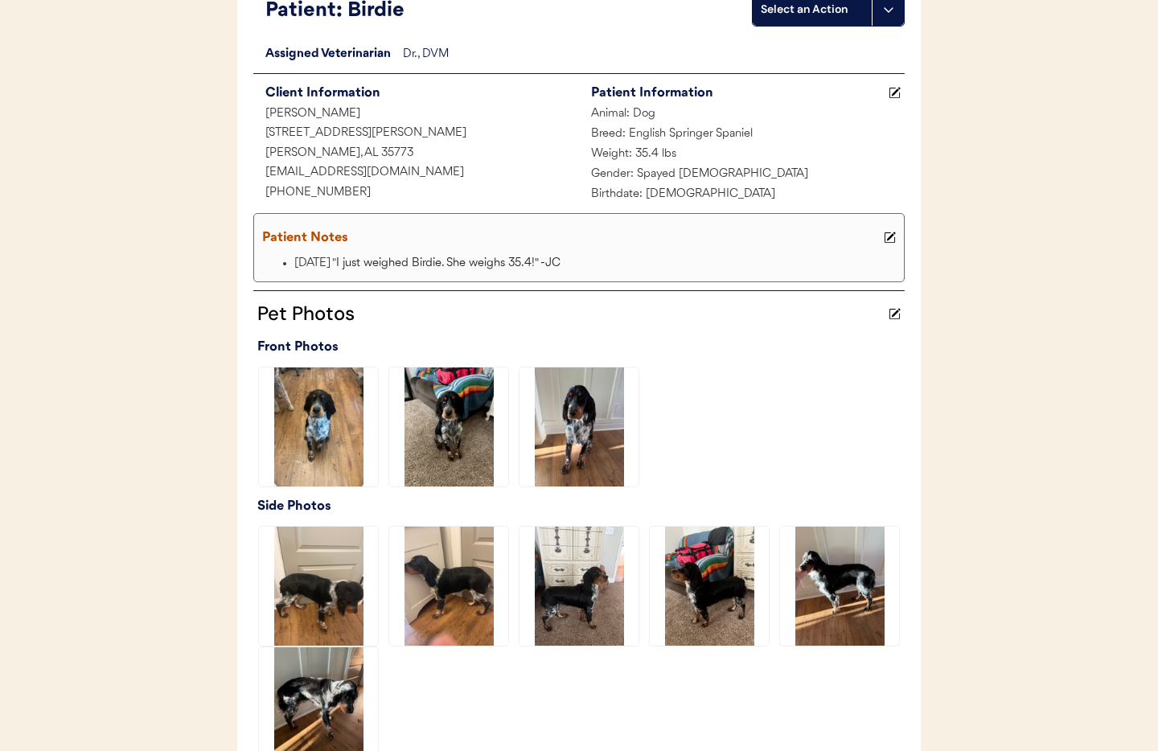
scroll to position [622, 0]
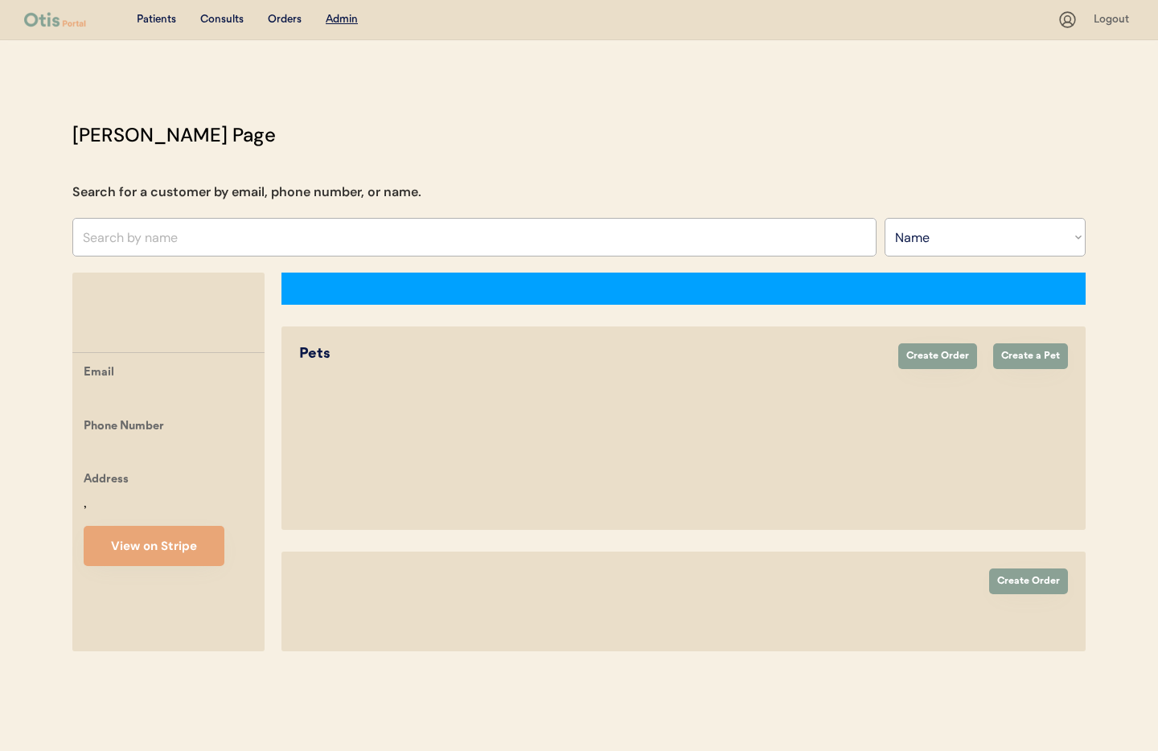
select select ""Name""
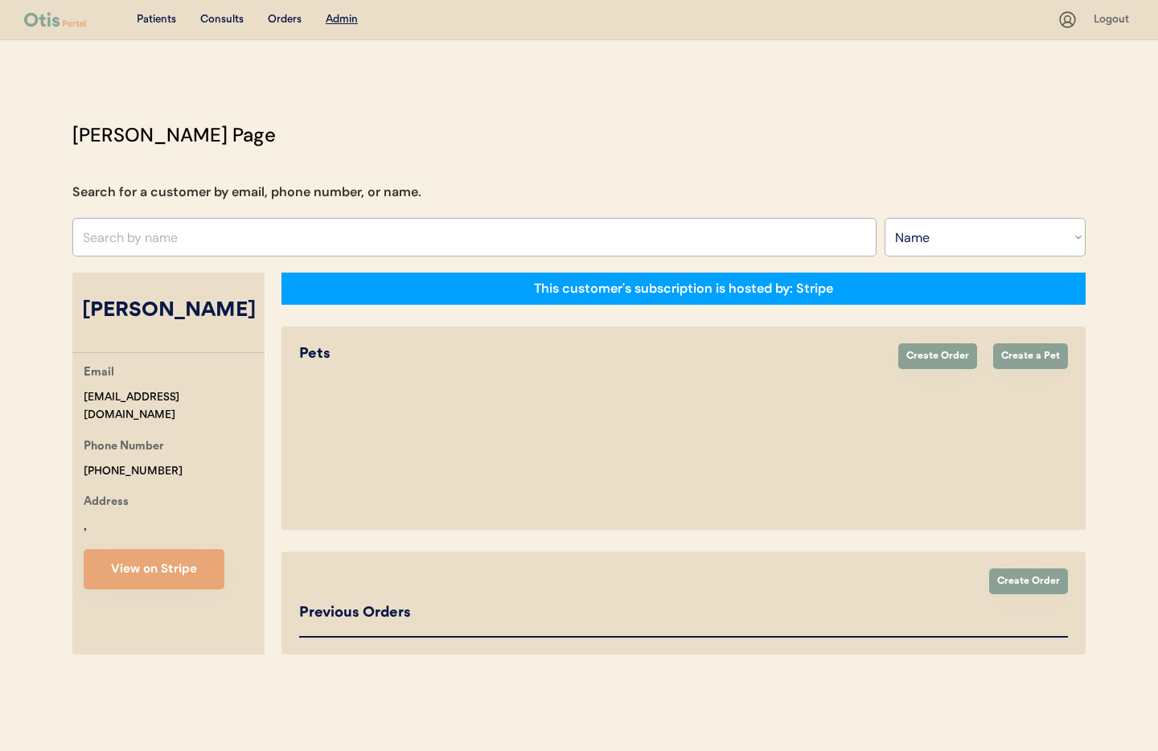
select select "true"
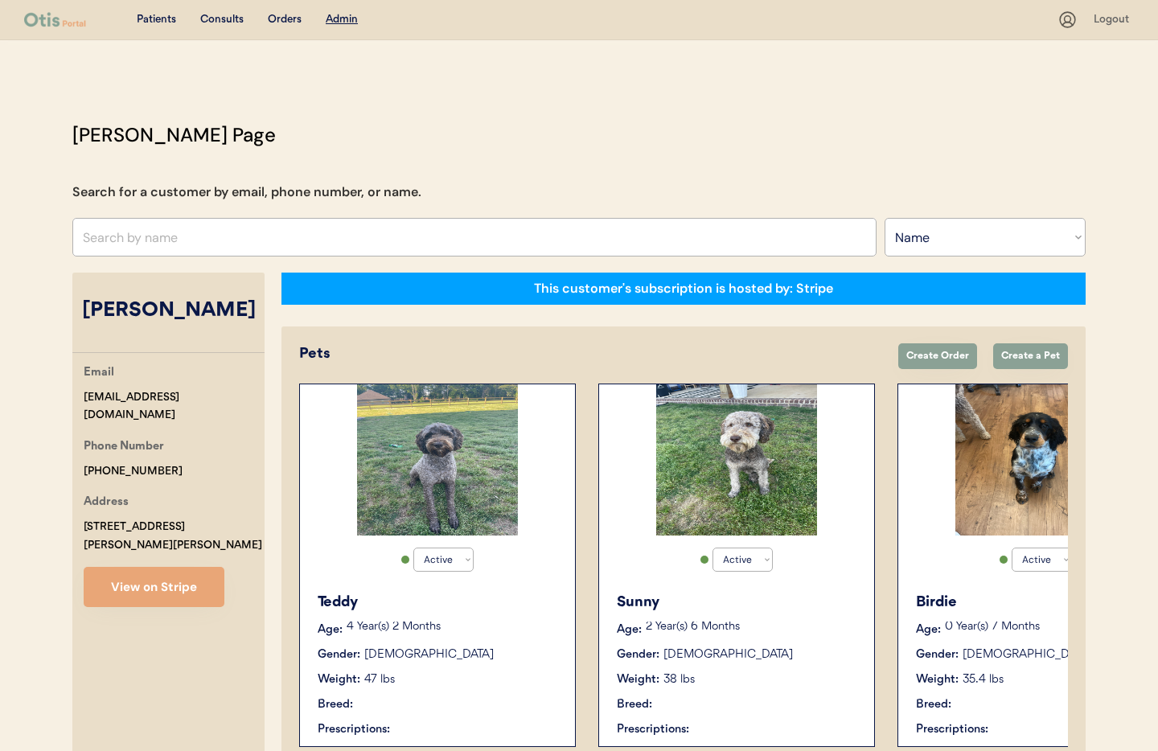
click at [142, 227] on input "text" at bounding box center [474, 237] width 804 height 39
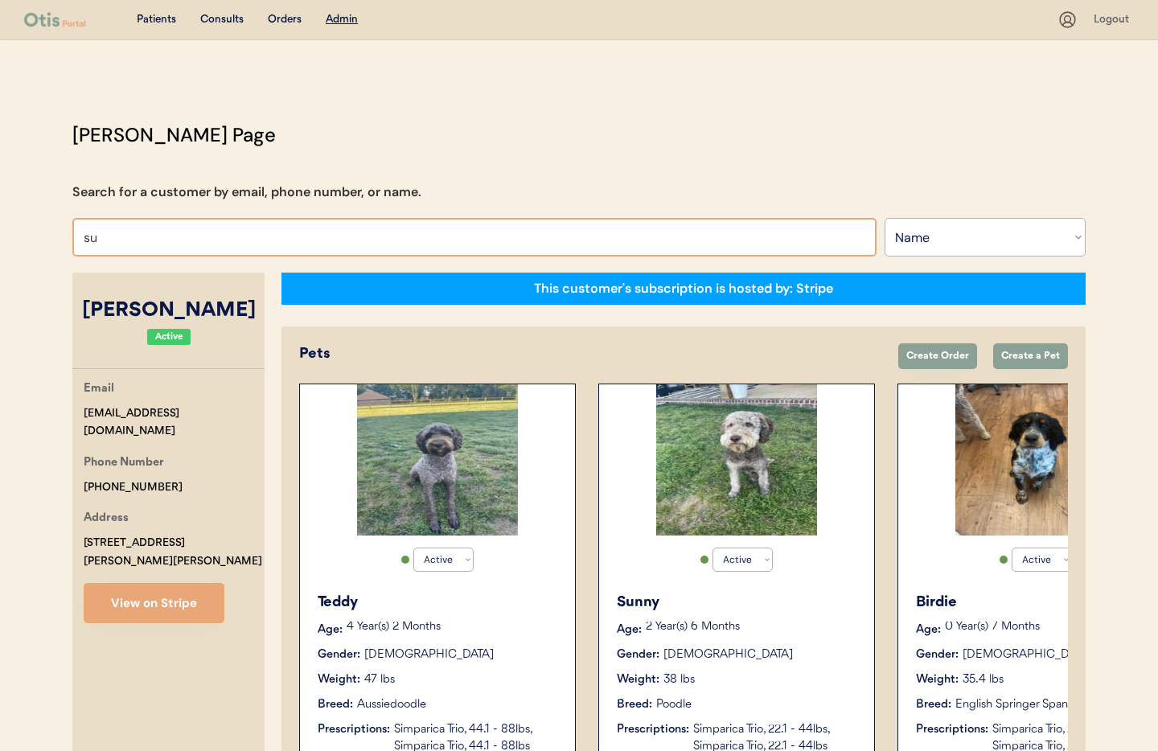
type input "sus"
type input "[PERSON_NAME]"
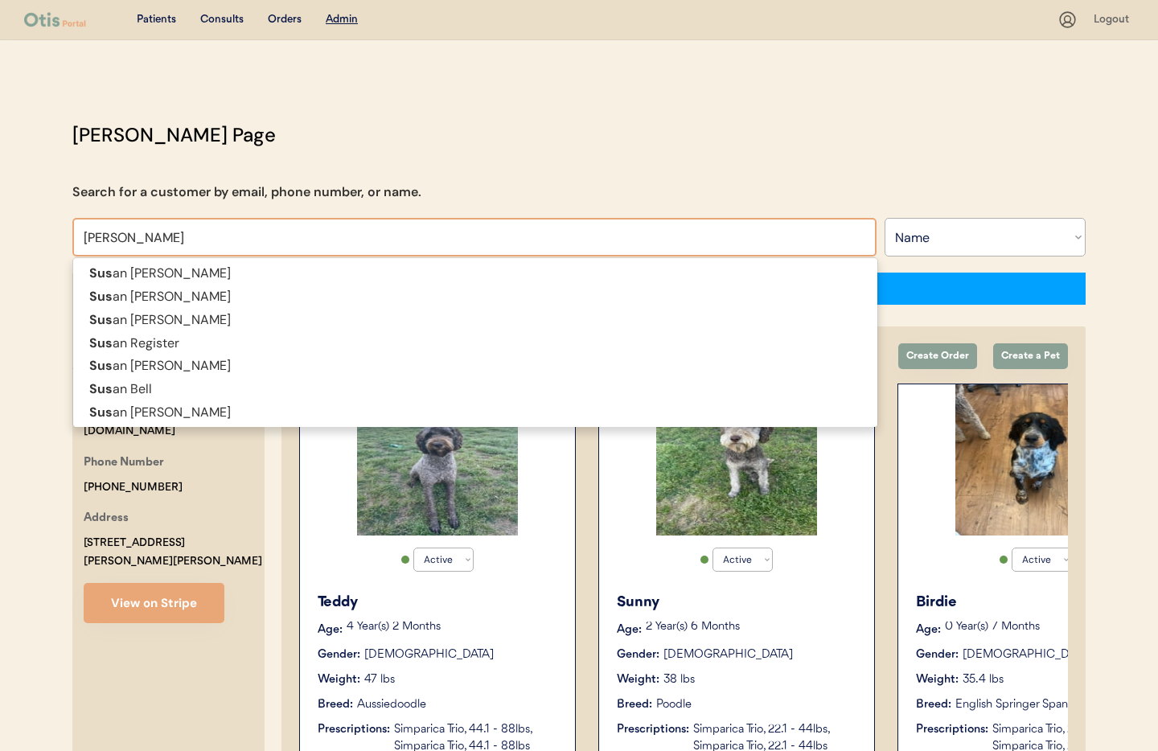
type input "[PERSON_NAME]"
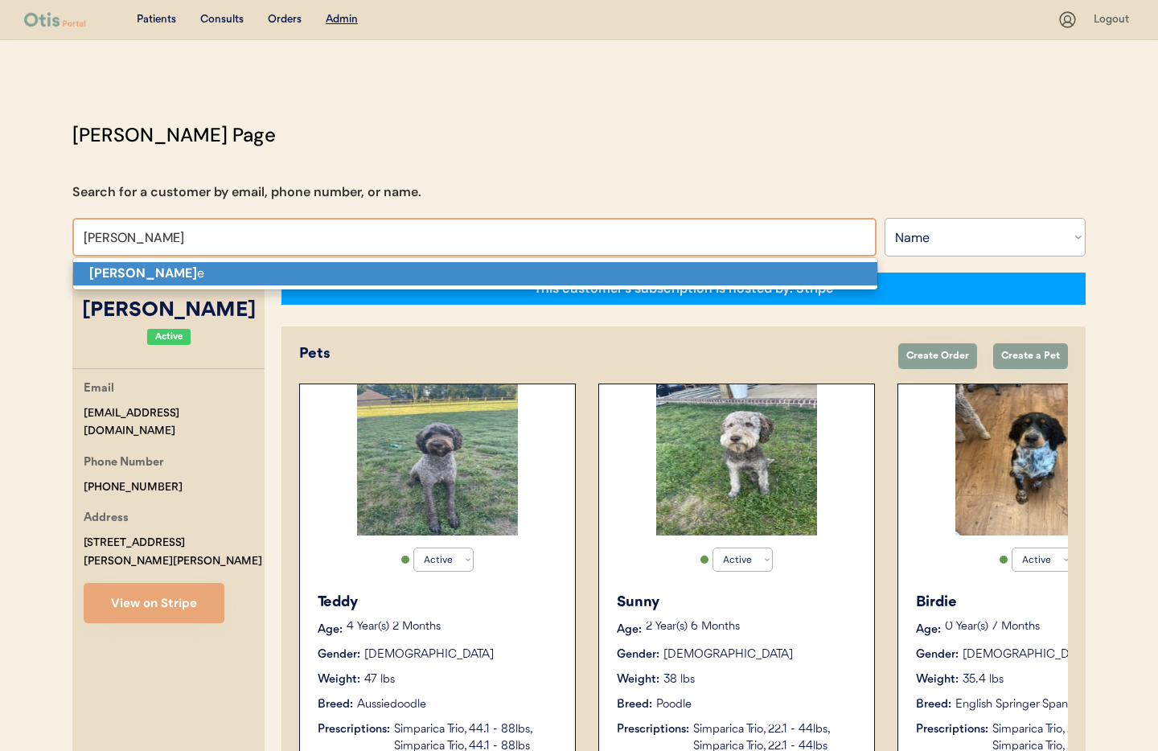
click at [130, 274] on strong "[PERSON_NAME]" at bounding box center [143, 273] width 108 height 17
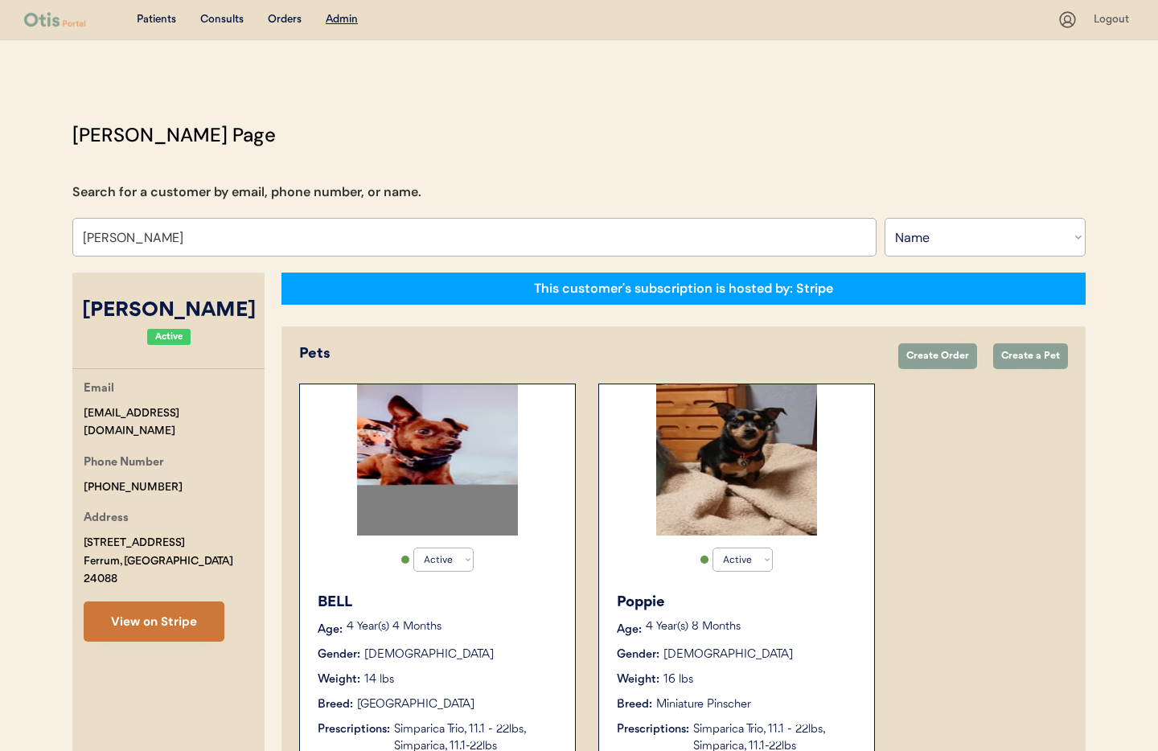
type input "[PERSON_NAME]"
click at [152, 602] on button "View on Stripe" at bounding box center [154, 622] width 141 height 40
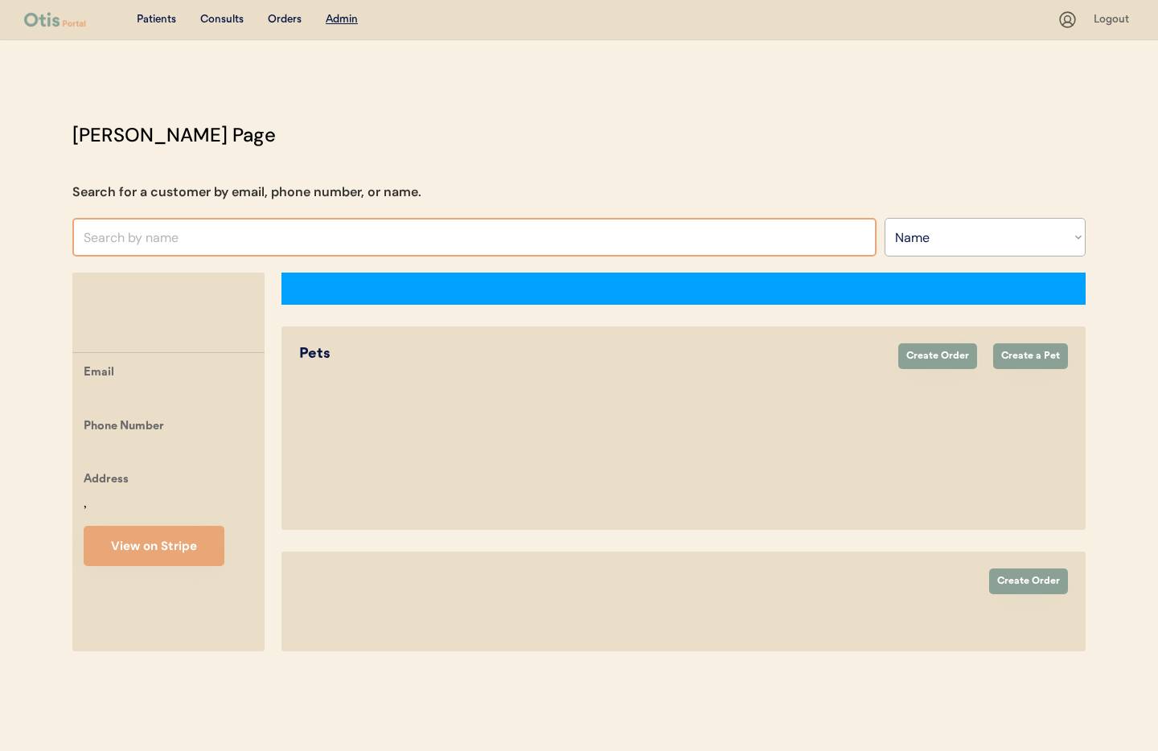
select select ""Name""
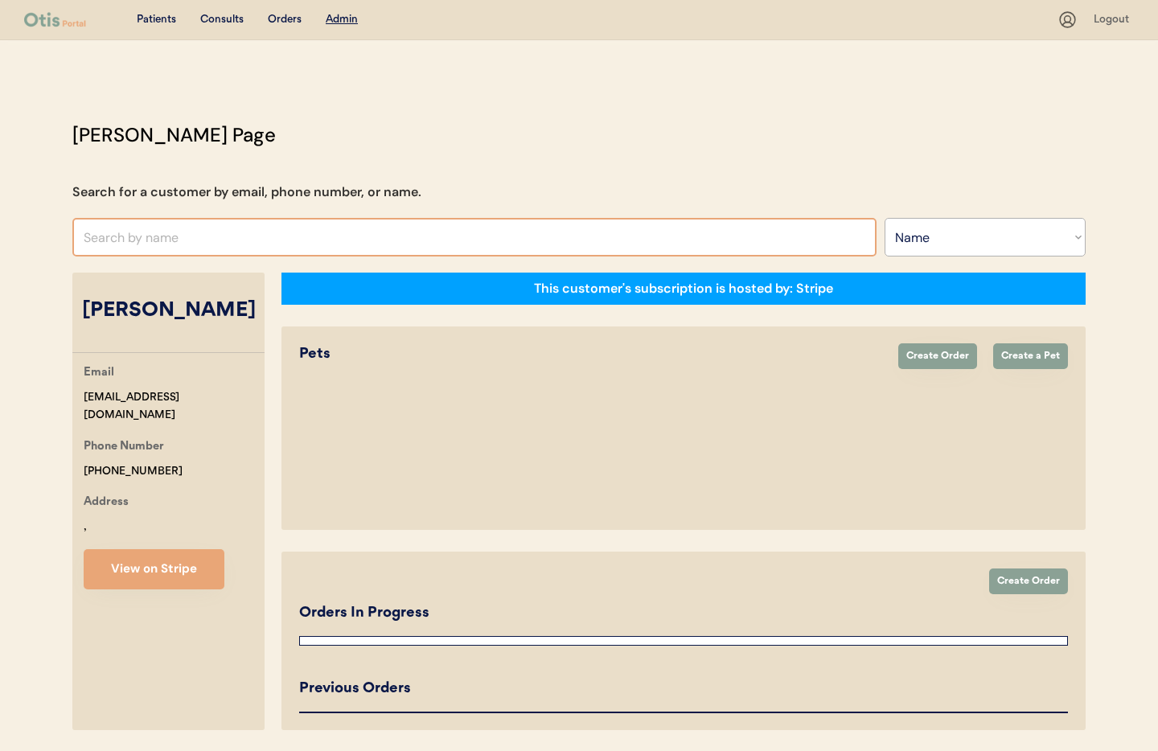
select select "true"
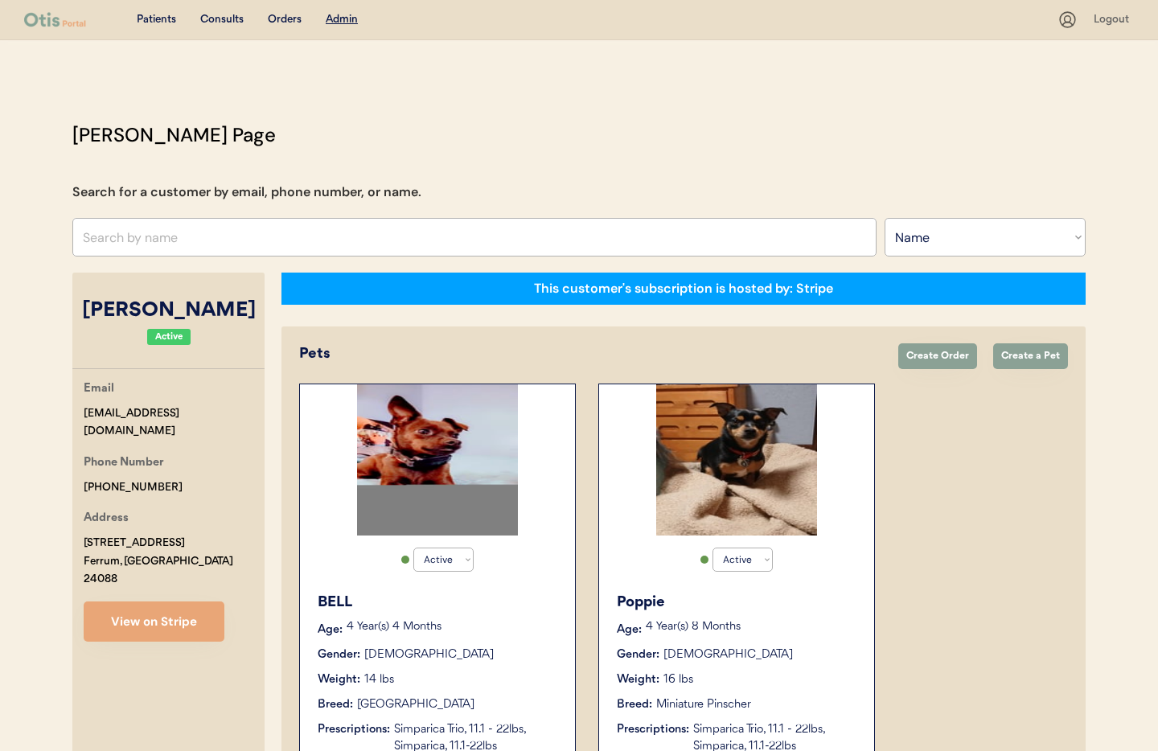
click at [160, 306] on div "[PERSON_NAME]" at bounding box center [168, 311] width 192 height 31
click at [213, 308] on div "[PERSON_NAME]" at bounding box center [168, 311] width 192 height 31
click at [175, 242] on input "text" at bounding box center [474, 237] width 804 height 39
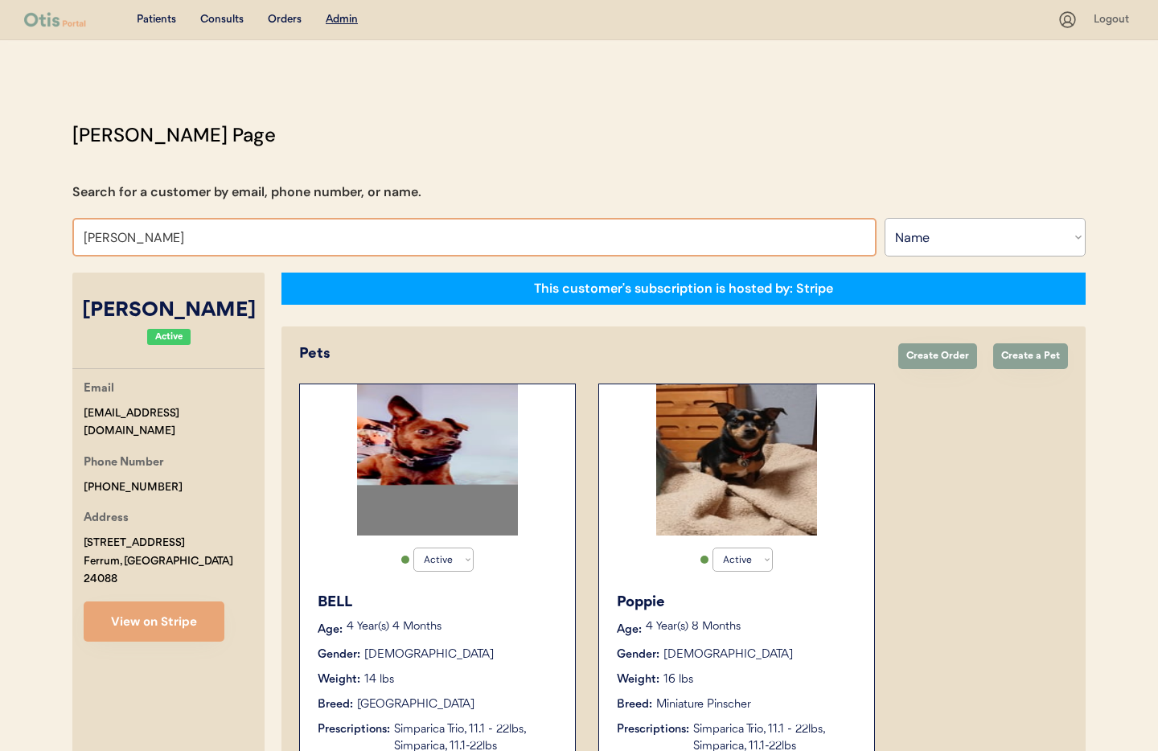
type input "[PERSON_NAME]"
type input "Ashley pollock"
type input "Ashley Mor"
type input "Ashley Morrison"
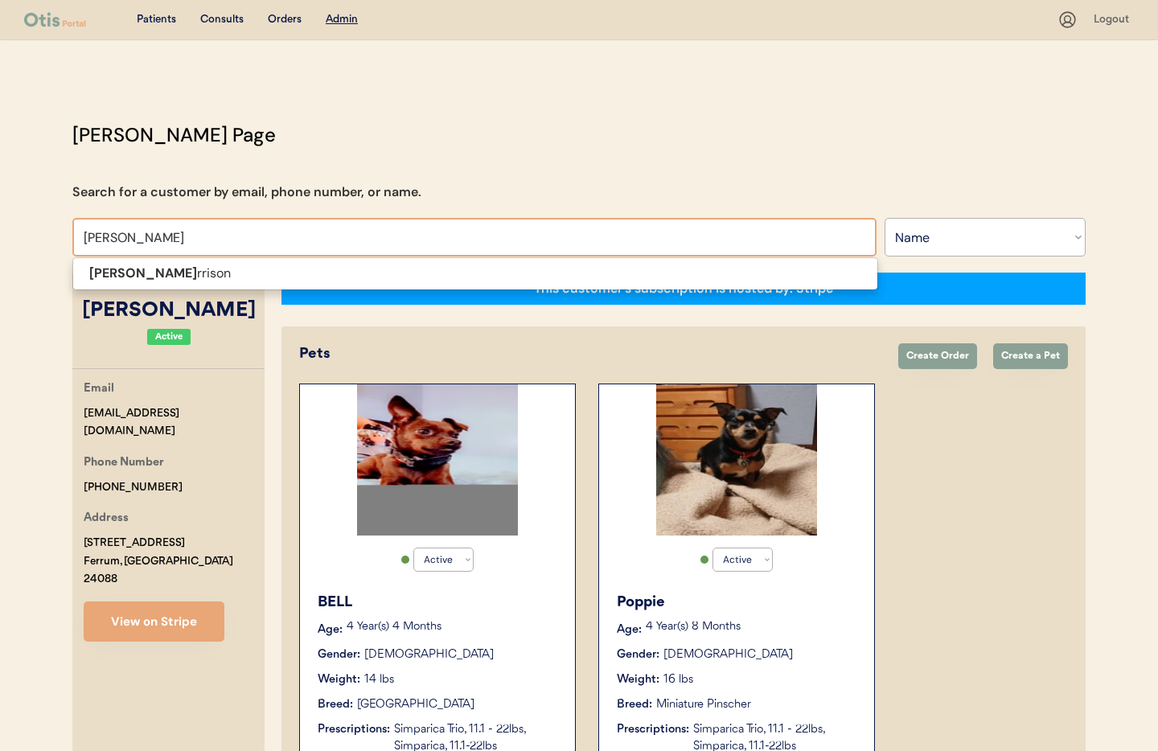
type input "Ashley M"
type input "Ashley Mccoy"
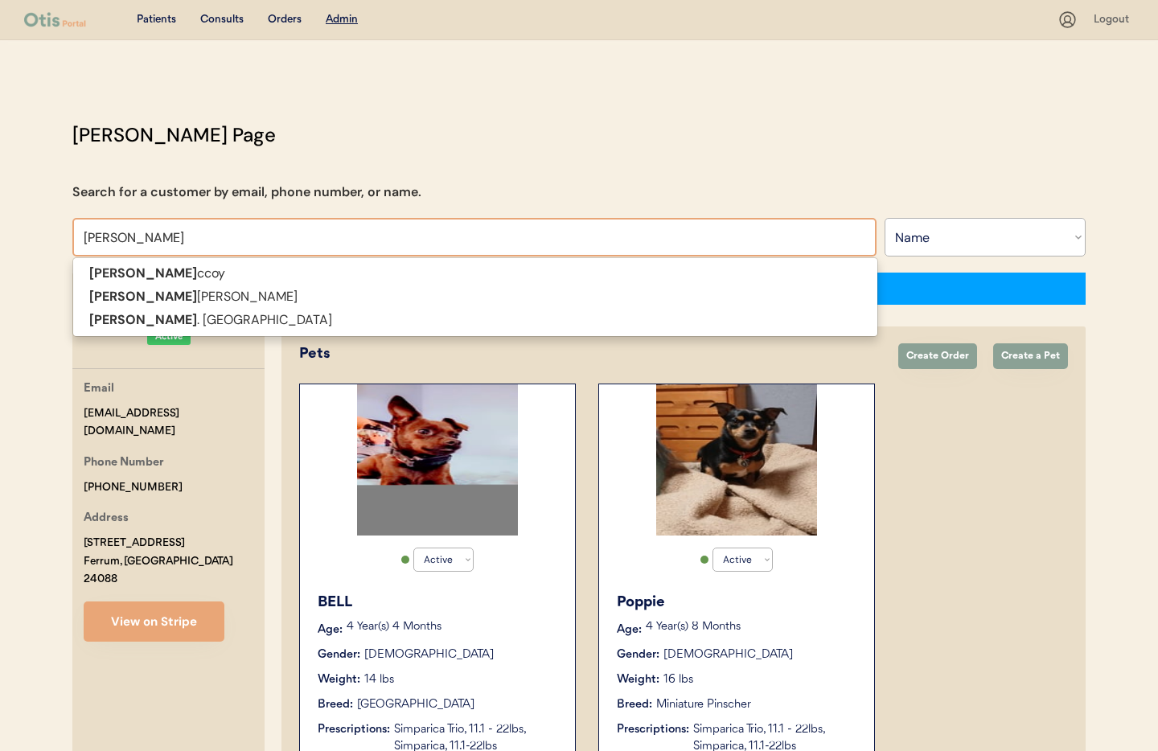
type input "Ashley"
type input "Ashley pollock"
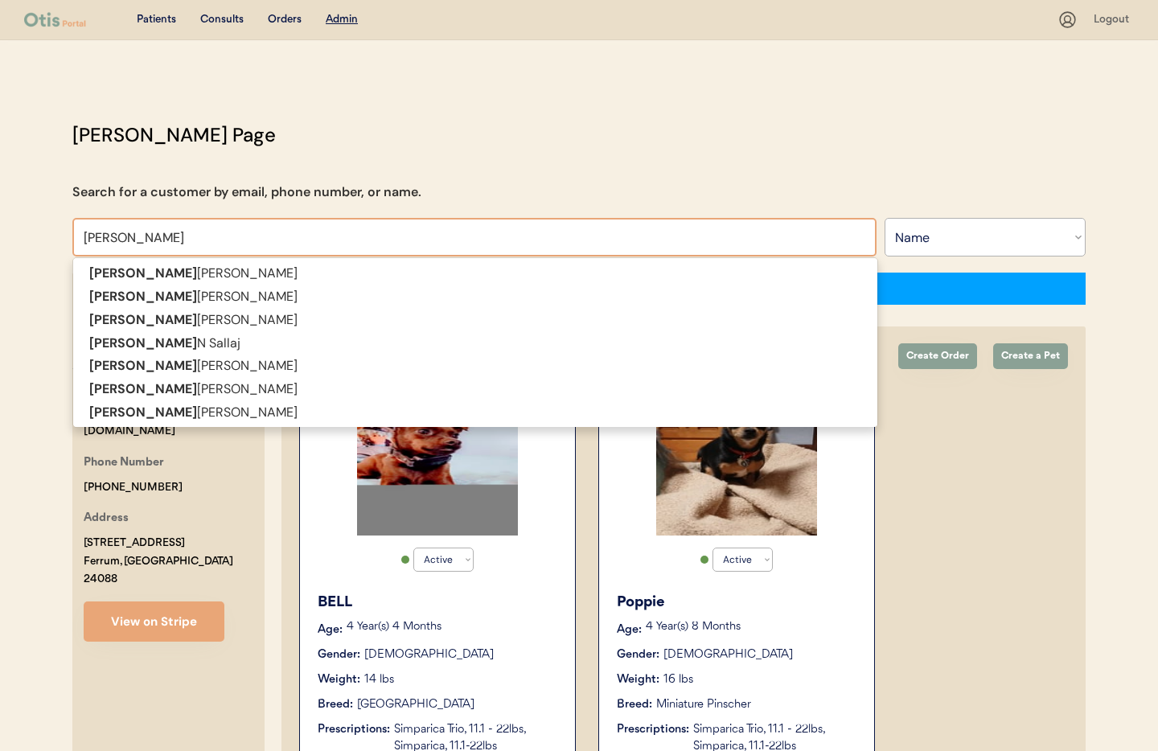
type input "Ashley"
type input "Ashley G"
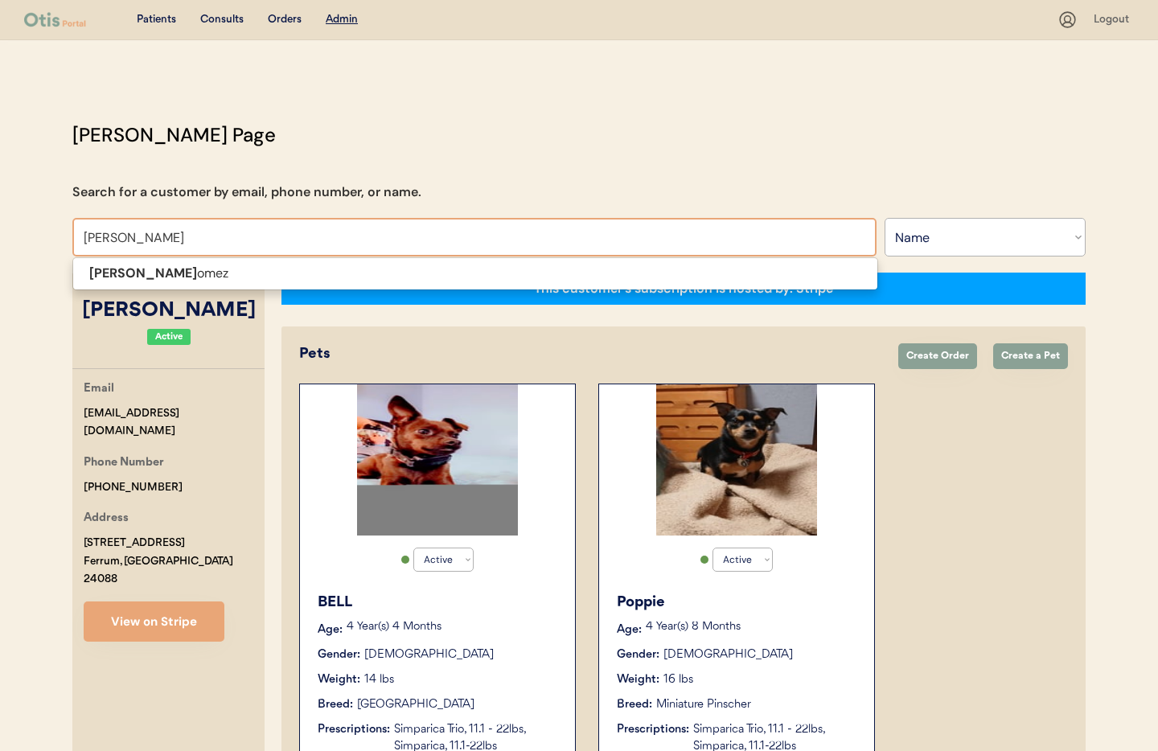
type input "[PERSON_NAME]"
type input "Ashley Gome"
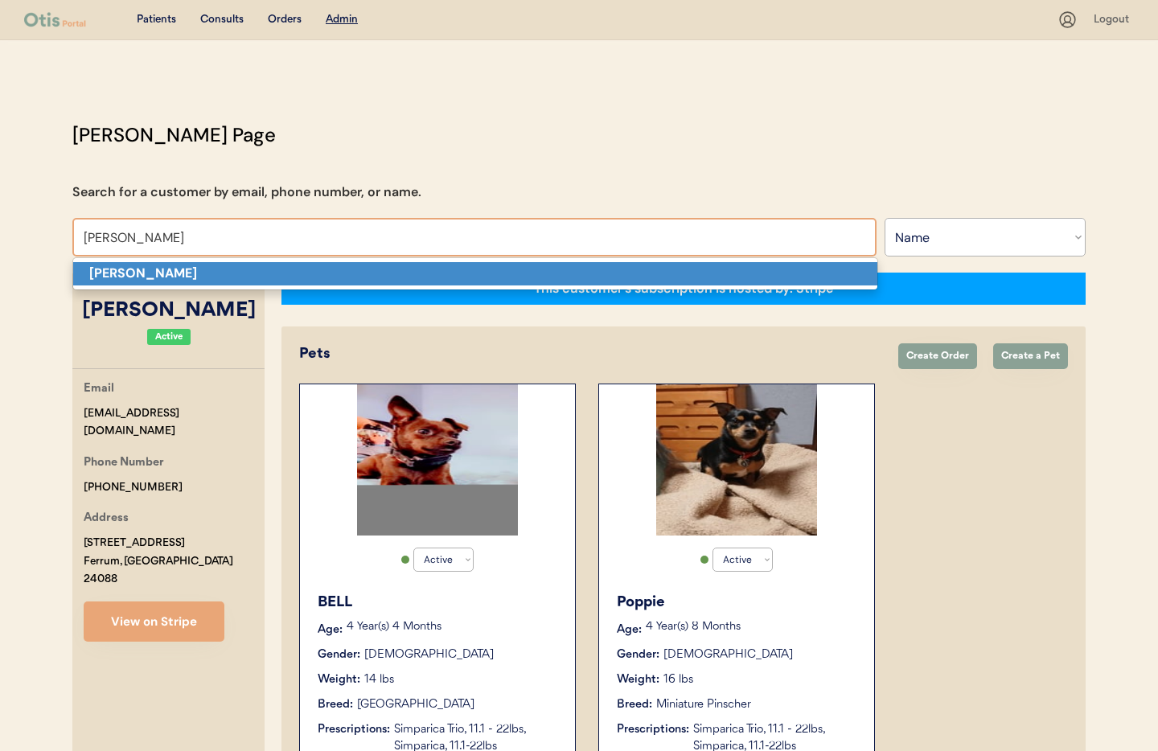
click at [184, 269] on p "[PERSON_NAME]" at bounding box center [475, 273] width 804 height 23
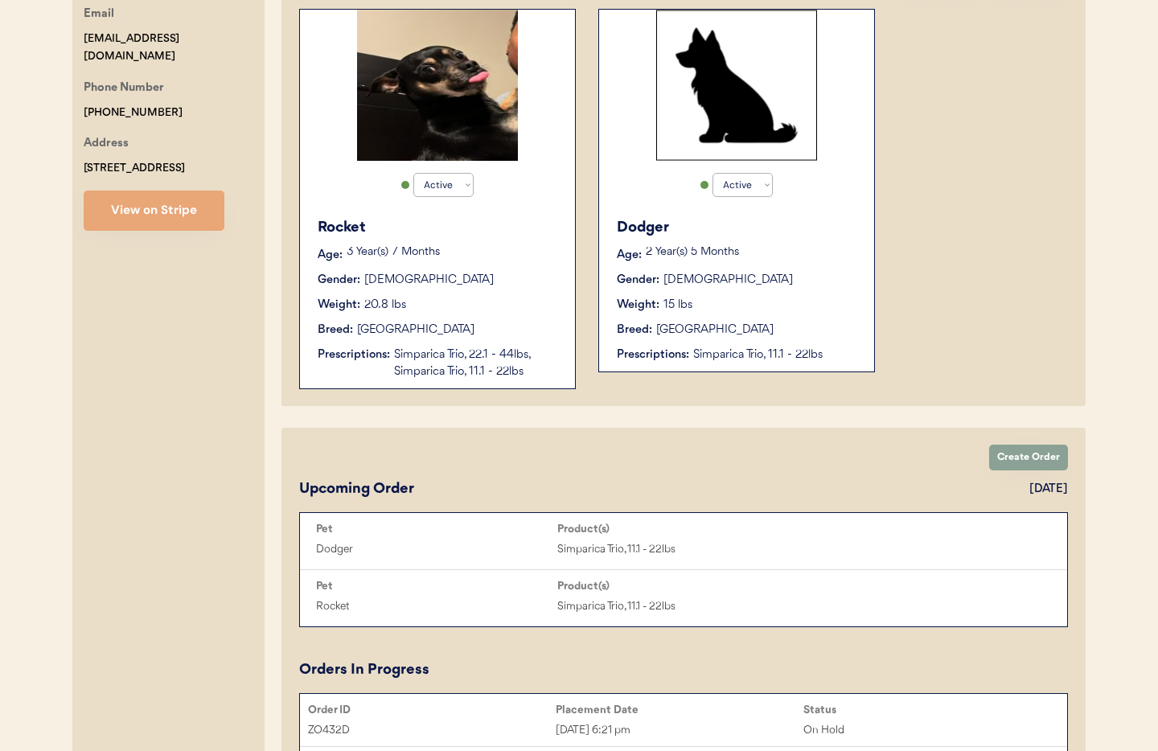
scroll to position [379, 0]
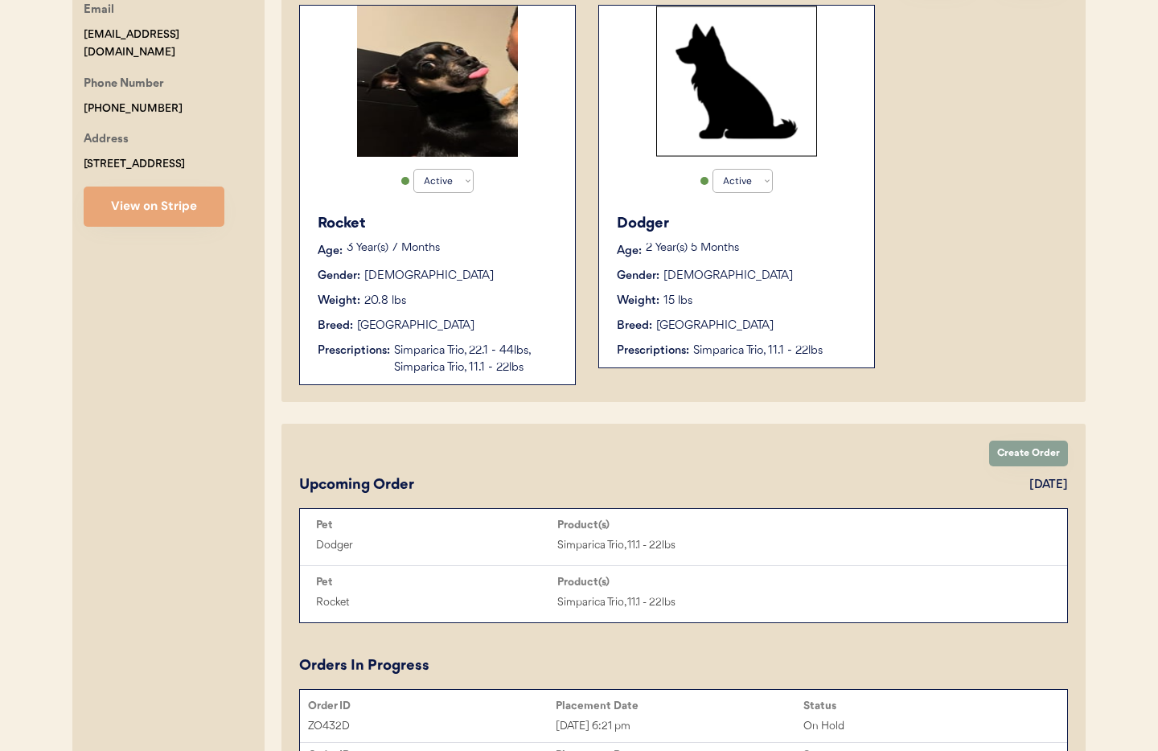
type input "[PERSON_NAME]"
click at [469, 276] on div "Gender: [DEMOGRAPHIC_DATA]" at bounding box center [438, 276] width 241 height 17
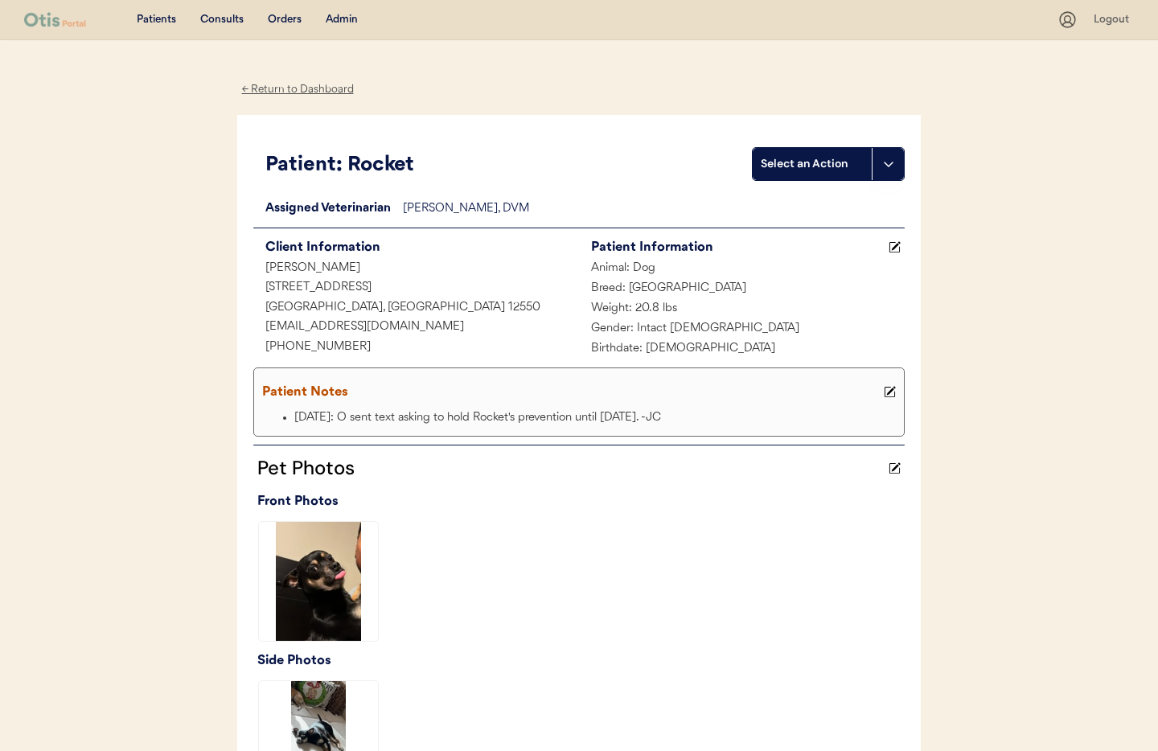
click at [282, 86] on div "← Return to Dashboard" at bounding box center [297, 89] width 121 height 19
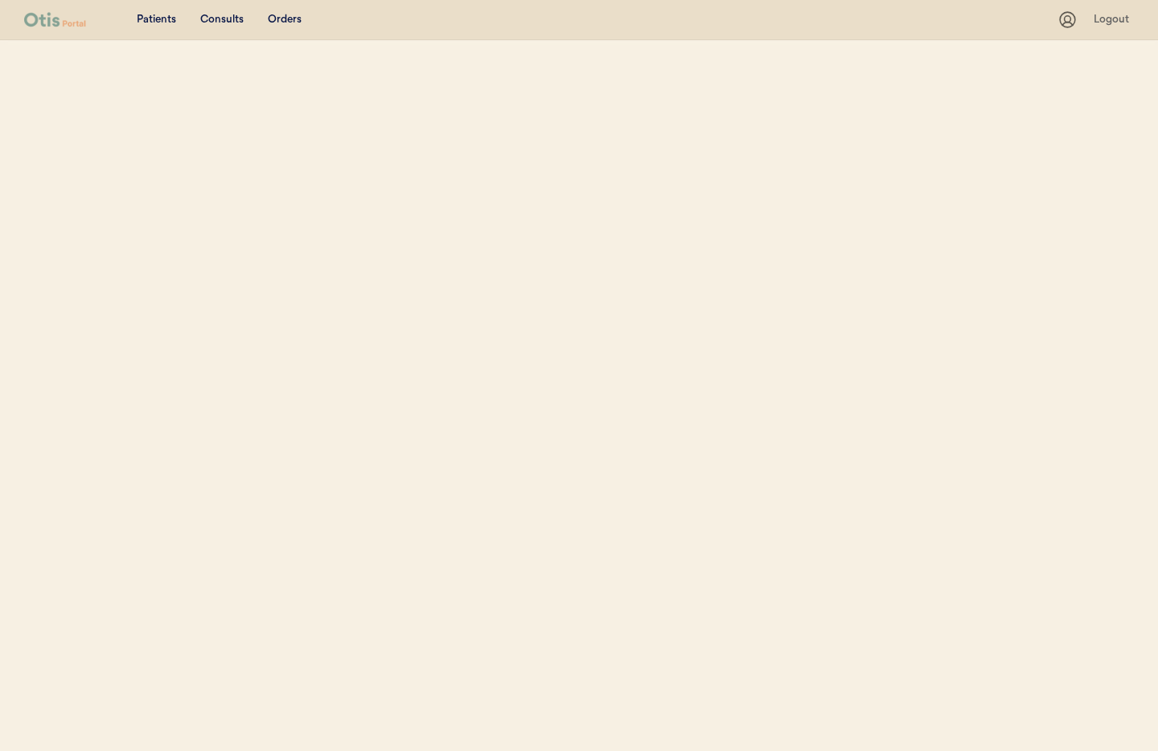
select select ""Name""
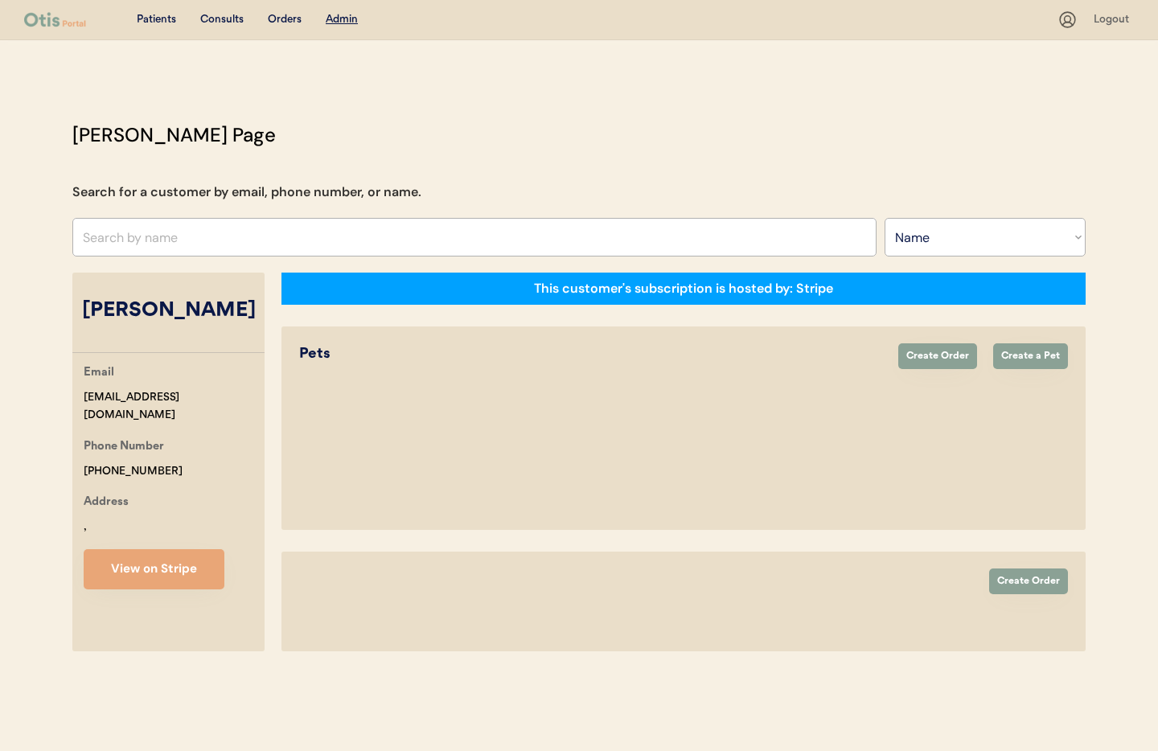
select select "true"
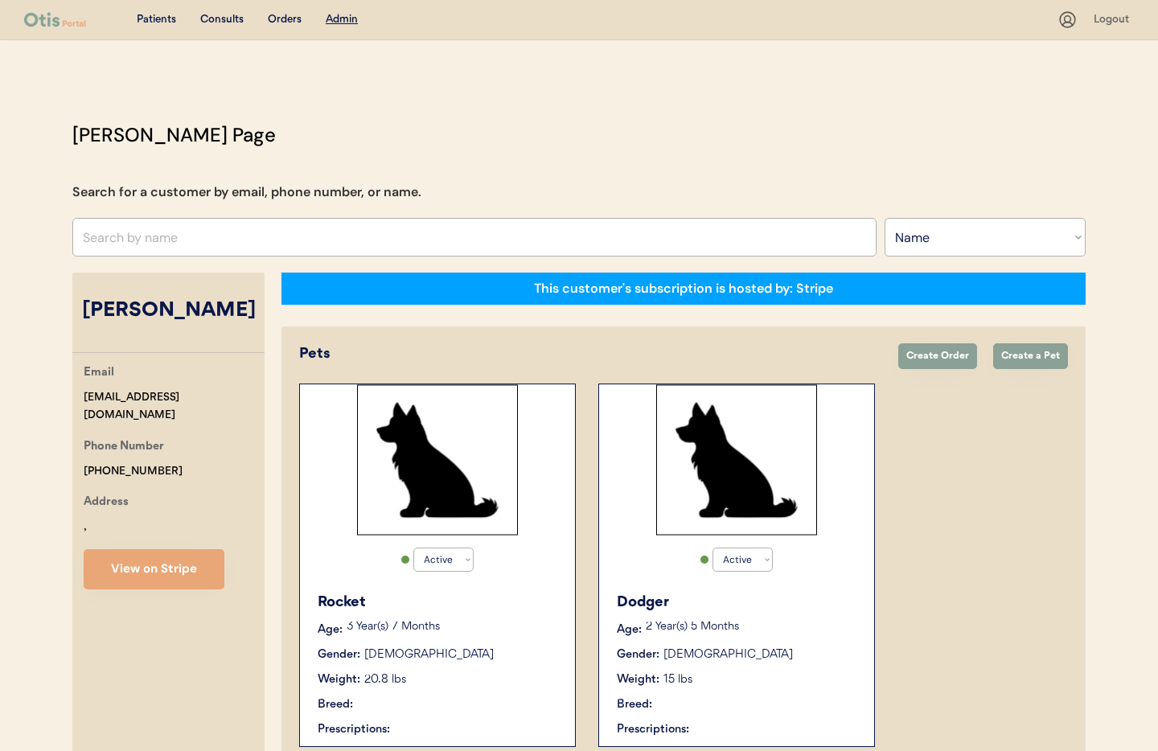
select select "true"
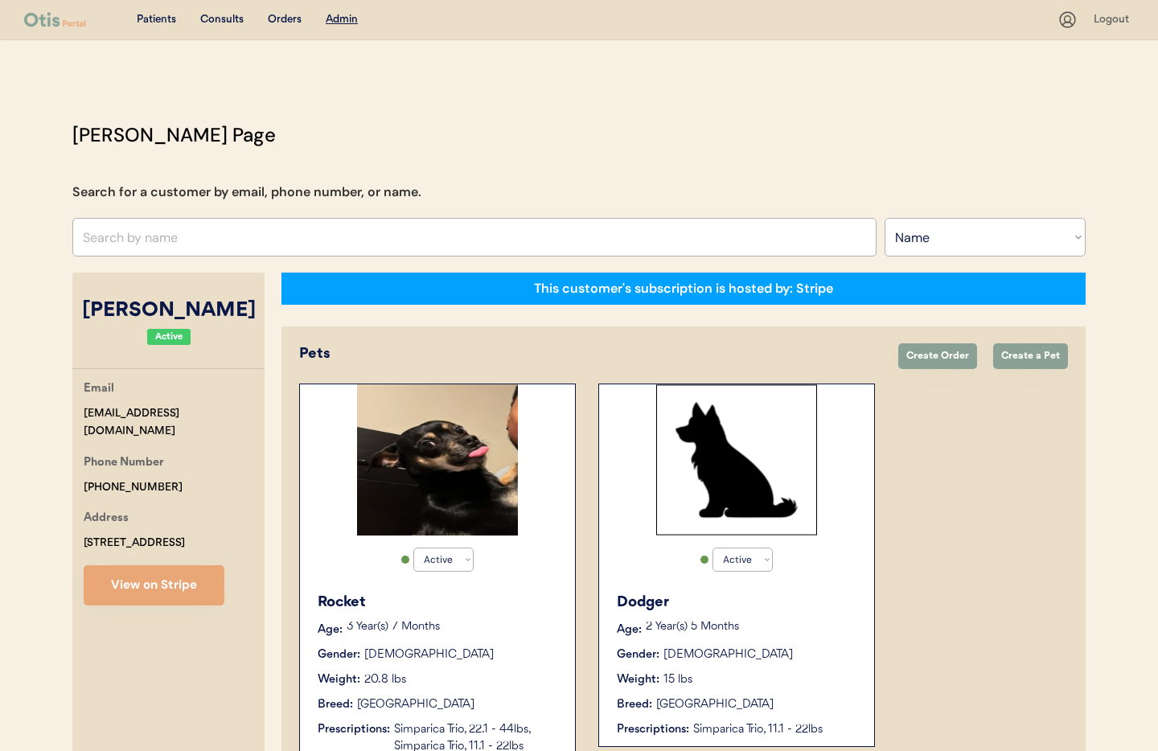
click at [763, 615] on div "Dodger Age: 2 Year(s) 5 Months Gender: Male Weight: 15 lbs Breed: Chihuahua Pre…" at bounding box center [736, 665] width 259 height 163
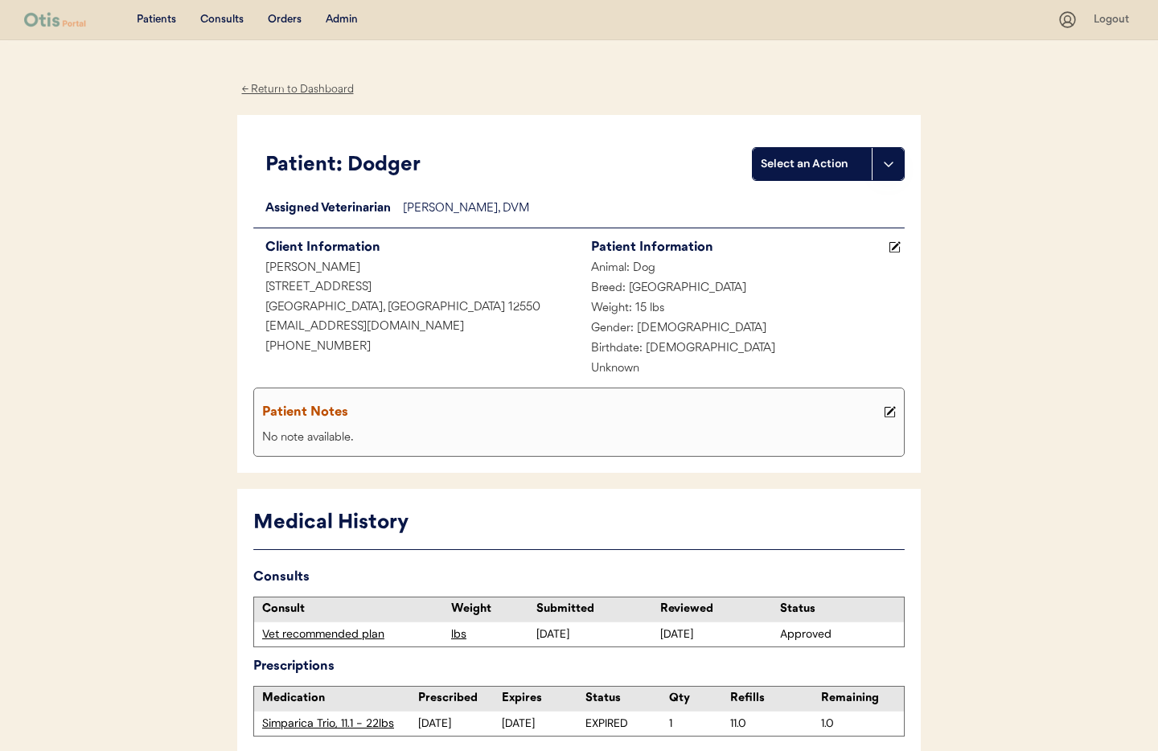
click at [282, 85] on div "← Return to Dashboard" at bounding box center [297, 89] width 121 height 19
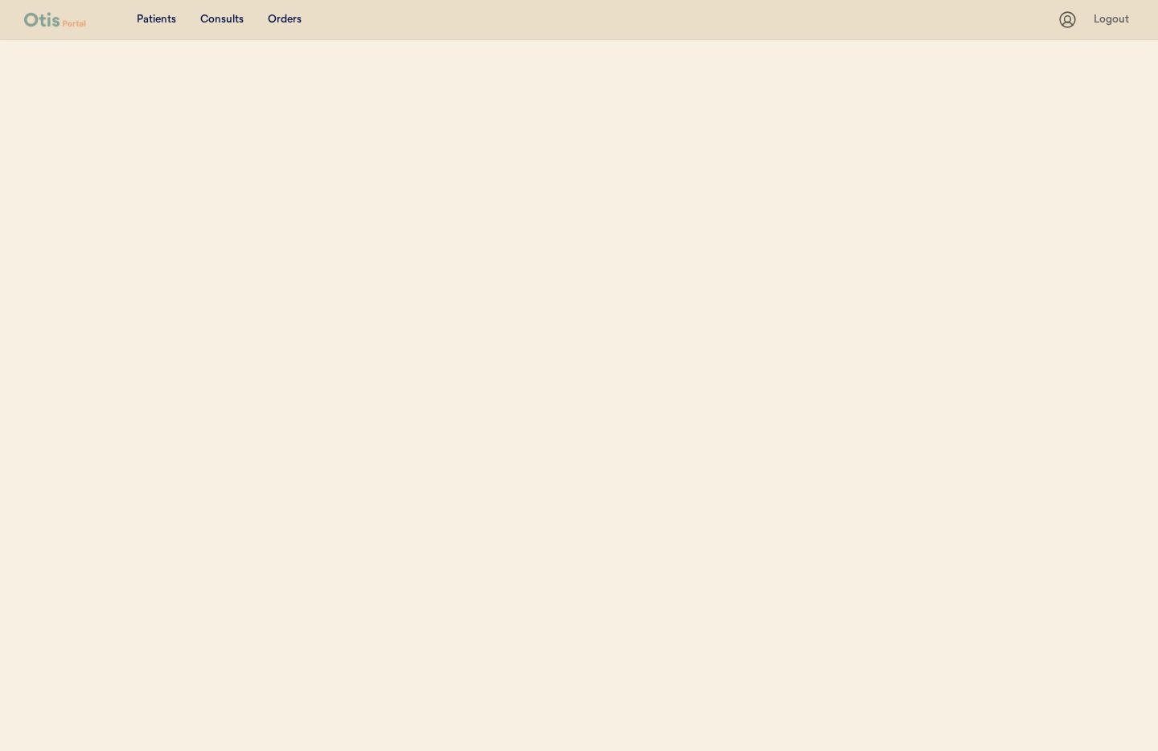
select select ""Name""
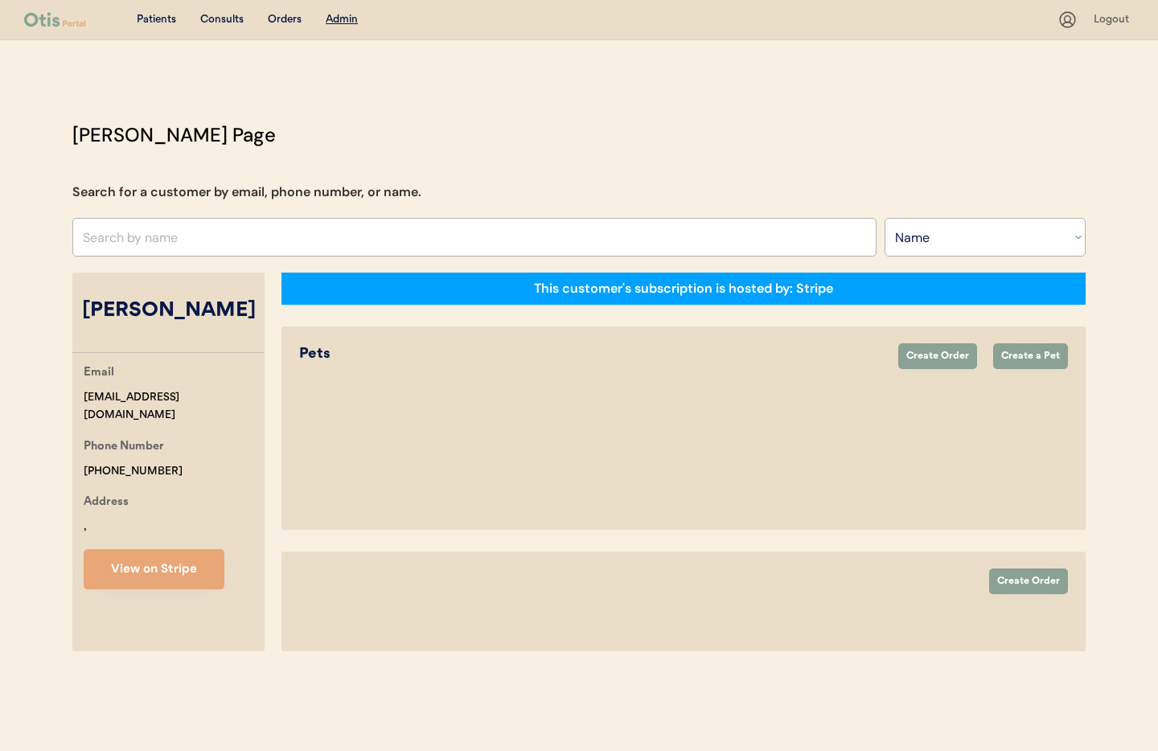
select select "true"
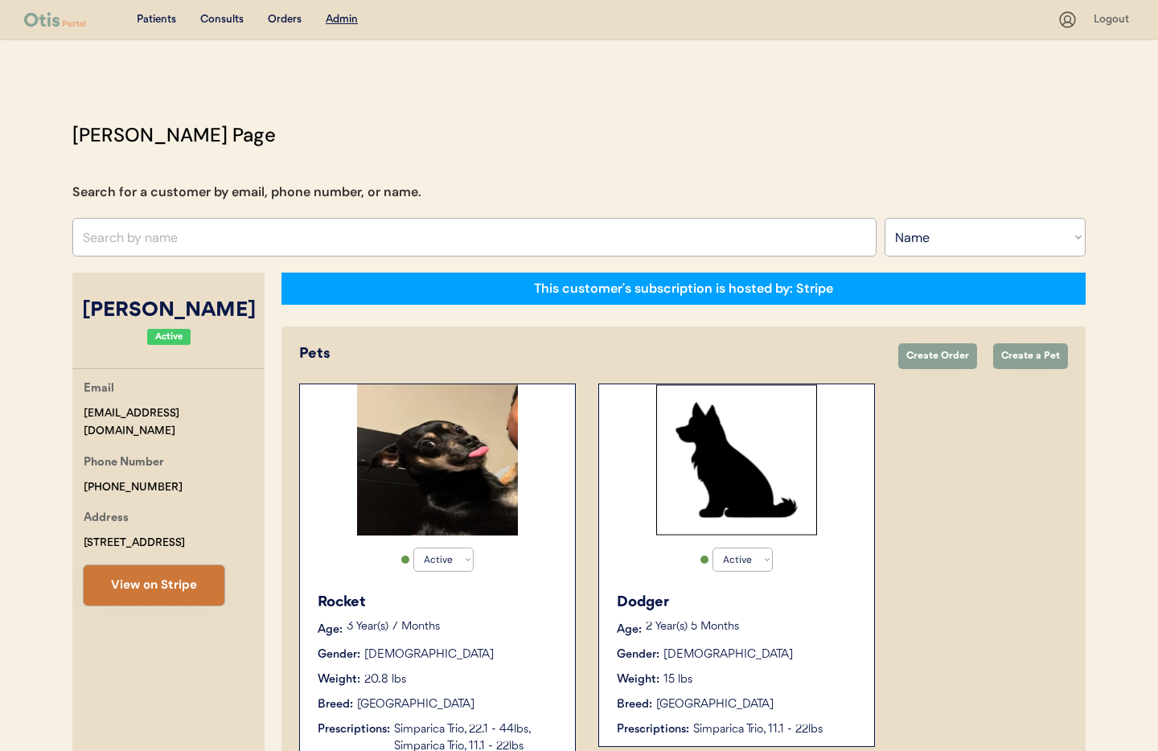
click at [175, 566] on button "View on Stripe" at bounding box center [154, 586] width 141 height 40
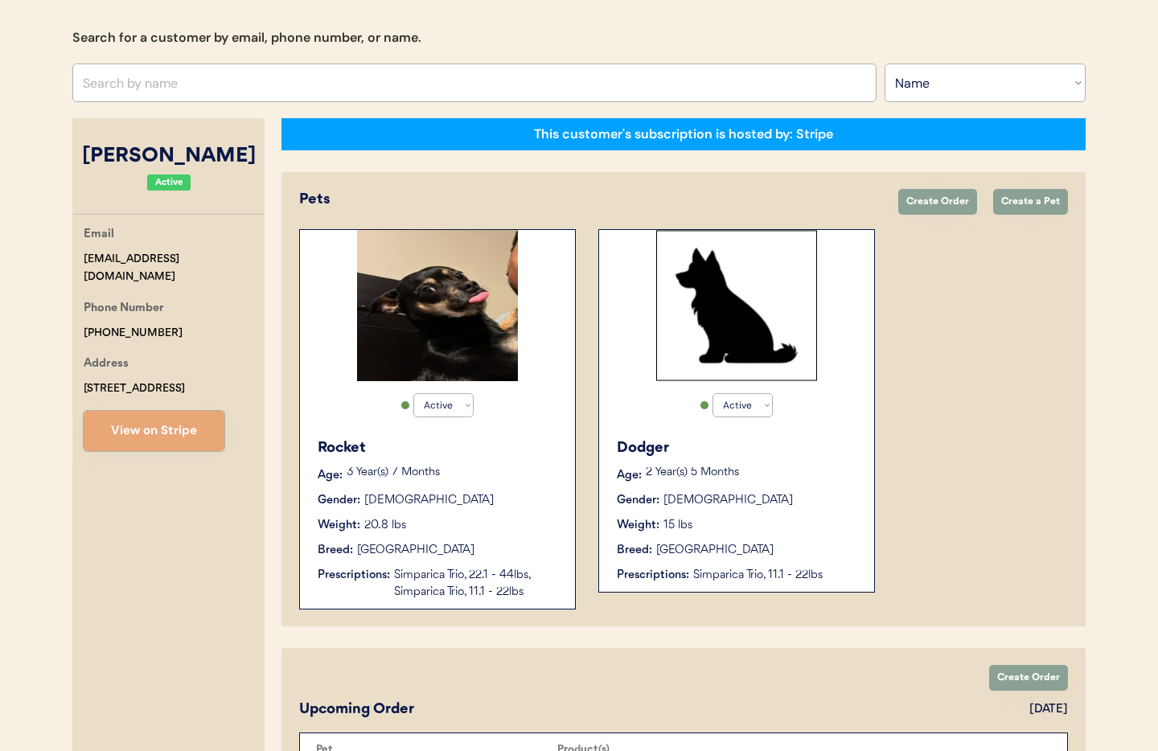
scroll to position [153, 0]
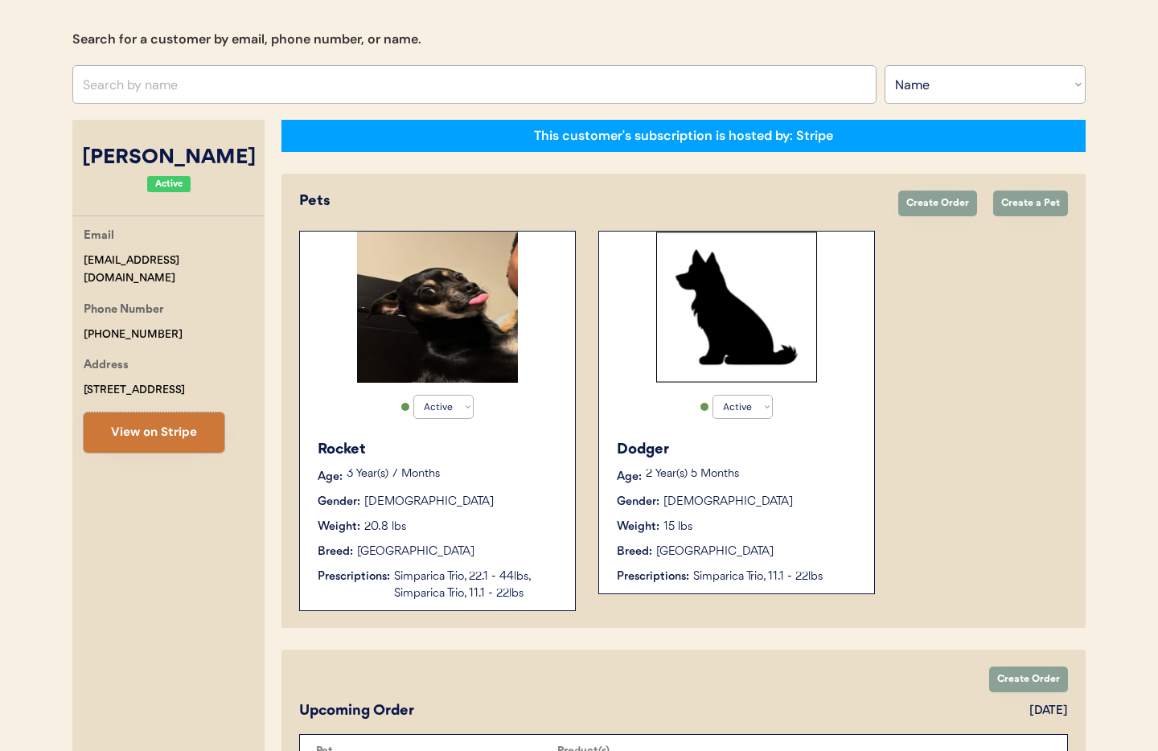
click at [157, 431] on button "View on Stripe" at bounding box center [154, 433] width 141 height 40
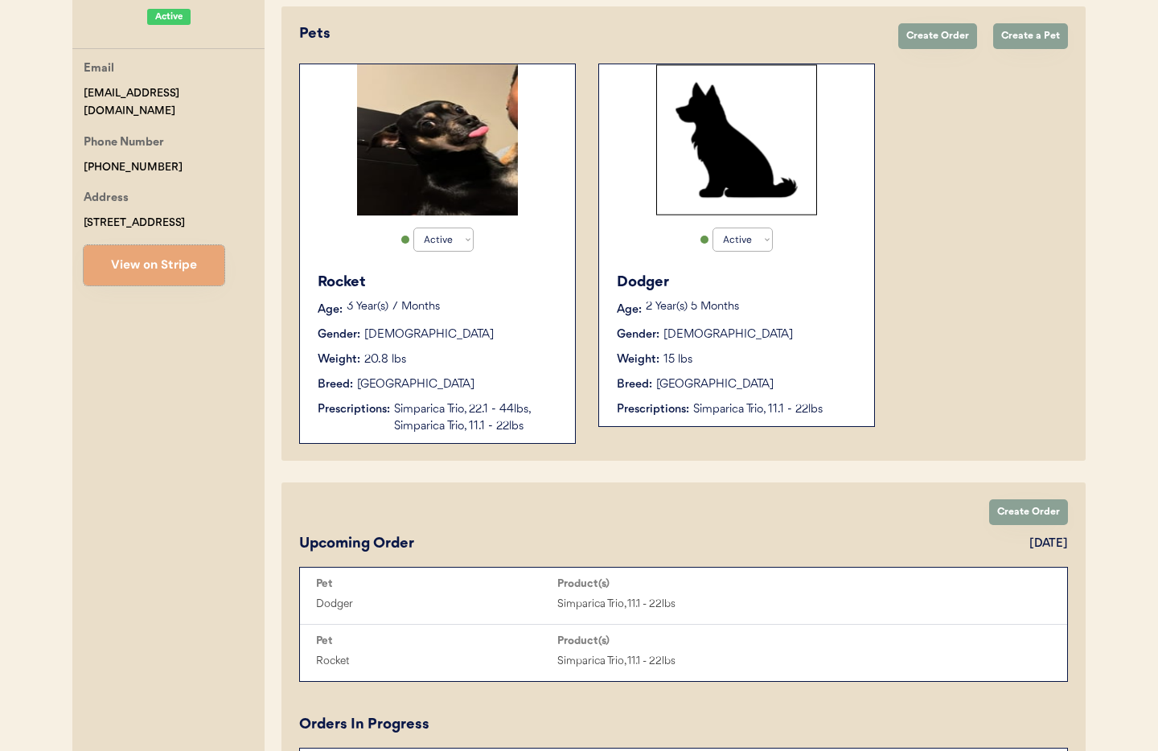
scroll to position [328, 0]
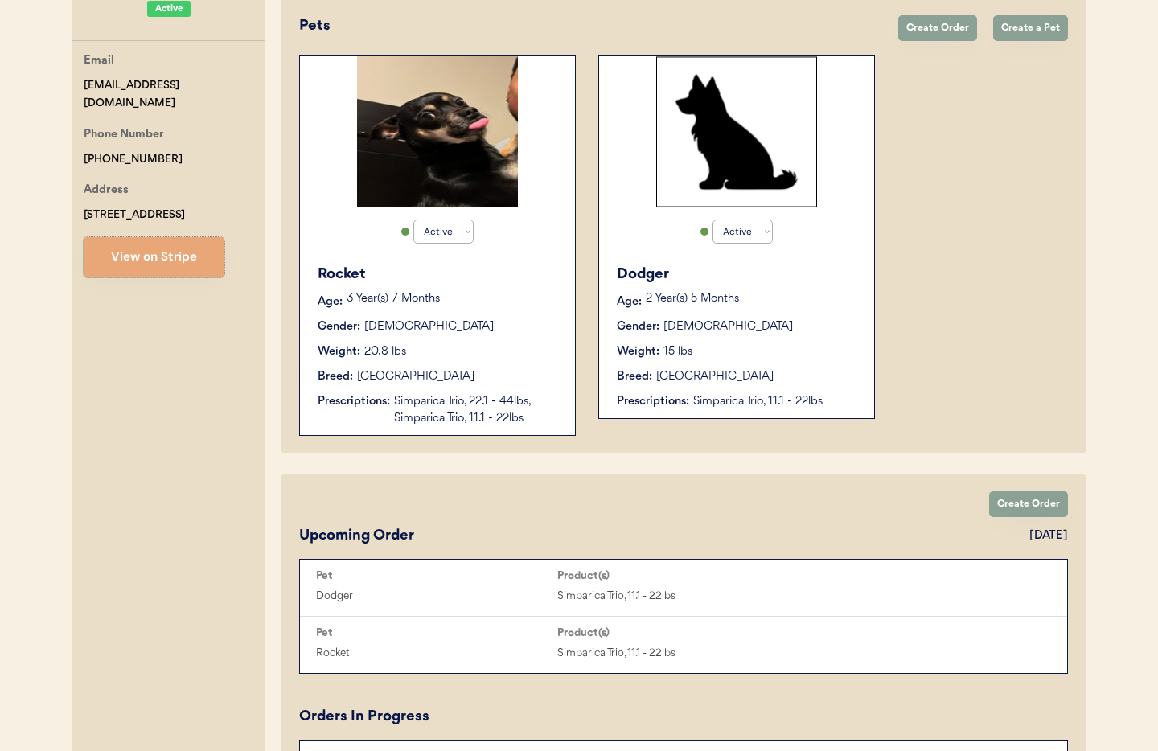
click at [464, 387] on div "Rocket Age: 3 Year(s) 7 Months Gender: Male Weight: 20.8 lbs Breed: Chihuahua P…" at bounding box center [437, 345] width 259 height 179
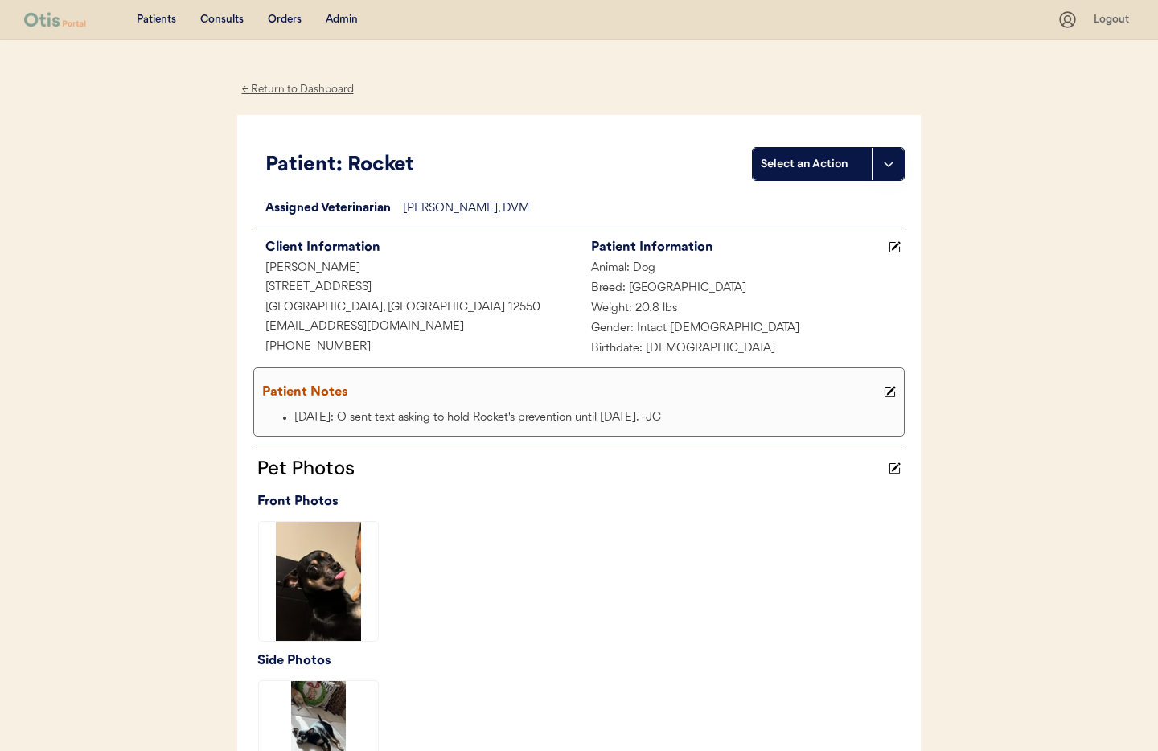
click at [340, 21] on div "Admin" at bounding box center [342, 20] width 32 height 16
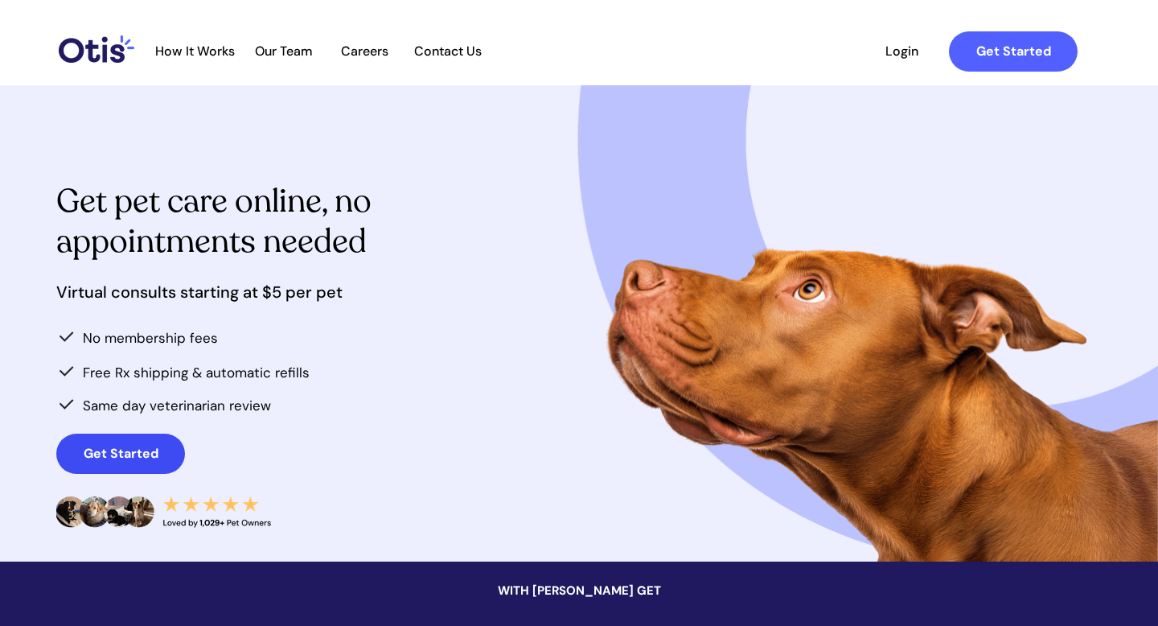
click at [115, 448] on strong "Get Started" at bounding box center [121, 453] width 75 height 17
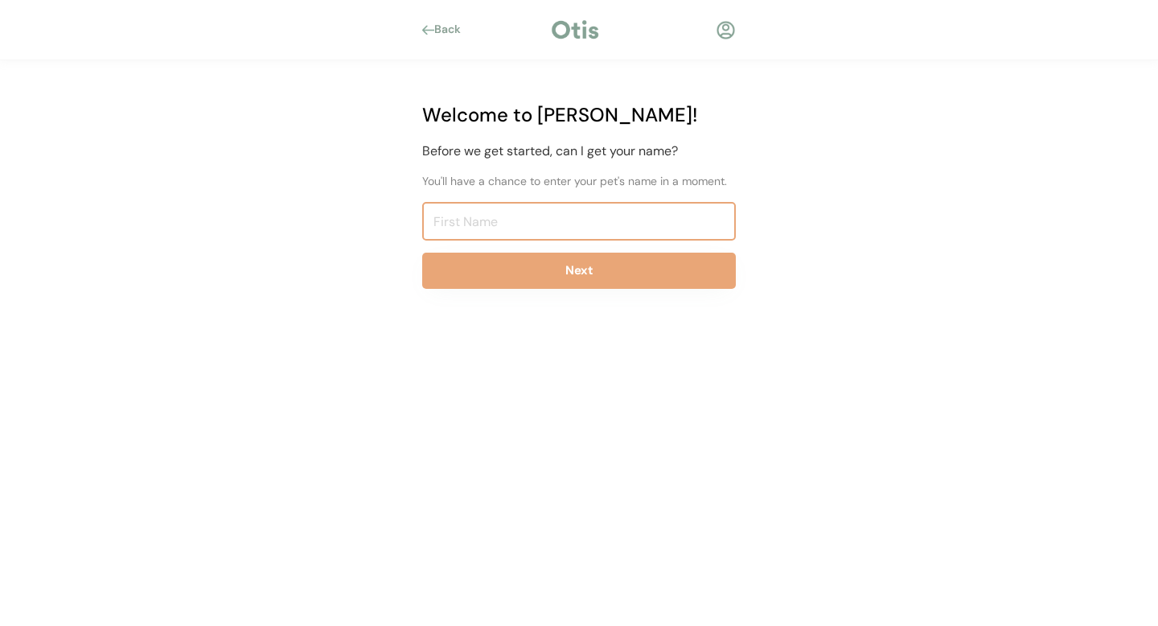
click at [479, 221] on input "input" at bounding box center [579, 221] width 314 height 39
type input "[PERSON_NAME]"
click at [535, 266] on button "Next" at bounding box center [579, 271] width 314 height 36
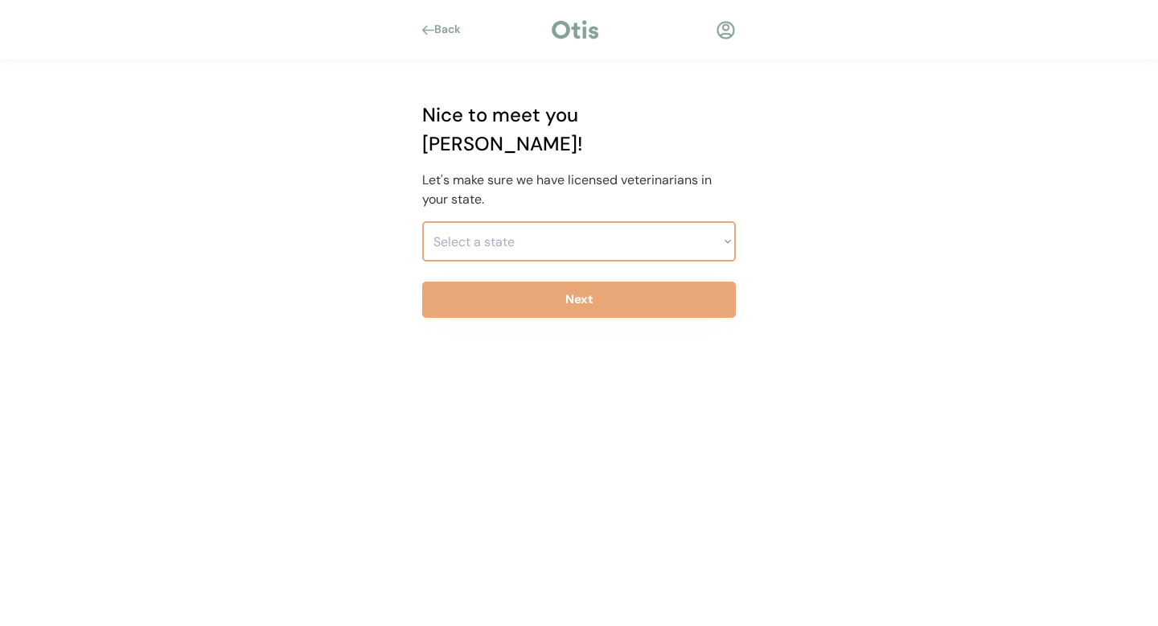
click at [508, 222] on select "Select a state Alabama Alaska American Samoa Arizona Arkansas California Colora…" at bounding box center [579, 241] width 314 height 40
click at [422, 221] on select "Select a state Alabama Alaska American Samoa Arizona Arkansas California Colora…" at bounding box center [579, 241] width 314 height 40
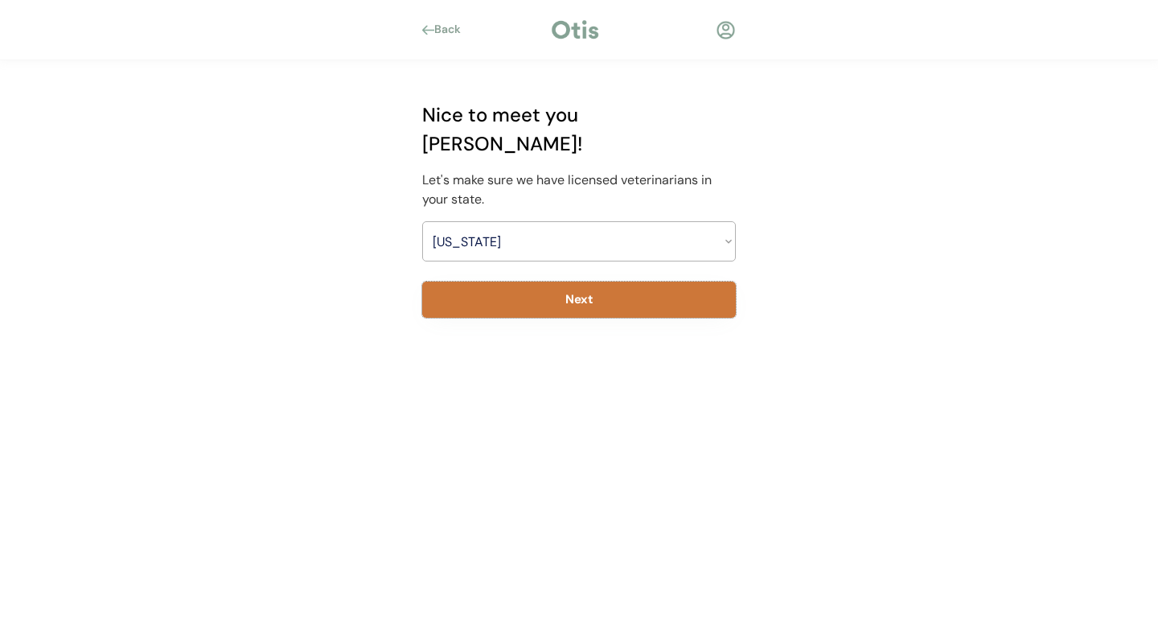
click at [488, 282] on button "Next" at bounding box center [579, 300] width 314 height 36
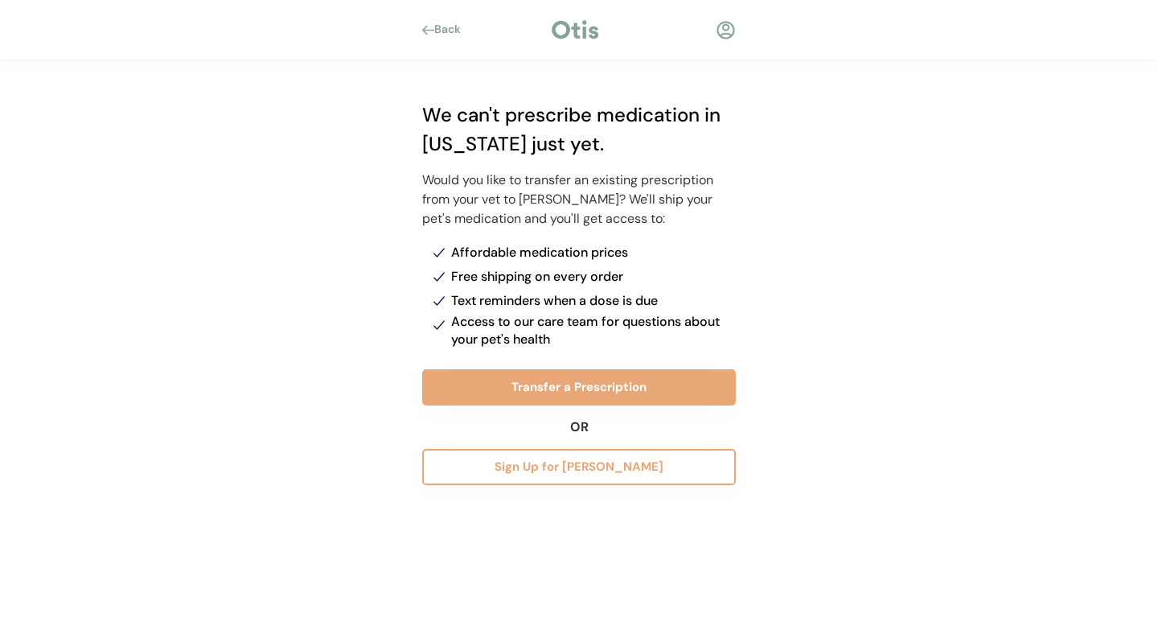
click at [442, 30] on div "Back" at bounding box center [452, 30] width 36 height 16
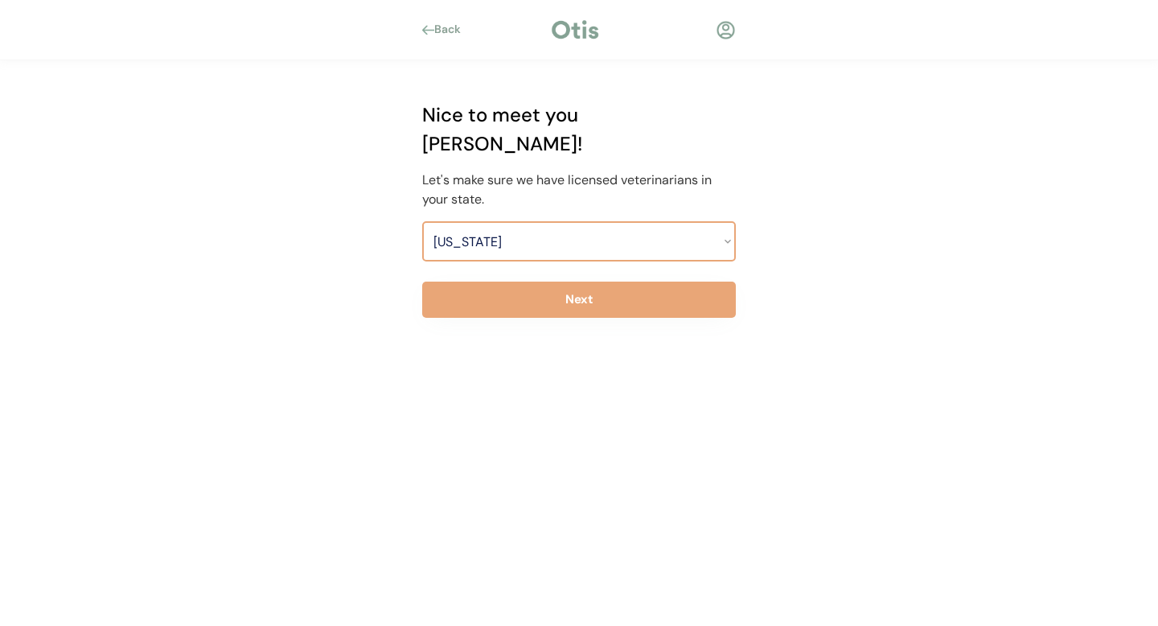
click at [488, 221] on select "Select a state Alabama Alaska American Samoa Arizona Arkansas California Colora…" at bounding box center [579, 241] width 314 height 40
select select ""1348695171700984260__LOOKUP__1704914077232x348505748687823550""
click at [422, 221] on select "Select a state Alabama Alaska American Samoa Arizona Arkansas California Colora…" at bounding box center [579, 241] width 314 height 40
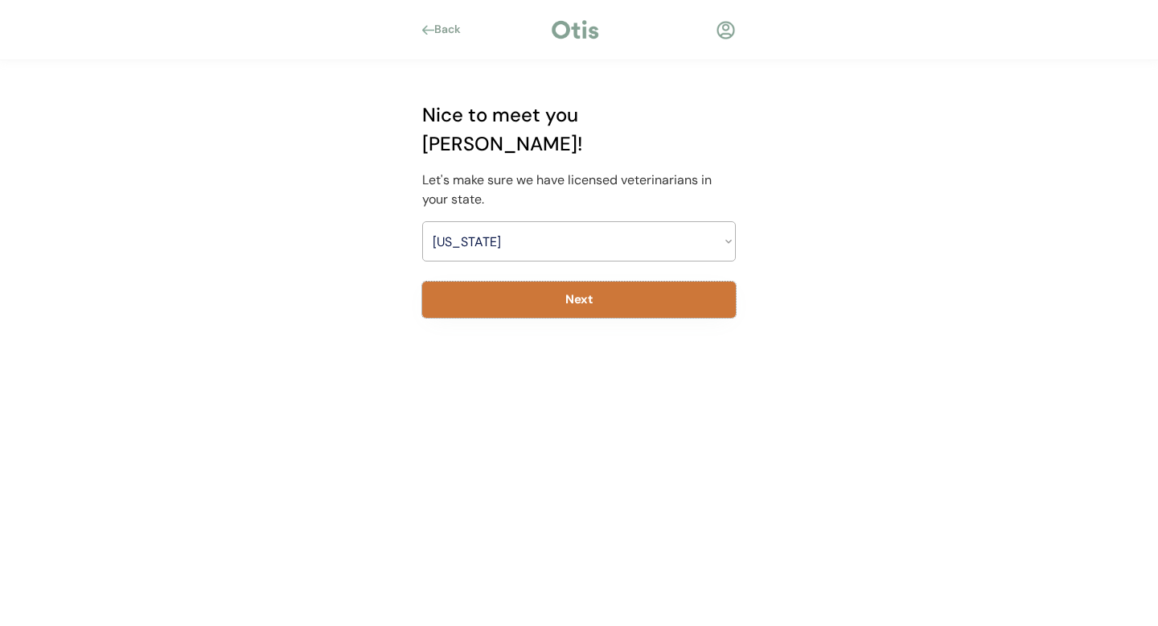
click at [509, 282] on button "Next" at bounding box center [579, 300] width 314 height 36
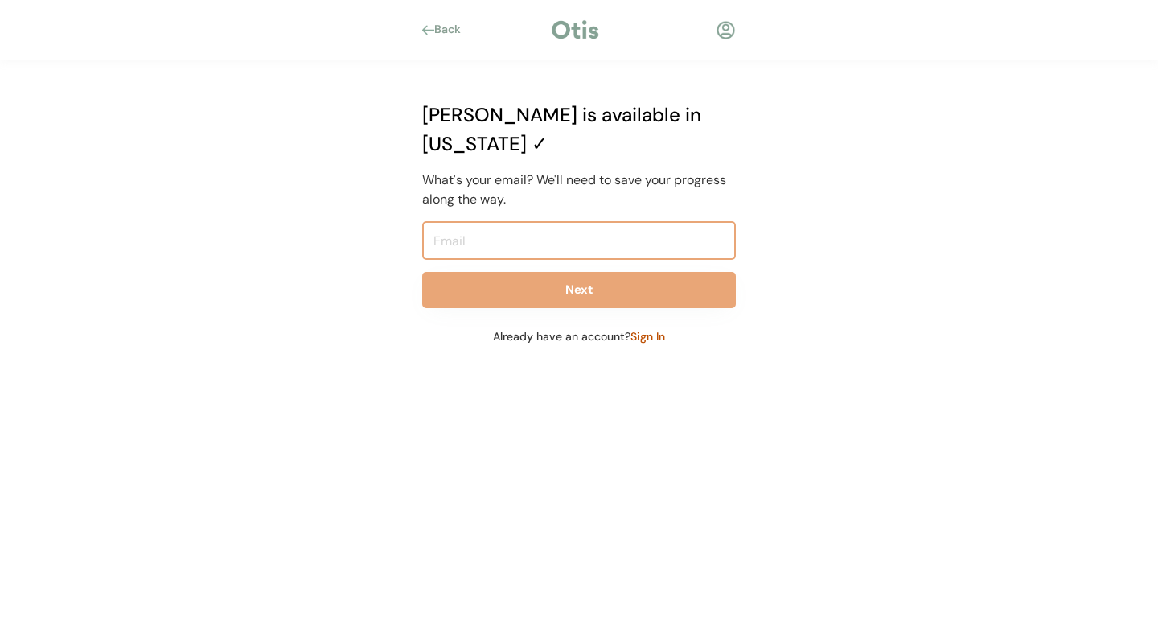
click at [436, 221] on input "email" at bounding box center [579, 240] width 314 height 39
click at [381, 224] on div "Back Welcome to Otis! Before we get started, can I get your name? You'll have a…" at bounding box center [579, 313] width 1158 height 626
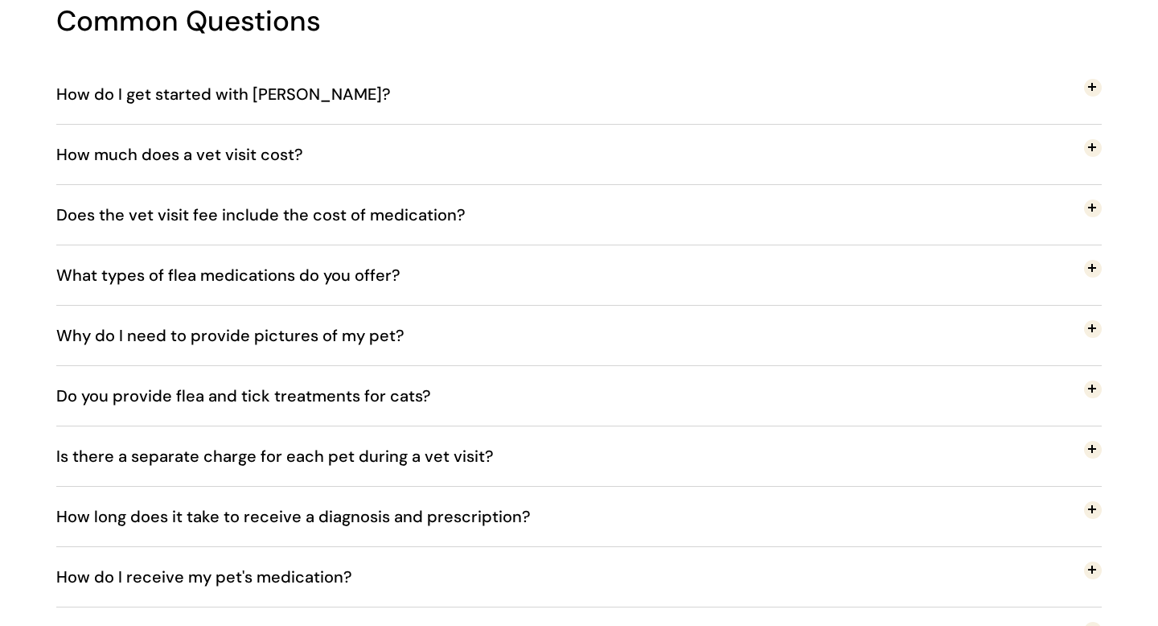
scroll to position [2913, 0]
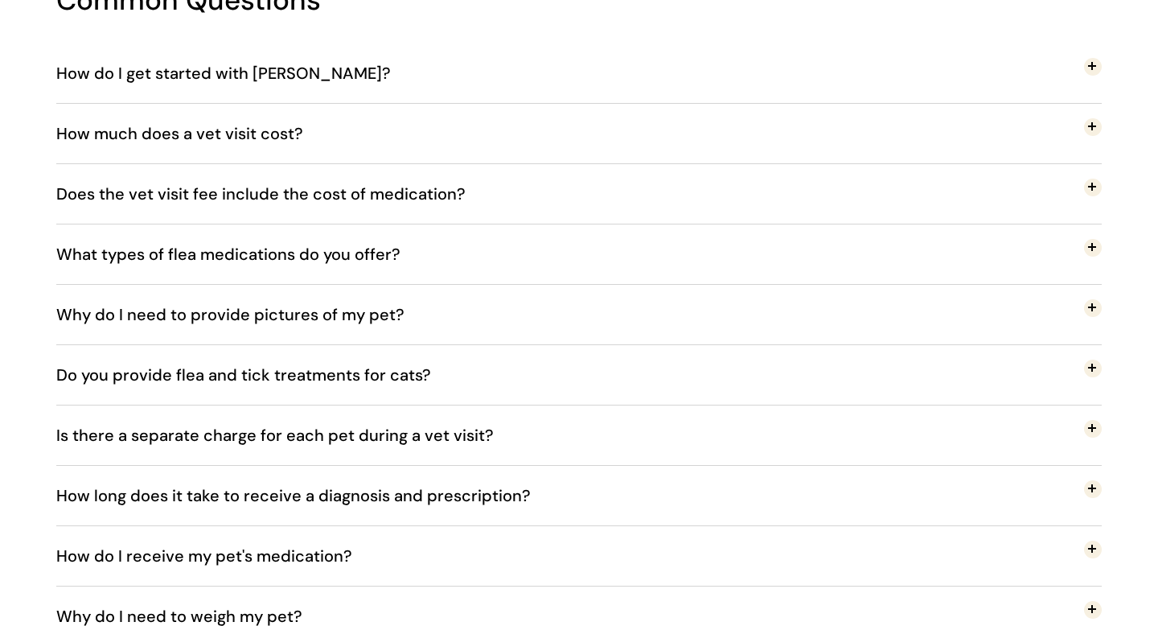
click at [1096, 127] on span at bounding box center [1093, 127] width 18 height 18
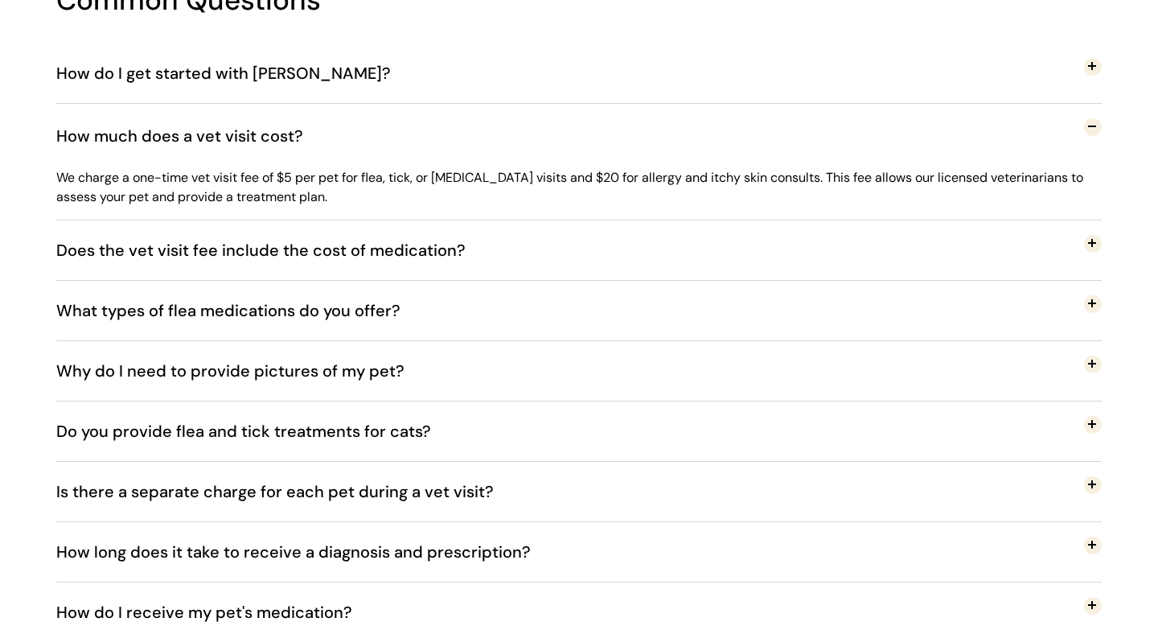
click at [84, 183] on p "We charge a one-time vet visit fee of $5 per pet for flea, tick, or [MEDICAL_DA…" at bounding box center [579, 187] width 1046 height 39
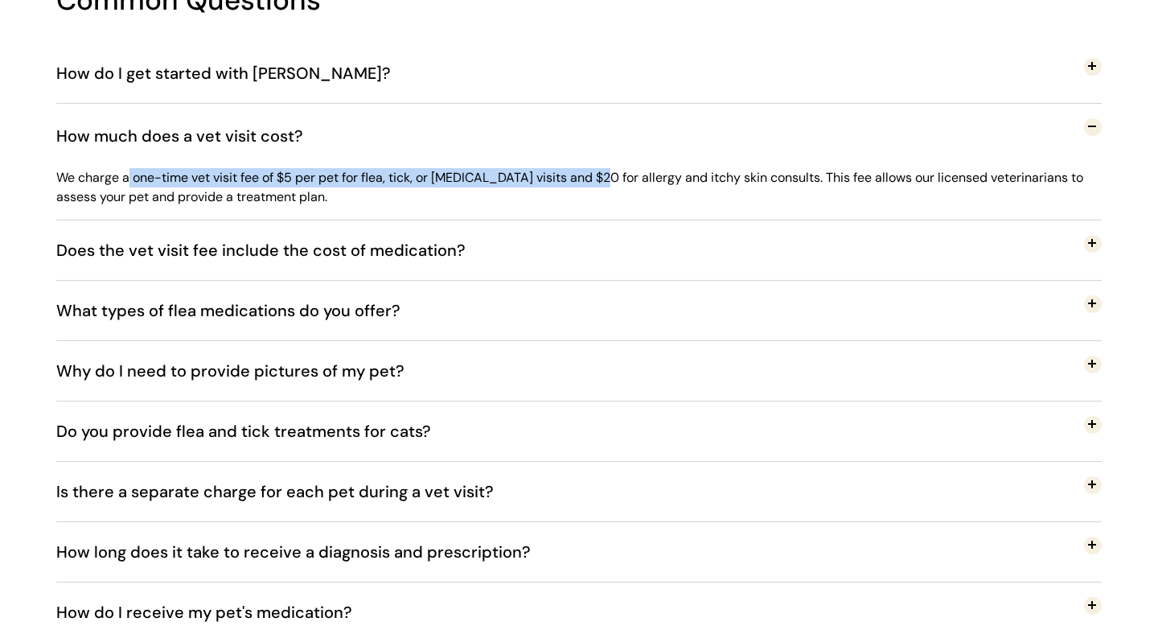
drag, startPoint x: 59, startPoint y: 175, endPoint x: 538, endPoint y: 178, distance: 479.5
click at [538, 178] on p "We charge a one-time vet visit fee of $5 per pet for flea, tick, or heartworm v…" at bounding box center [579, 187] width 1046 height 39
copy p "We charge a one-time vet visit fee of $5 per pet for flea, tick, or heartworm v…"
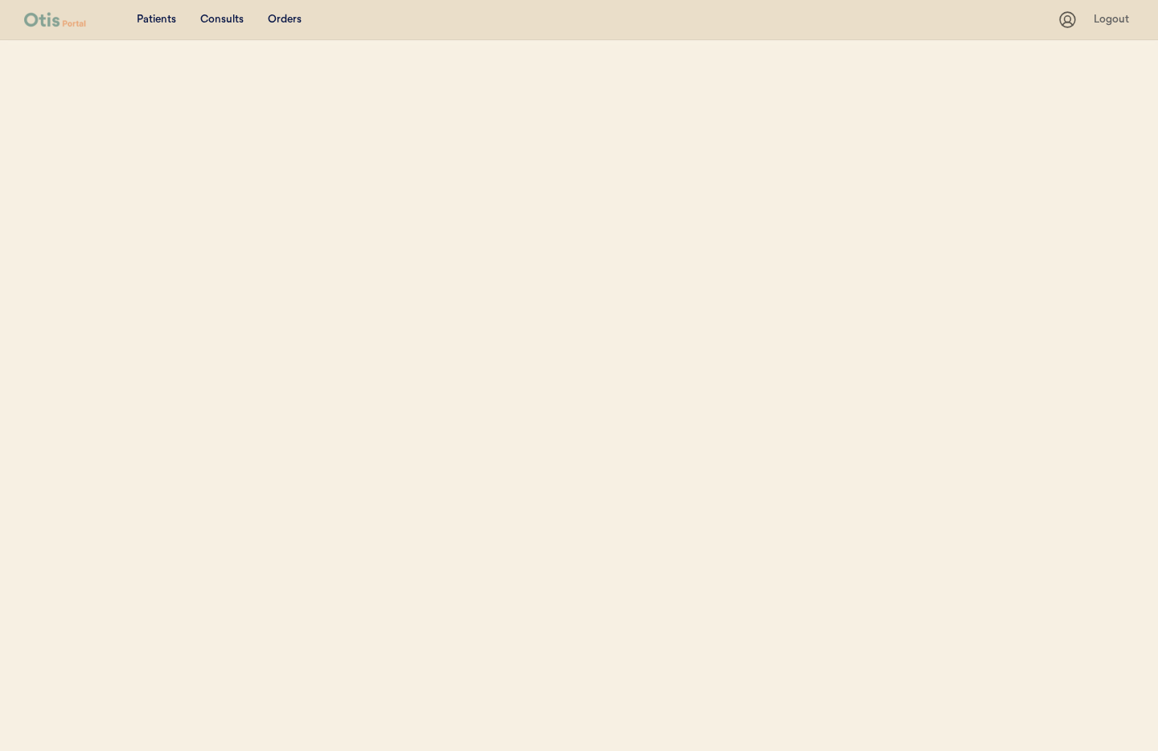
select select ""Name""
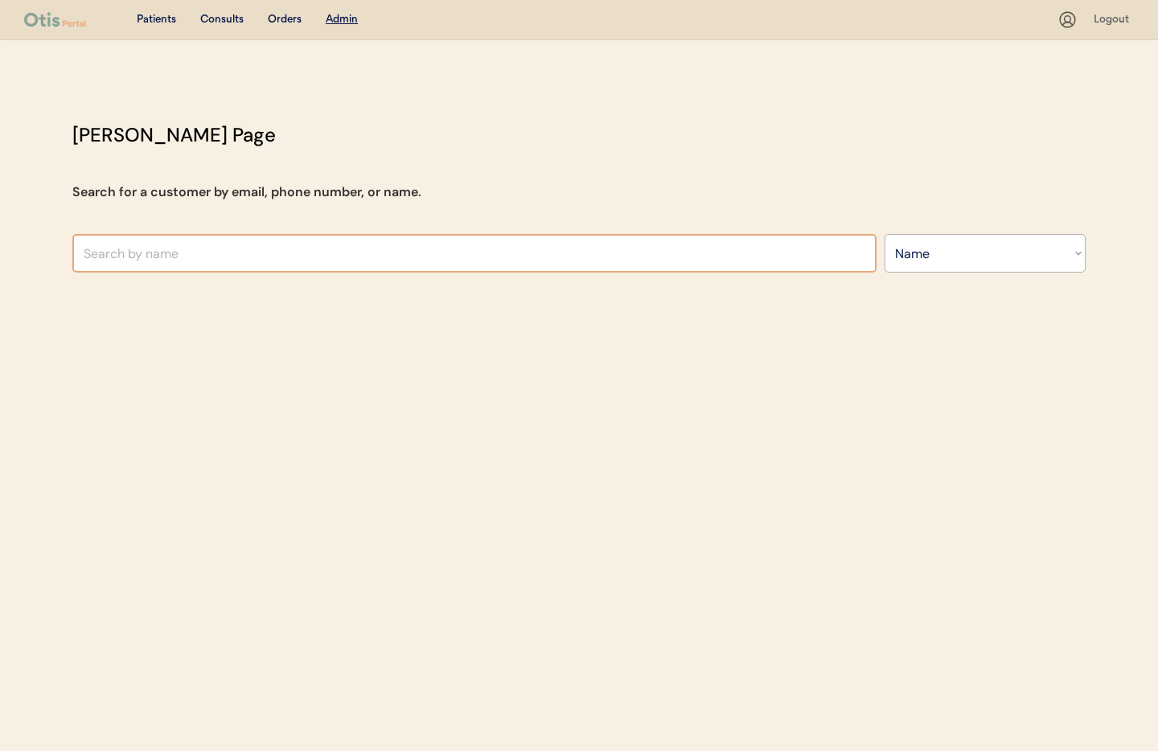
click at [220, 249] on input "text" at bounding box center [474, 253] width 804 height 39
paste input "Nicole Musalo"
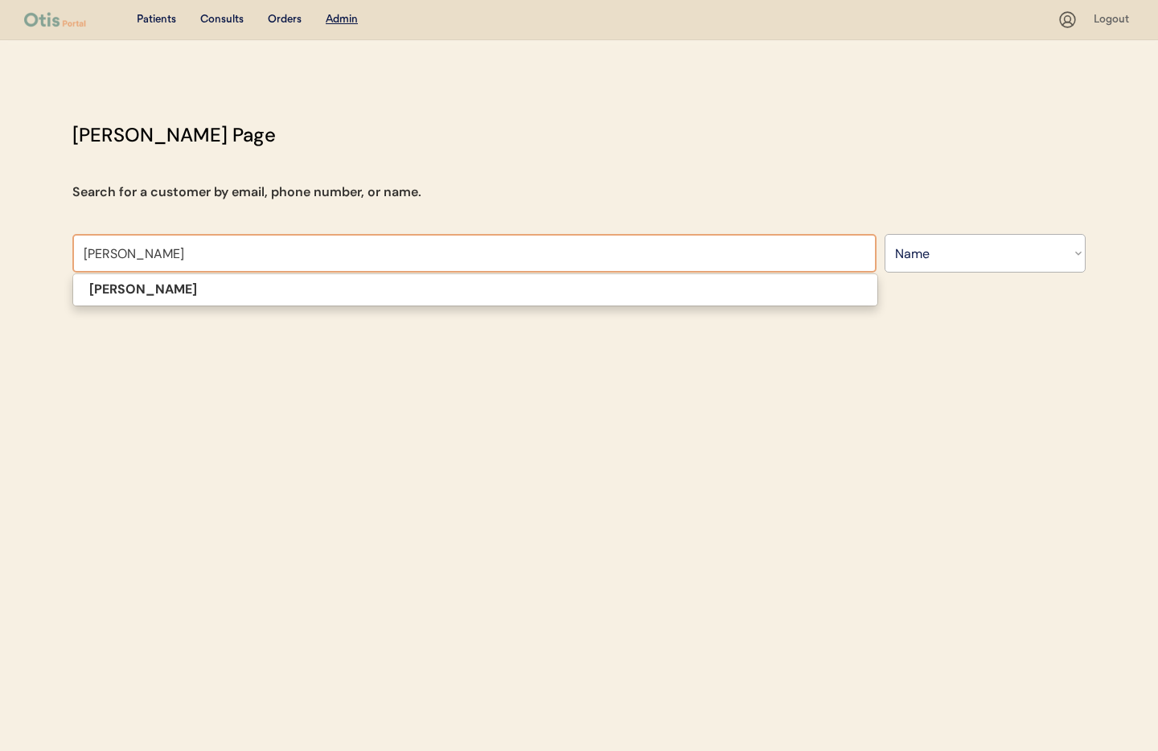
drag, startPoint x: 213, startPoint y: 290, endPoint x: 151, endPoint y: 294, distance: 62.1
click at [213, 290] on p "Nicole Musalo" at bounding box center [475, 289] width 804 height 23
type input "Nicole Musalo"
click at [151, 294] on div "Patients Consults Orders Admin Logout Otis Admin Page Search for a customer by …" at bounding box center [579, 375] width 1158 height 751
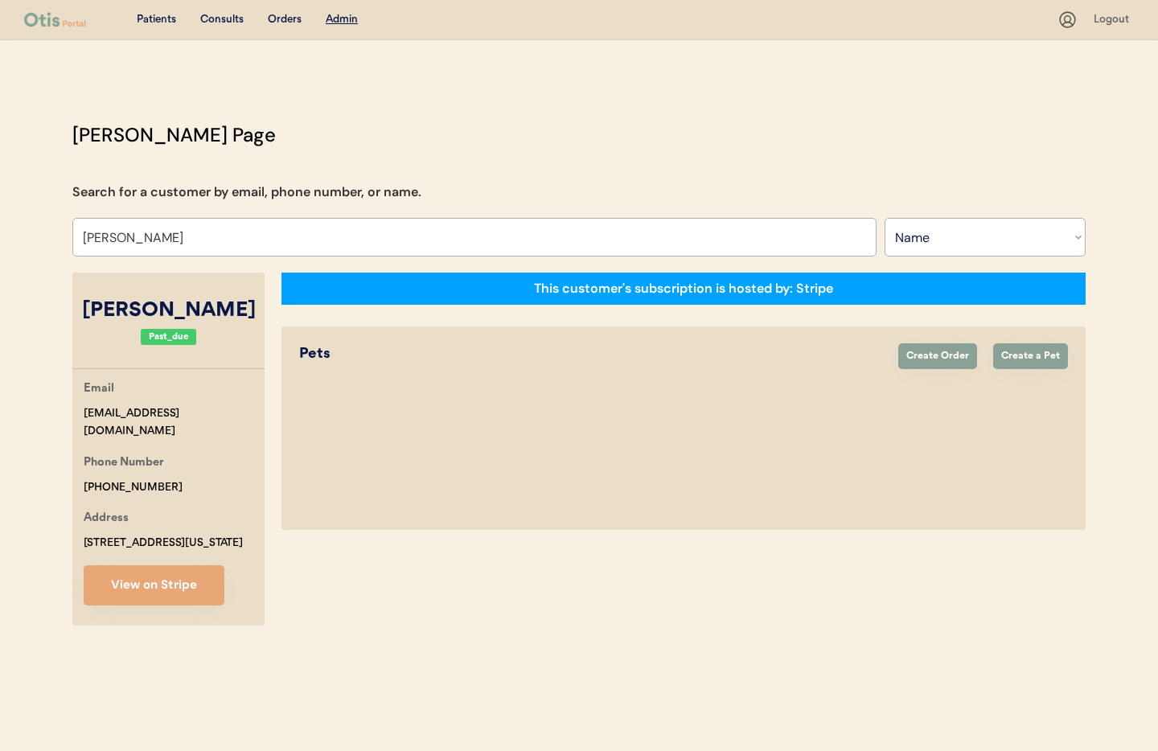
select select "true"
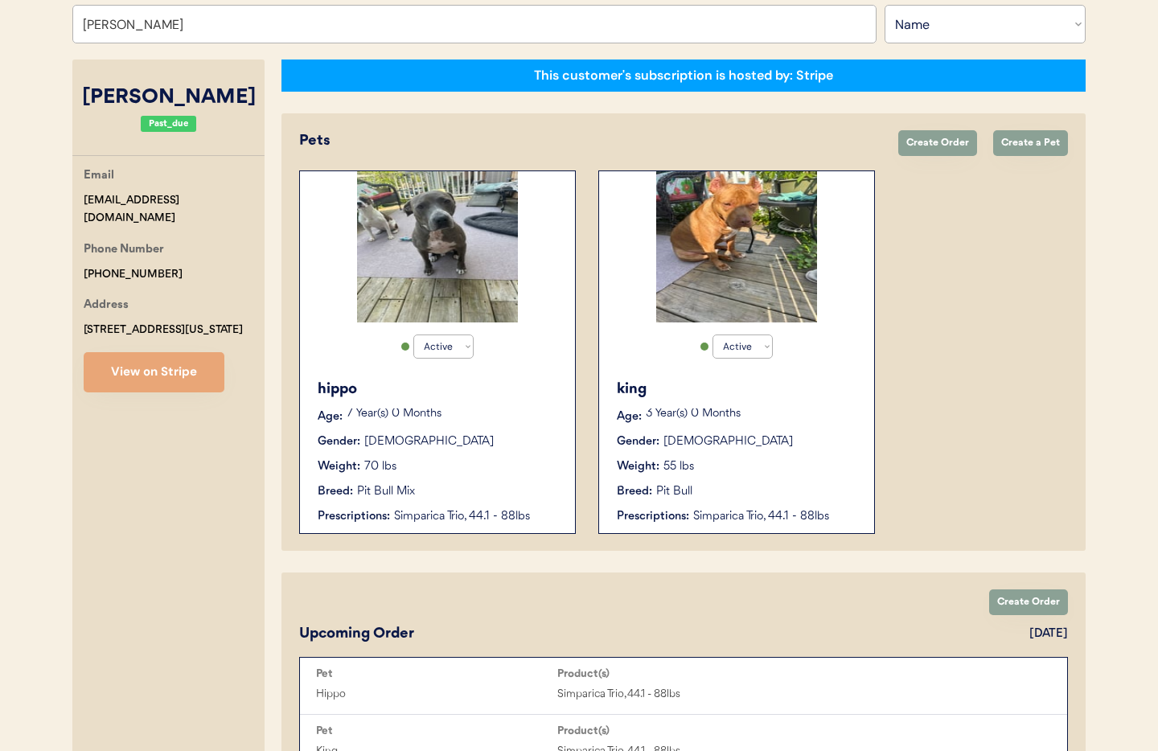
scroll to position [200, 0]
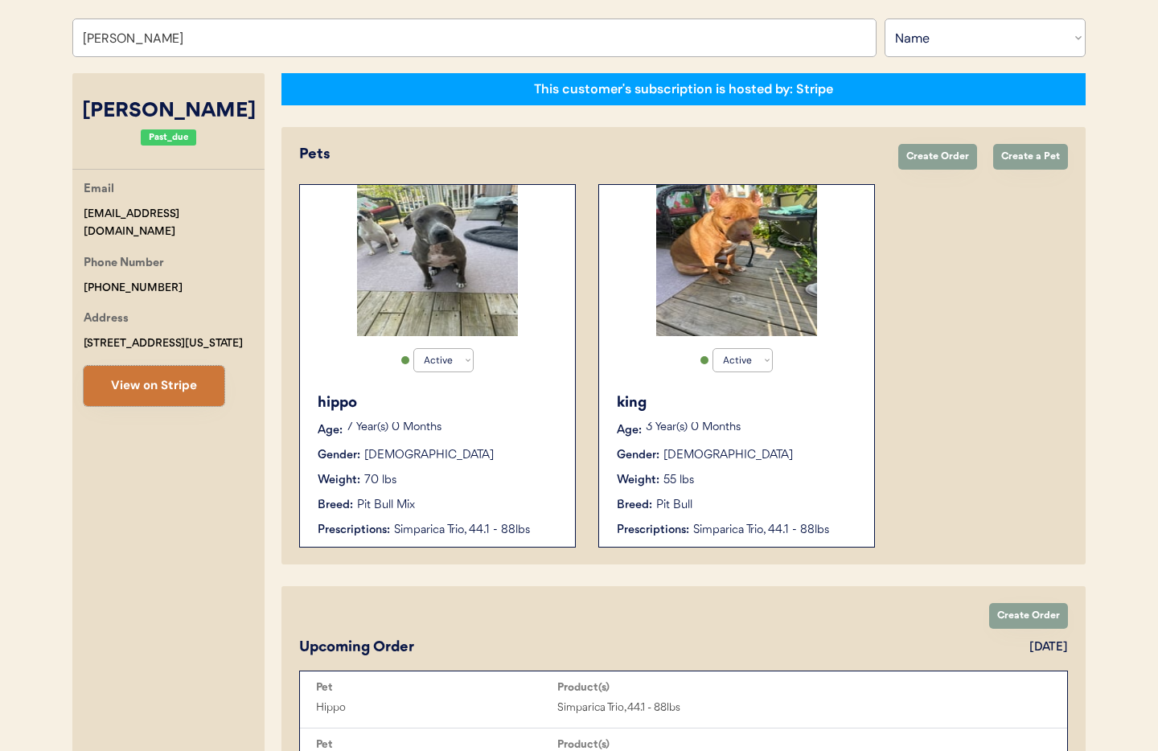
click at [152, 386] on button "View on Stripe" at bounding box center [154, 386] width 141 height 40
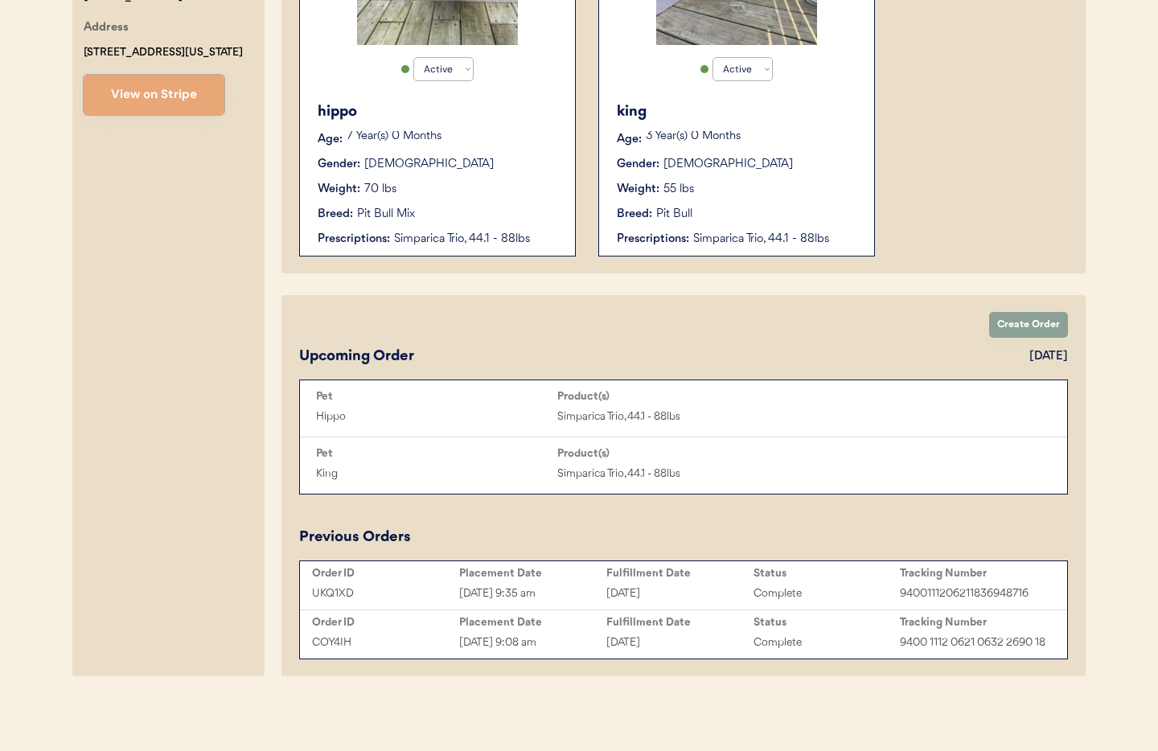
scroll to position [0, 0]
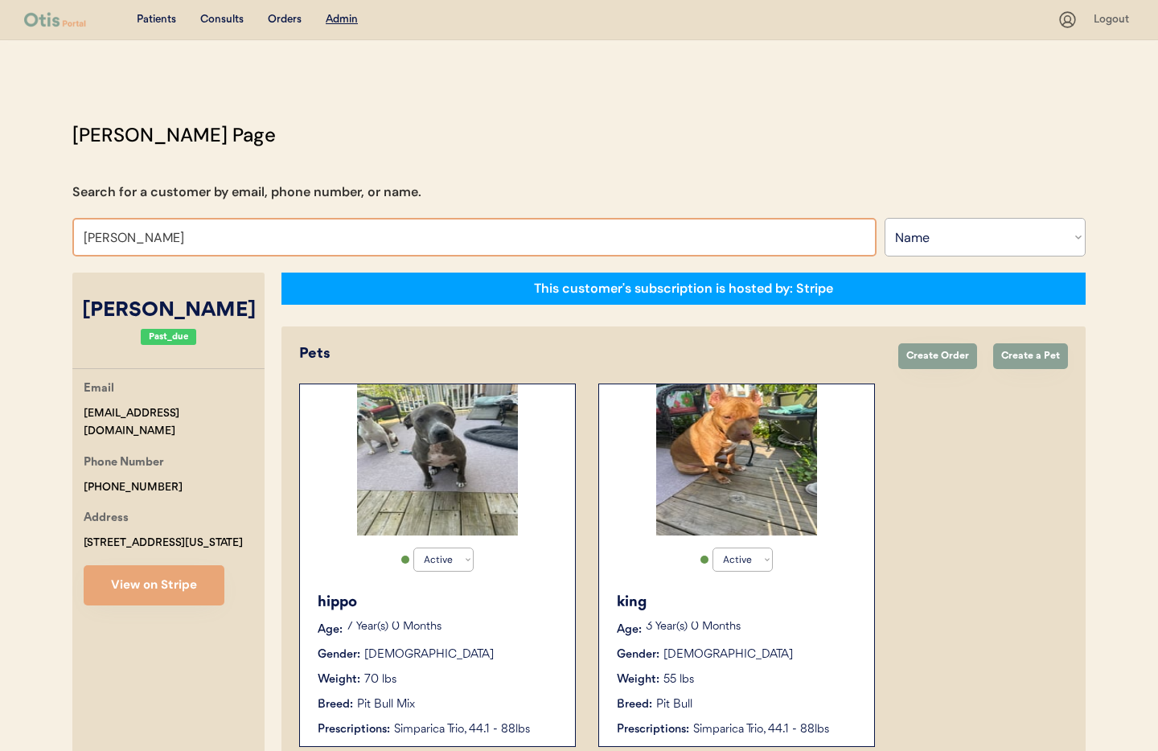
drag, startPoint x: 177, startPoint y: 242, endPoint x: 56, endPoint y: 232, distance: 121.1
click at [56, 232] on div "Otis Admin Page Search for a customer by email, phone number, or name. Nicole M…" at bounding box center [579, 648] width 1046 height 1055
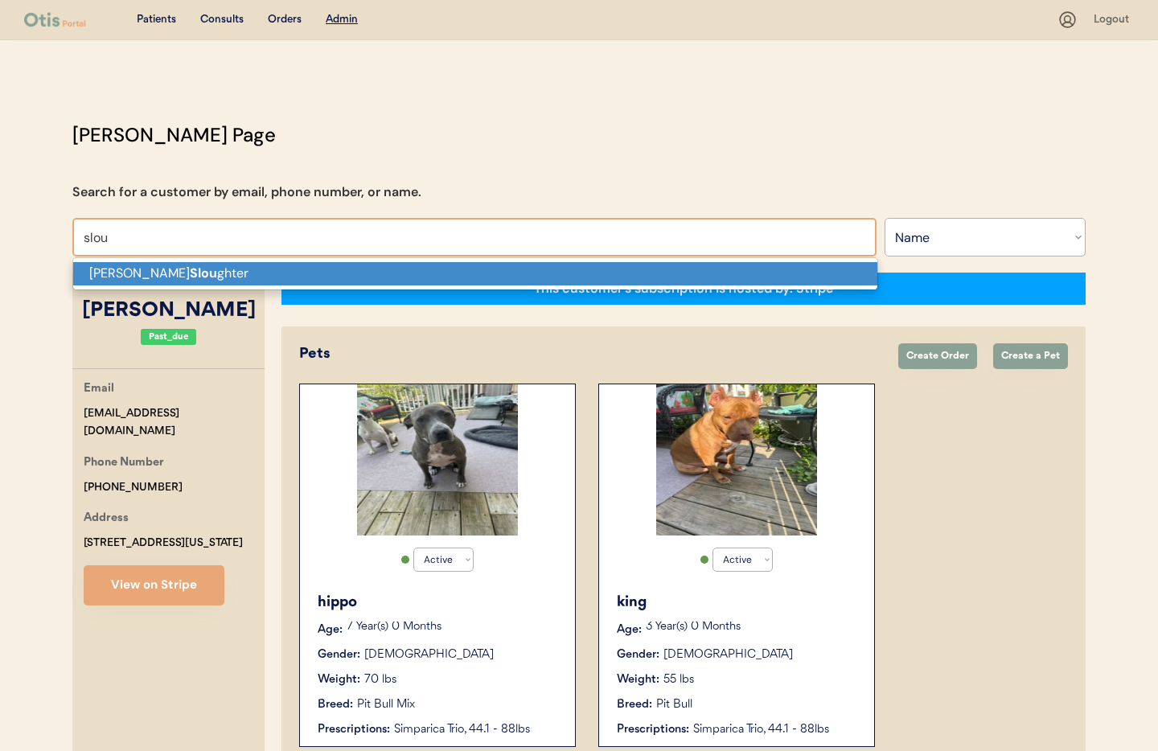
click at [103, 272] on p "Debra Slou ghter" at bounding box center [475, 273] width 804 height 23
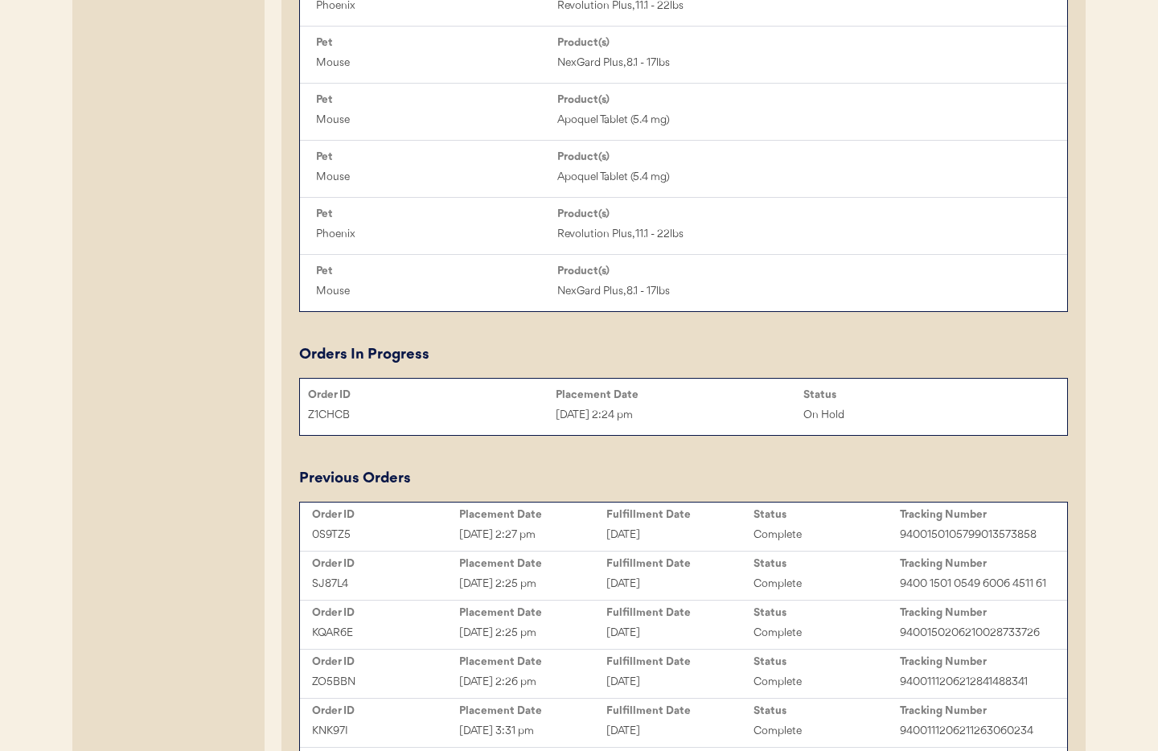
scroll to position [985, 0]
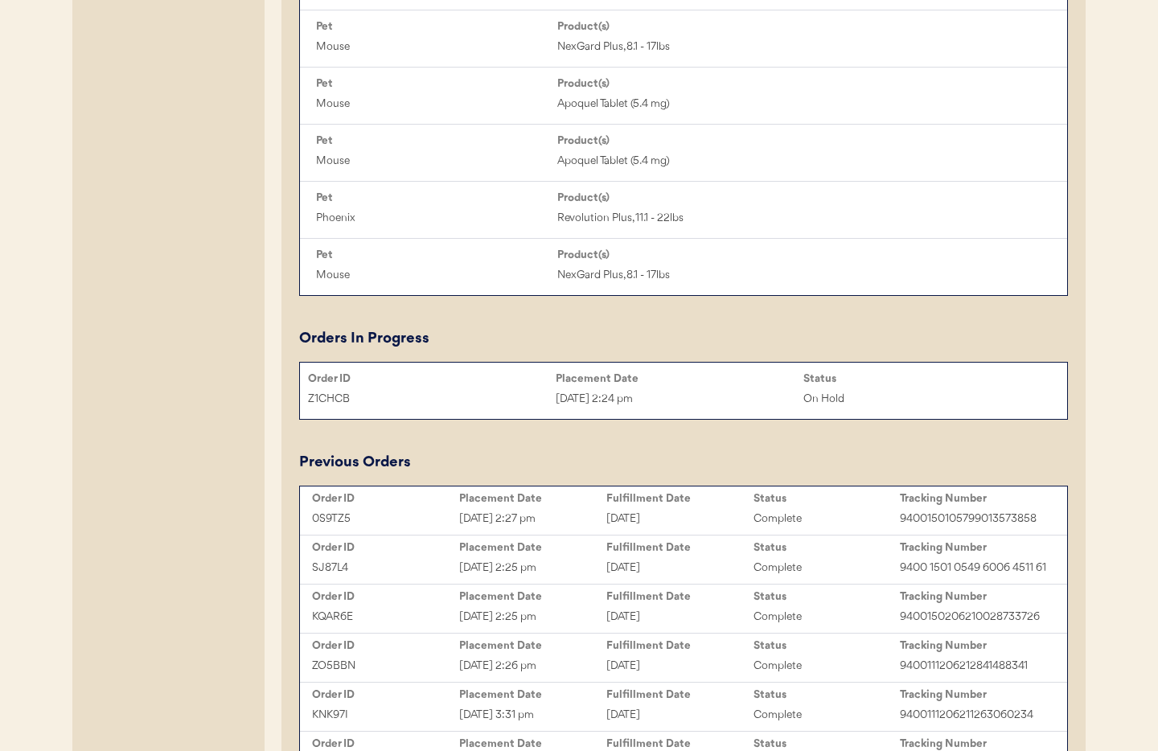
type input "[PERSON_NAME]"
click at [685, 390] on div "Aug 21, 2025 2:24 pm" at bounding box center [680, 399] width 248 height 19
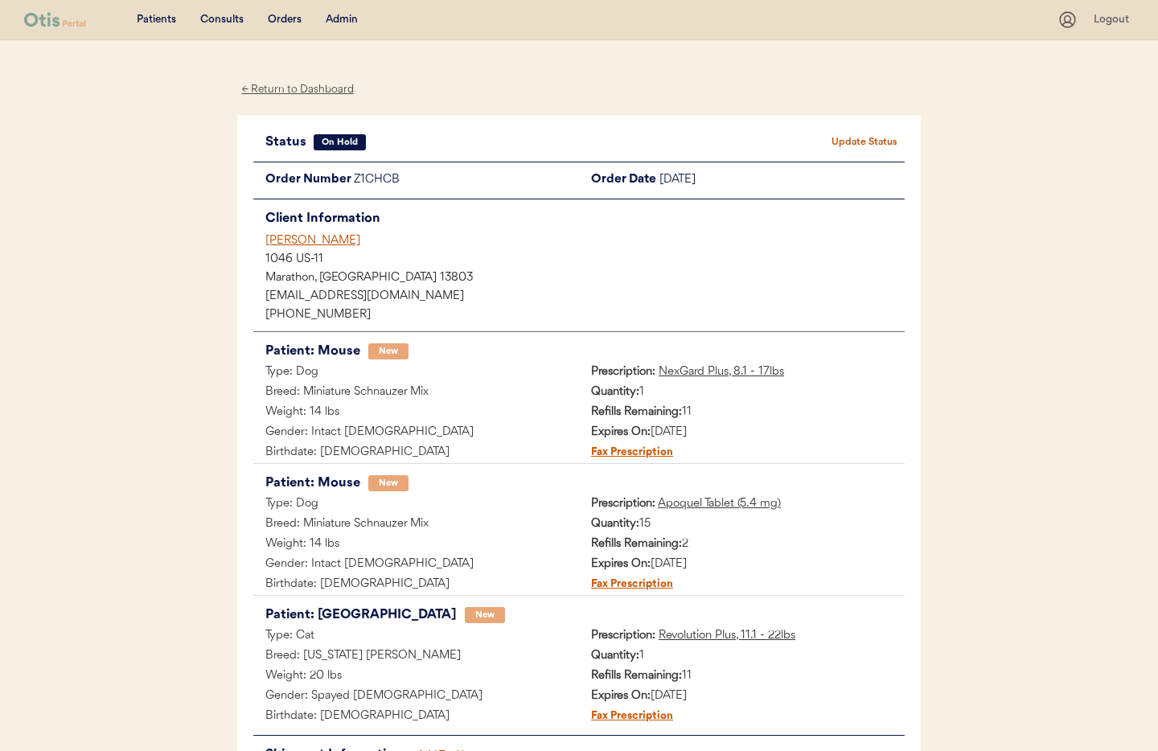
click at [304, 241] on div "[PERSON_NAME]" at bounding box center [585, 240] width 640 height 17
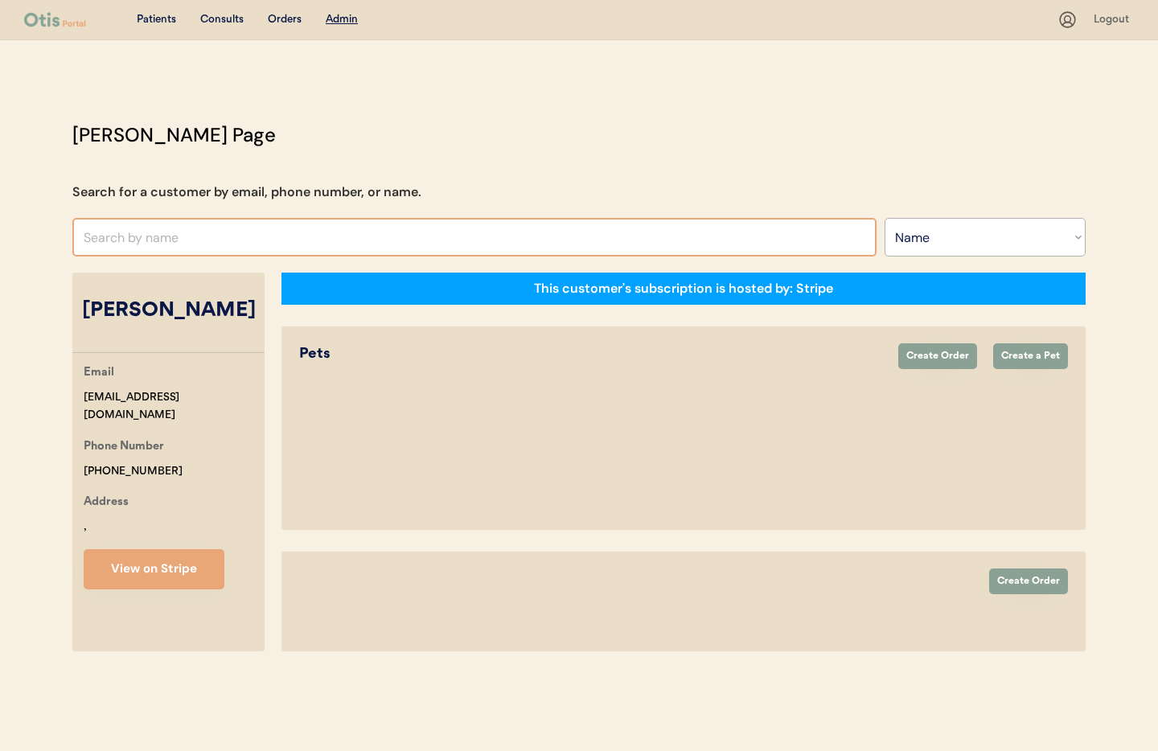
select select ""Name""
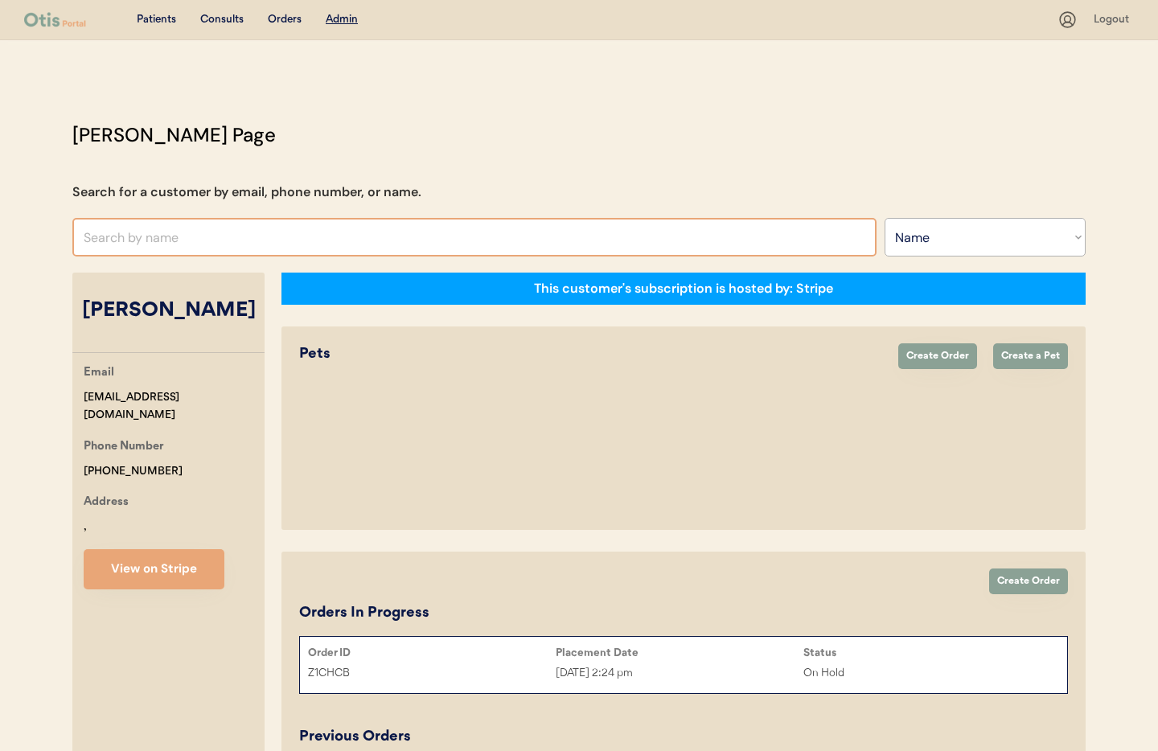
select select "true"
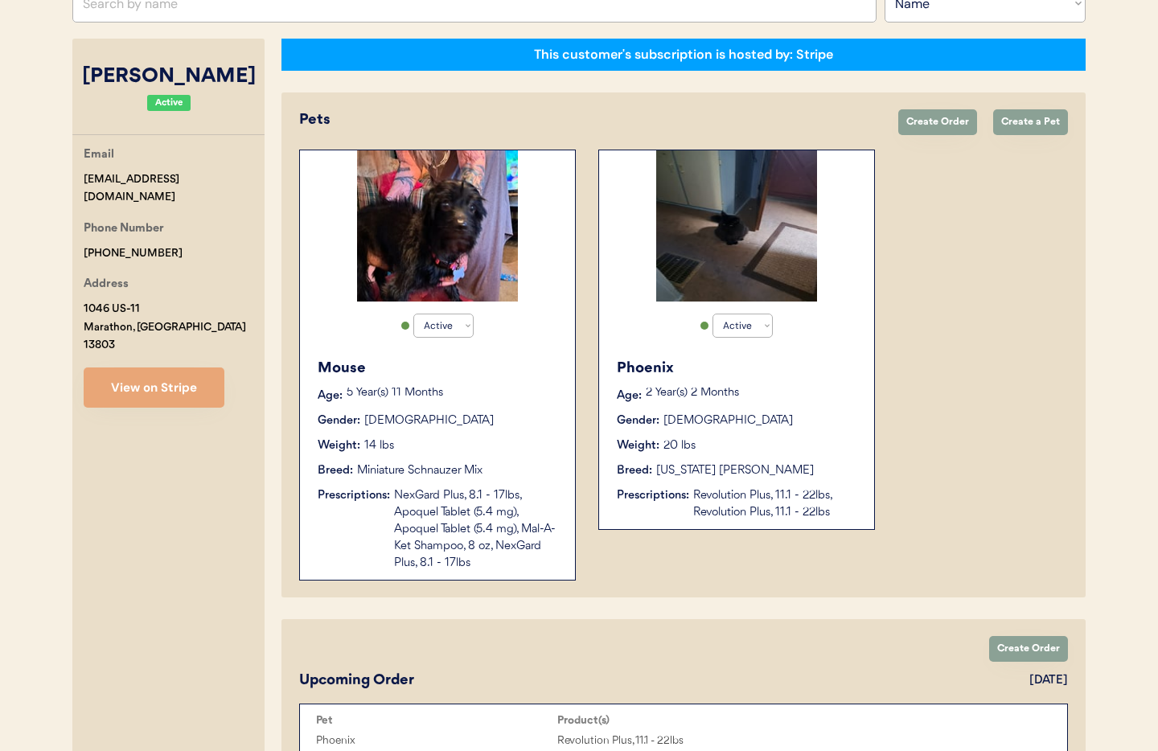
scroll to position [290, 0]
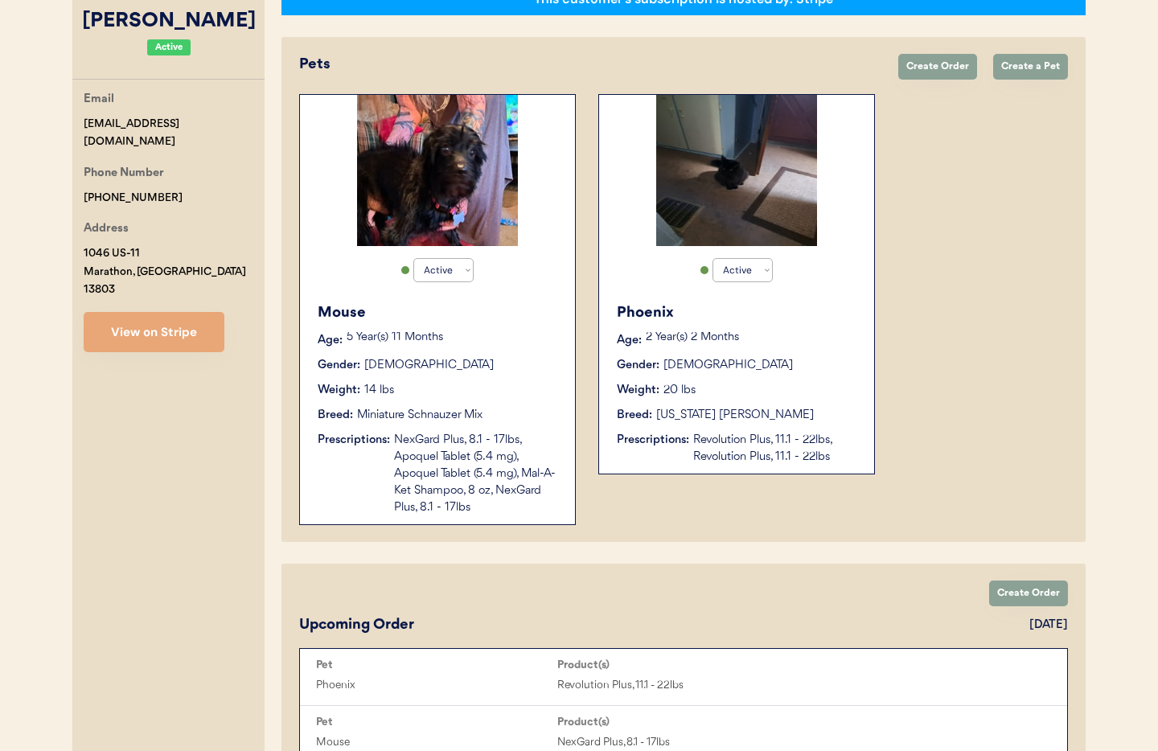
click at [469, 382] on div "Weight: 14 lbs" at bounding box center [438, 390] width 241 height 17
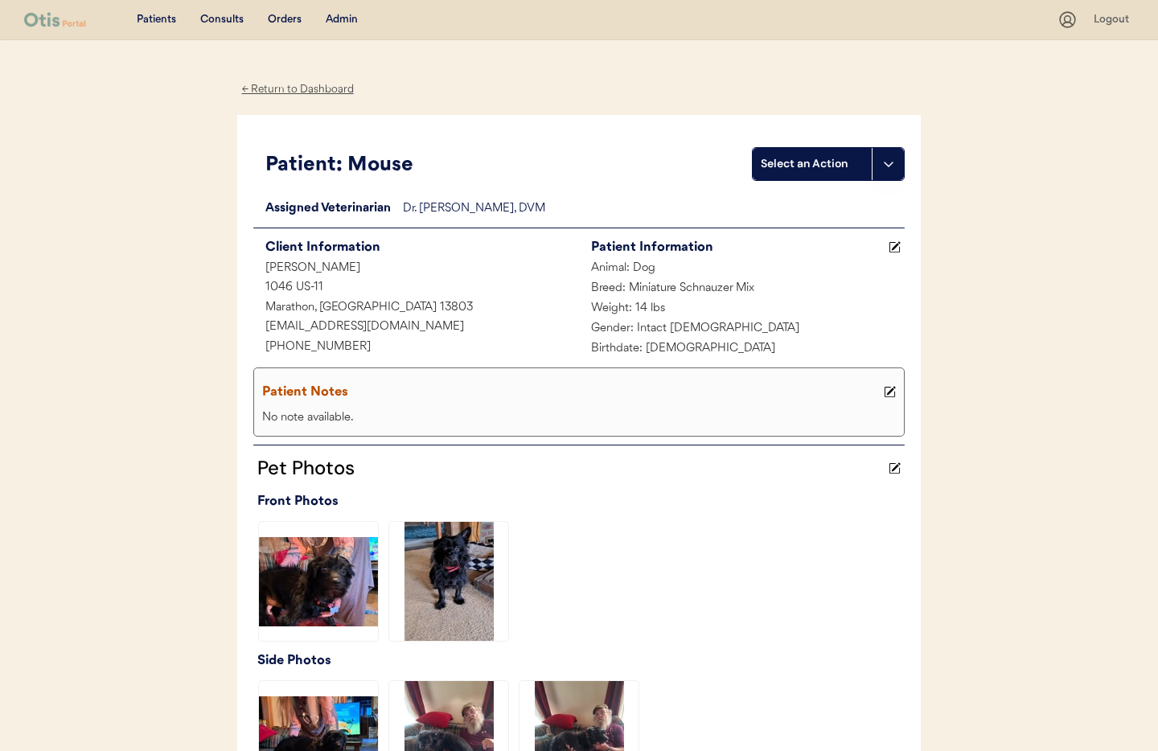
click at [285, 86] on div "← Return to Dashboard" at bounding box center [297, 89] width 121 height 19
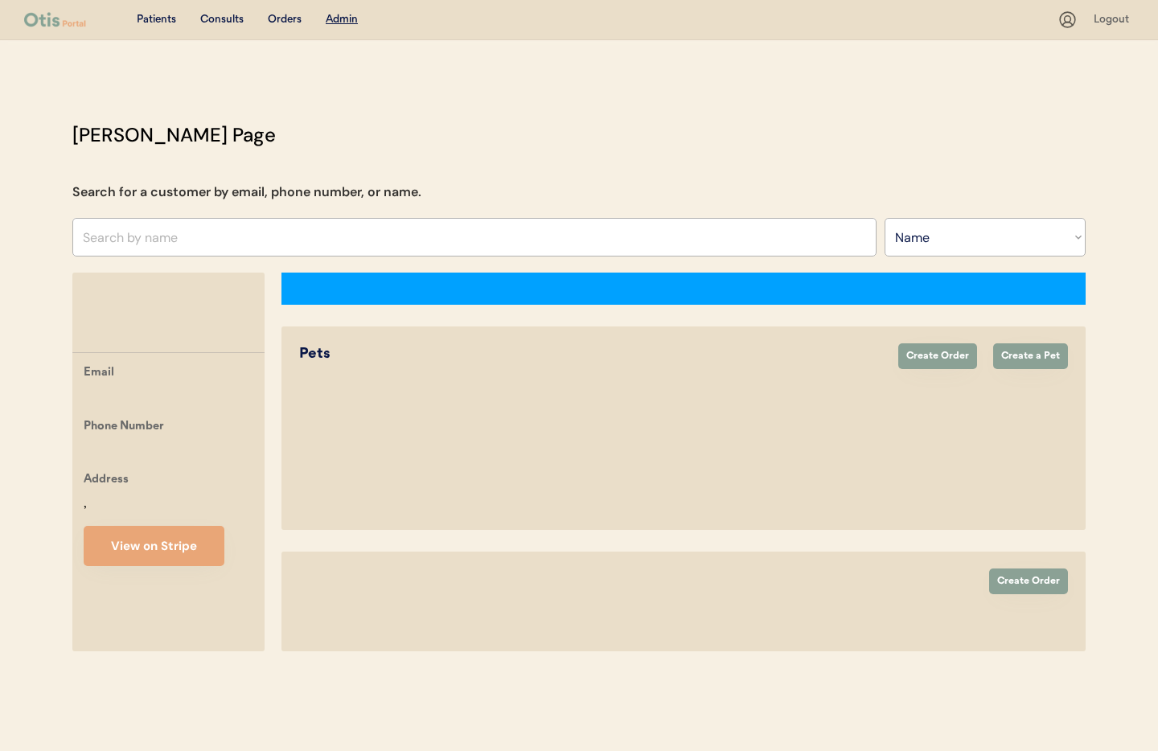
select select ""Name""
select select "true"
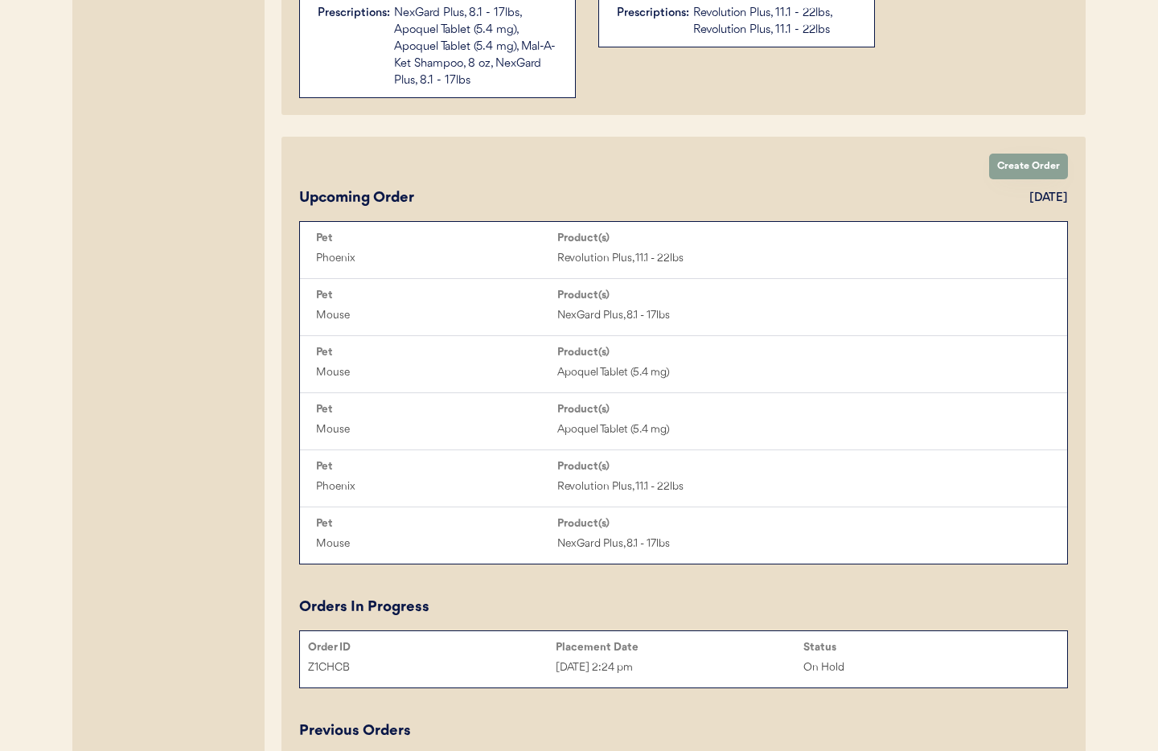
scroll to position [723, 0]
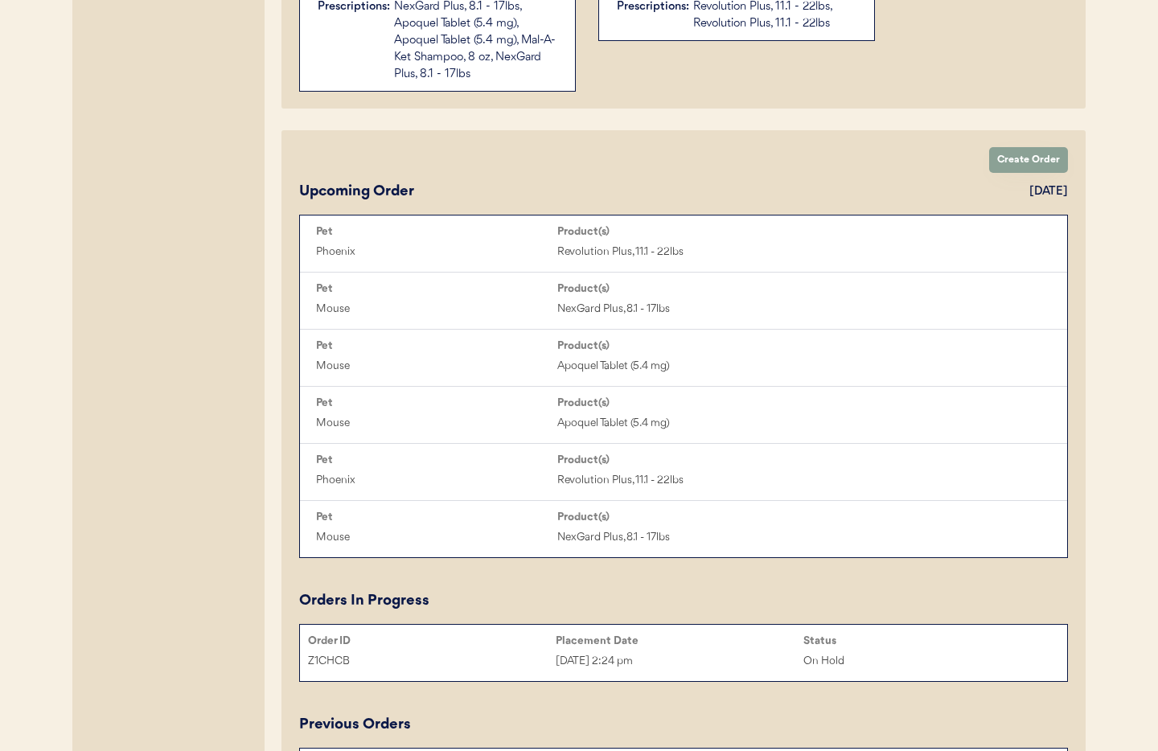
click at [858, 661] on div "On Hold" at bounding box center [928, 661] width 248 height 19
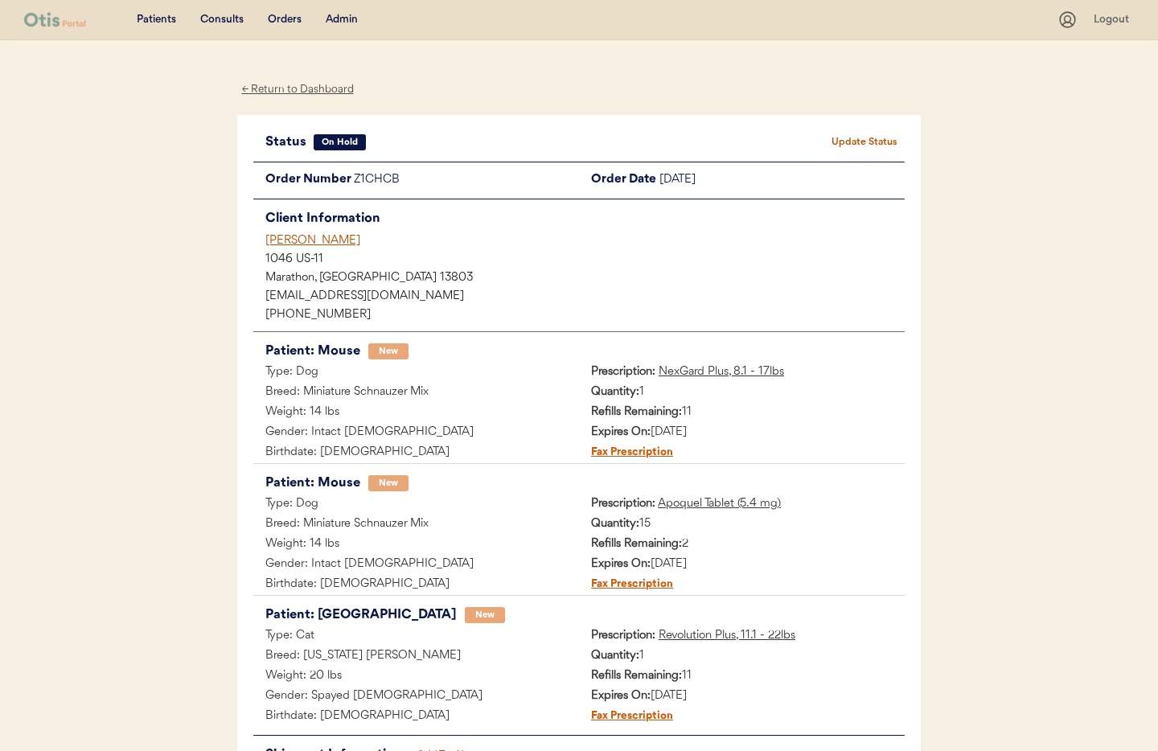
click at [856, 141] on button "Update Status" at bounding box center [865, 142] width 80 height 23
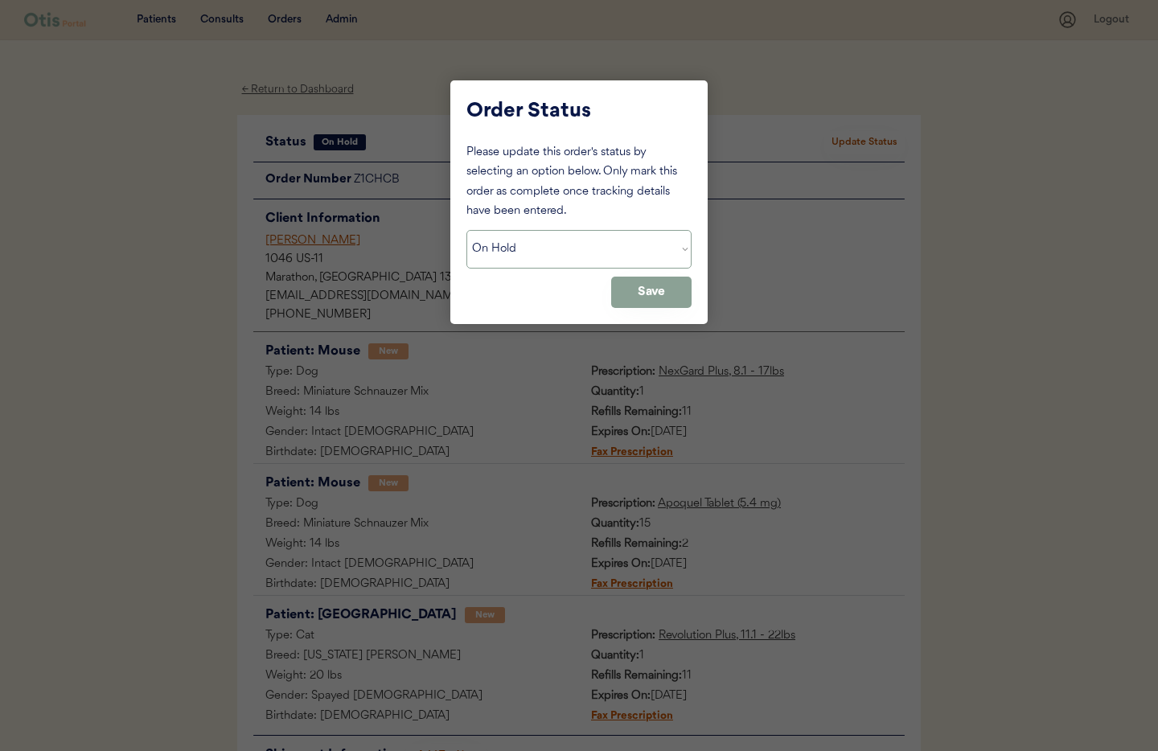
click at [576, 250] on select "Status On Hold New In Progress Complete Pending HW Consent Canceled" at bounding box center [579, 249] width 225 height 39
select select ""new""
click at [467, 230] on select "Status On Hold New In Progress Complete Pending HW Consent Canceled" at bounding box center [579, 249] width 225 height 39
click at [643, 295] on button "Save" at bounding box center [651, 292] width 80 height 31
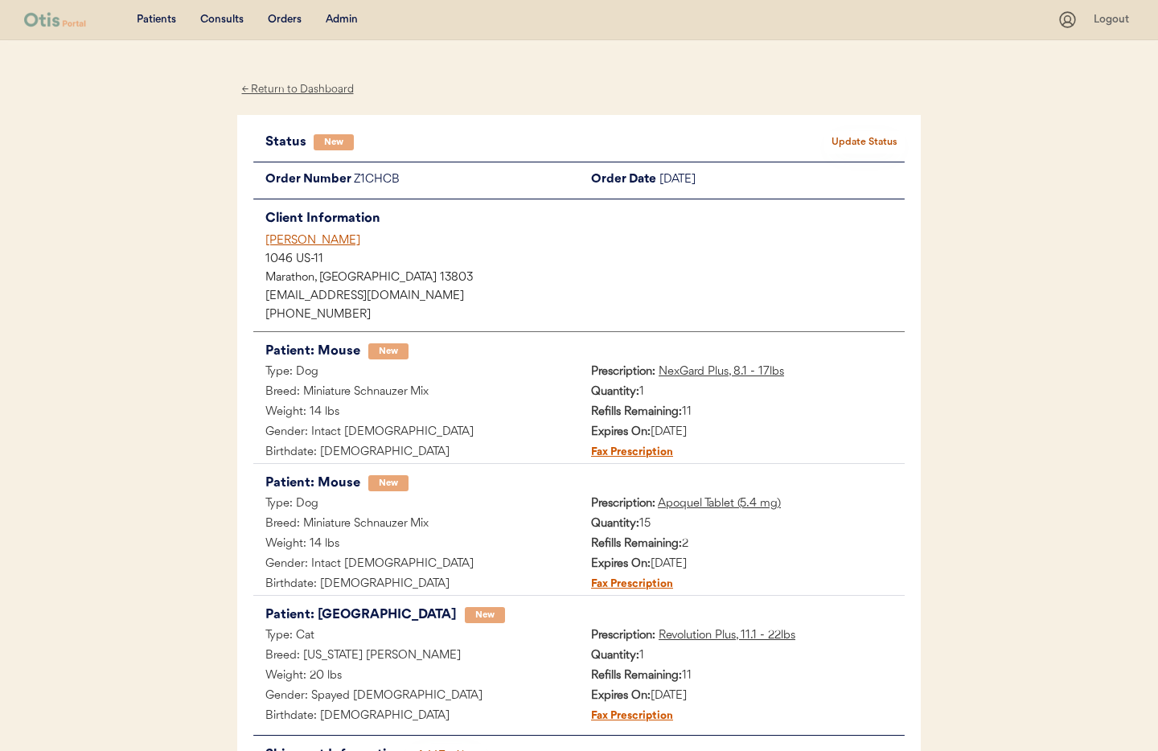
click at [293, 241] on div "Debra Sloughter" at bounding box center [585, 240] width 640 height 17
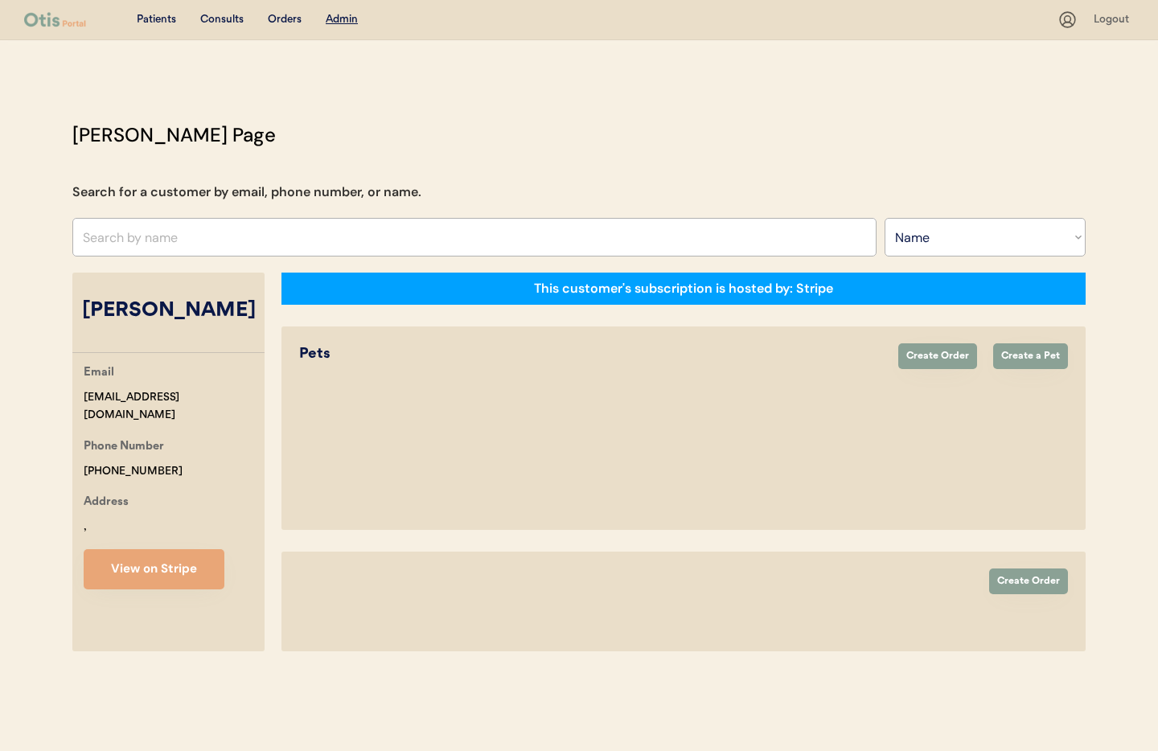
select select ""Name""
select select "true"
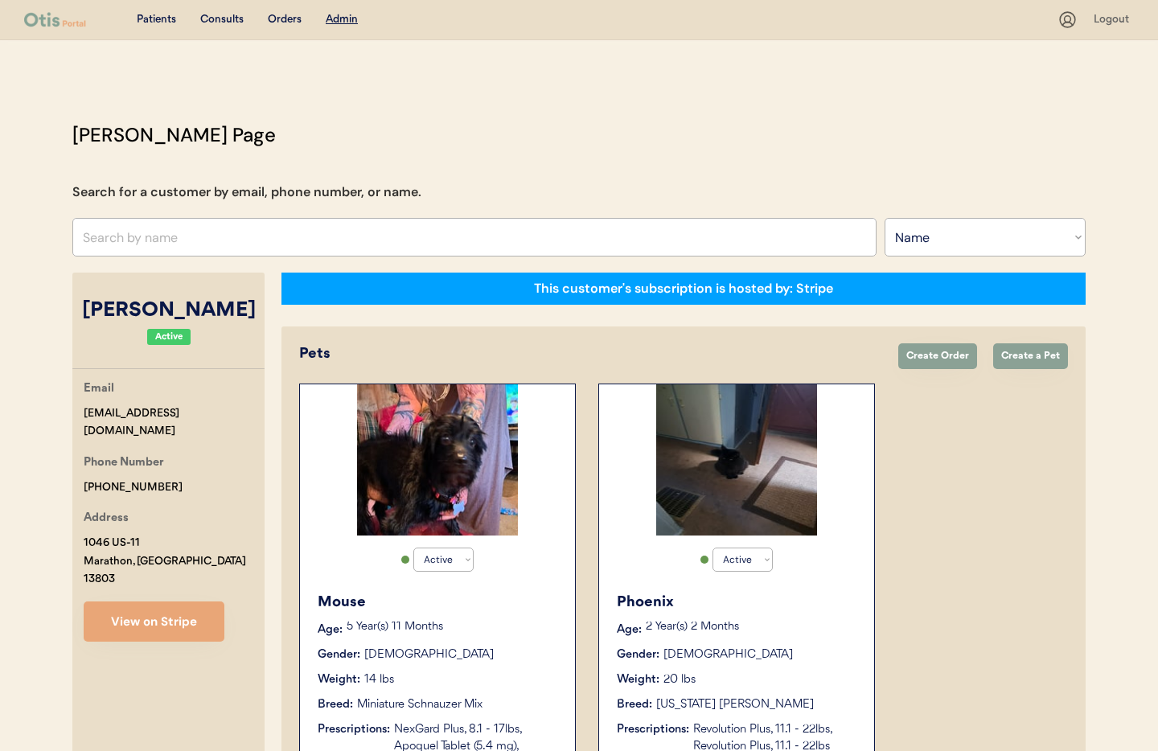
click at [797, 669] on div "Phoenix Age: 2 Year(s) 2 Months Gender: Female Weight: 20 lbs Breed: Maine Coon…" at bounding box center [736, 673] width 259 height 179
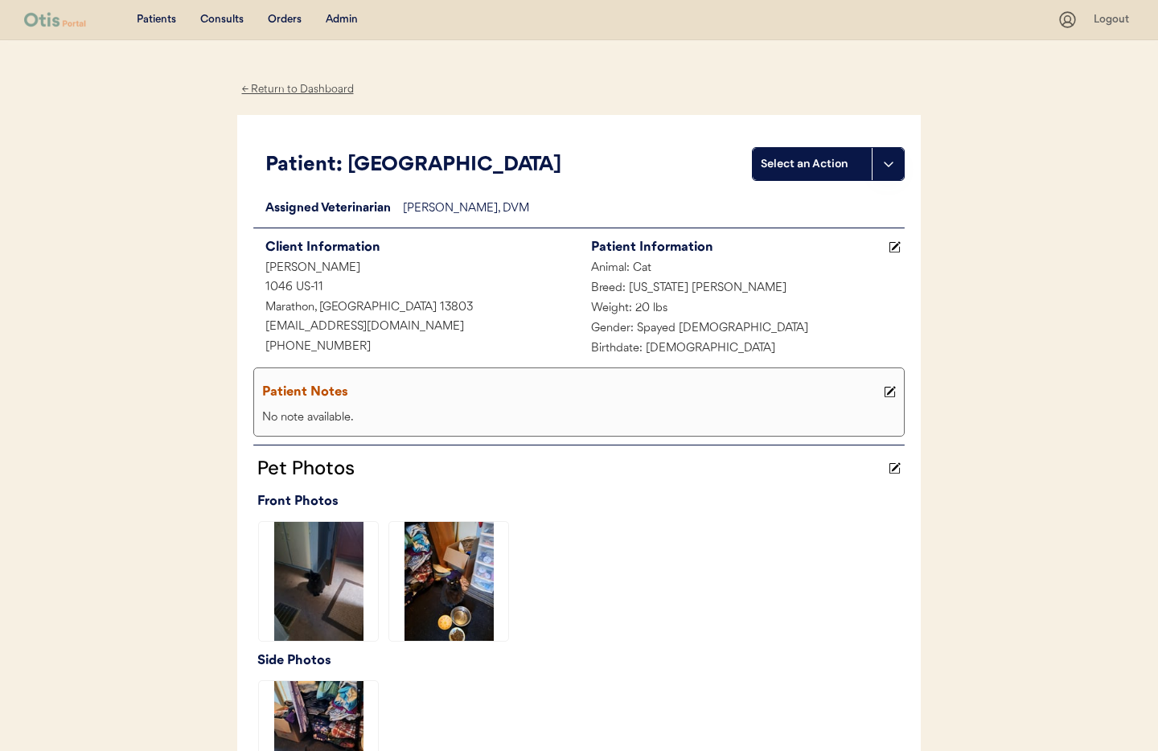
click at [303, 93] on div "← Return to Dashboard" at bounding box center [297, 89] width 121 height 19
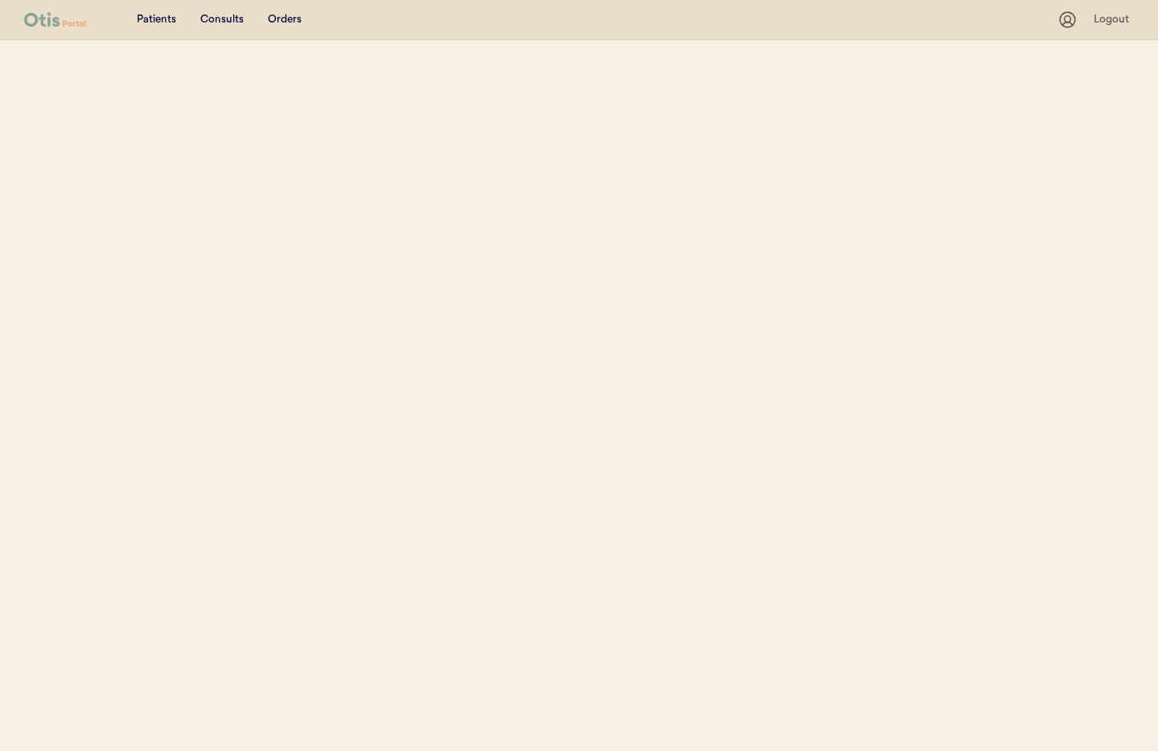
select select ""Name""
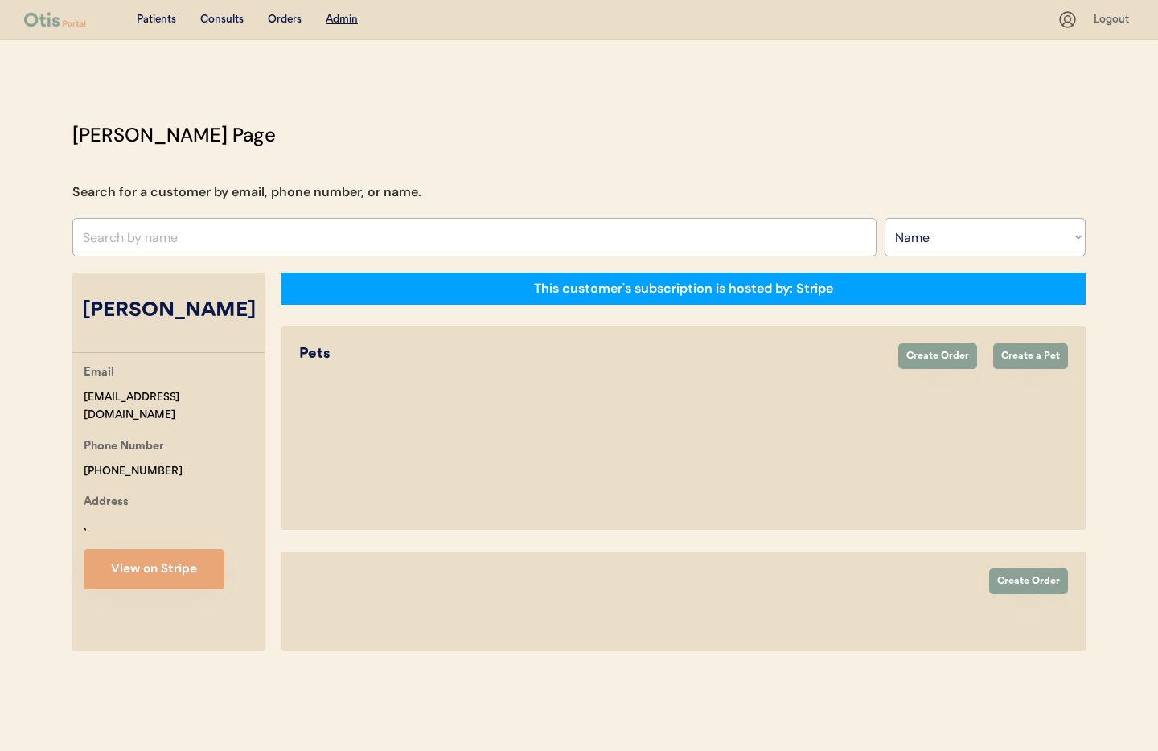
select select "true"
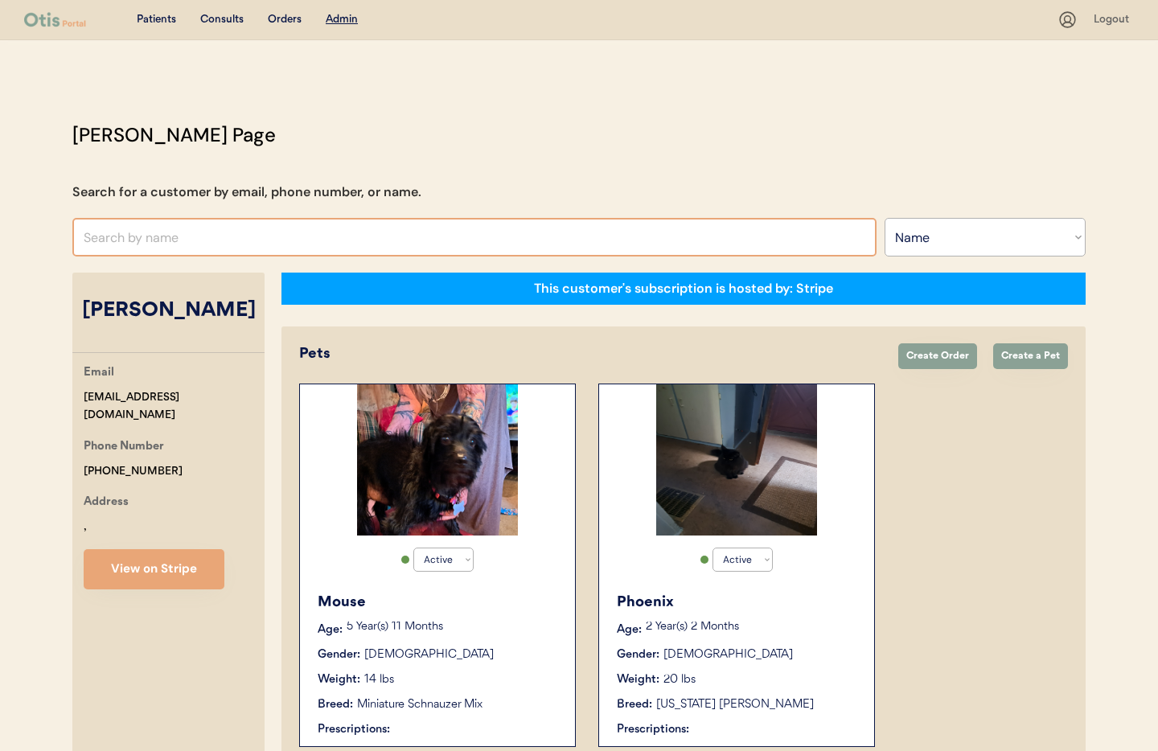
click at [249, 226] on input "text" at bounding box center [474, 237] width 804 height 39
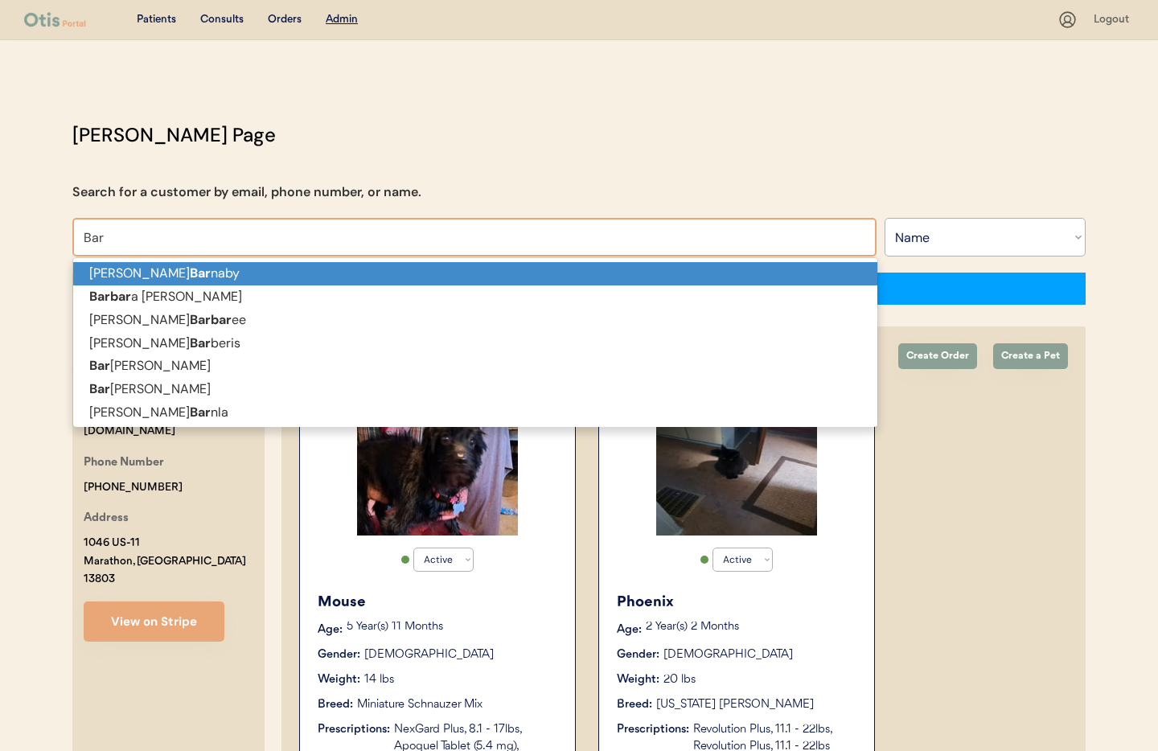
type input "Barb"
type input "Barbara Rusakova"
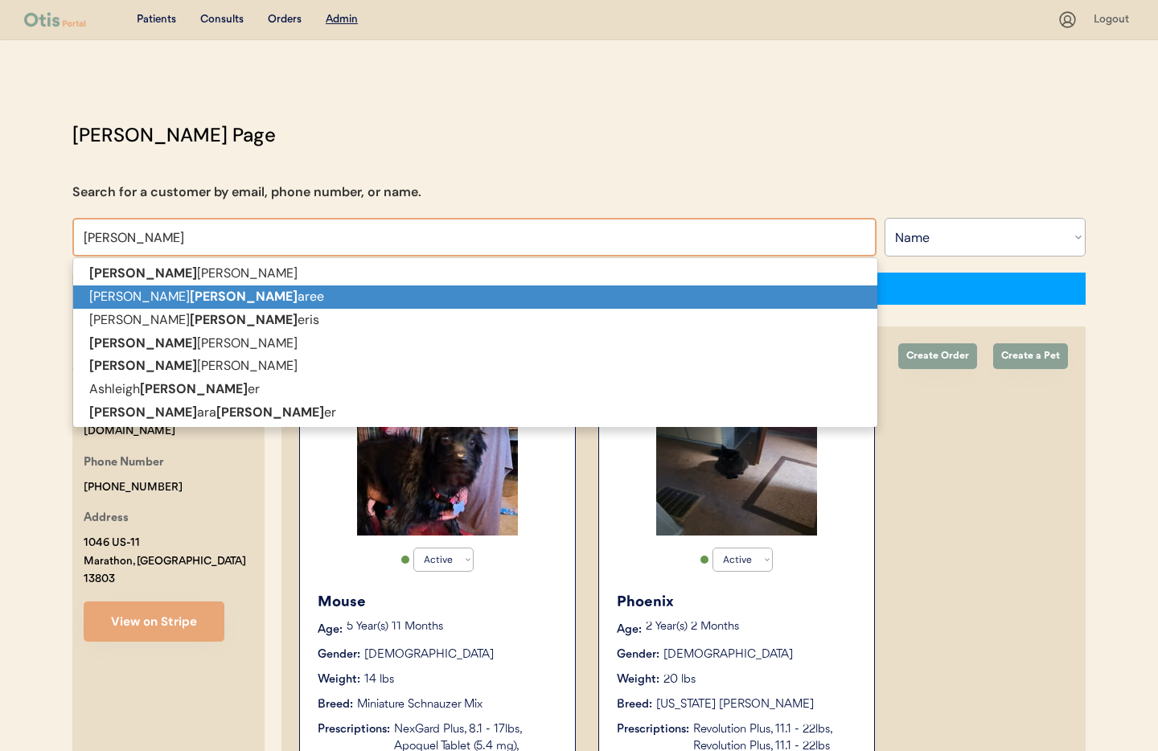
click at [208, 290] on p "Denise Barb aree" at bounding box center [475, 297] width 804 height 23
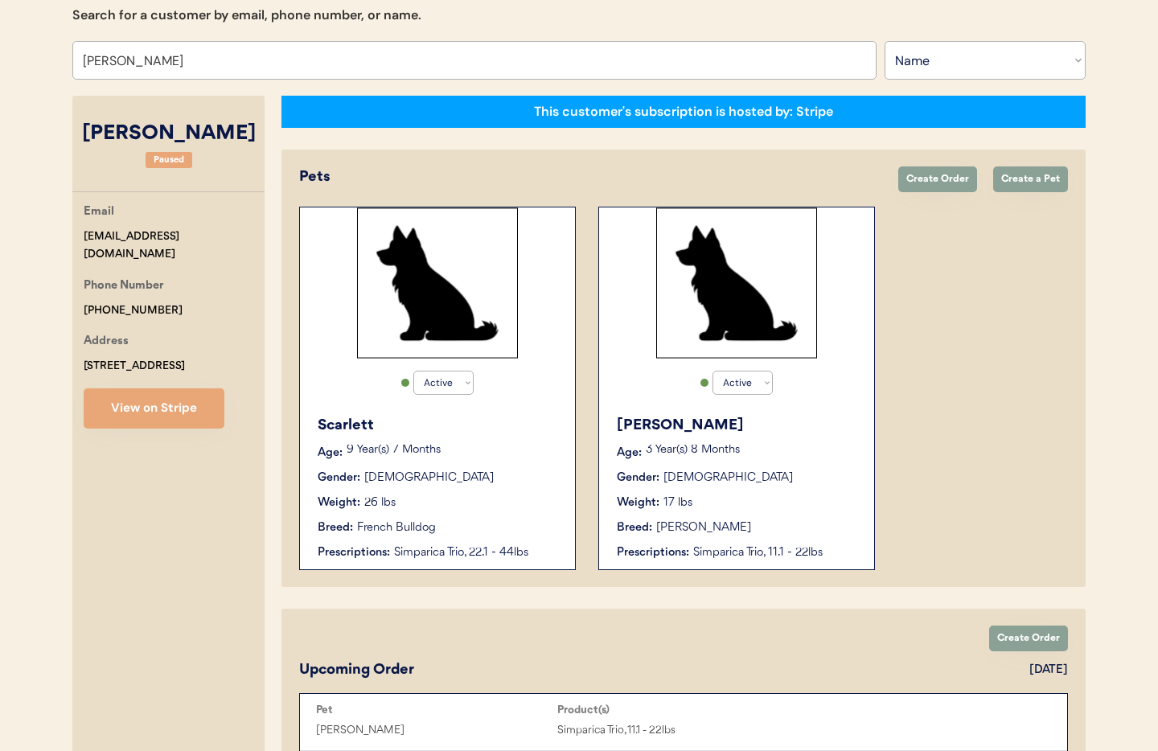
scroll to position [179, 0]
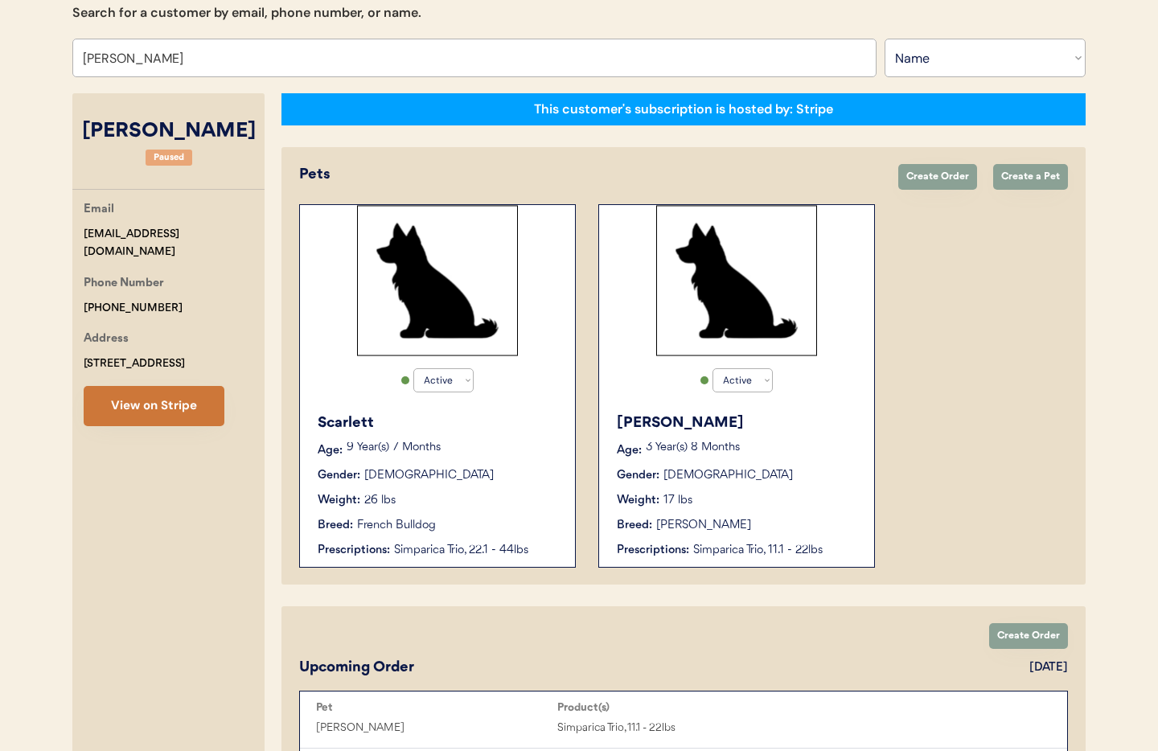
click at [200, 409] on button "View on Stripe" at bounding box center [154, 406] width 141 height 40
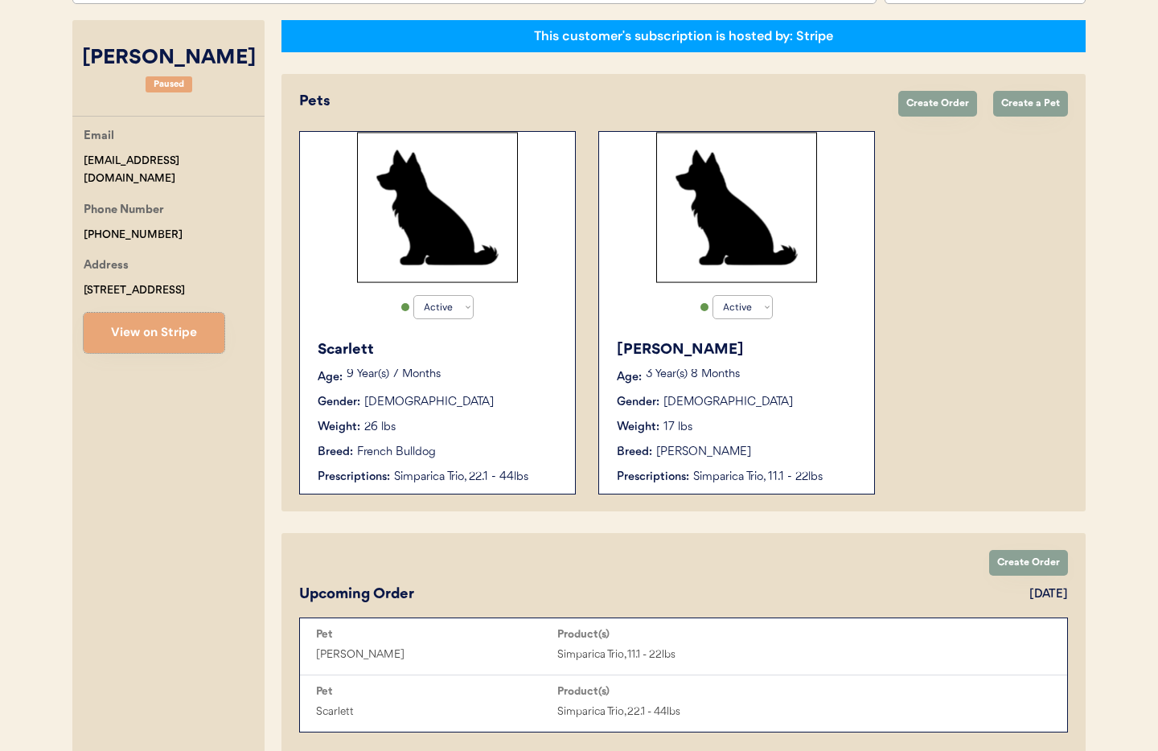
scroll to position [0, 0]
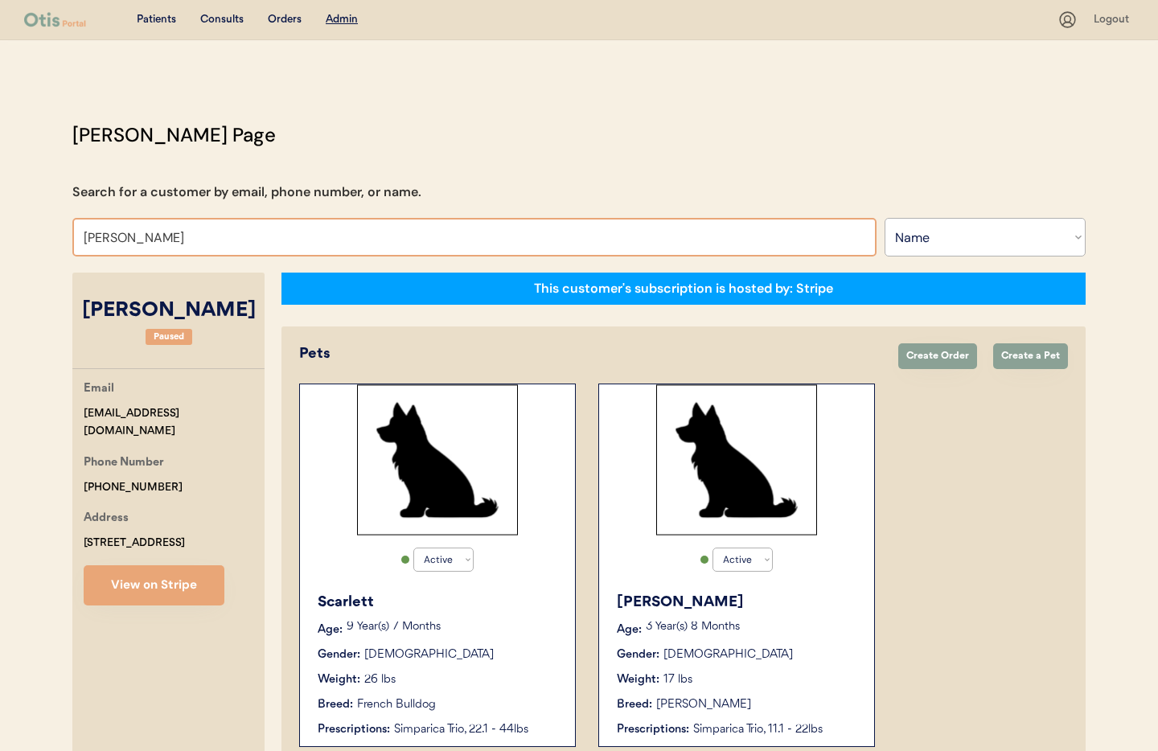
drag, startPoint x: 198, startPoint y: 241, endPoint x: 35, endPoint y: 235, distance: 163.4
paste input "Michael LaVancha"
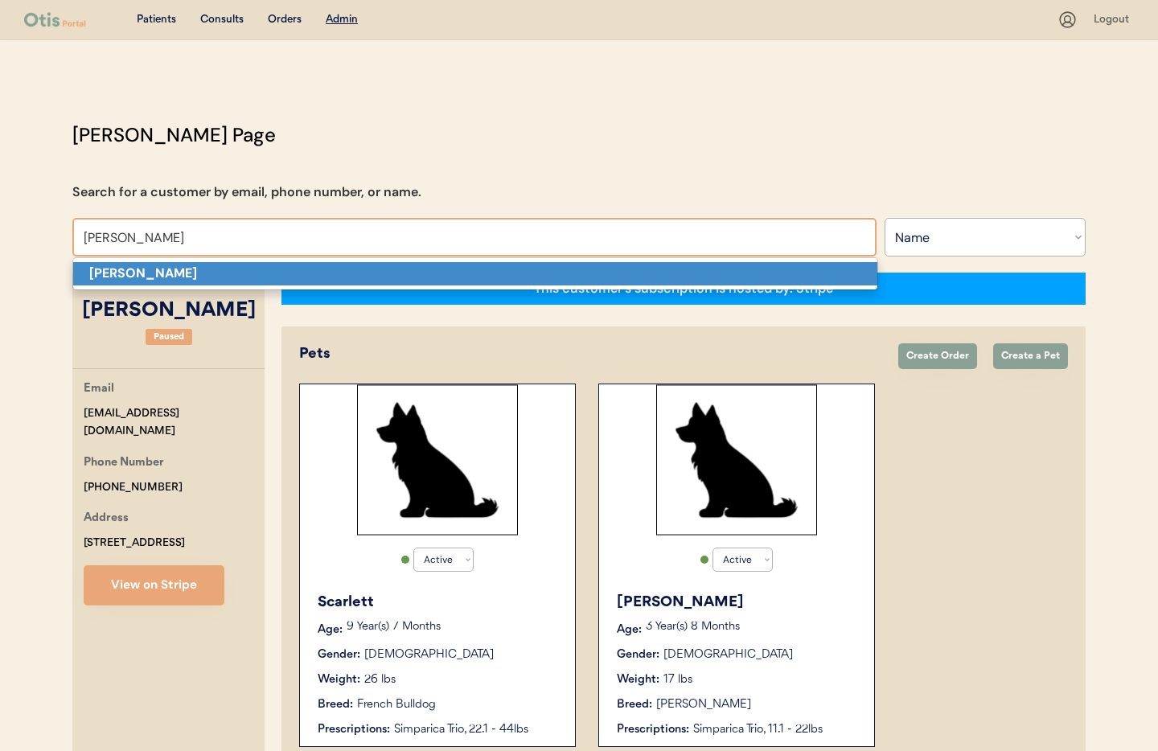
click at [167, 269] on strong "Michael LaVancha" at bounding box center [143, 273] width 108 height 17
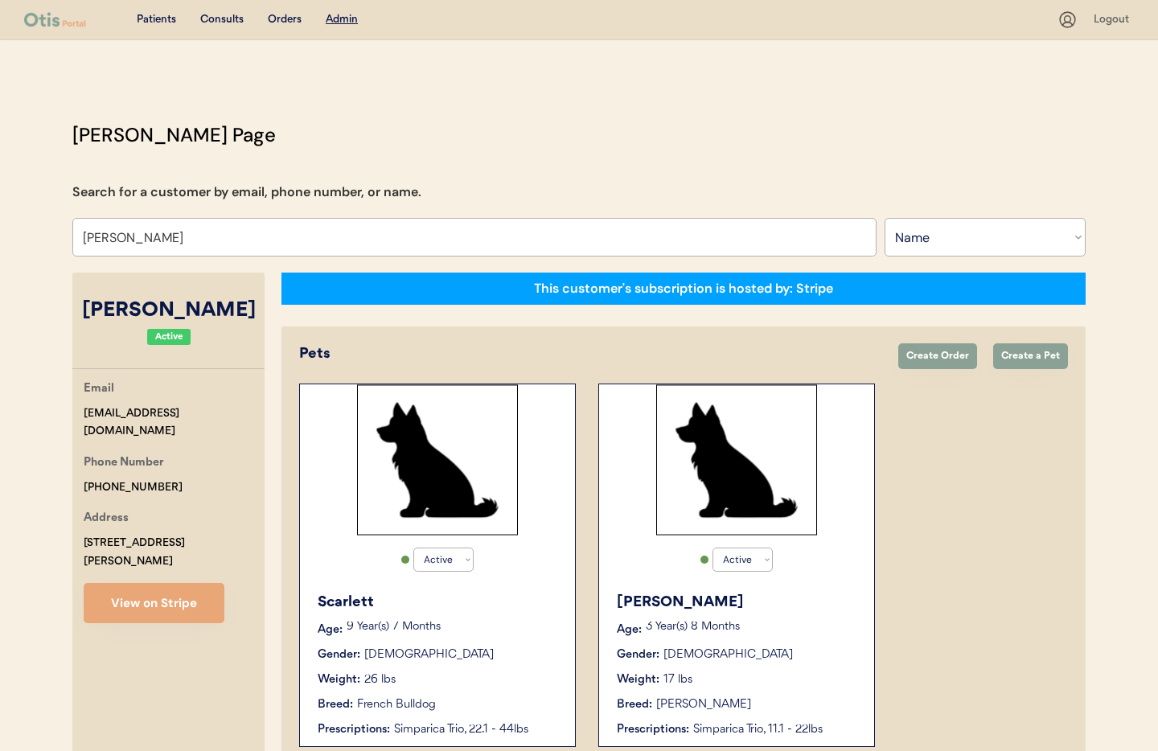
type input "Michael LaVancha"
select select "true"
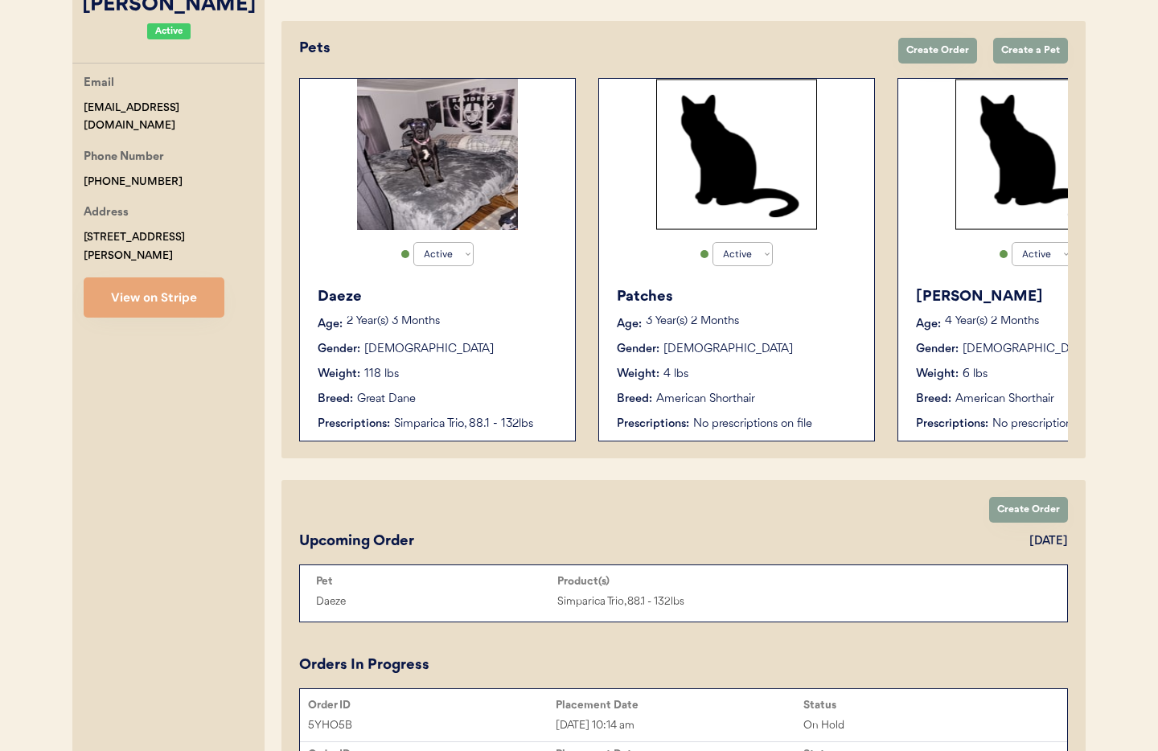
scroll to position [213, 0]
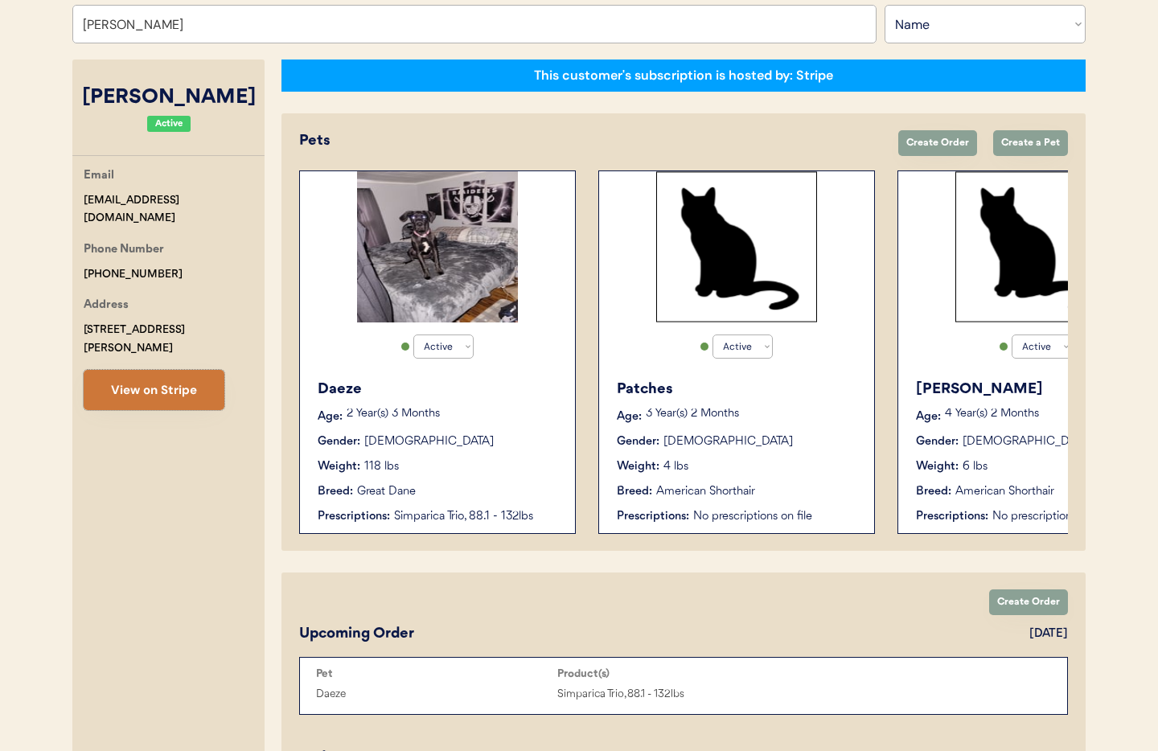
click at [153, 375] on button "View on Stripe" at bounding box center [154, 390] width 141 height 40
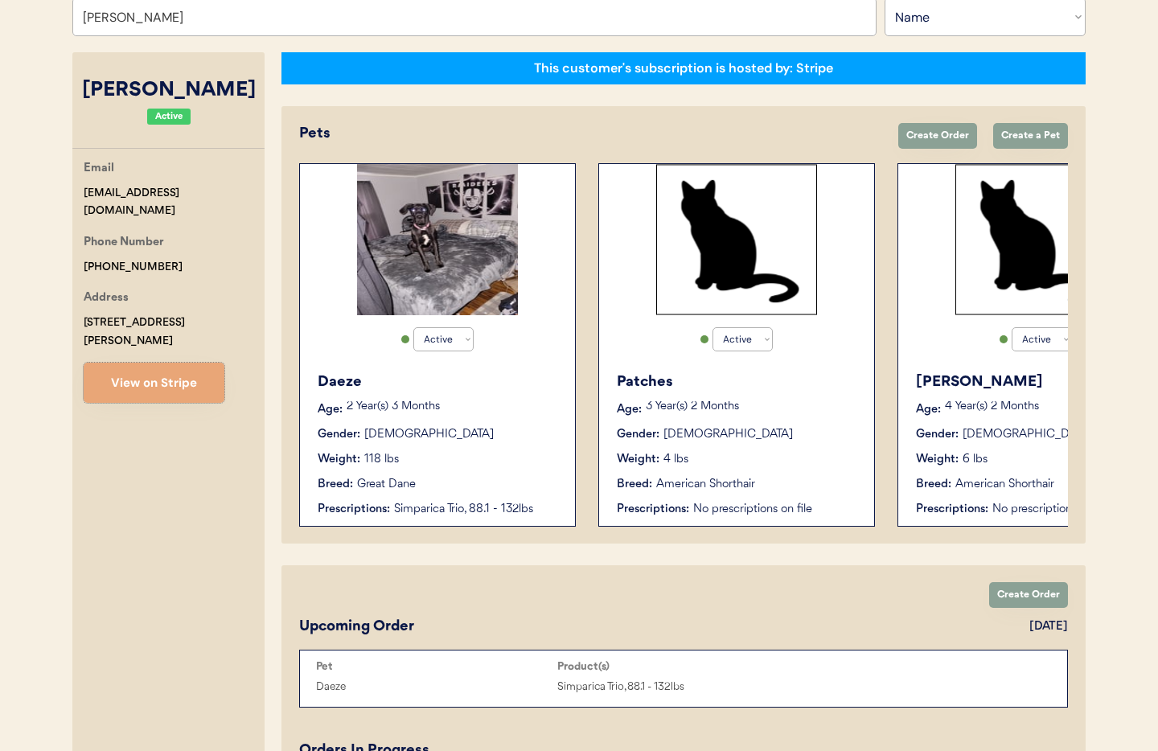
scroll to position [208, 0]
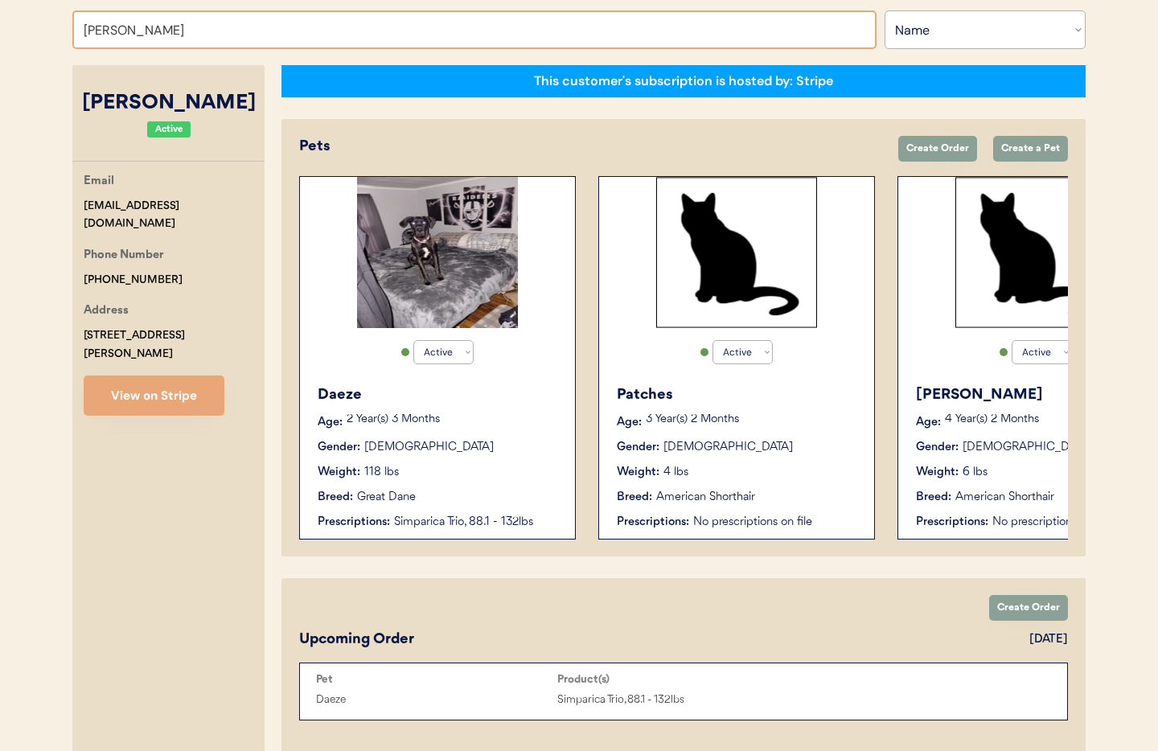
drag, startPoint x: 222, startPoint y: 28, endPoint x: 0, endPoint y: 23, distance: 222.1
click at [0, 23] on div "Patients Consults Orders Admin Logout Otis Admin Page Search for a customer by …" at bounding box center [579, 692] width 1158 height 1800
type input "Cathe"
type input "Catherine Ingram"
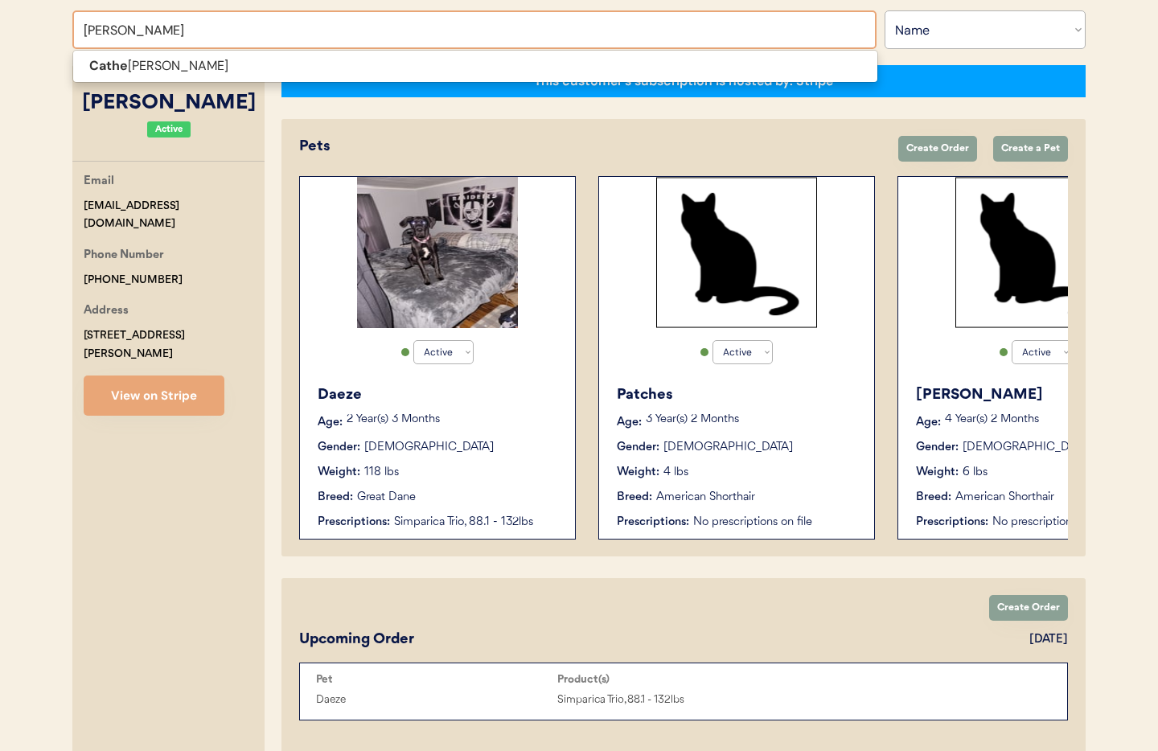
type input "Catherine"
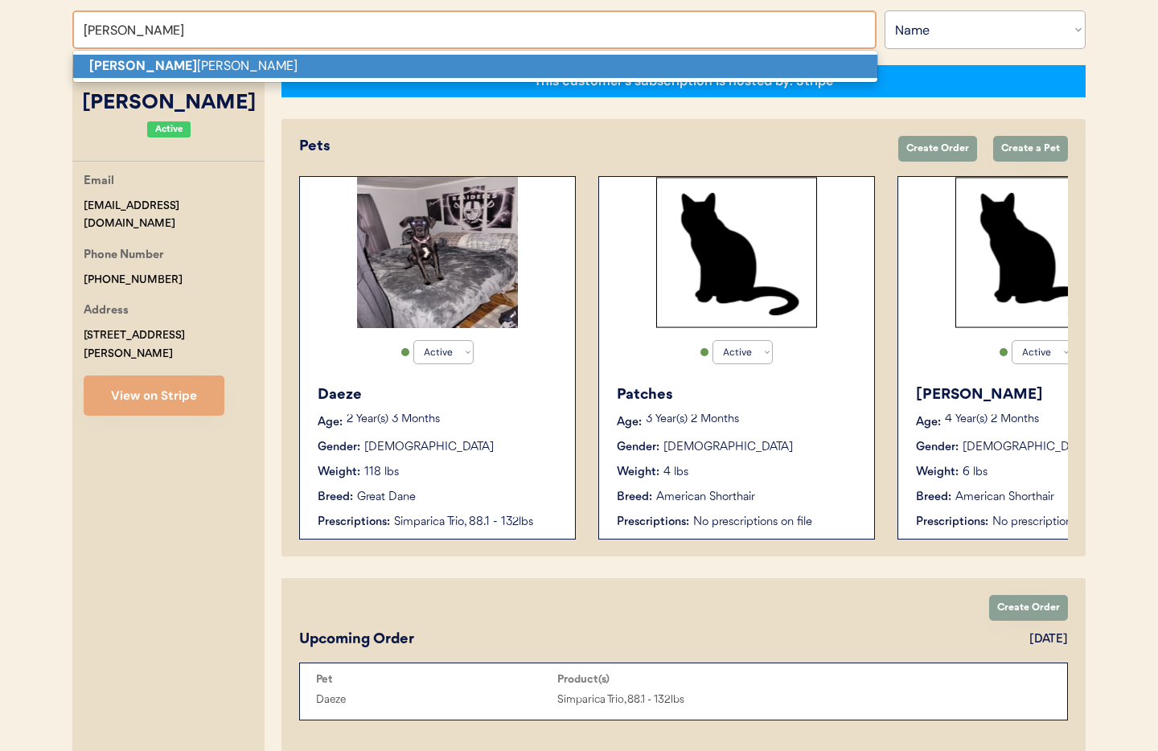
click at [115, 68] on strong "Catherine" at bounding box center [143, 65] width 108 height 17
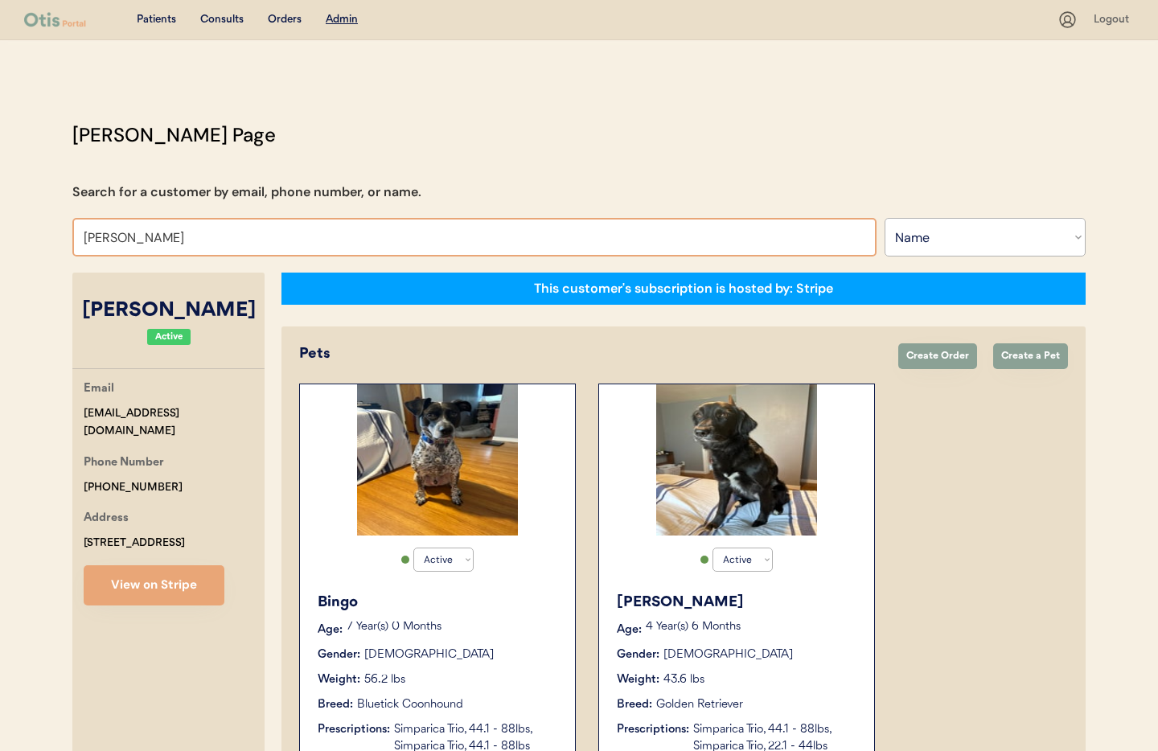
drag, startPoint x: 138, startPoint y: 230, endPoint x: 0, endPoint y: 216, distance: 139.0
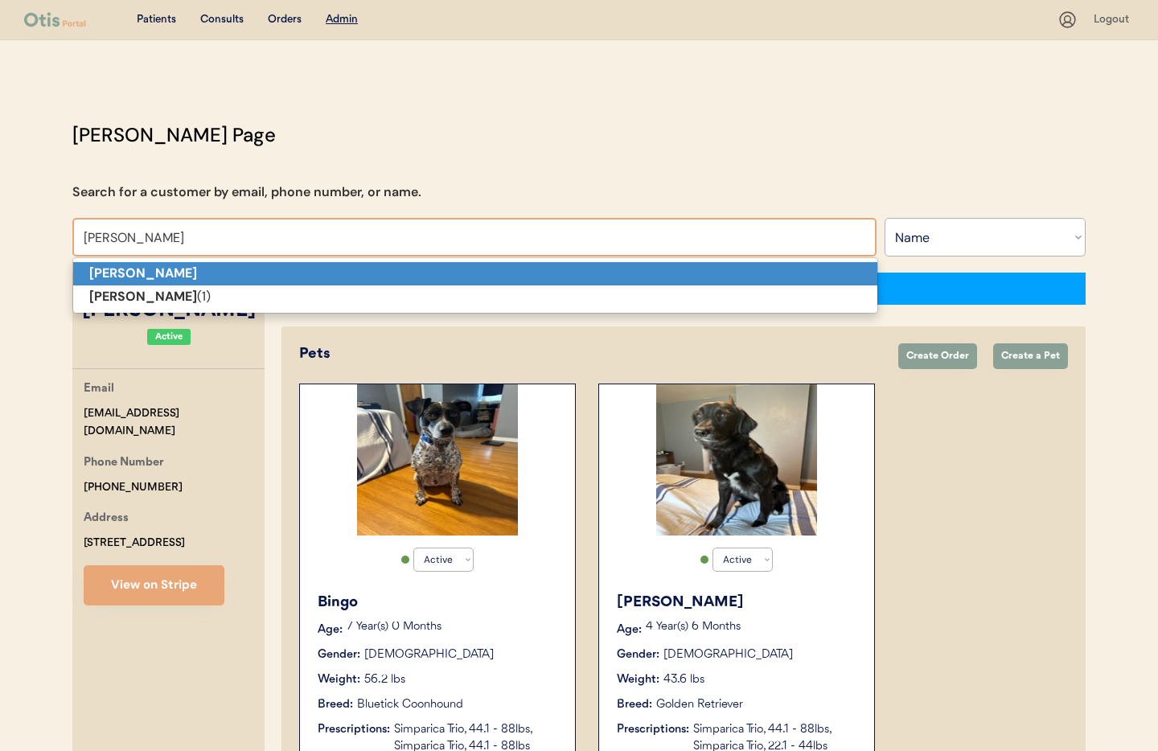
click at [158, 277] on strong "Jennifer Bates" at bounding box center [143, 273] width 108 height 17
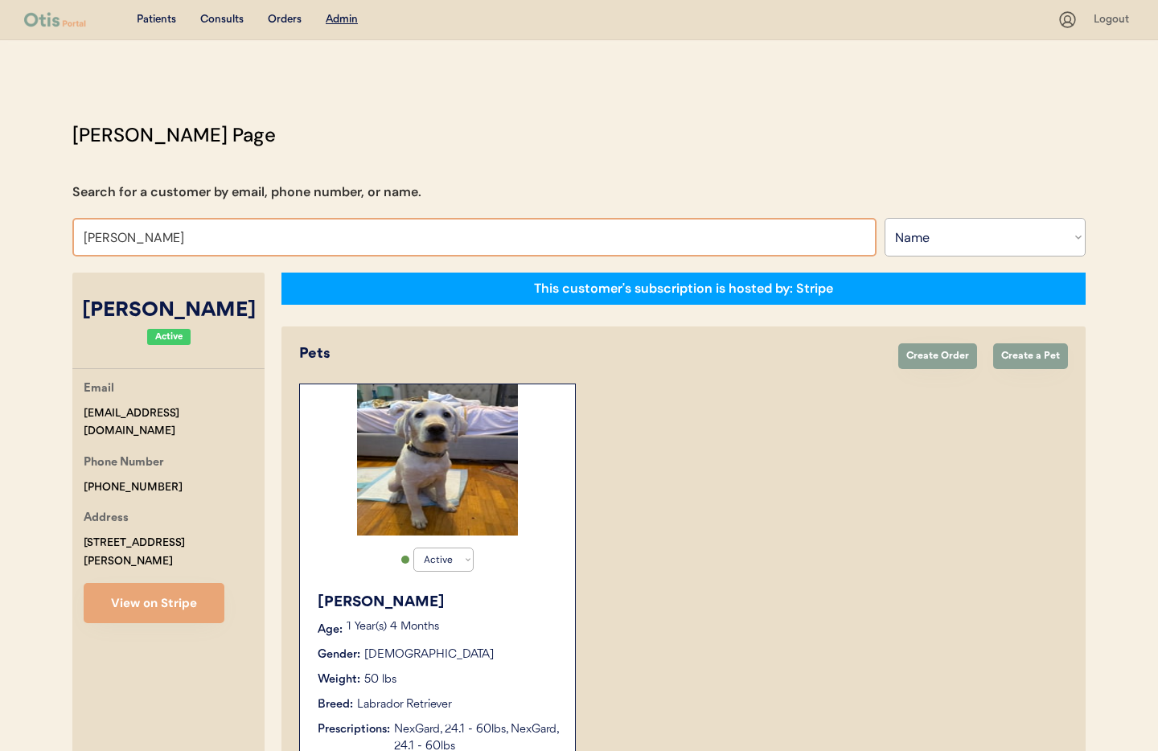
drag, startPoint x: 146, startPoint y: 241, endPoint x: 69, endPoint y: 233, distance: 77.6
type input "ca"
type input "carli Reeves"
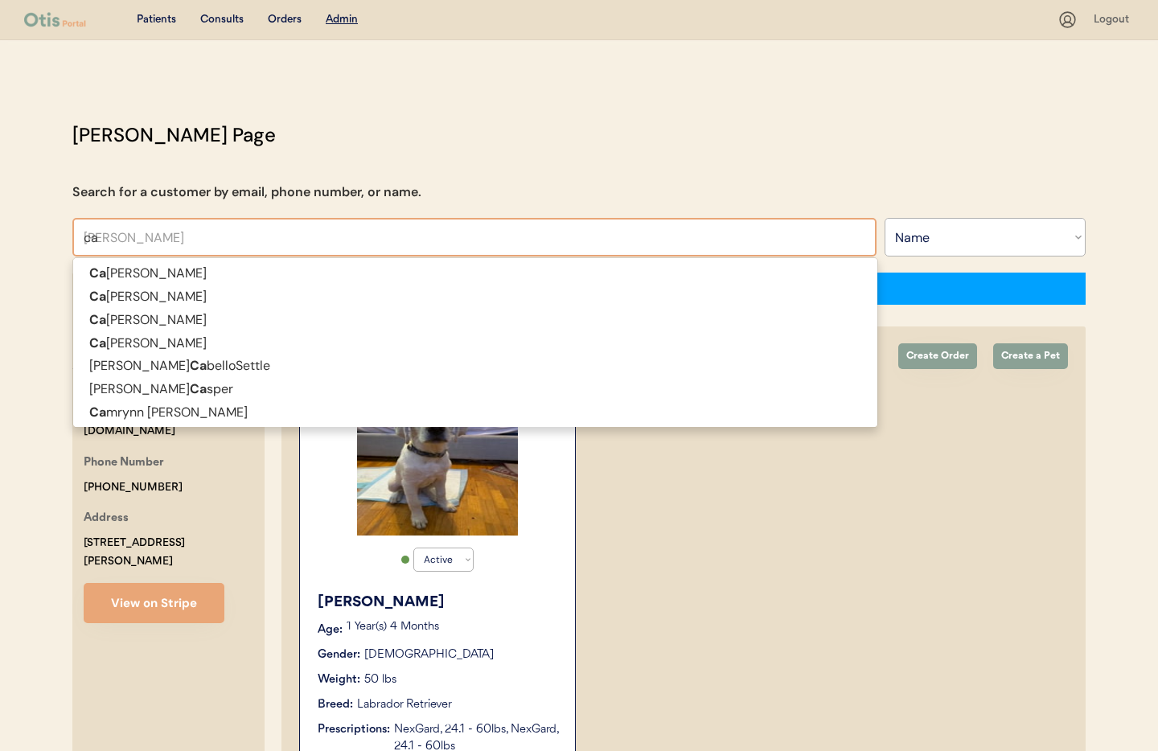
type input "cat"
type input "catina Mason"
type input "cath"
type input "catherine Ingram"
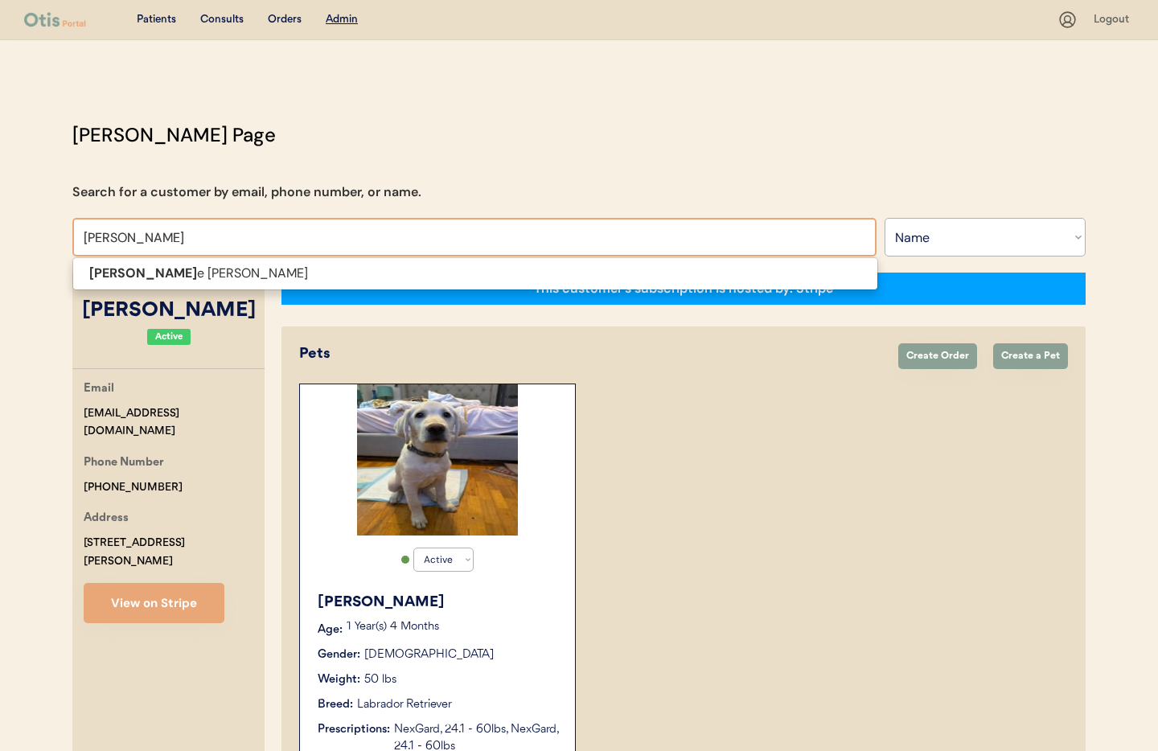
type input "catherine"
type input "catherine in"
type input "catherine ingram"
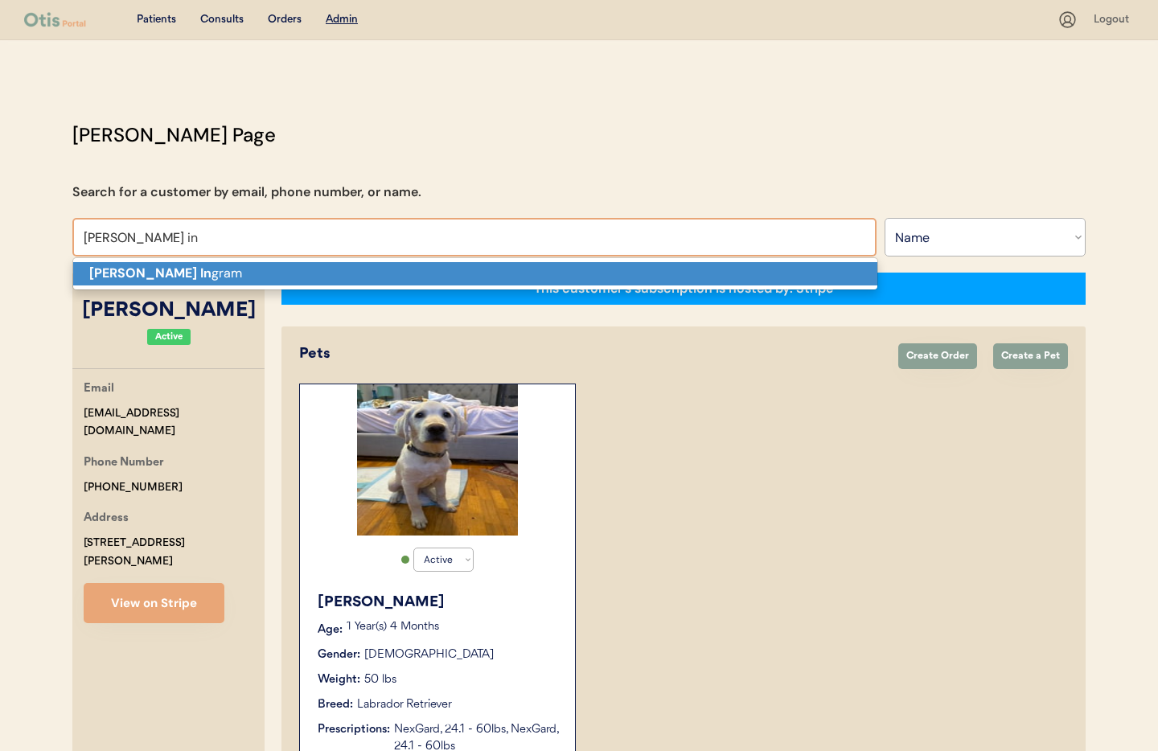
click at [117, 282] on p "Catherine In gram" at bounding box center [475, 273] width 804 height 23
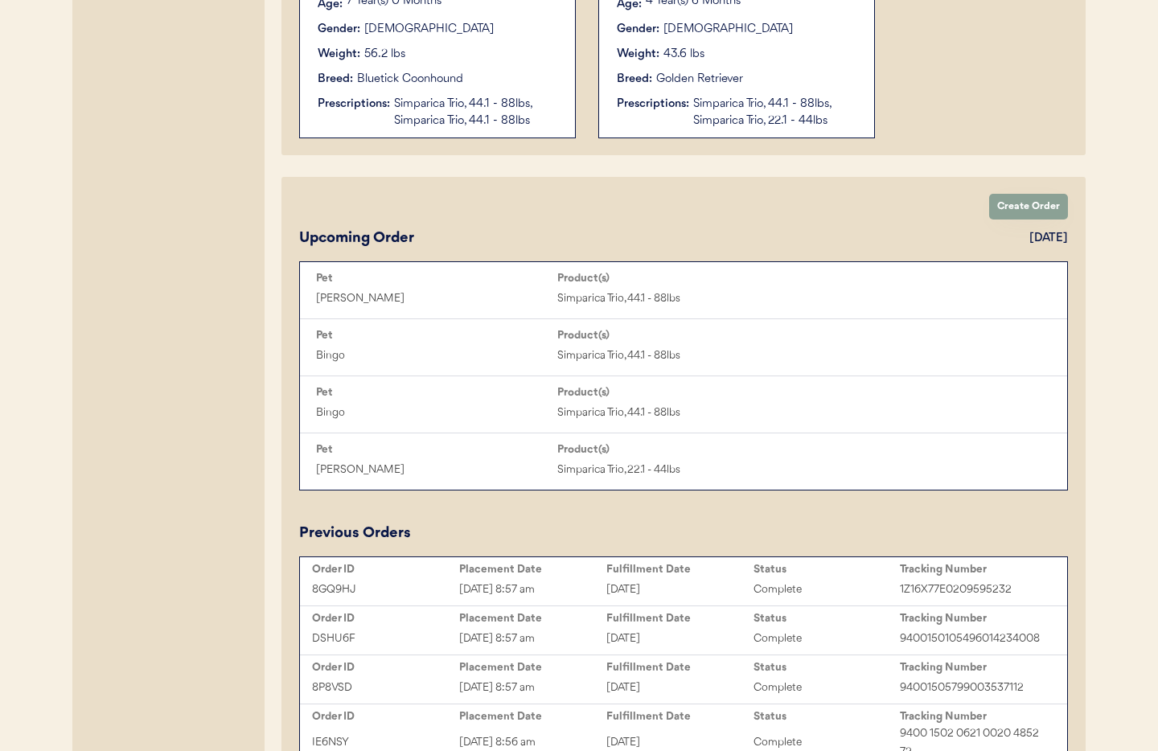
scroll to position [628, 0]
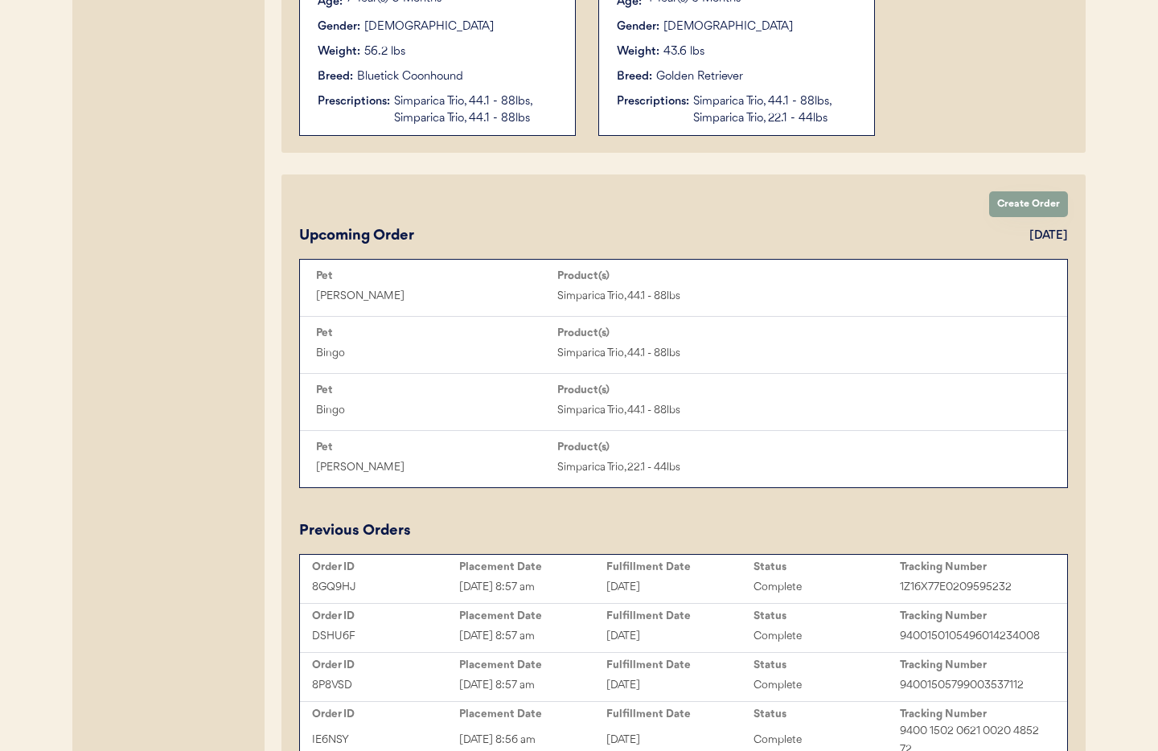
type input "Catherine Ingram"
click at [594, 582] on div "Aug 18, 2025 8:57 am" at bounding box center [532, 587] width 147 height 19
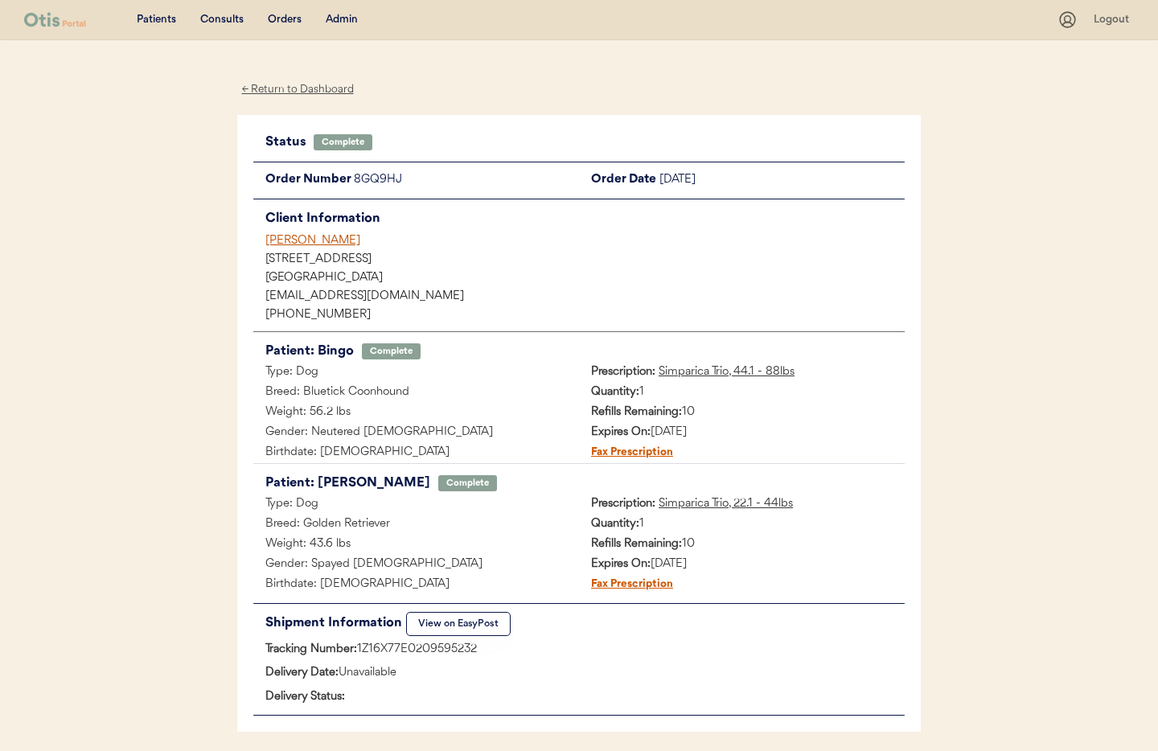
click at [273, 91] on div "← Return to Dashboard" at bounding box center [297, 89] width 121 height 19
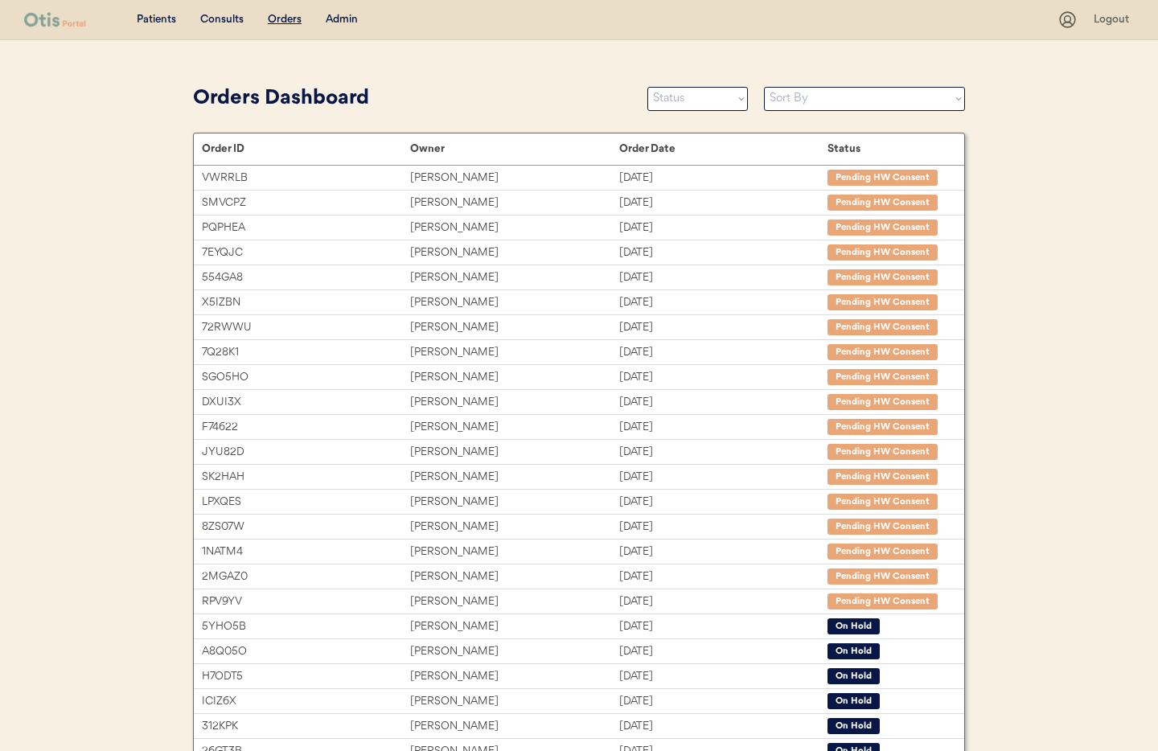
click at [348, 23] on div "Admin" at bounding box center [342, 20] width 32 height 16
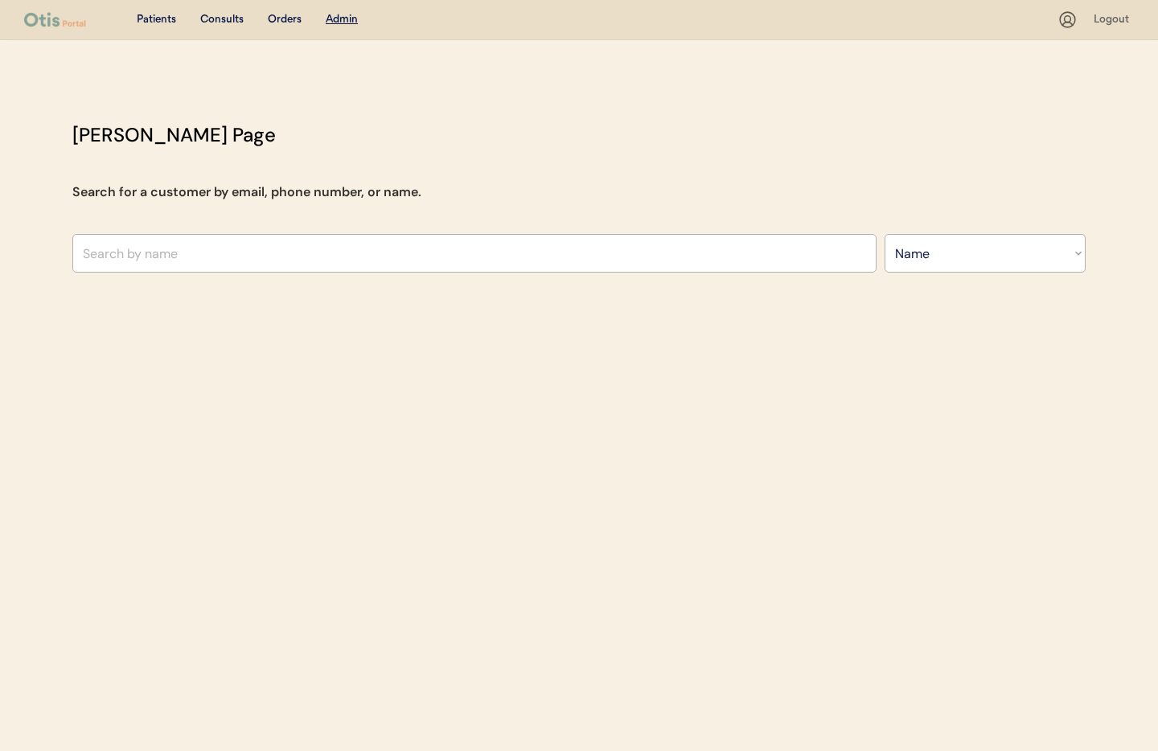
select select ""Name""
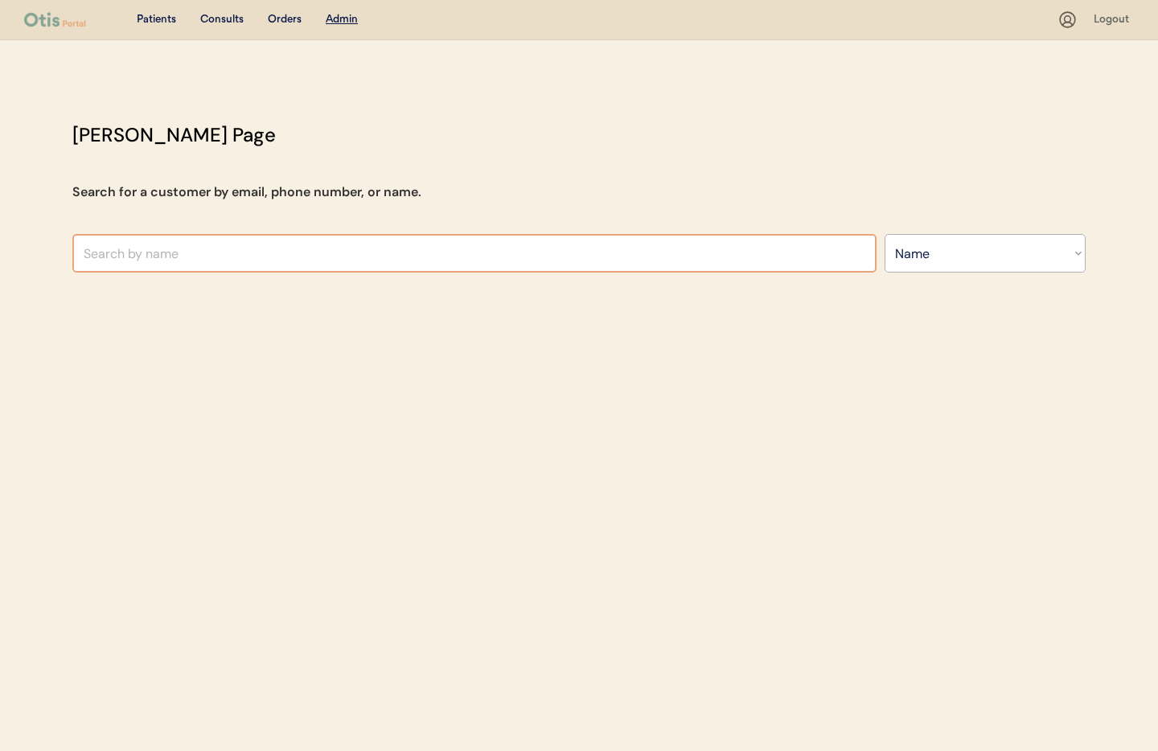
click at [162, 252] on input "text" at bounding box center [474, 253] width 804 height 39
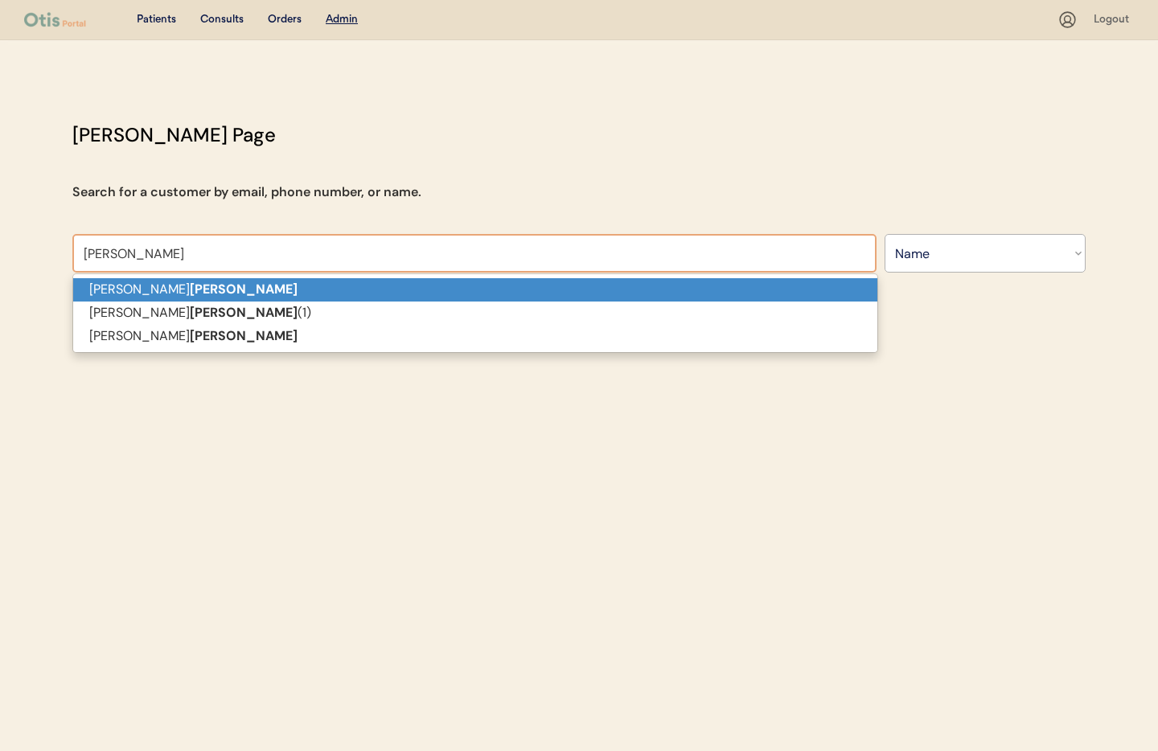
click at [190, 289] on strong "Bates" at bounding box center [244, 289] width 108 height 17
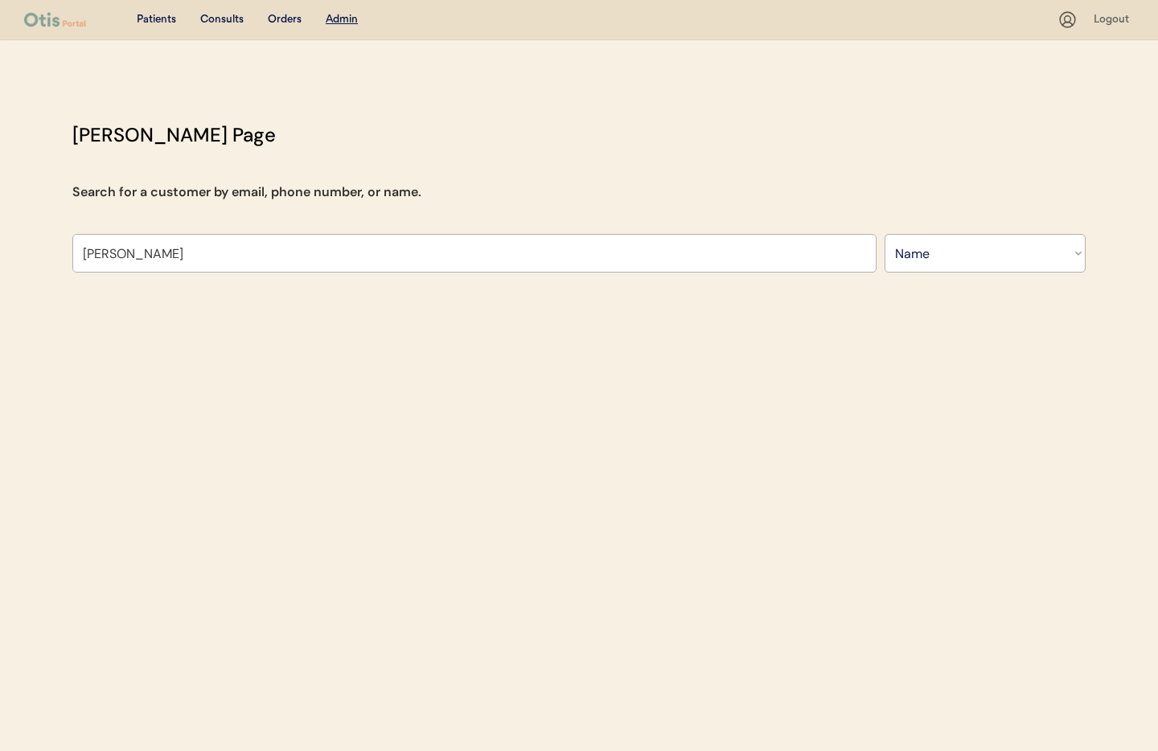
type input "Jennifer Bates"
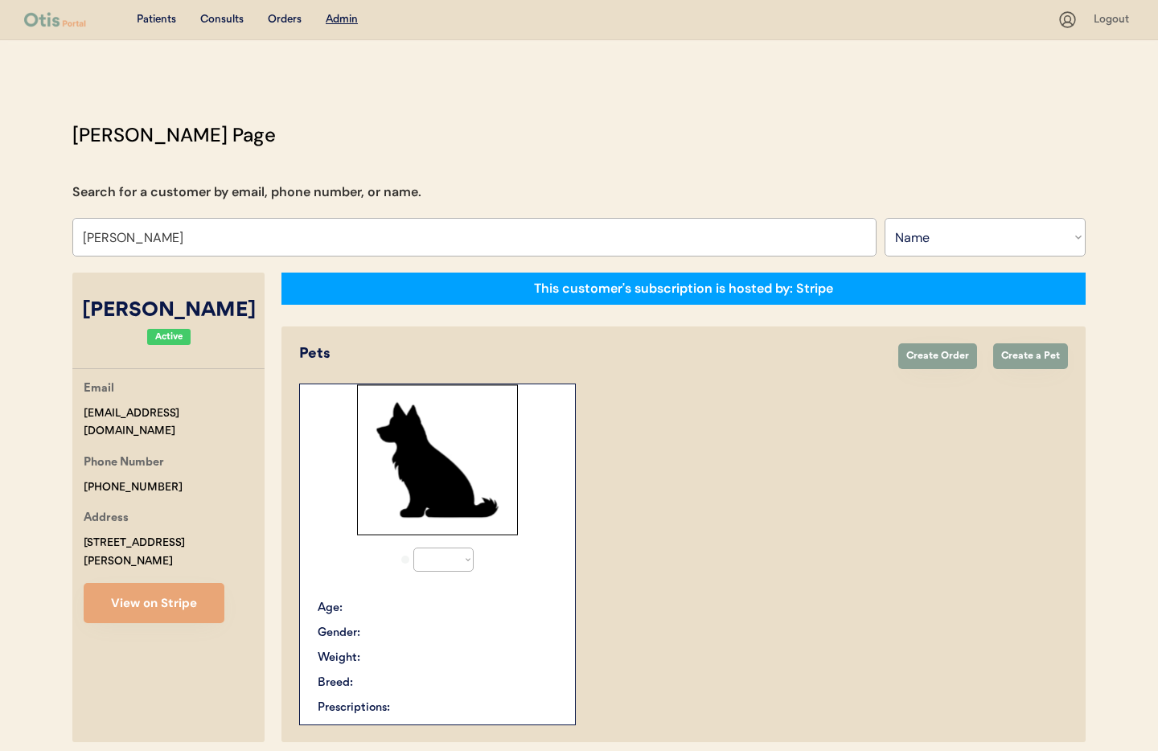
select select "true"
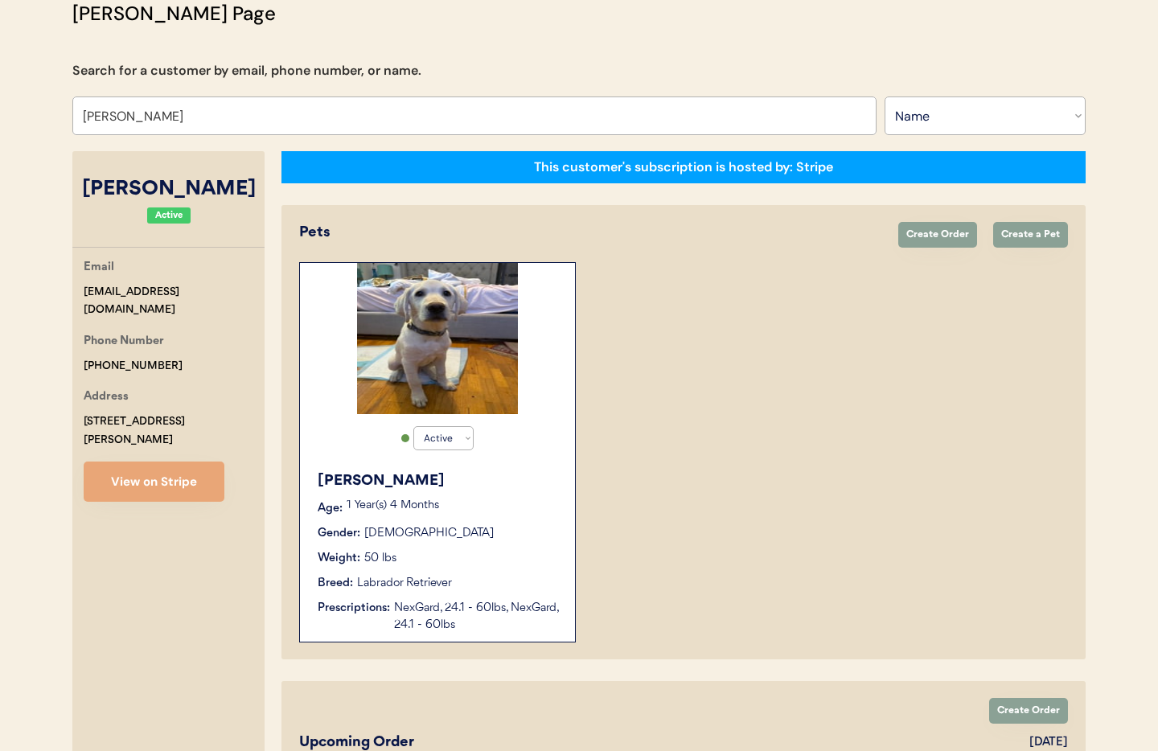
scroll to position [36, 0]
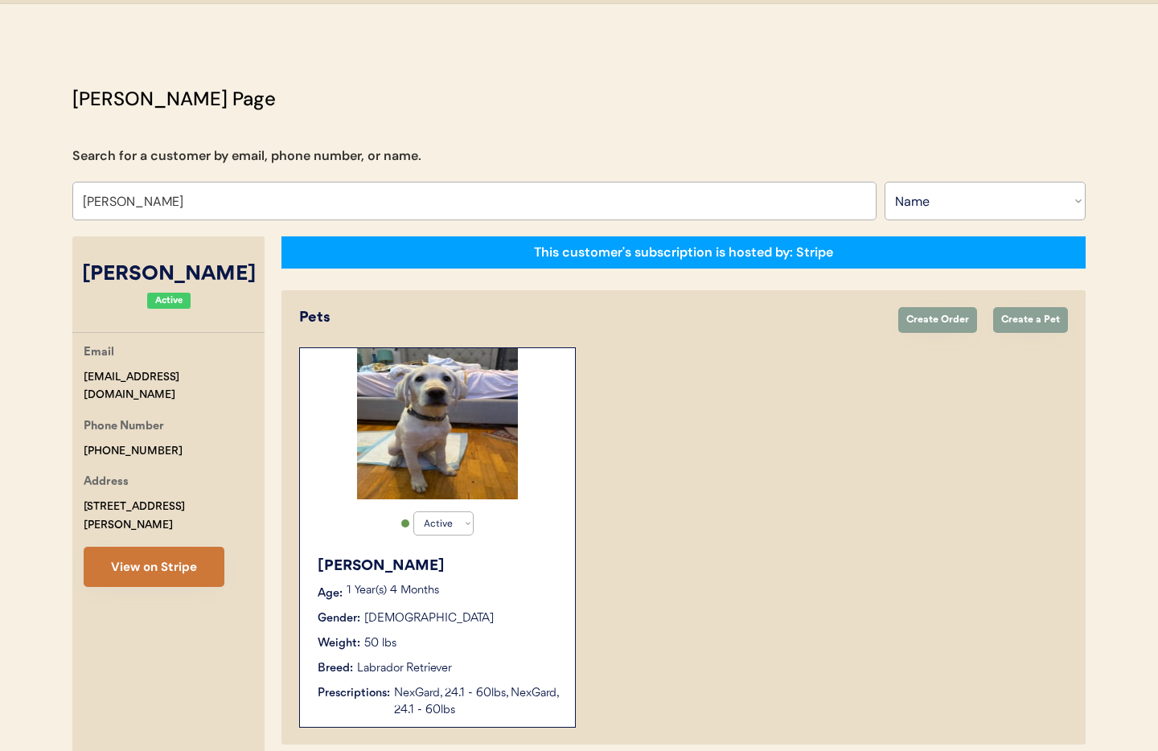
click at [163, 547] on button "View on Stripe" at bounding box center [154, 567] width 141 height 40
drag, startPoint x: 187, startPoint y: 201, endPoint x: 64, endPoint y: 201, distance: 123.1
click at [64, 201] on div "Otis Admin Page Search for a customer by email, phone number, or name. Jennifer…" at bounding box center [579, 731] width 1046 height 1294
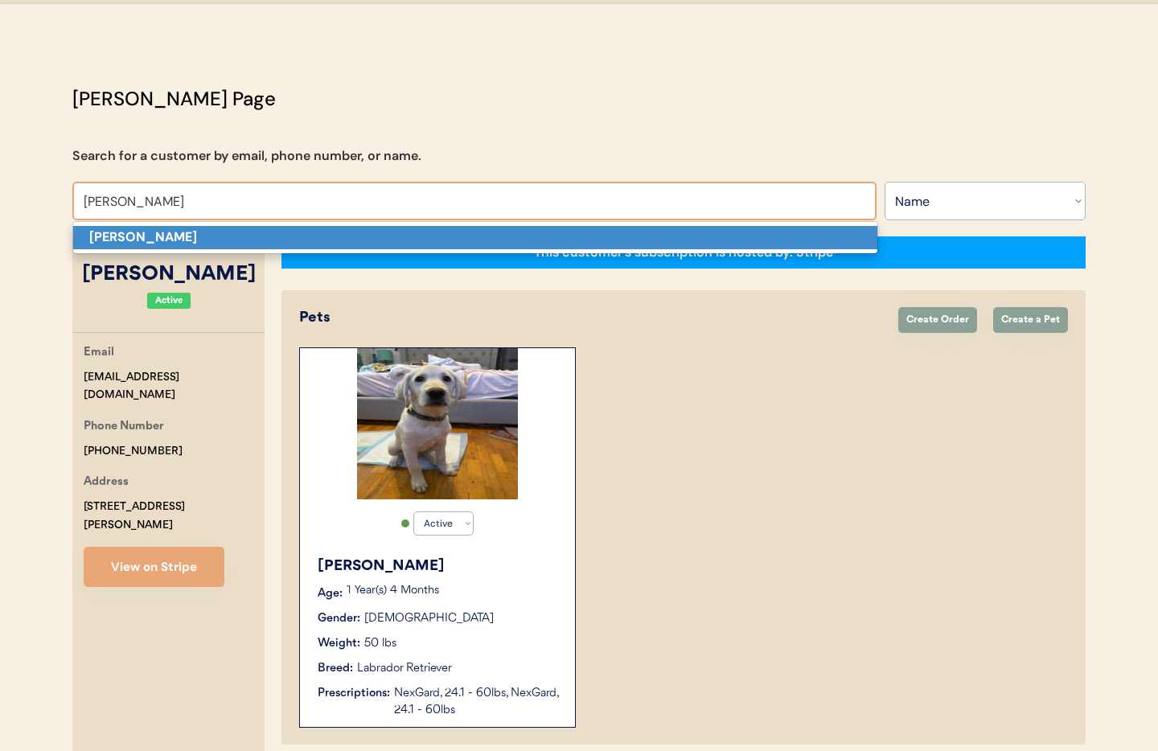
click at [118, 237] on strong "[PERSON_NAME]" at bounding box center [143, 236] width 108 height 17
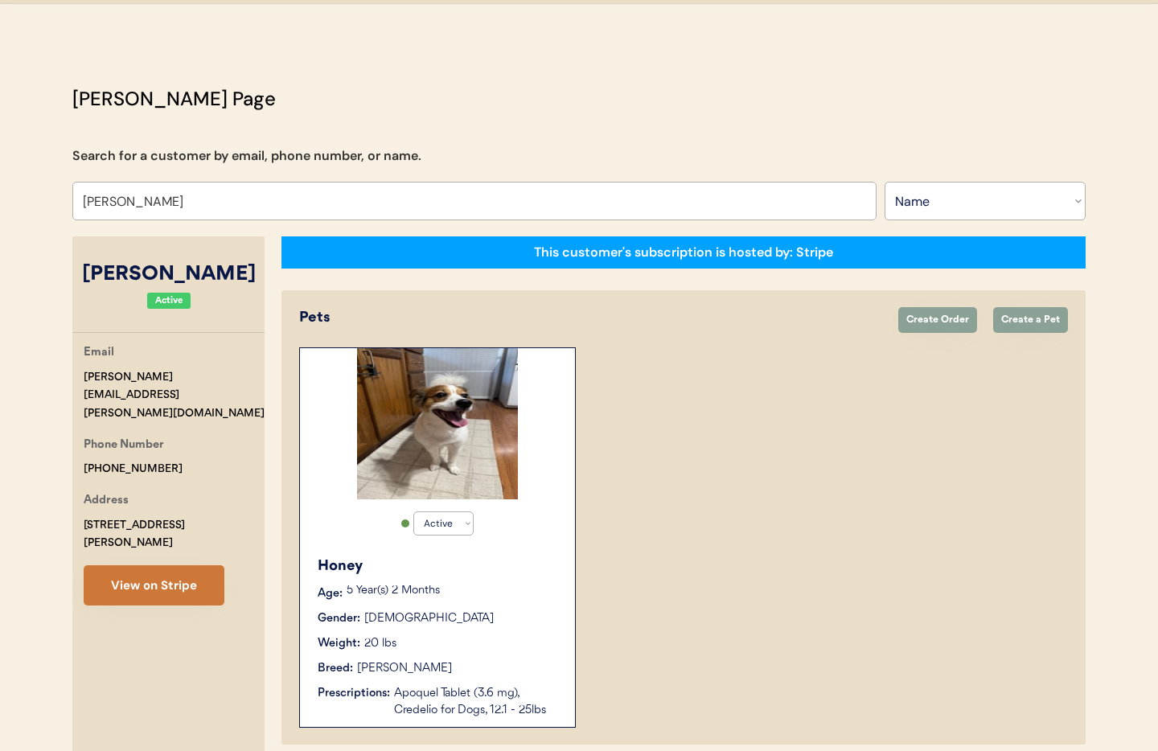
type input "[PERSON_NAME]"
click at [155, 566] on button "View on Stripe" at bounding box center [154, 586] width 141 height 40
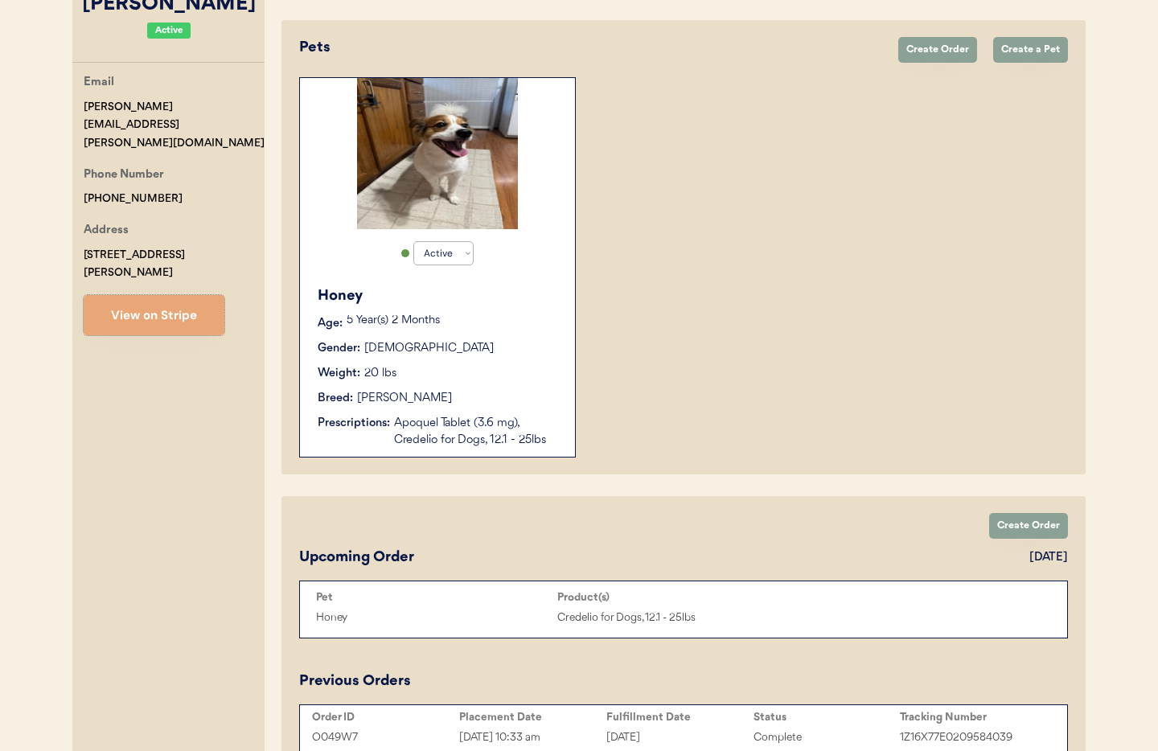
scroll to position [450, 0]
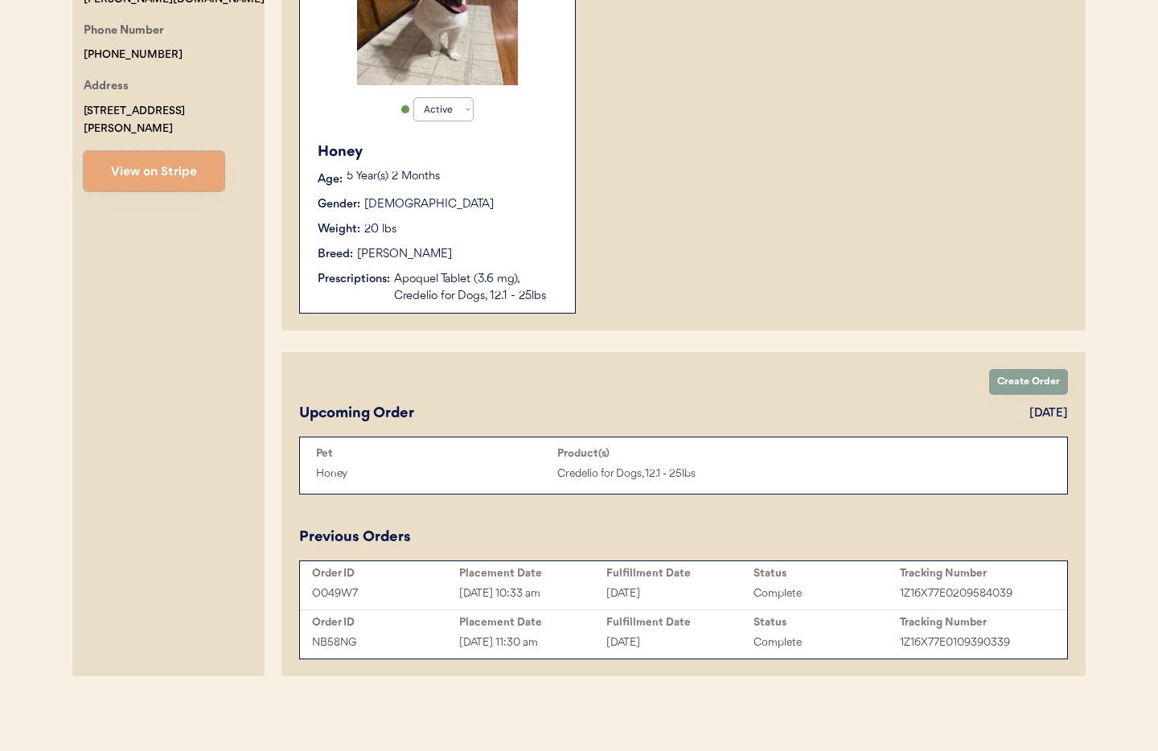
click at [432, 273] on div "Apoquel Tablet (3.6 mg), Credelio for Dogs, 12.1 - 25lbs" at bounding box center [476, 288] width 165 height 34
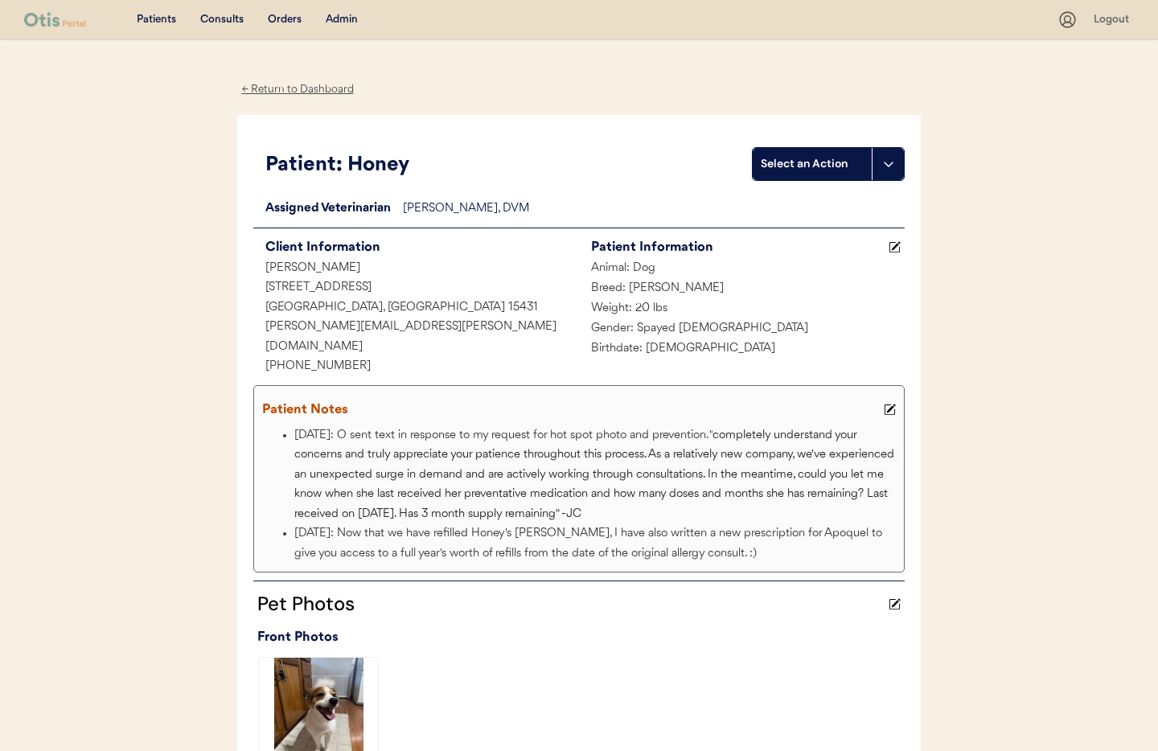
click at [264, 87] on div "← Return to Dashboard" at bounding box center [297, 89] width 121 height 19
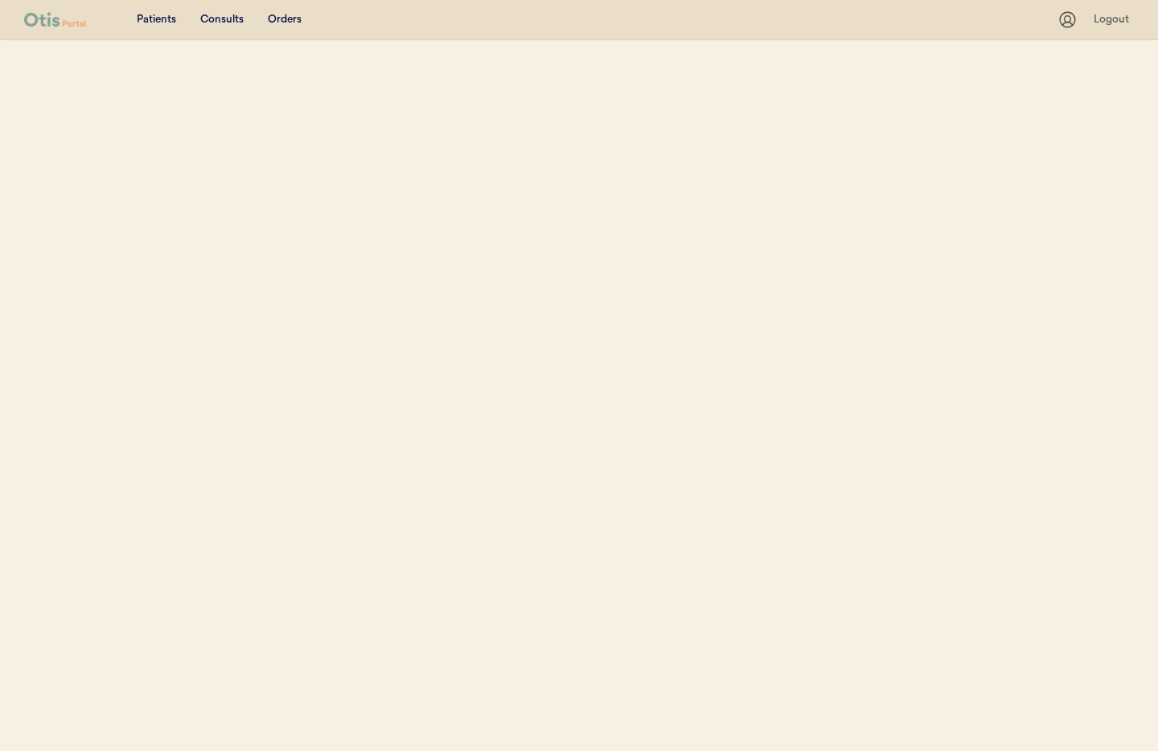
scroll to position [187, 0]
select select ""Name""
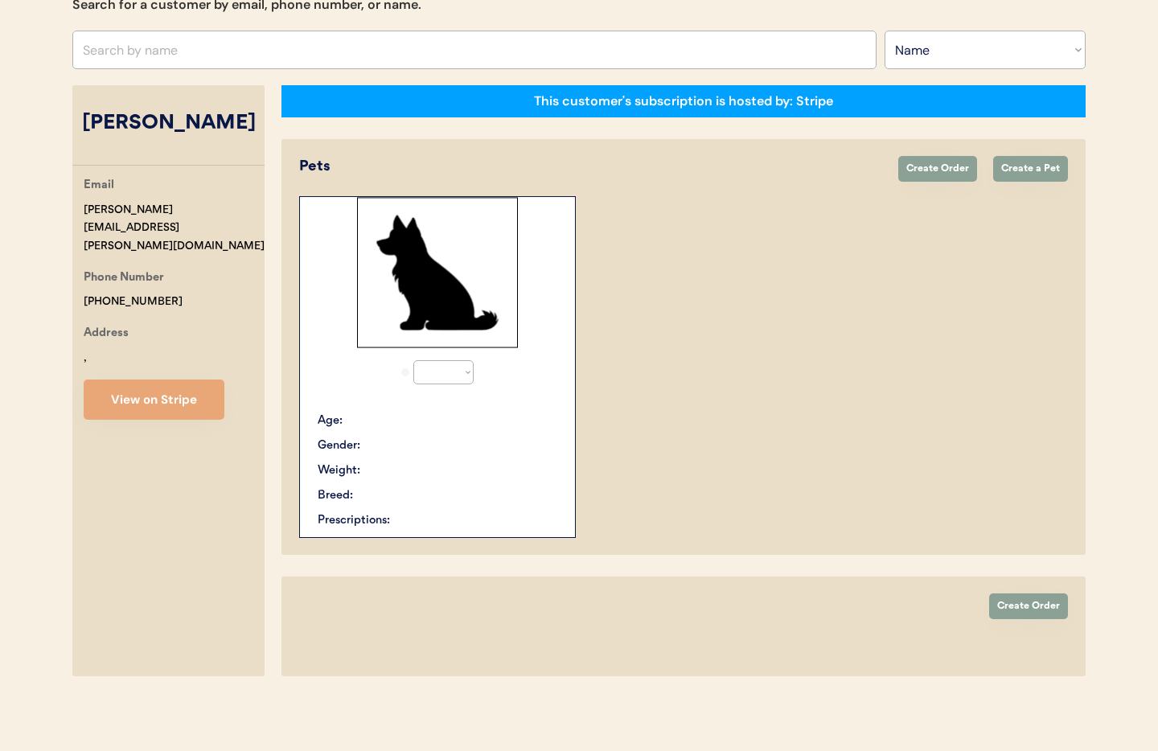
select select "true"
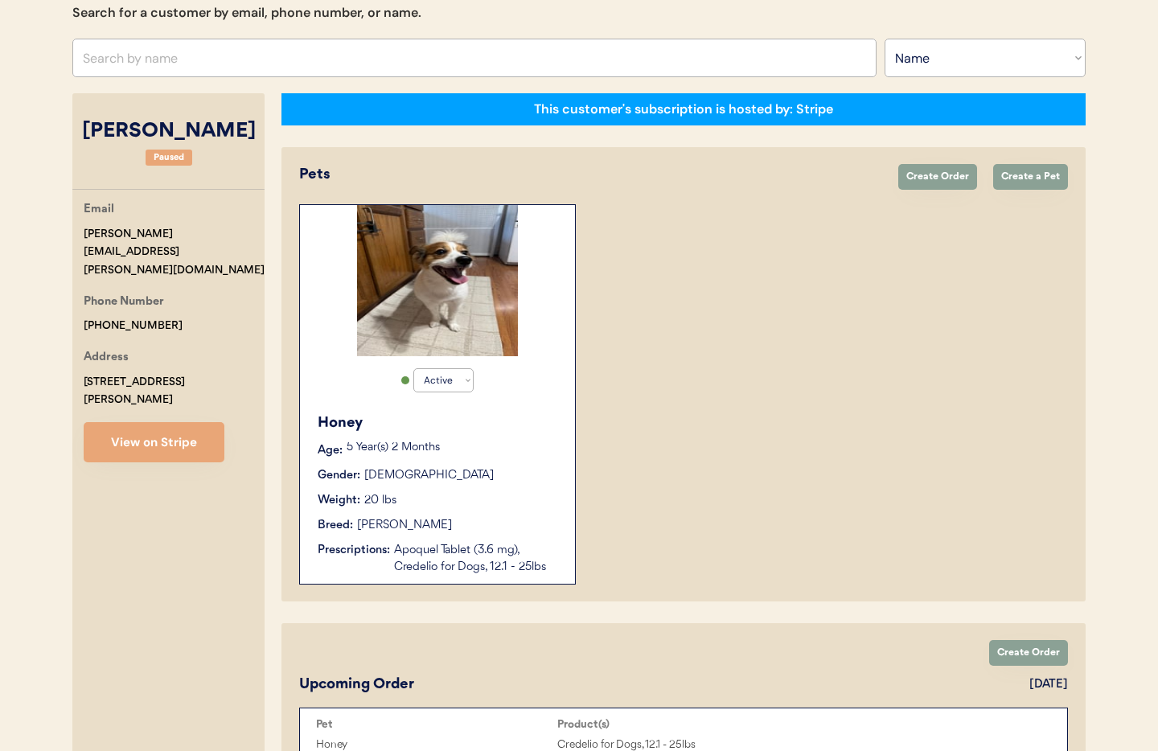
scroll to position [160, 0]
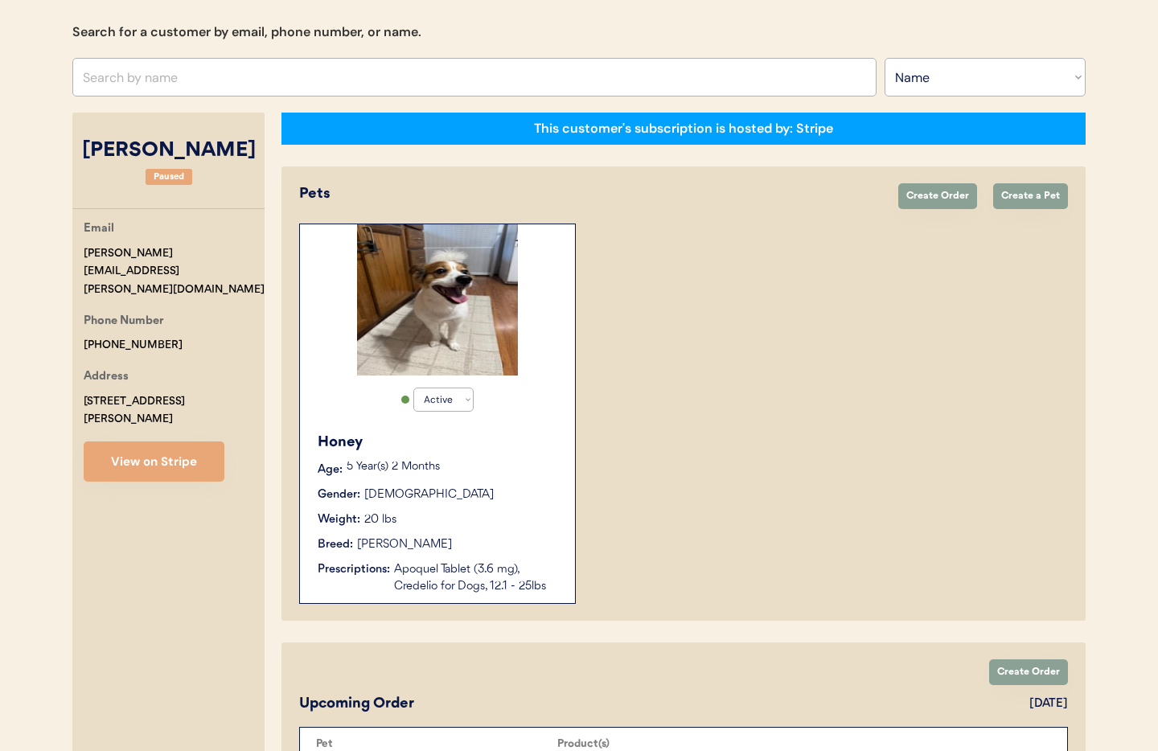
click at [477, 518] on div "Weight: 20 lbs" at bounding box center [438, 520] width 241 height 17
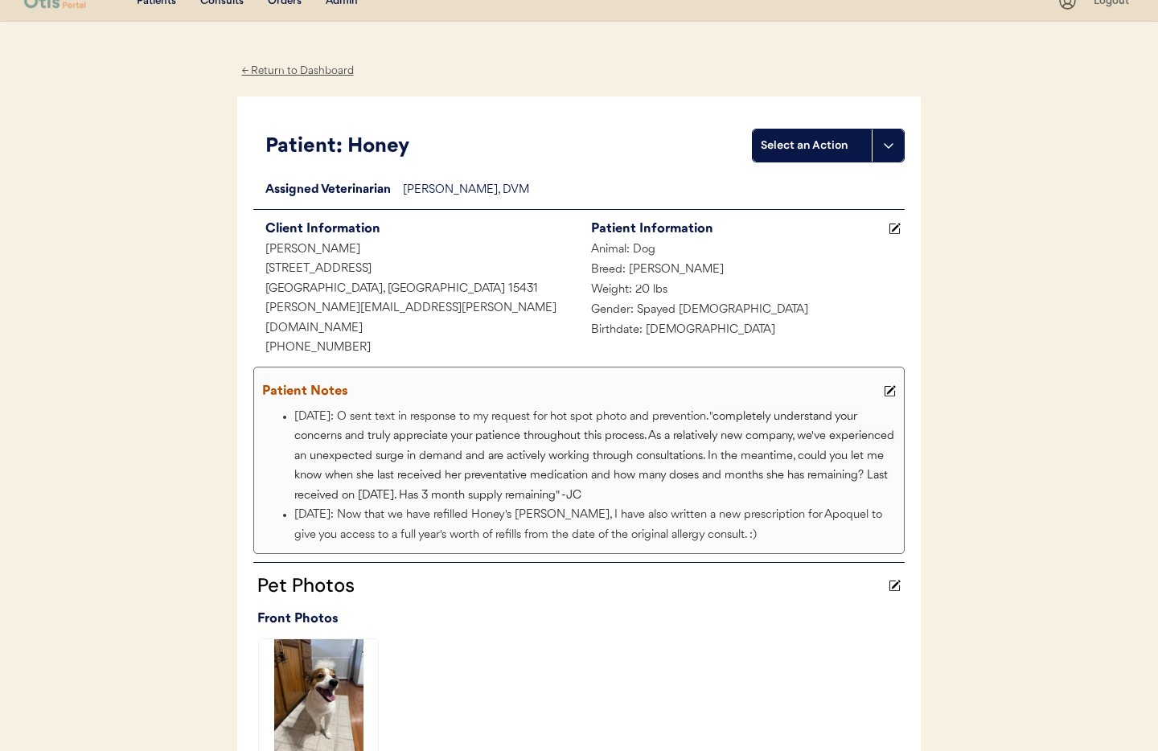
scroll to position [21, 0]
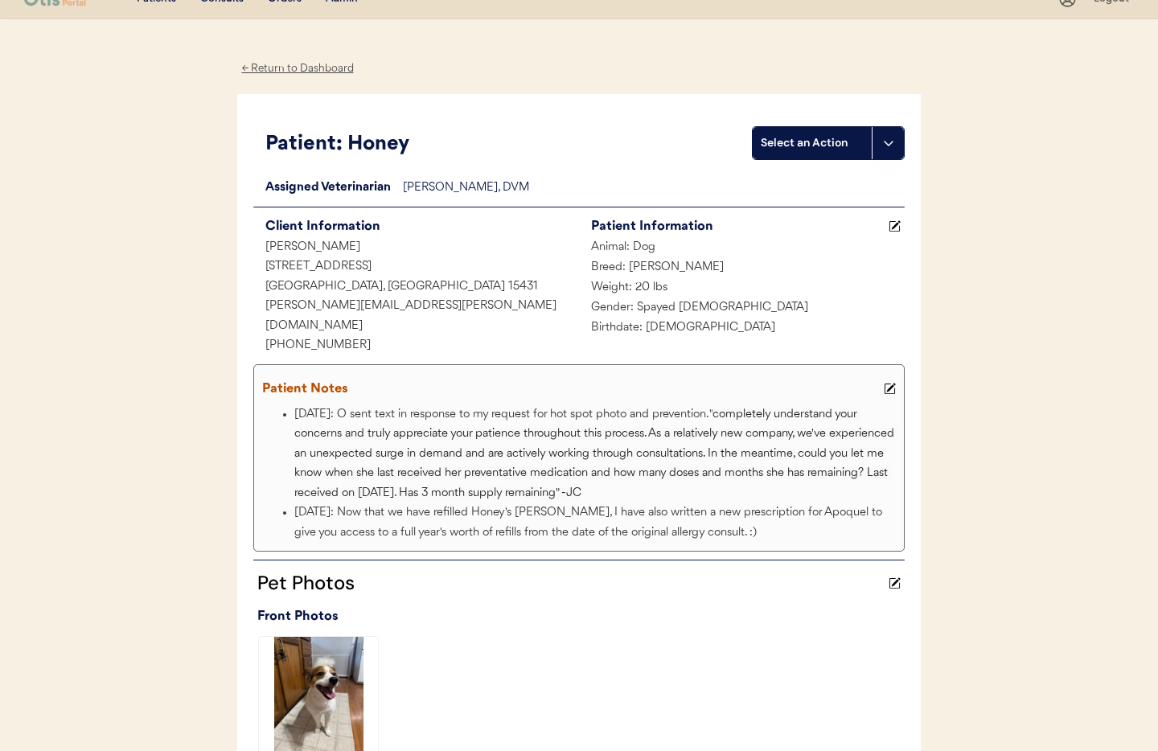
click at [283, 71] on div "← Return to Dashboard" at bounding box center [297, 69] width 121 height 19
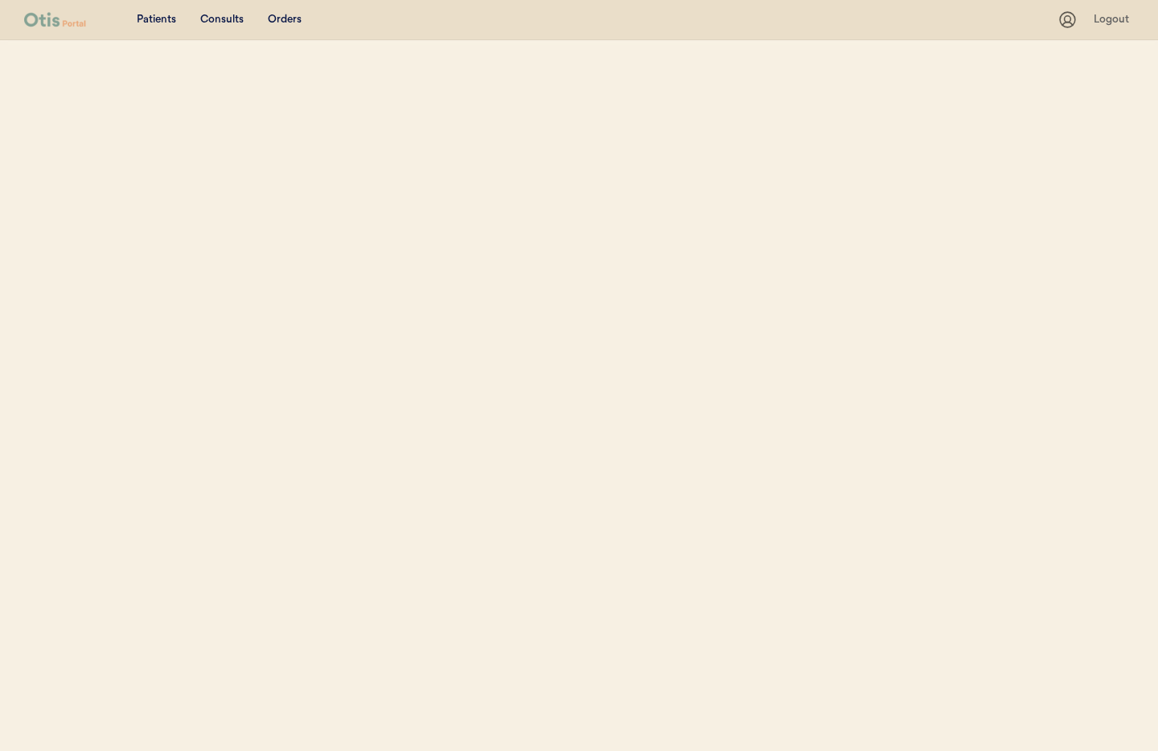
select select ""Name""
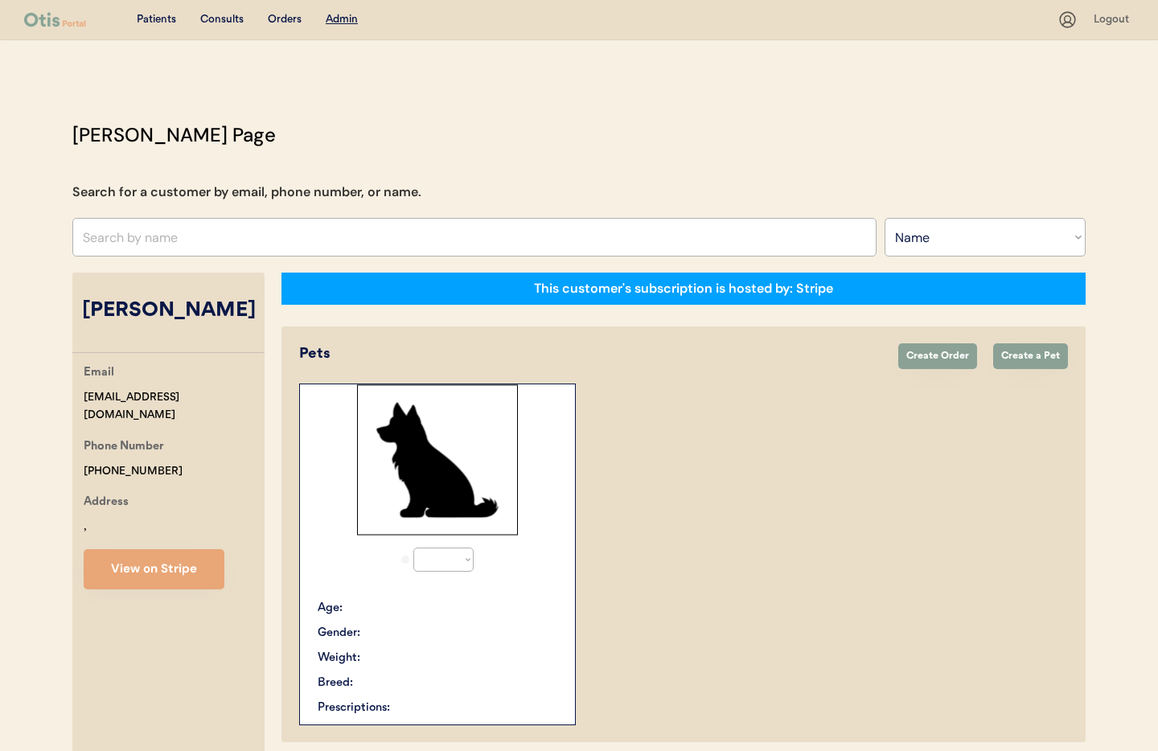
scroll to position [28, 0]
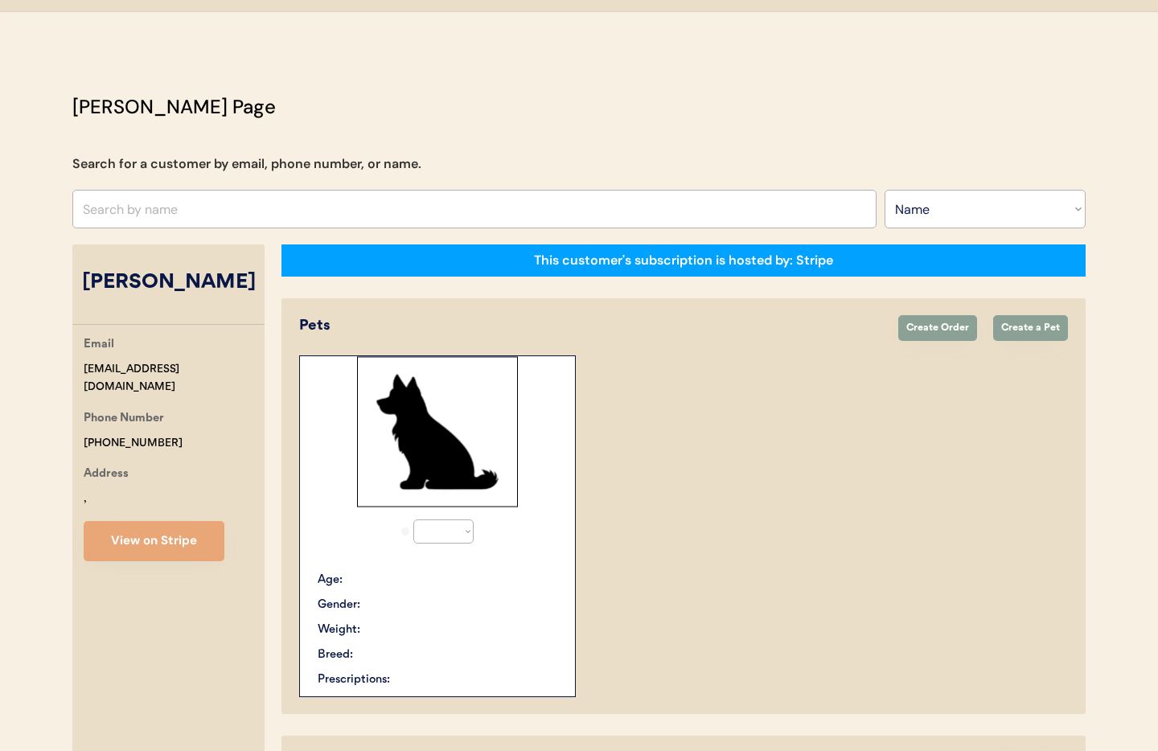
select select "true"
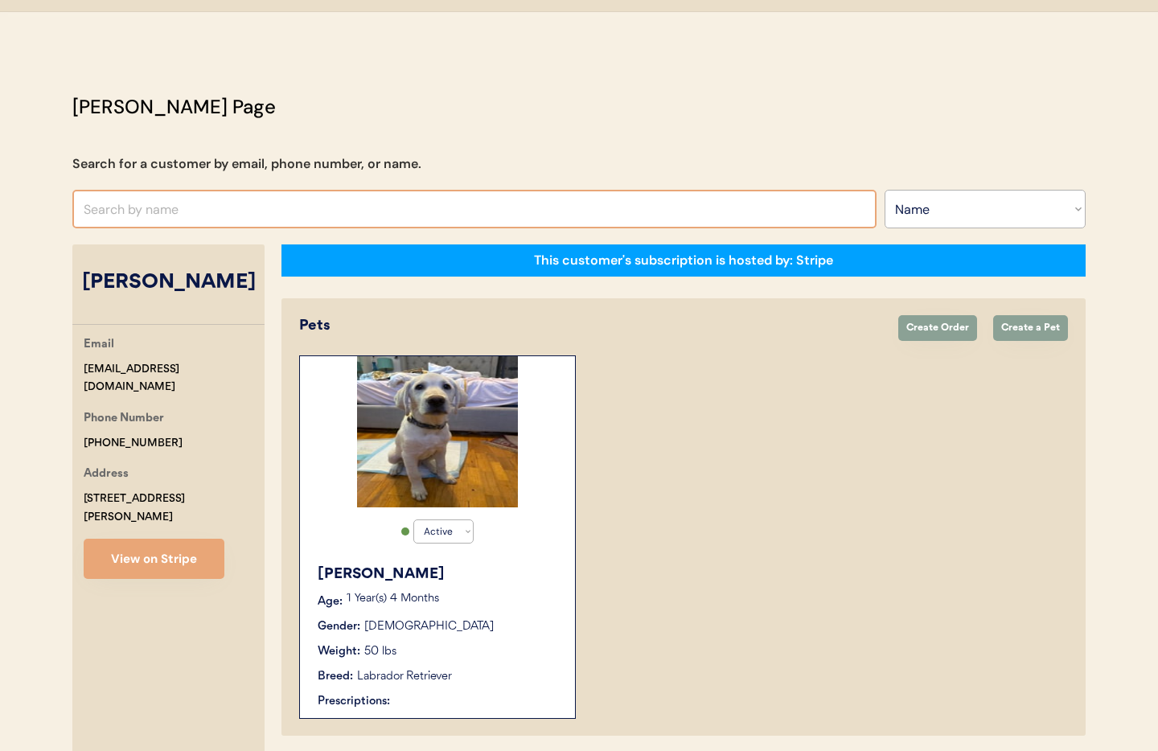
click at [205, 204] on input "text" at bounding box center [474, 209] width 804 height 39
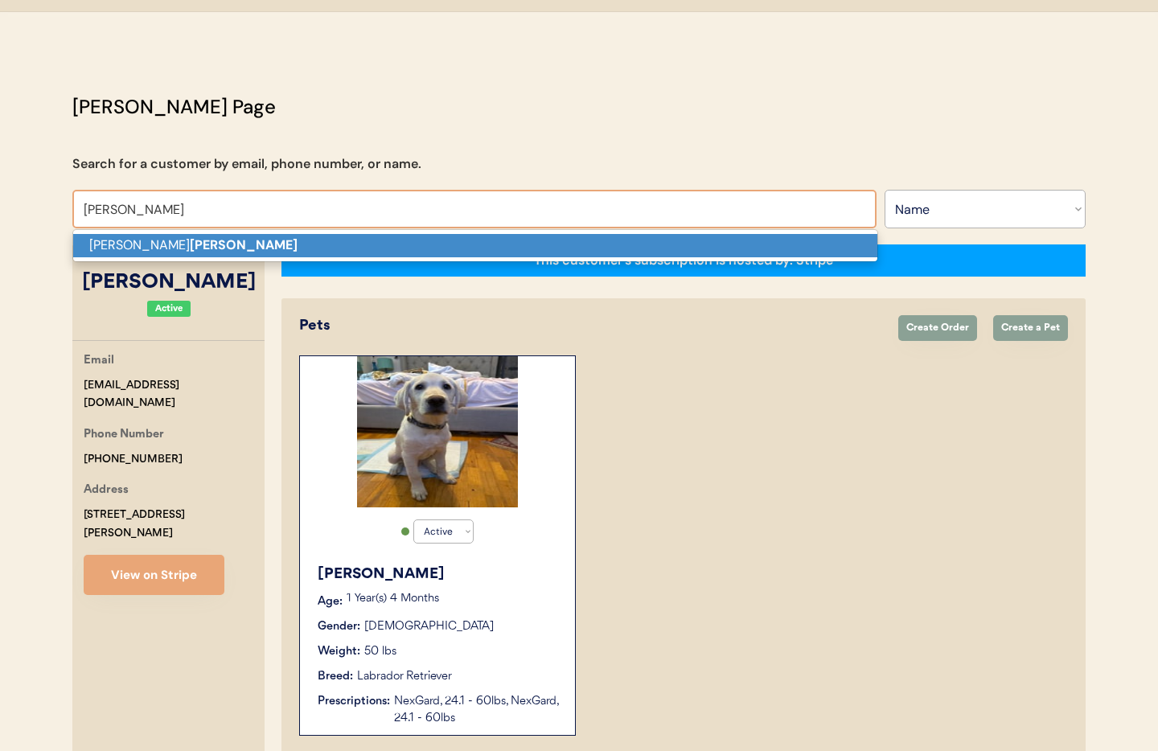
click at [199, 253] on p "Natasha Viers" at bounding box center [475, 245] width 804 height 23
type input "Natasha Viers"
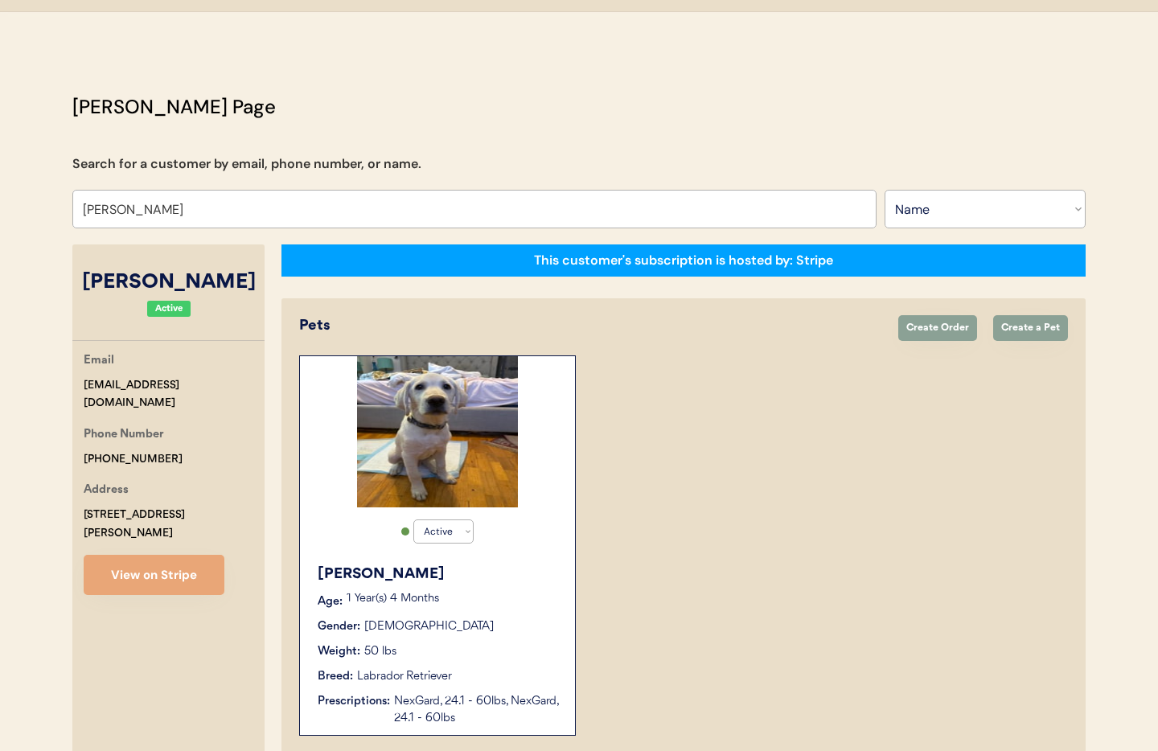
select select "false"
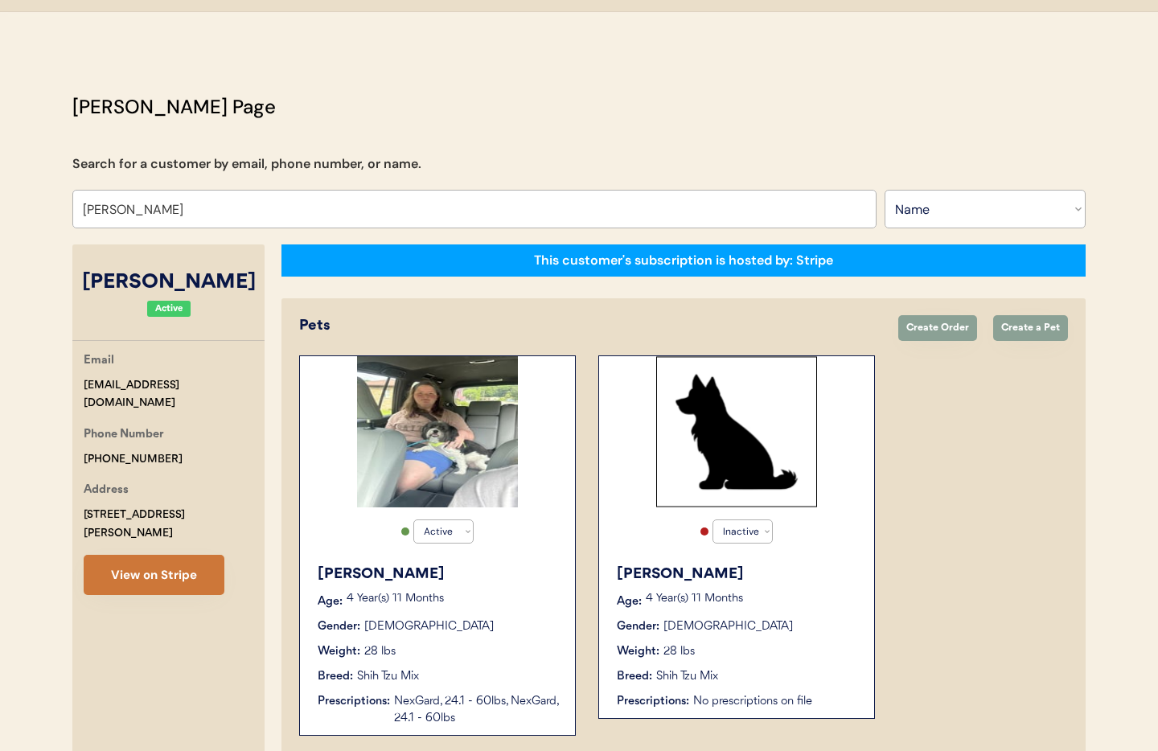
click at [164, 564] on button "View on Stripe" at bounding box center [154, 575] width 141 height 40
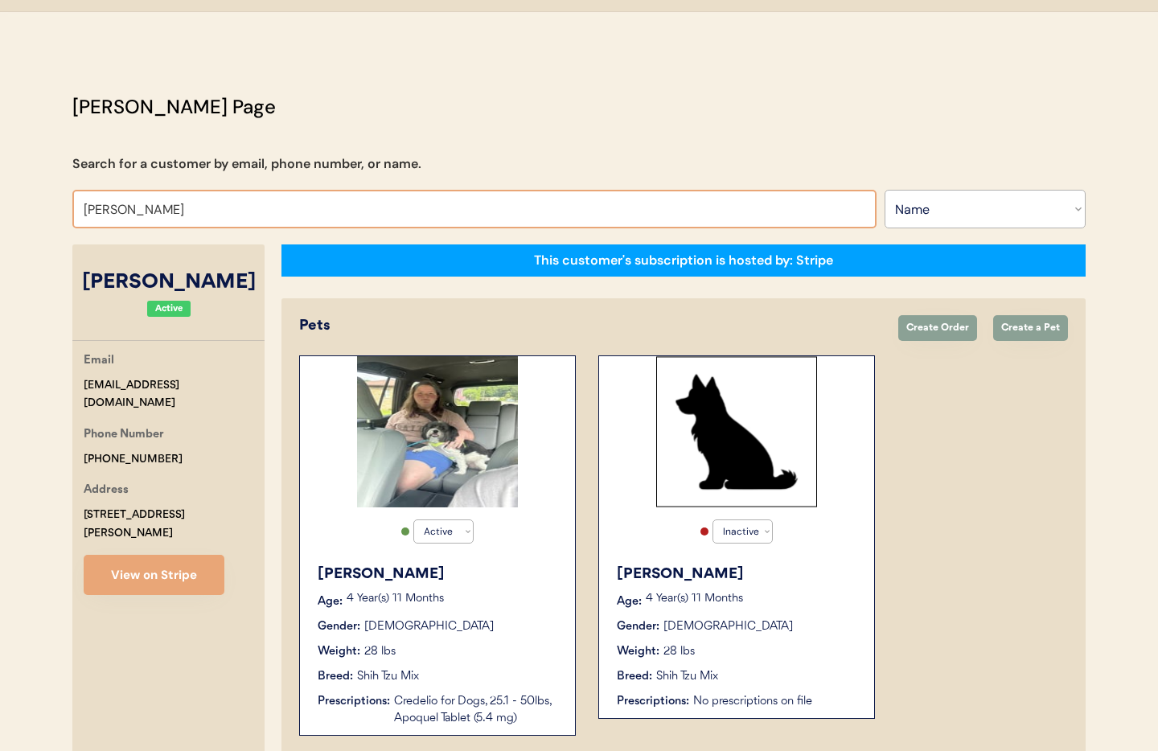
drag, startPoint x: 183, startPoint y: 213, endPoint x: 58, endPoint y: 203, distance: 125.9
click at [43, 205] on div "Patients Consults Orders Admin Logout Otis Admin Page Search for a customer by …" at bounding box center [579, 511] width 1158 height 1078
type input "tim brow"
type input "tim brown"
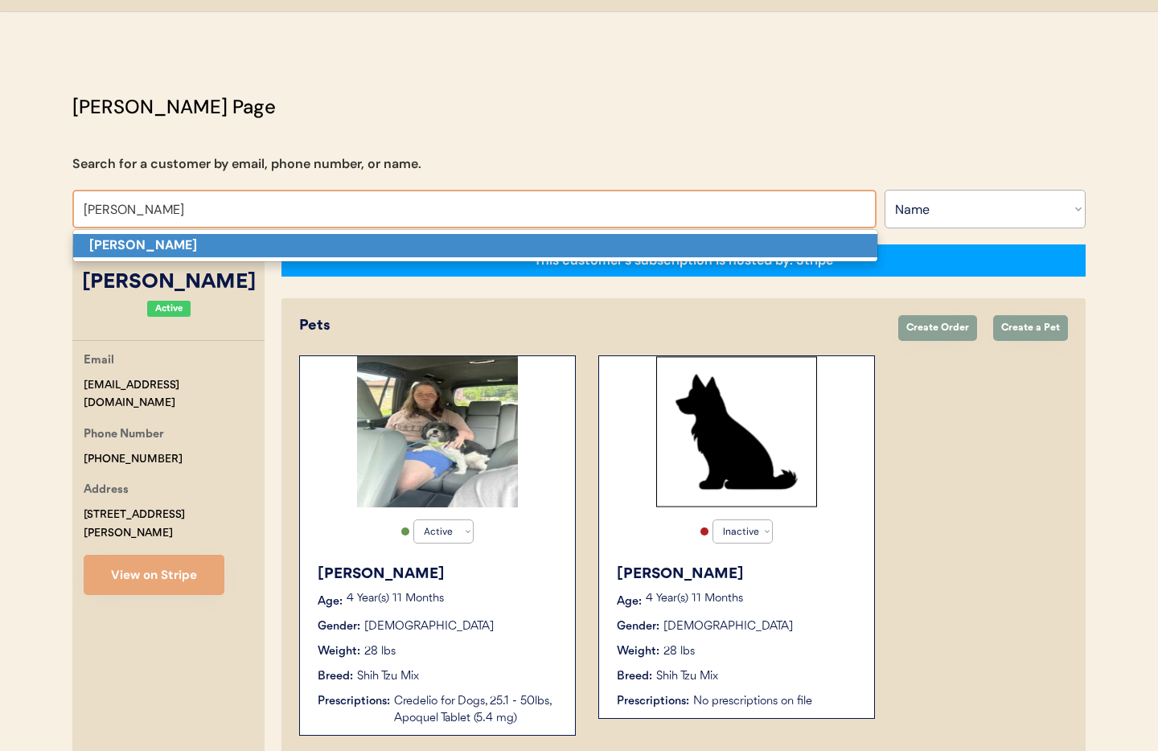
click at [426, 245] on p "Tim Brown" at bounding box center [475, 245] width 804 height 23
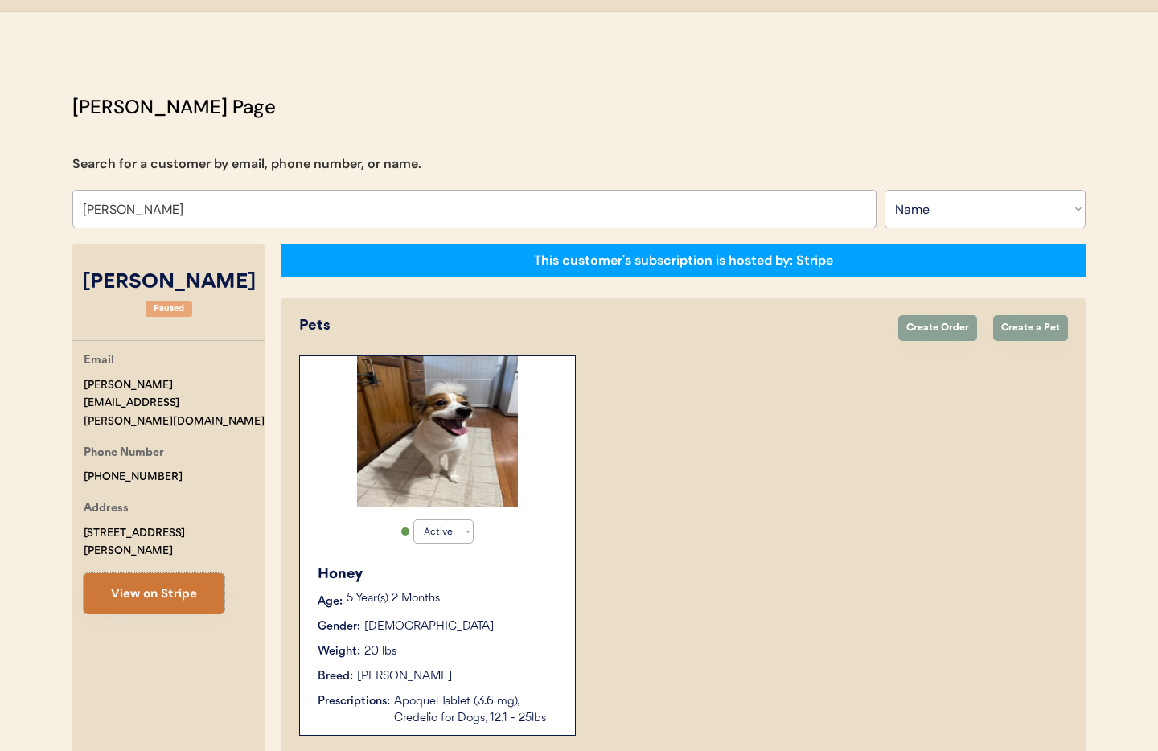
click at [151, 574] on button "View on Stripe" at bounding box center [154, 594] width 141 height 40
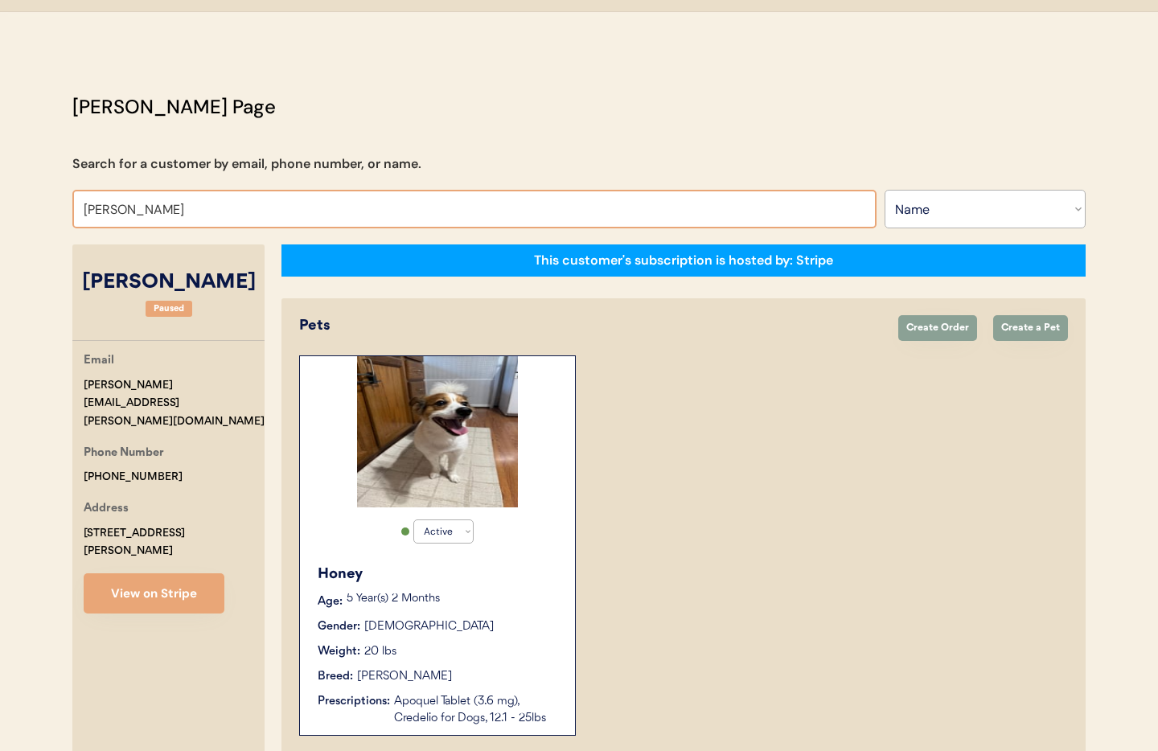
drag, startPoint x: 159, startPoint y: 212, endPoint x: 39, endPoint y: 213, distance: 119.9
click at [39, 213] on div "Patients Consults Orders Admin Logout Otis Admin Page Search for a customer by …" at bounding box center [579, 573] width 1158 height 1202
type input "Sharon"
type input "Sharon Godwin"
type input "Sharon F"
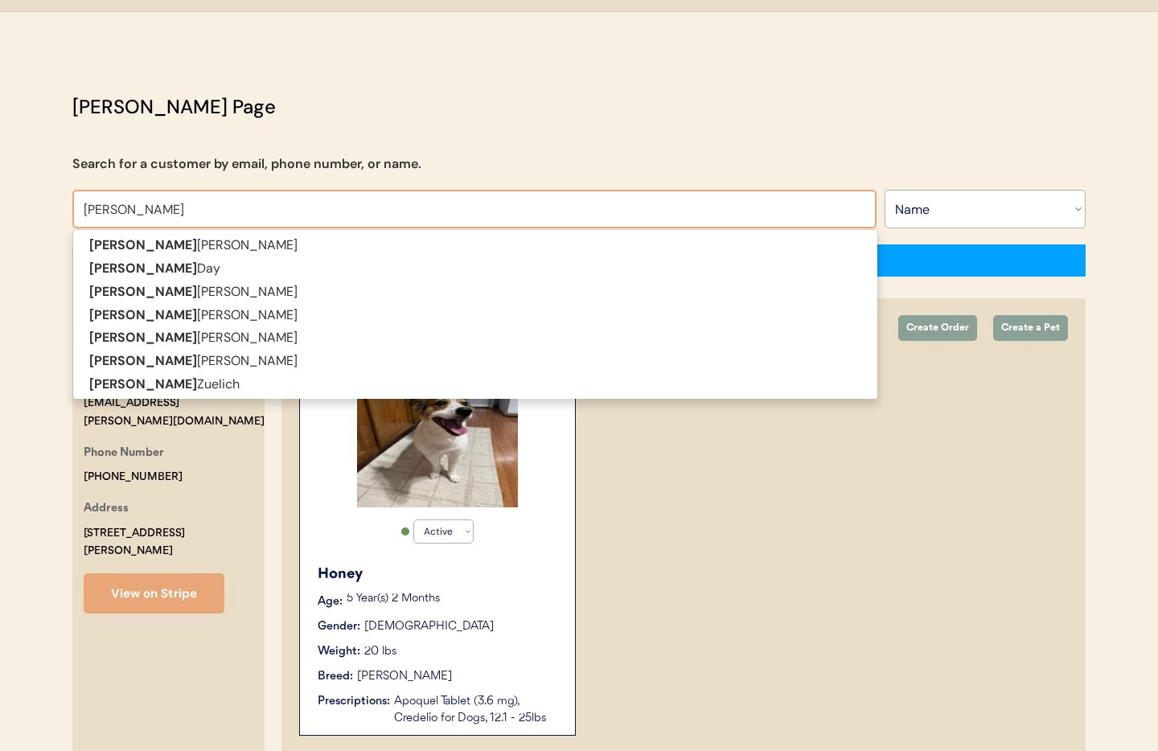
type input "[PERSON_NAME]"
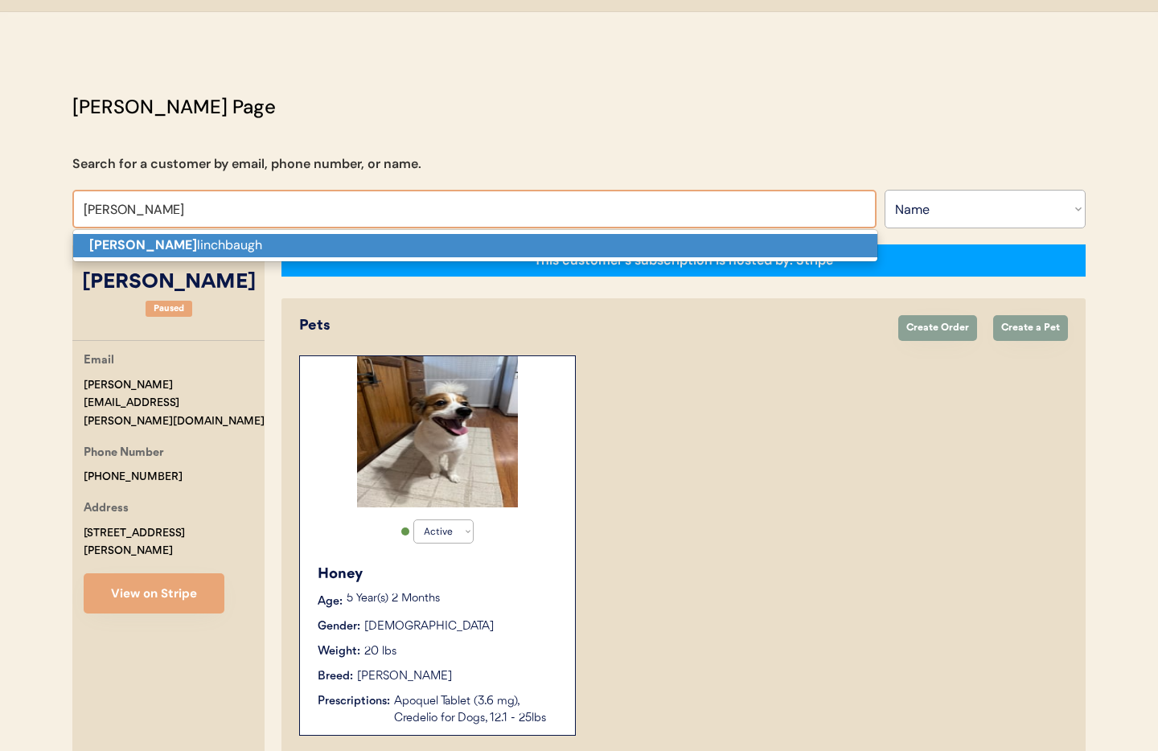
click at [117, 239] on strong "Sharon F" at bounding box center [143, 245] width 108 height 17
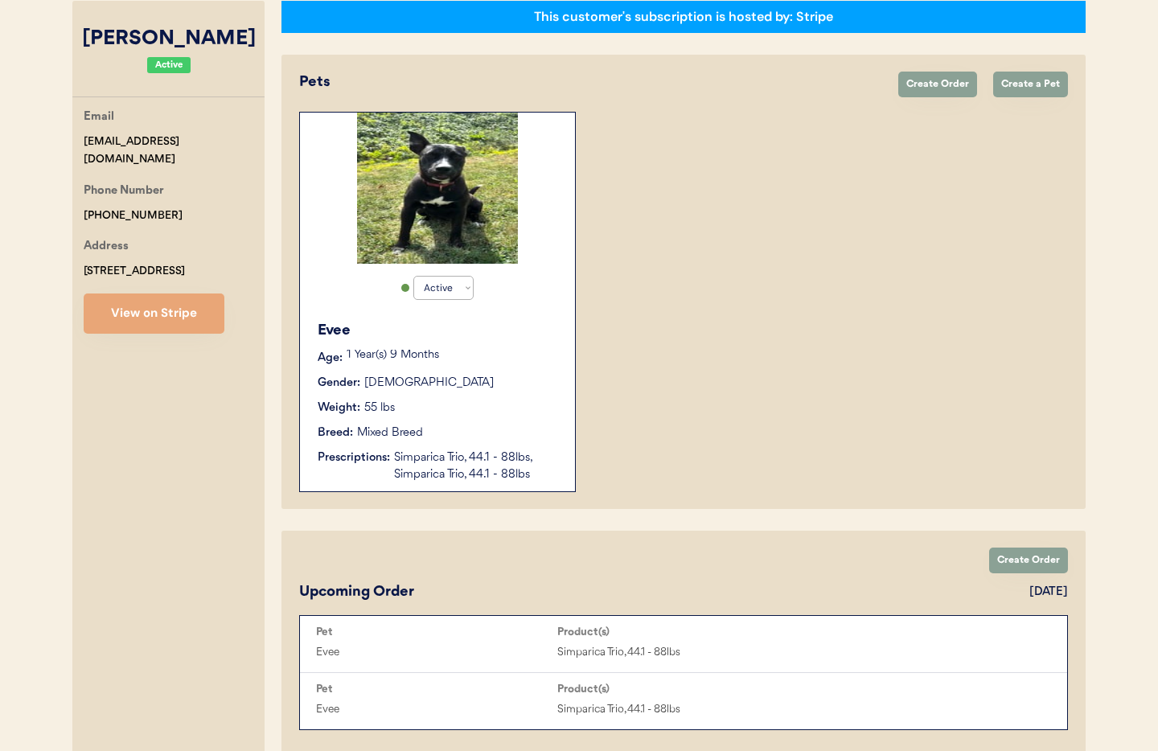
scroll to position [319, 0]
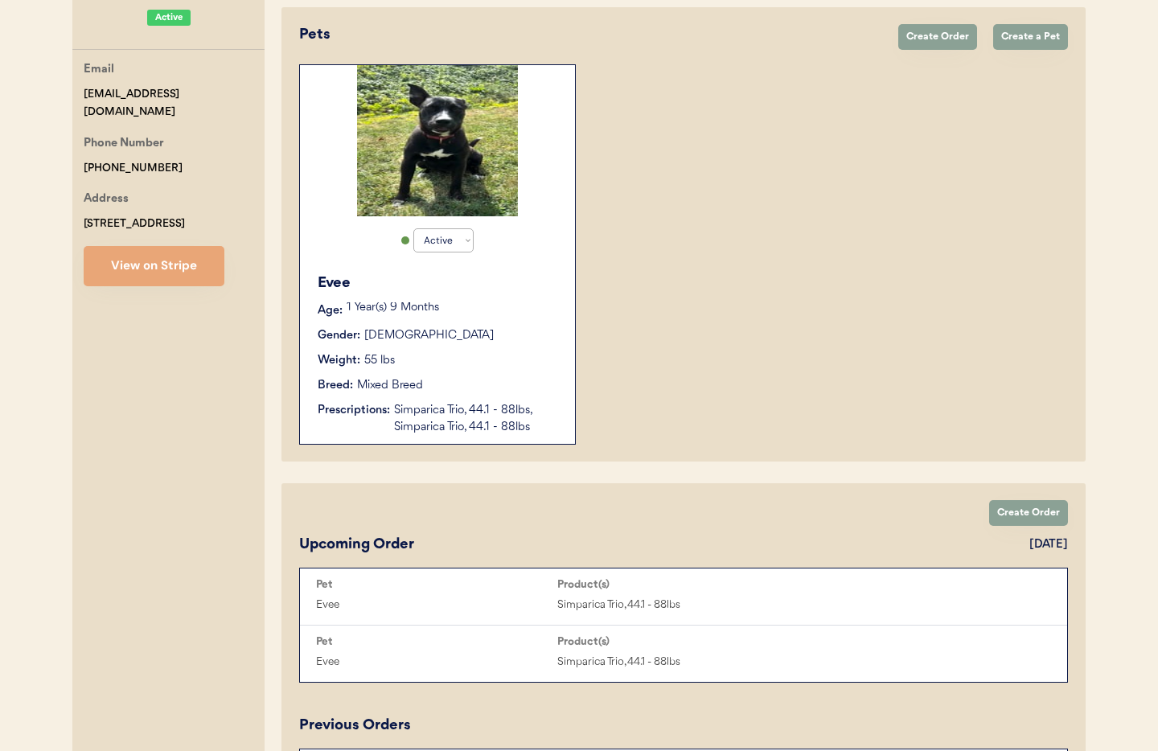
type input "[PERSON_NAME]"
click at [493, 367] on div "Weight: 55 lbs" at bounding box center [438, 360] width 241 height 17
